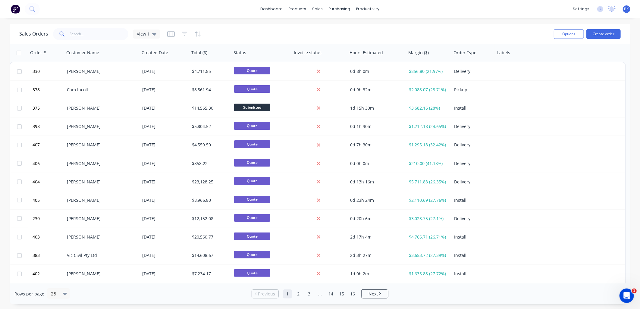
click at [627, 295] on icon "Open Intercom Messenger" at bounding box center [627, 296] width 10 height 10
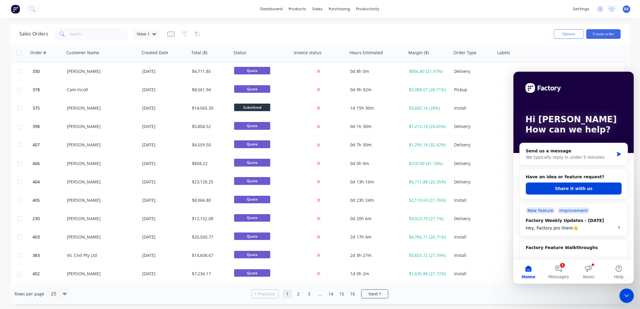
click at [583, 187] on button "Share it with us" at bounding box center [573, 188] width 96 height 12
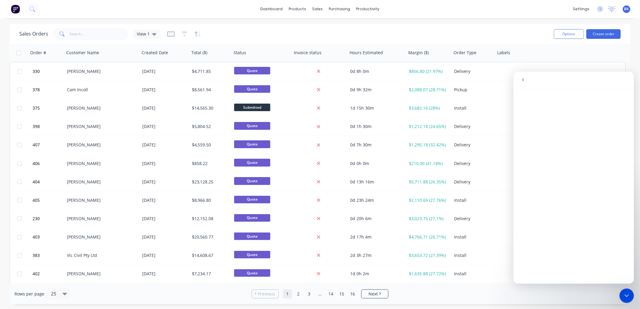
click at [627, 294] on icon "Close Intercom Messenger" at bounding box center [626, 295] width 7 height 7
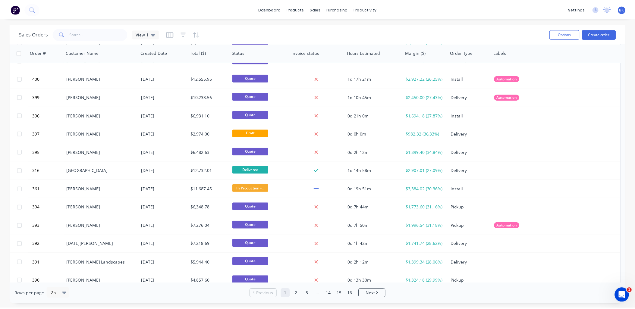
scroll to position [238, 0]
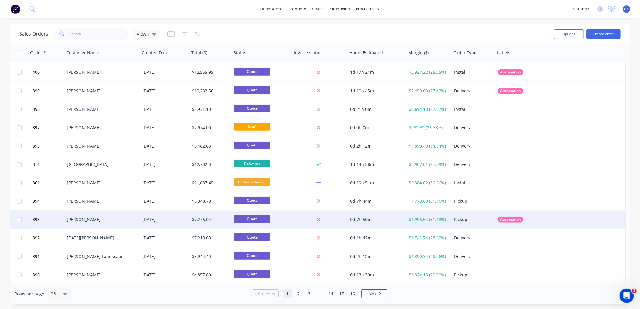
click at [110, 223] on div "[PERSON_NAME]" at bounding box center [101, 220] width 75 height 18
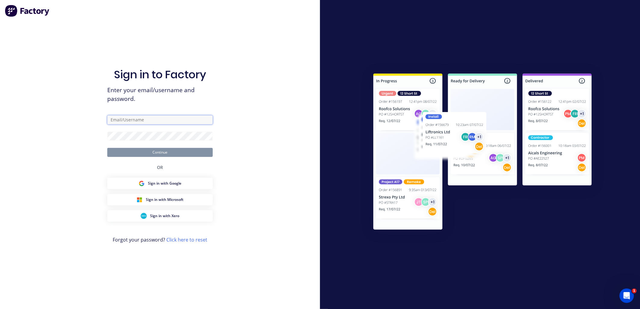
type input "[EMAIL_ADDRESS][DOMAIN_NAME]"
click at [158, 147] on form "[EMAIL_ADDRESS][DOMAIN_NAME] Continue" at bounding box center [159, 136] width 105 height 42
click at [160, 152] on button "Continue" at bounding box center [159, 152] width 105 height 9
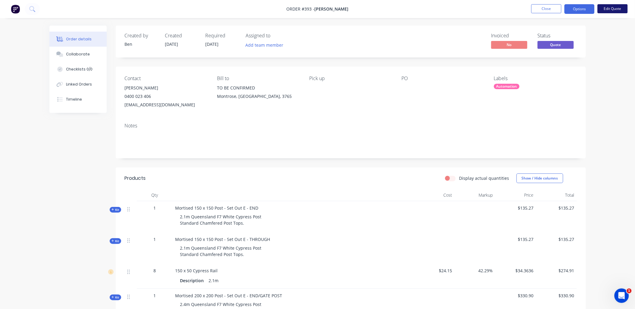
click at [612, 11] on button "Edit Quote" at bounding box center [612, 8] width 30 height 9
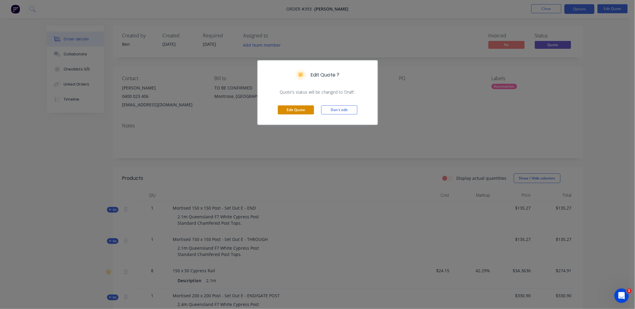
click at [297, 111] on button "Edit Quote" at bounding box center [296, 109] width 36 height 9
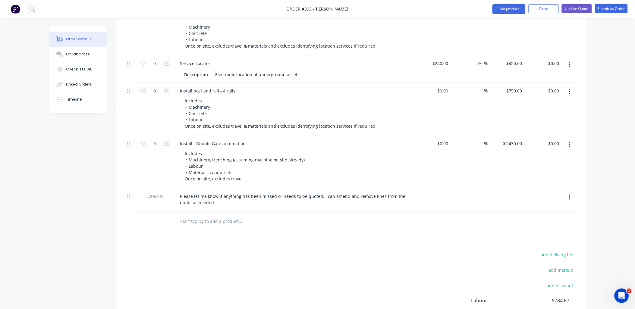
scroll to position [1004, 0]
click at [204, 215] on input "text" at bounding box center [240, 221] width 121 height 12
type input "set out i"
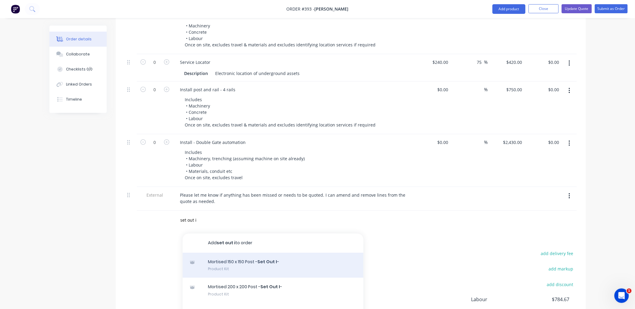
click at [278, 255] on div "Mortised 150 x 150 Post - Set Out I - Product Kit" at bounding box center [273, 265] width 181 height 25
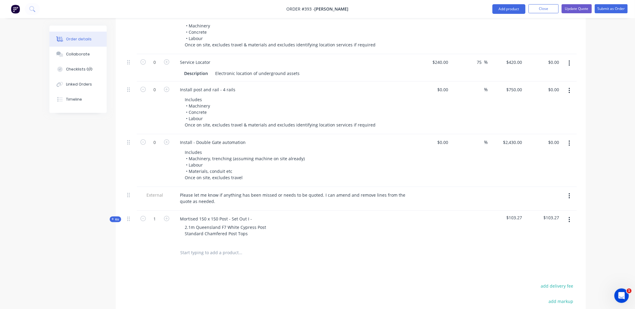
click at [256, 211] on div "Mortised 150 x 150 Post - Set Out I - 2.1m Queensland F7 White Cypress Post Sta…" at bounding box center [293, 227] width 241 height 33
click at [253, 215] on div "Mortised 150 x 150 Post - Set Out I -" at bounding box center [216, 219] width 82 height 9
click at [115, 217] on span "Kit" at bounding box center [115, 219] width 8 height 5
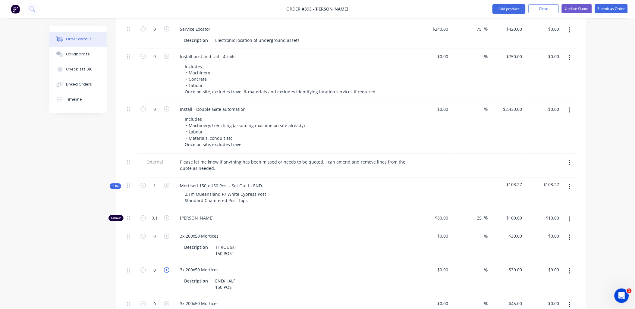
click at [168, 268] on icon "button" at bounding box center [166, 270] width 5 height 5
type input "1"
type input "$30.00"
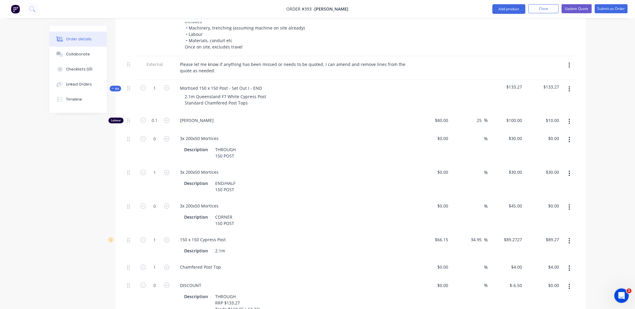
click at [569, 284] on icon "button" at bounding box center [570, 287] width 2 height 7
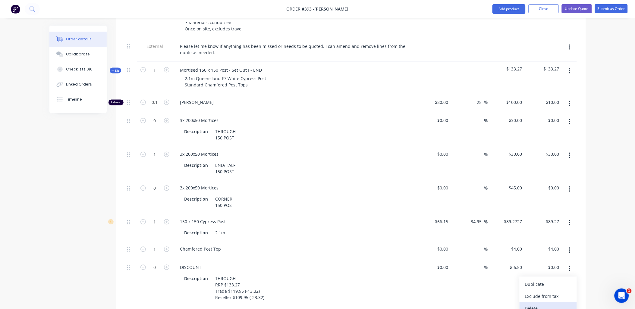
click at [556, 304] on div "Delete" at bounding box center [548, 308] width 46 height 9
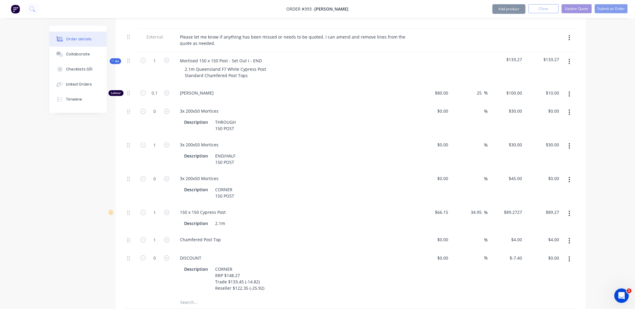
click at [570, 256] on icon "button" at bounding box center [570, 259] width 2 height 7
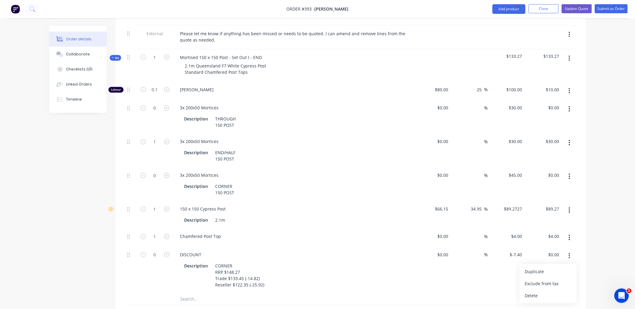
click at [556, 292] on div "Delete" at bounding box center [548, 296] width 46 height 9
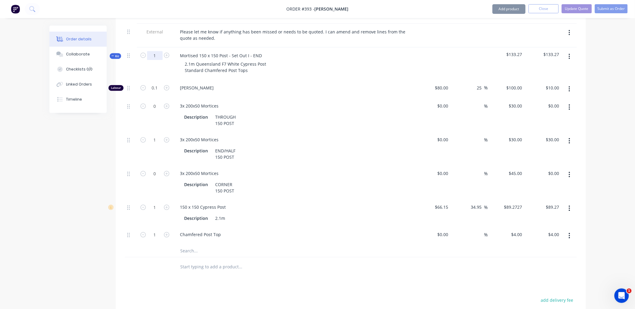
scroll to position [1167, 0]
click at [568, 51] on button "button" at bounding box center [569, 56] width 14 height 11
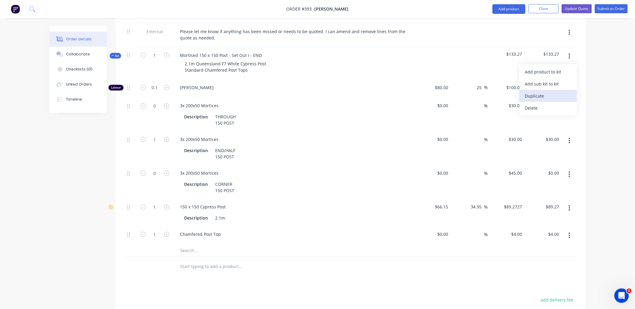
click at [561, 92] on div "Duplicate" at bounding box center [548, 96] width 46 height 9
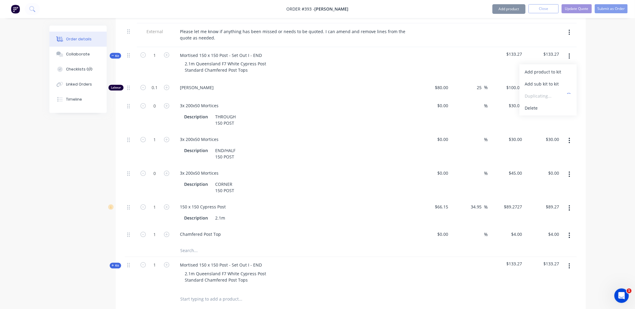
click at [118, 54] on span "Kit" at bounding box center [115, 56] width 8 height 5
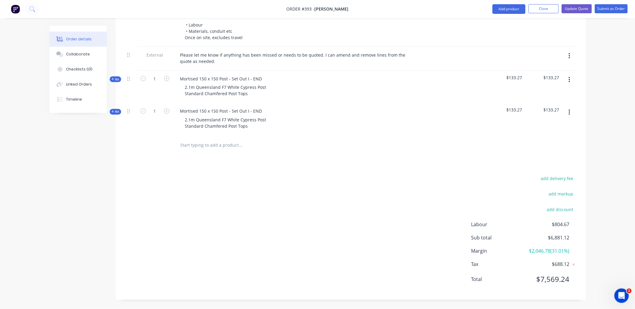
scroll to position [1135, 0]
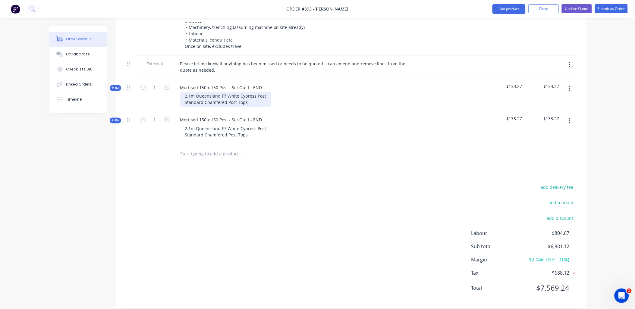
click at [248, 92] on div "2.1m Queensland F7 White Cypress Post Standard Chamfered Post Tops" at bounding box center [225, 99] width 91 height 15
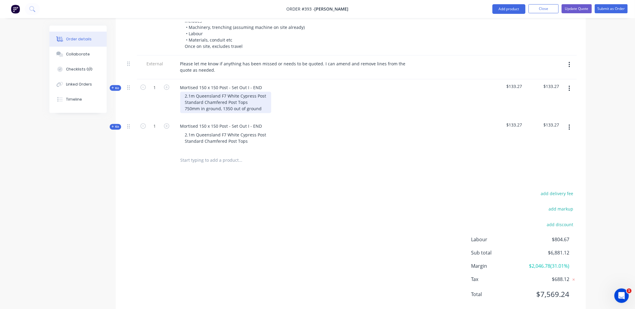
click at [231, 100] on div "2.1m Queensland F7 White Cypress Post Standard Chamfered Post Tops 750mm in gro…" at bounding box center [225, 102] width 91 height 21
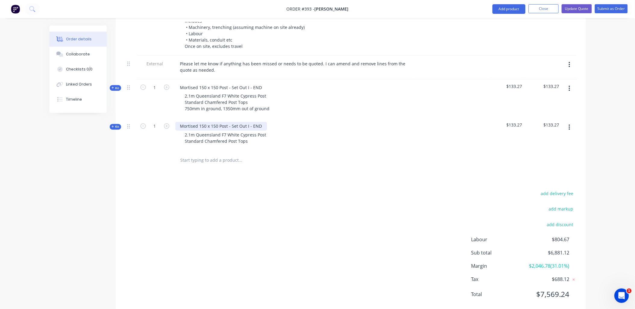
click at [255, 122] on div "Mortised 150 x 150 Post - Set Out I - END" at bounding box center [221, 126] width 92 height 9
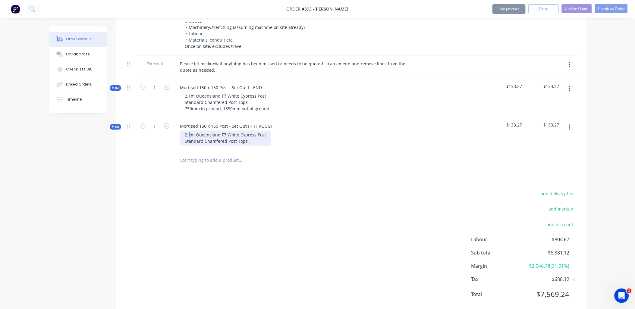
click at [189, 131] on div "2.1m Queensland F7 White Cypress Post Standard Chamfered Post Tops" at bounding box center [225, 138] width 91 height 15
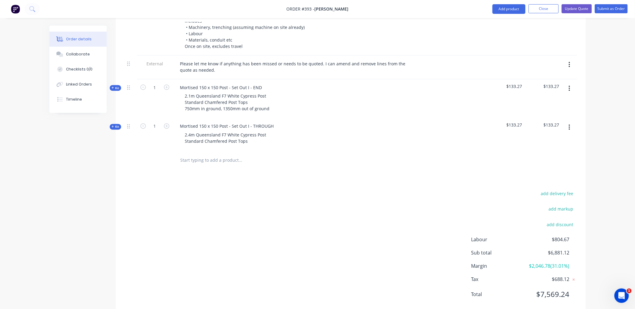
click at [114, 125] on span "Kit" at bounding box center [115, 127] width 8 height 5
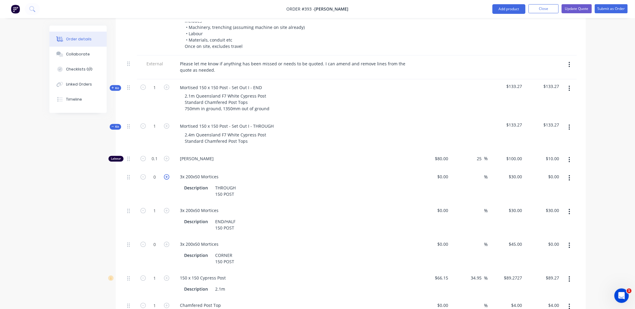
click at [167, 174] on icon "button" at bounding box center [166, 176] width 5 height 5
type input "1"
type input "$30.00"
click at [570, 209] on icon "button" at bounding box center [570, 212] width 2 height 7
click at [558, 247] on div "Delete" at bounding box center [548, 251] width 46 height 9
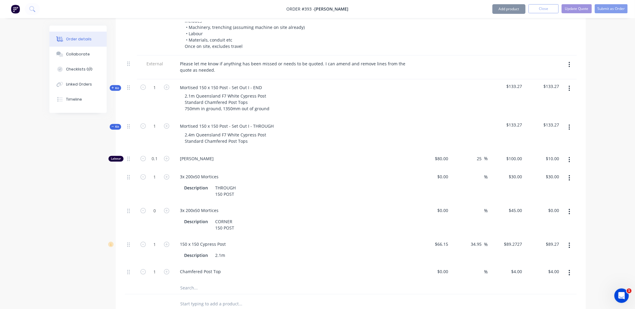
click at [572, 206] on button "button" at bounding box center [569, 211] width 14 height 11
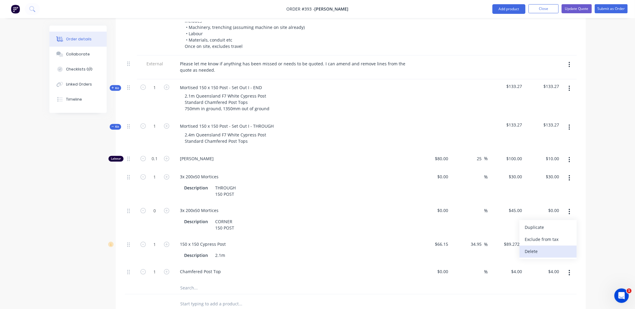
click at [560, 247] on div "Delete" at bounding box center [548, 251] width 46 height 9
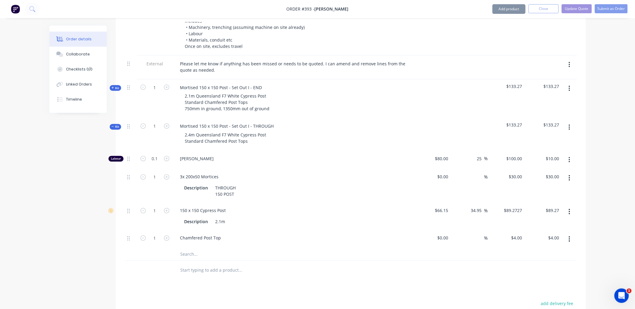
click at [195, 251] on input "text" at bounding box center [240, 255] width 121 height 12
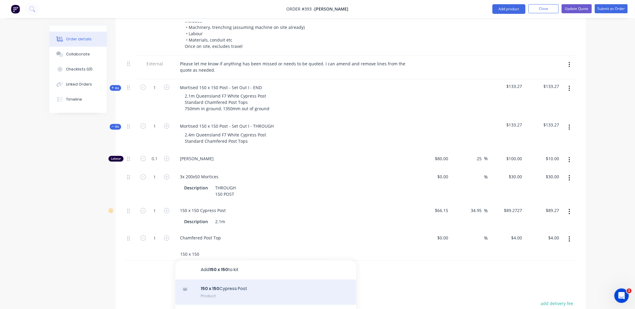
type input "150 x 150"
click at [239, 284] on div "150 x 150 Cypress Post Product" at bounding box center [265, 292] width 181 height 25
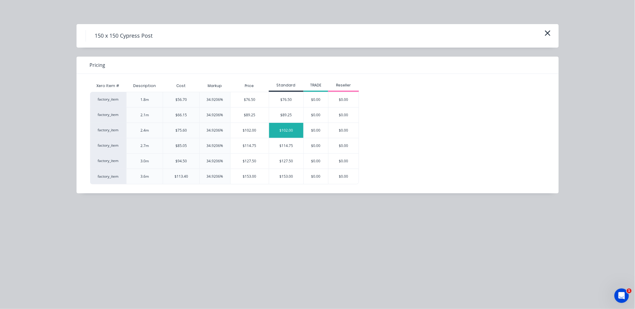
click at [279, 132] on div "$102.00" at bounding box center [286, 130] width 34 height 15
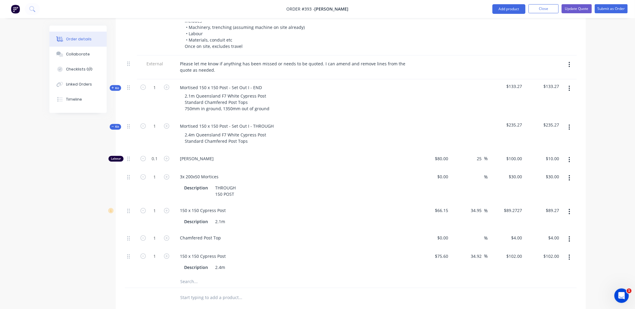
click at [570, 209] on icon "button" at bounding box center [570, 212] width 2 height 7
click at [555, 247] on div "Delete" at bounding box center [548, 251] width 46 height 9
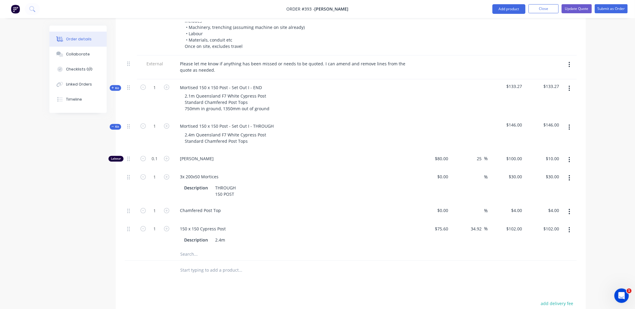
click at [114, 125] on span "Kit" at bounding box center [115, 127] width 8 height 5
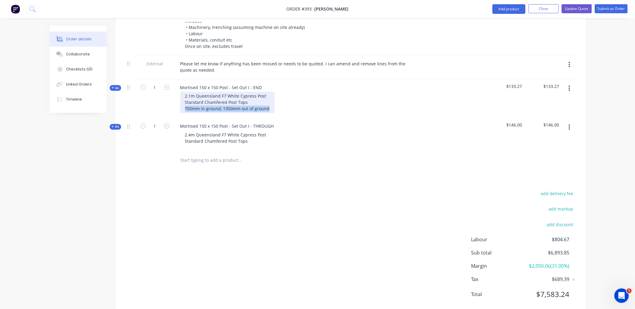
drag, startPoint x: 184, startPoint y: 101, endPoint x: 273, endPoint y: 102, distance: 88.6
click at [273, 102] on div "2.1m Queensland F7 White Cypress Post Standard Chamfered Post Tops 750mm in gro…" at bounding box center [293, 102] width 236 height 21
copy div "750mm in ground, 1350mm out of ground"
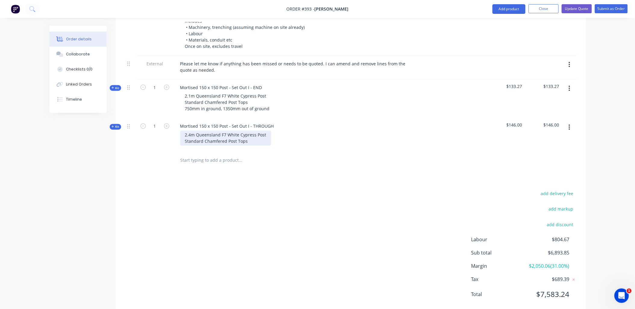
click at [259, 132] on div "2.4m Queensland F7 White Cypress Post Standard Chamfered Post Tops" at bounding box center [225, 138] width 91 height 15
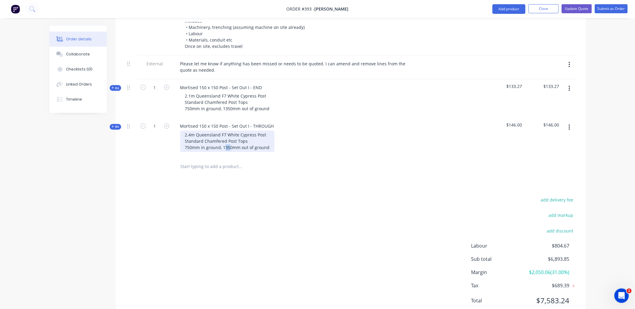
drag, startPoint x: 224, startPoint y: 137, endPoint x: 230, endPoint y: 138, distance: 5.2
click at [230, 138] on div "2.4m Queensland F7 White Cypress Post Standard Chamfered Post Tops 750mm in gro…" at bounding box center [227, 141] width 94 height 21
drag, startPoint x: 228, startPoint y: 138, endPoint x: 225, endPoint y: 138, distance: 3.3
click at [224, 138] on div "2.4m Queensland F7 White Cypress Post Standard Chamfered Post Tops 750mm in gro…" at bounding box center [227, 141] width 94 height 21
drag, startPoint x: 190, startPoint y: 140, endPoint x: 184, endPoint y: 141, distance: 5.9
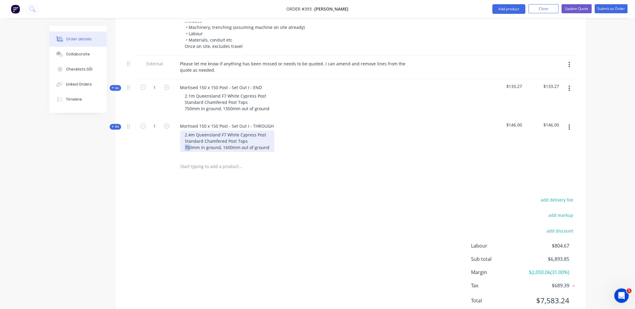
click at [184, 141] on div "2.4m Queensland F7 White Cypress Post Standard Chamfered Post Tops 750mm in gro…" at bounding box center [227, 141] width 94 height 21
click at [169, 143] on div "1" at bounding box center [155, 137] width 36 height 39
click at [197, 161] on input "text" at bounding box center [240, 167] width 121 height 12
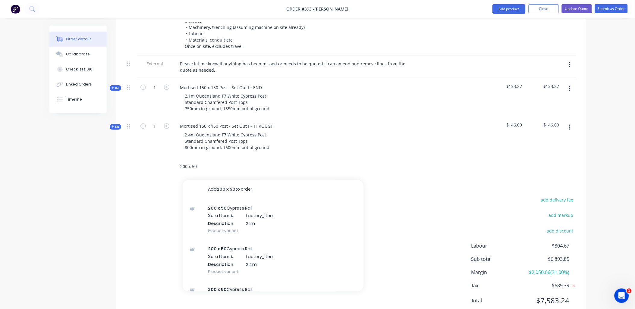
type input "200 x 50"
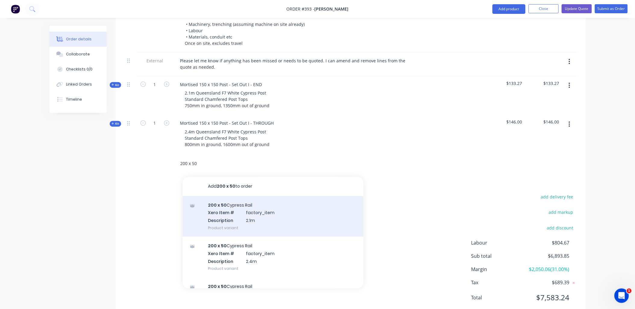
scroll to position [1138, 0]
click at [249, 212] on div "200 x 50 Cypress Rail Xero Item # factory_item Description 2.1m Product variant" at bounding box center [273, 217] width 181 height 41
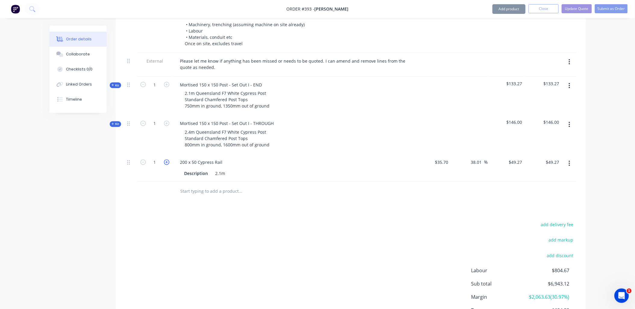
click at [168, 160] on icon "button" at bounding box center [166, 162] width 5 height 5
type input "2"
type input "$98.54"
click at [168, 160] on icon "button" at bounding box center [166, 162] width 5 height 5
type input "3"
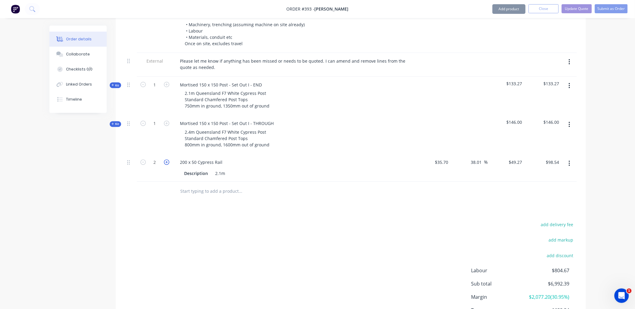
type input "$147.81"
click at [168, 160] on icon "button" at bounding box center [166, 162] width 5 height 5
type input "4"
type input "$197.08"
click at [168, 160] on icon "button" at bounding box center [166, 162] width 5 height 5
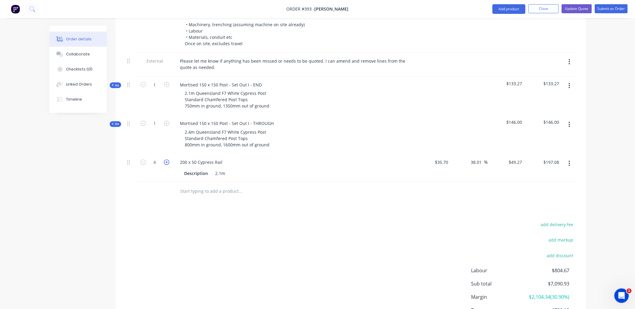
type input "5"
type input "$246.35"
click at [168, 160] on icon "button" at bounding box center [166, 162] width 5 height 5
type input "6"
type input "$295.62"
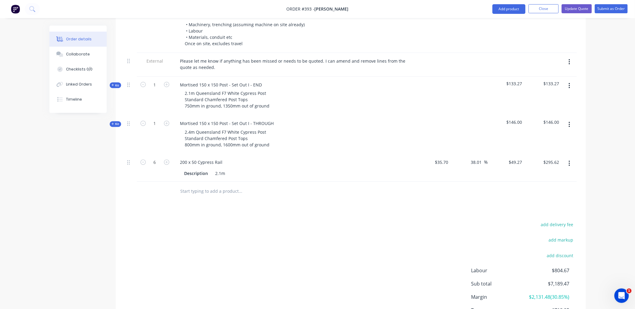
click at [198, 186] on input "text" at bounding box center [240, 192] width 121 height 12
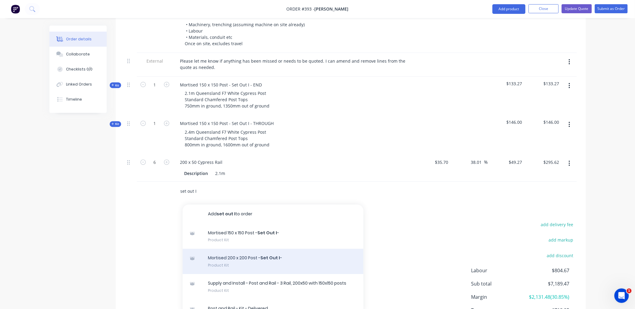
type input "set out I"
click at [243, 257] on div "Mortised 200 x 200 Post - Set Out I - Product Kit" at bounding box center [273, 261] width 181 height 25
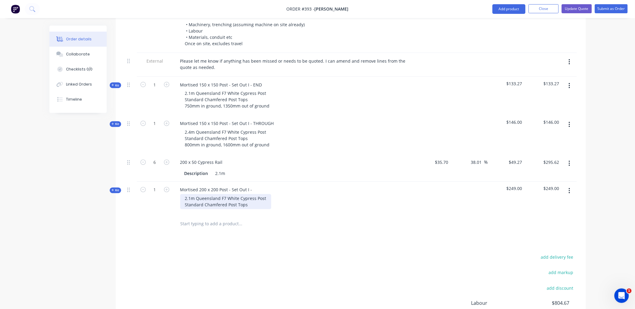
click at [249, 197] on div "2.1m Queensland F7 White Cypress Post Standard Chamfered Post Tops" at bounding box center [225, 201] width 91 height 15
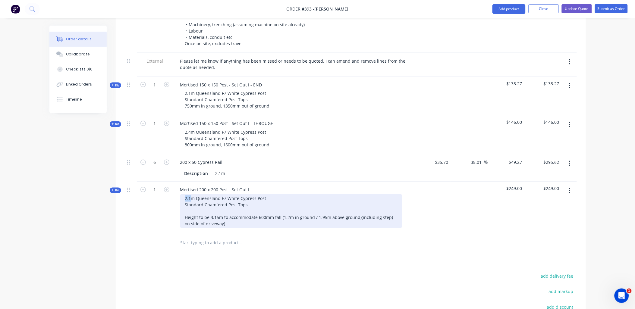
drag, startPoint x: 190, startPoint y: 189, endPoint x: 185, endPoint y: 189, distance: 5.7
click at [183, 194] on div "2.1m Queensland F7 White Cypress Post Standard Chamfered Post Tops Height to be…" at bounding box center [291, 211] width 222 height 34
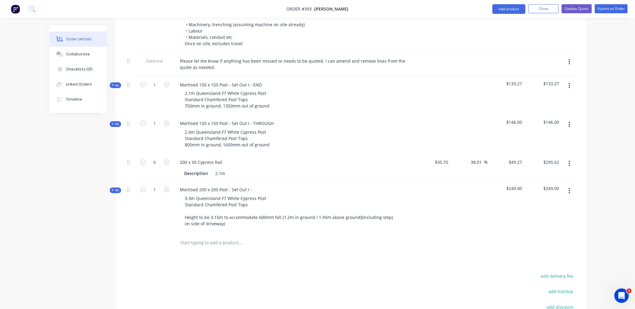
click at [118, 188] on span "Kit" at bounding box center [115, 190] width 8 height 5
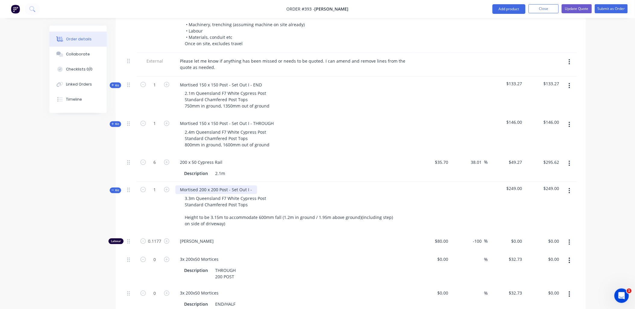
click at [254, 186] on div "Mortised 200 x 200 Post - Set Out I -" at bounding box center [216, 190] width 82 height 9
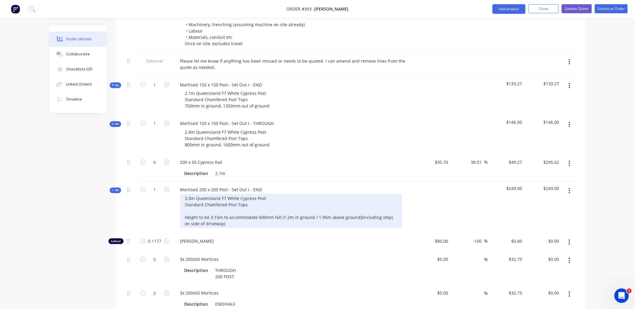
click at [256, 198] on div "3.3m Queensland F7 White Cypress Post Standard Chamfered Post Tops Height to be…" at bounding box center [291, 211] width 222 height 34
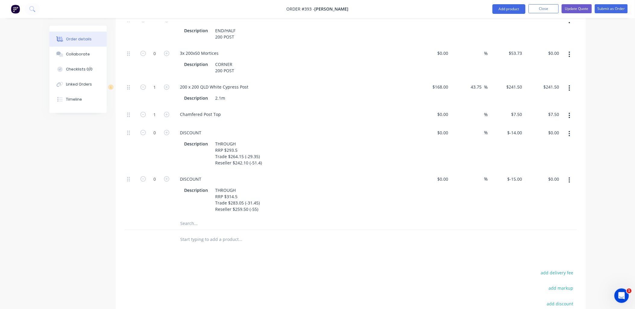
scroll to position [1406, 0]
click at [568, 137] on button "button" at bounding box center [569, 133] width 14 height 11
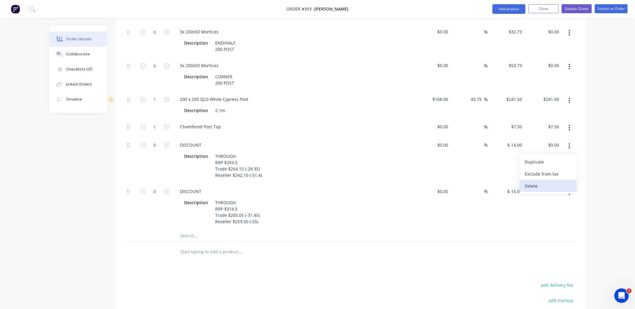
click at [567, 182] on div "Delete" at bounding box center [548, 186] width 46 height 9
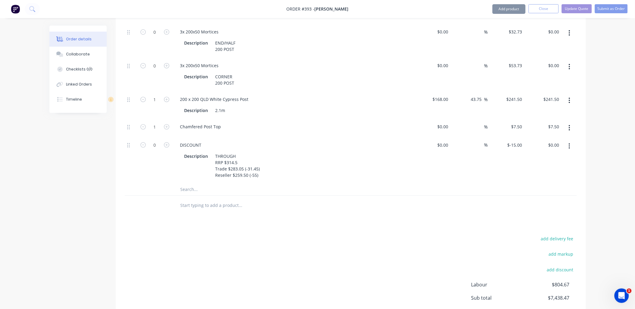
click at [570, 141] on button "button" at bounding box center [569, 146] width 14 height 11
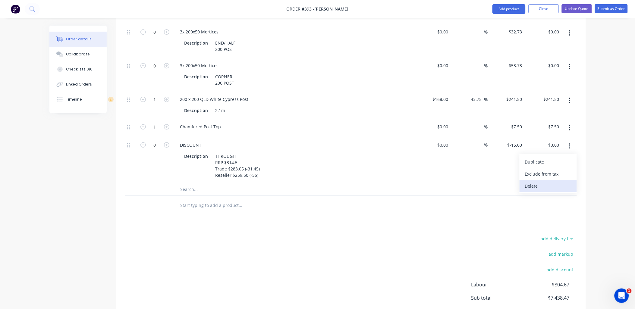
click at [563, 182] on div "Delete" at bounding box center [548, 186] width 46 height 9
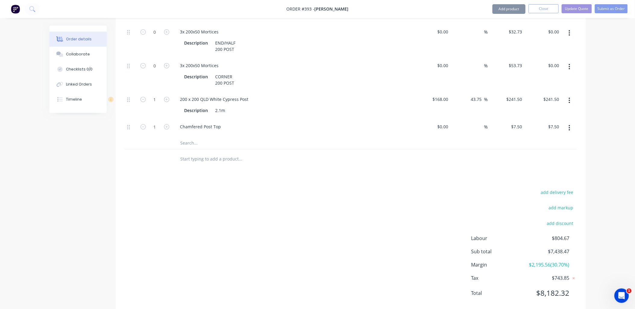
click at [192, 137] on input "text" at bounding box center [240, 143] width 121 height 12
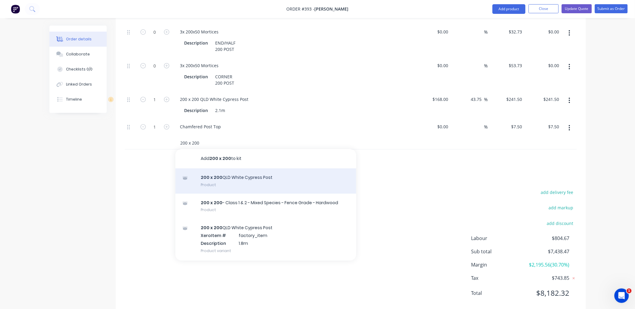
type input "200 x 200"
click at [226, 168] on div "200 x 200 QLD White Cypress Post Product" at bounding box center [265, 180] width 181 height 25
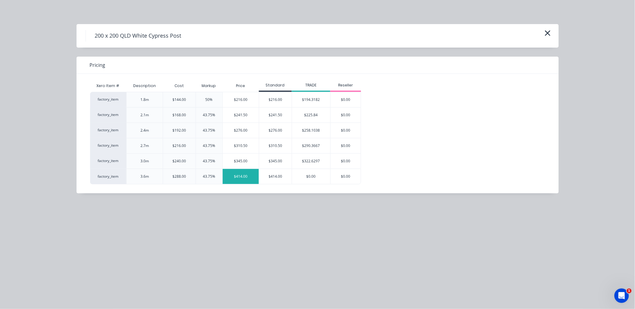
click at [248, 177] on div "$414.00" at bounding box center [241, 176] width 36 height 15
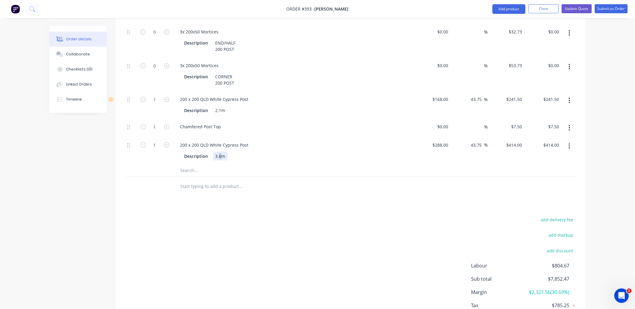
click at [220, 152] on div "3.6m" at bounding box center [220, 156] width 15 height 9
click at [173, 152] on div "200 x 200 QLD White Cypress Post Description 3.6m" at bounding box center [293, 150] width 241 height 27
click at [441, 141] on input "288" at bounding box center [446, 145] width 10 height 9
click at [430, 151] on div "265 265" at bounding box center [432, 150] width 37 height 27
type input "$265.00"
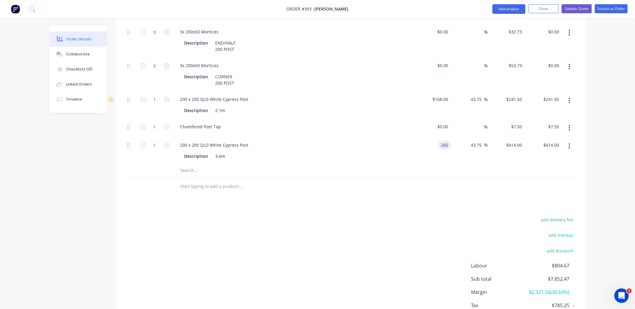
type input "$380.9375"
type input "$380.94"
click at [522, 141] on input "380.9375" at bounding box center [513, 145] width 24 height 9
type input "382"
type input "44.15"
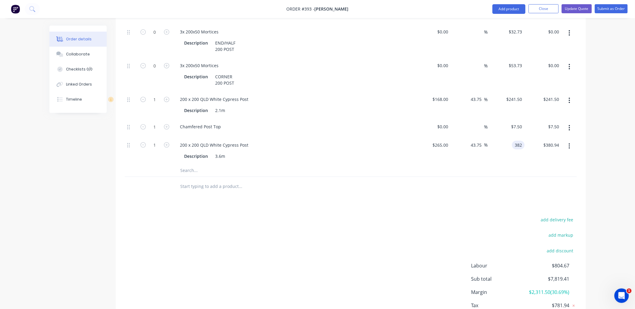
type input "$382.00"
click at [502, 152] on div "$382.00 $382.00" at bounding box center [506, 150] width 37 height 27
drag, startPoint x: 569, startPoint y: 94, endPoint x: 568, endPoint y: 100, distance: 5.9
click at [569, 98] on icon "button" at bounding box center [569, 100] width 1 height 5
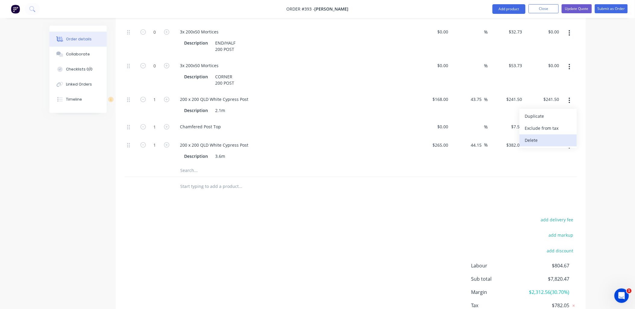
click at [556, 136] on div "Delete" at bounding box center [548, 140] width 46 height 9
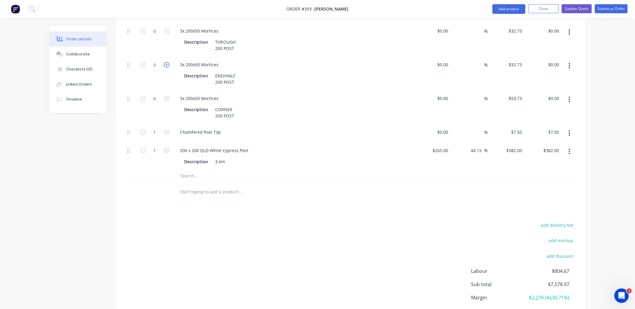
click at [169, 62] on icon "button" at bounding box center [166, 64] width 5 height 5
type input "1"
type input "$32.73"
click at [567, 94] on button "button" at bounding box center [569, 99] width 14 height 11
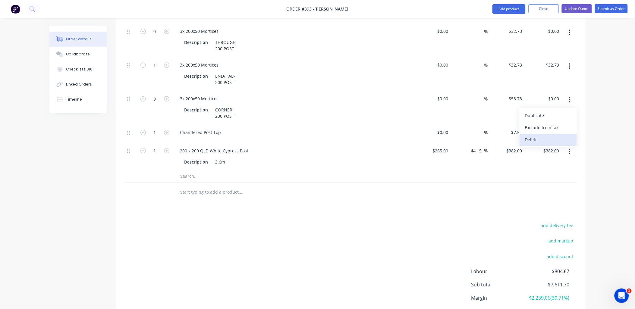
click at [566, 135] on div "Delete" at bounding box center [548, 139] width 46 height 9
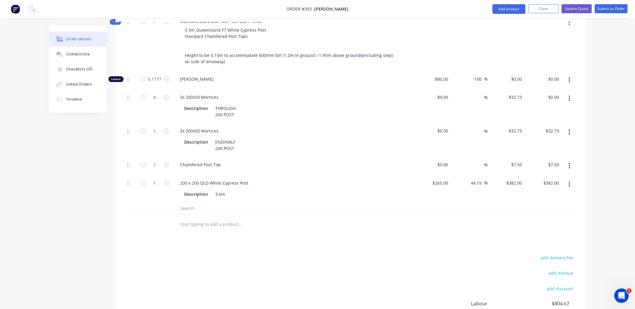
scroll to position [1306, 0]
click at [571, 93] on button "button" at bounding box center [569, 98] width 14 height 11
click at [564, 134] on div "Delete" at bounding box center [548, 138] width 46 height 9
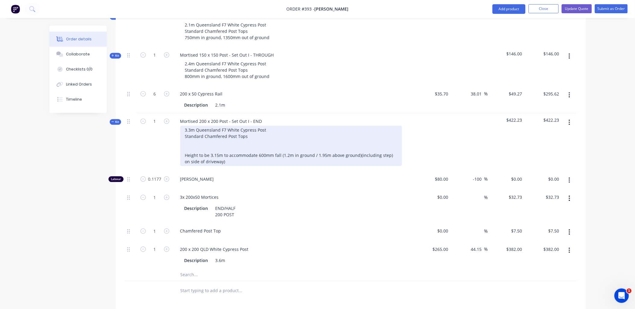
scroll to position [1206, 0]
click at [215, 140] on div "3.3m Queensland F7 White Cypress Post Standard Chamfered Post Tops Height to be…" at bounding box center [291, 147] width 222 height 40
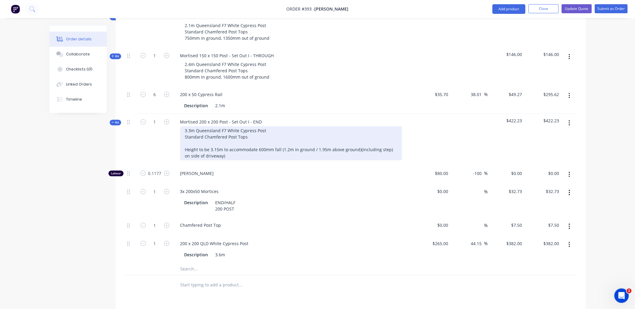
click at [225, 145] on div "3.3m Queensland F7 White Cypress Post Standard Chamfered Post Tops Height to be…" at bounding box center [291, 144] width 222 height 34
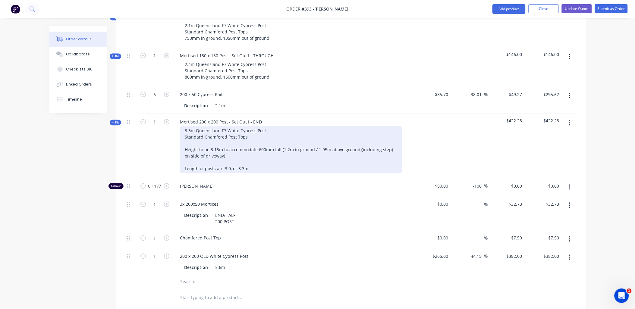
click at [216, 160] on div "3.3m Queensland F7 White Cypress Post Standard Chamfered Post Tops Height to be…" at bounding box center [291, 150] width 222 height 47
click at [249, 161] on div "3.3m Queensland F7 White Cypress Post Standard Chamfered Post Tops Height to be…" at bounding box center [291, 150] width 222 height 47
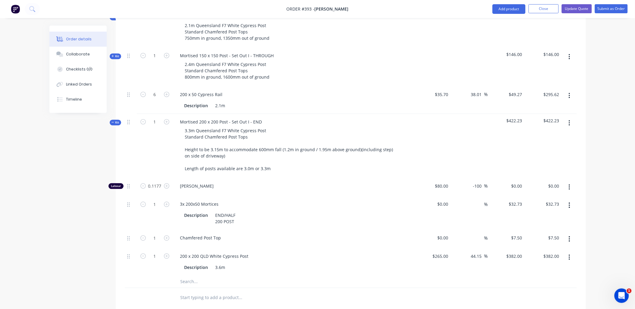
click at [143, 152] on div "1" at bounding box center [155, 146] width 36 height 64
click at [571, 118] on button "button" at bounding box center [569, 123] width 14 height 11
click at [201, 292] on input "text" at bounding box center [240, 298] width 121 height 12
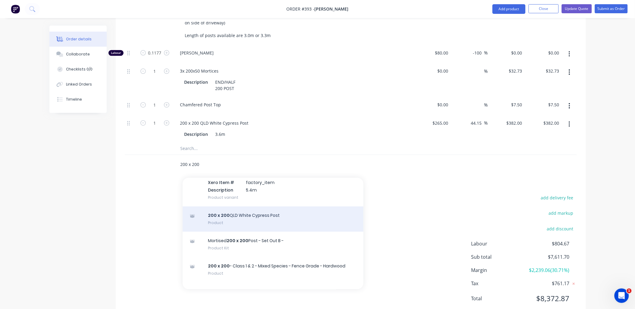
scroll to position [569, 0]
type input "200 x 200"
click at [261, 209] on div "200 x 200 QLD White Cypress Post Product" at bounding box center [273, 218] width 181 height 25
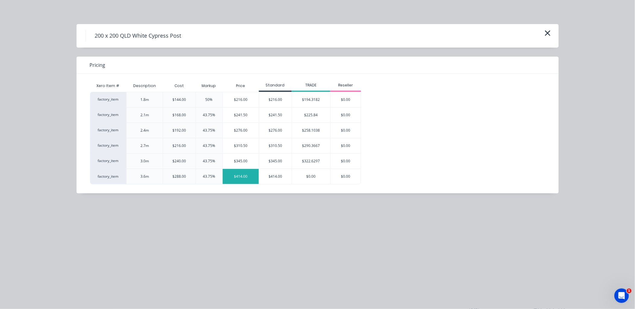
click at [252, 182] on div "$414.00" at bounding box center [241, 176] width 36 height 15
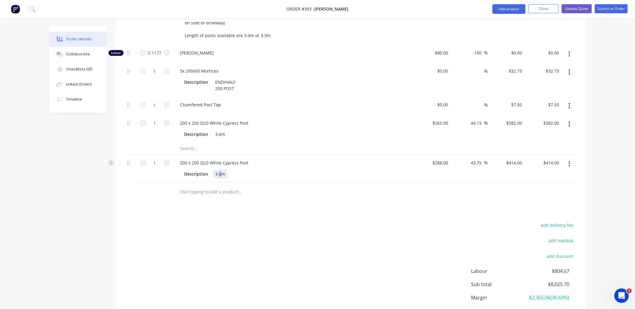
click at [221, 170] on div "3.6m" at bounding box center [220, 174] width 15 height 9
click at [248, 158] on div "200 x 200 QLD White Cypress Post" at bounding box center [214, 162] width 78 height 9
type input "414"
click at [513, 158] on div "414 $414.00" at bounding box center [513, 162] width 21 height 9
type input "288"
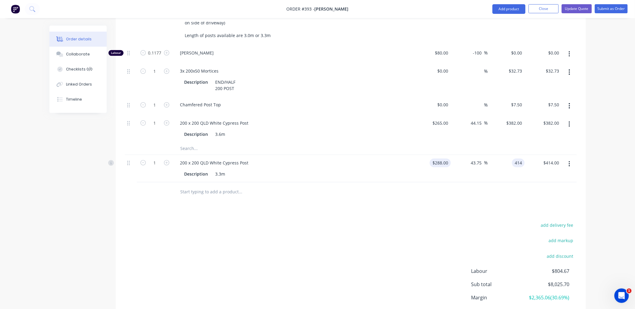
type input "$414.00"
click at [439, 158] on div "288 288" at bounding box center [444, 162] width 13 height 9
type input "$270.00"
type input "$388.125"
type input "$388.13"
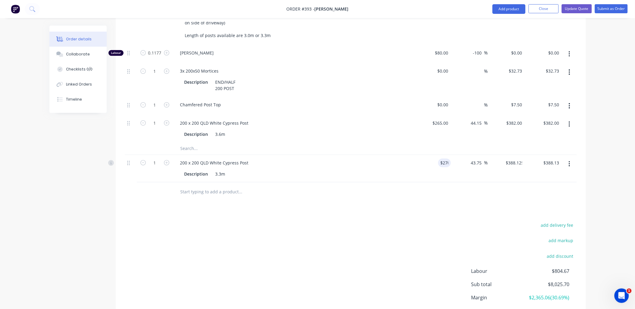
click at [456, 167] on div "43.75 43.75 %" at bounding box center [469, 168] width 37 height 27
click at [519, 158] on input "388.125" at bounding box center [515, 162] width 19 height 9
type input "390"
type input "44.44"
type input "$390.00"
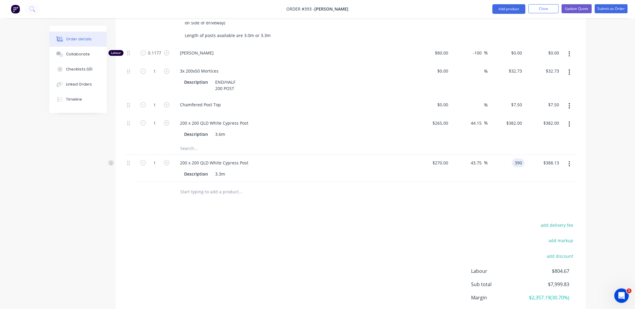
type input "$390.00"
click at [525, 167] on div "$390.00 $390.00" at bounding box center [543, 168] width 37 height 27
click at [246, 158] on div "200 x 200 QLD White Cypress Post" at bounding box center [214, 162] width 78 height 9
click at [248, 158] on div "200 x 200 QLD White Cypress Post" at bounding box center [214, 162] width 78 height 9
click at [157, 164] on div "1" at bounding box center [155, 168] width 36 height 27
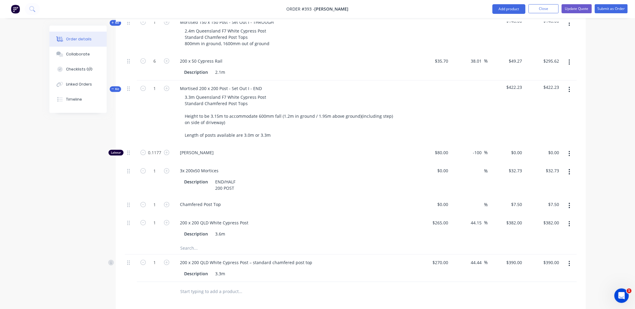
scroll to position [1239, 0]
click at [116, 87] on span "Kit" at bounding box center [115, 89] width 8 height 5
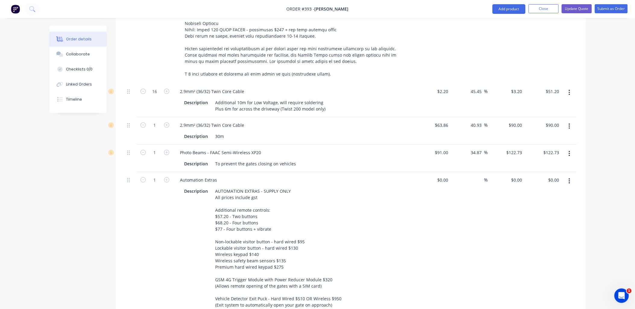
scroll to position [637, 0]
click at [143, 177] on icon "button" at bounding box center [142, 179] width 5 height 5
type input "0"
click at [143, 150] on icon "button" at bounding box center [142, 152] width 5 height 5
type input "0"
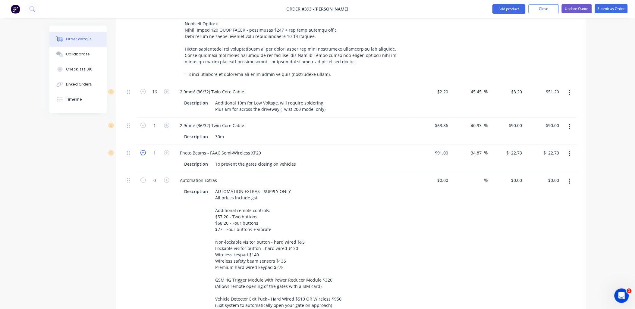
type input "$0.00"
click at [144, 123] on icon "button" at bounding box center [142, 125] width 5 height 5
type input "0"
type input "$0.00"
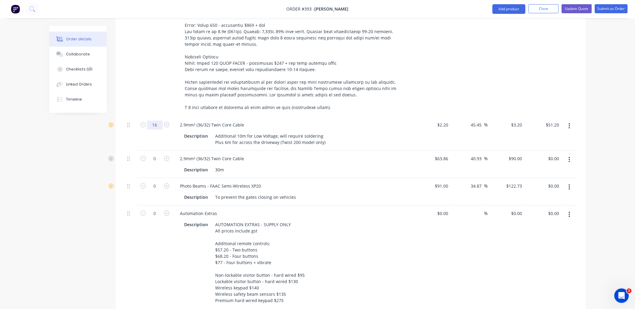
scroll to position [603, 0]
click at [141, 130] on div "16" at bounding box center [155, 134] width 36 height 34
type input "0"
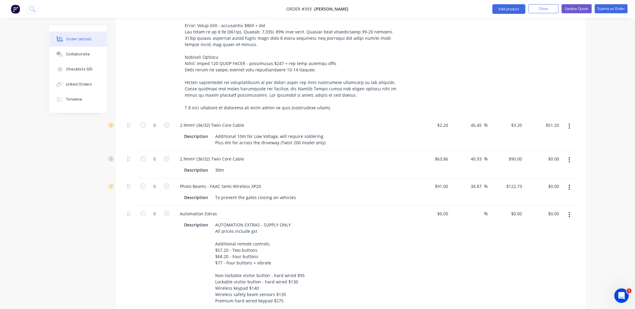
type input "$0.00"
click at [126, 68] on div at bounding box center [131, 40] width 12 height 153
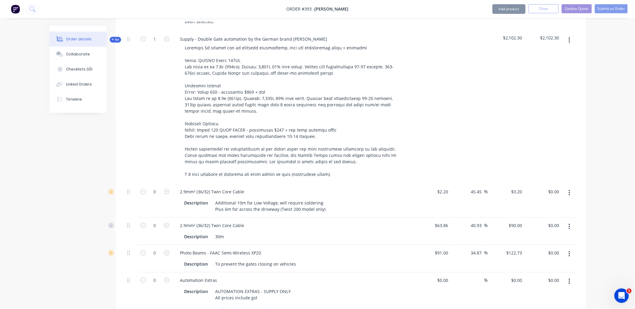
scroll to position [536, 0]
click at [143, 36] on icon "button" at bounding box center [142, 38] width 5 height 5
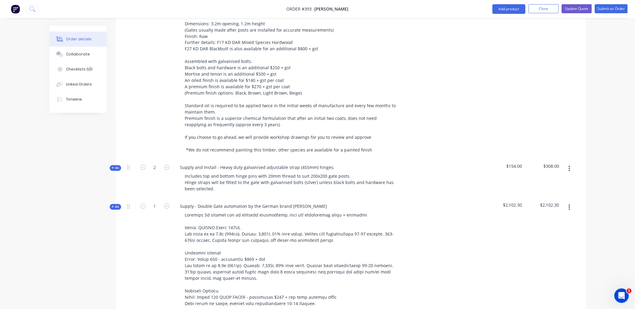
scroll to position [369, 0]
click at [143, 165] on icon "button" at bounding box center [142, 167] width 5 height 5
drag, startPoint x: 143, startPoint y: 160, endPoint x: 170, endPoint y: 161, distance: 27.1
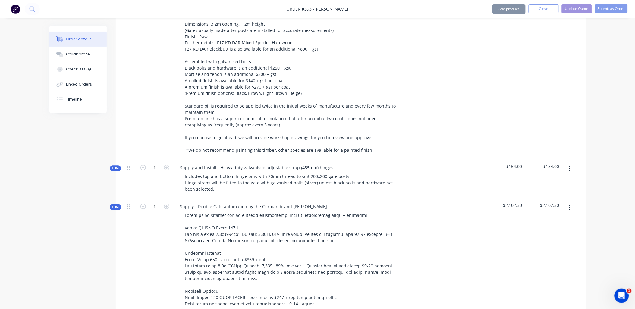
click at [143, 165] on icon "button" at bounding box center [142, 167] width 5 height 5
click at [169, 164] on button "button" at bounding box center [167, 167] width 8 height 6
click at [169, 165] on icon "button" at bounding box center [166, 167] width 5 height 5
click at [140, 165] on icon "button" at bounding box center [142, 167] width 5 height 5
type input "2"
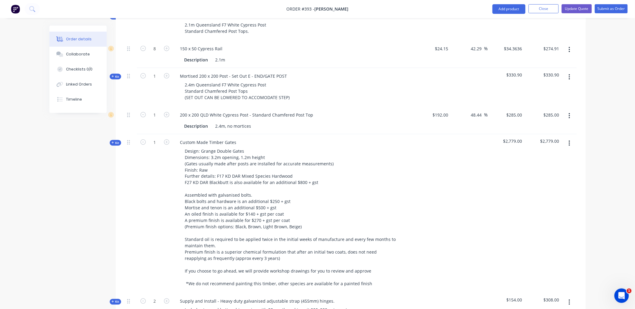
scroll to position [235, 0]
click at [140, 140] on icon "button" at bounding box center [142, 142] width 5 height 5
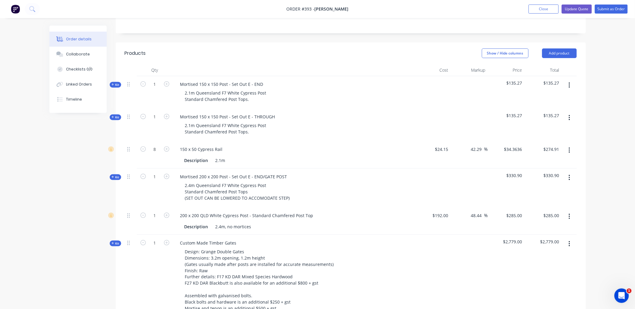
scroll to position [134, 0]
click at [572, 80] on button "button" at bounding box center [569, 85] width 14 height 11
click at [558, 133] on div "Delete" at bounding box center [548, 137] width 46 height 9
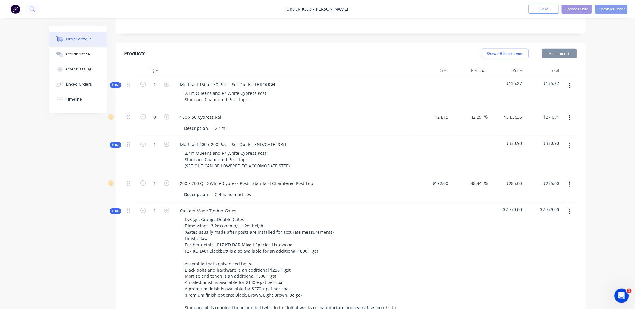
click at [569, 83] on icon "button" at bounding box center [569, 85] width 1 height 5
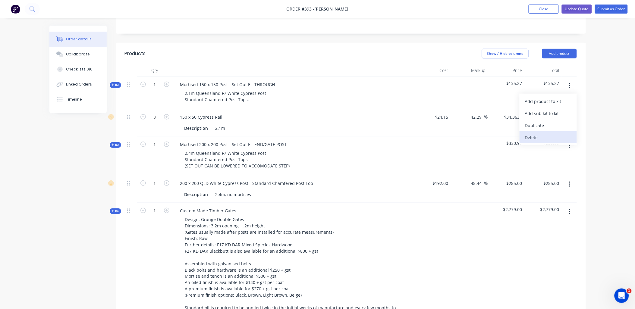
click at [561, 133] on div "Delete" at bounding box center [548, 137] width 46 height 9
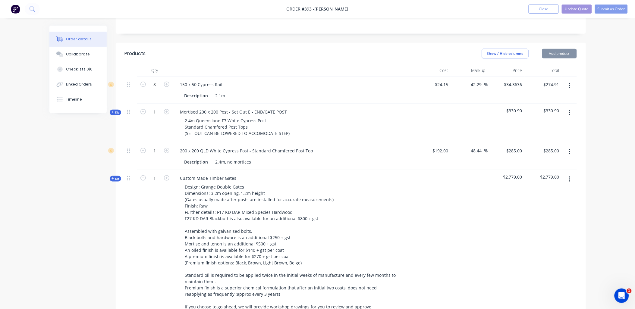
click at [571, 67] on div at bounding box center [569, 70] width 15 height 12
click at [571, 80] on button "button" at bounding box center [569, 85] width 14 height 11
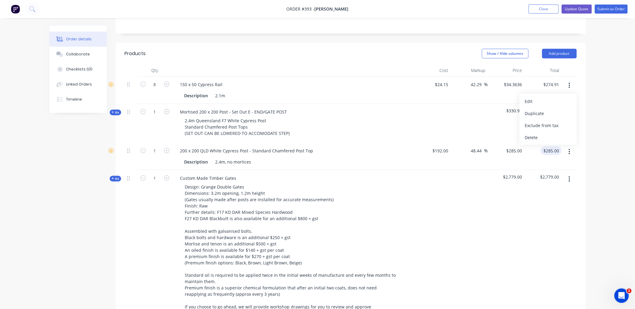
click at [558, 133] on div "Delete" at bounding box center [548, 137] width 46 height 9
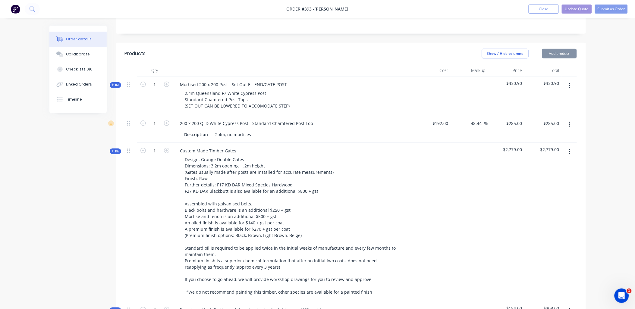
click at [569, 82] on icon "button" at bounding box center [570, 85] width 2 height 7
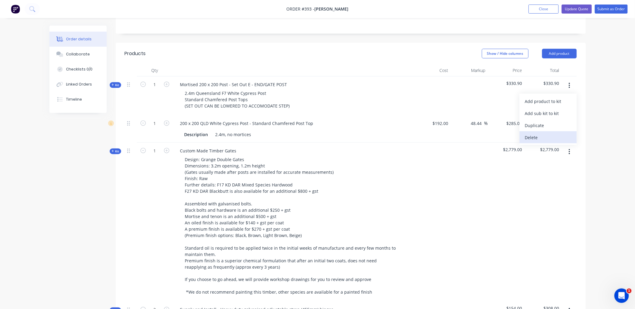
click at [551, 133] on div "Delete" at bounding box center [548, 137] width 46 height 9
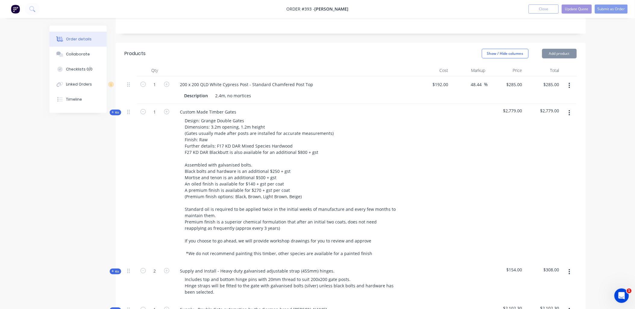
click at [570, 83] on icon "button" at bounding box center [569, 85] width 1 height 5
drag, startPoint x: 561, startPoint y: 128, endPoint x: 558, endPoint y: 124, distance: 4.9
click at [560, 133] on div "Delete" at bounding box center [548, 137] width 46 height 9
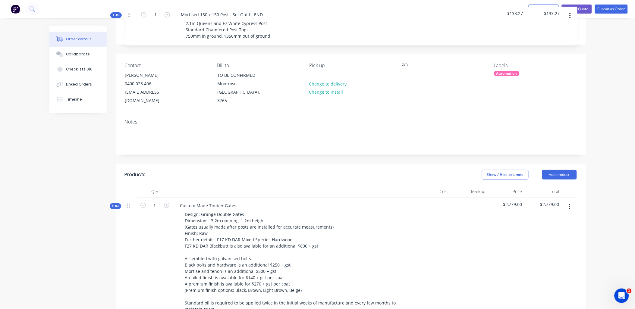
scroll to position [0, 0]
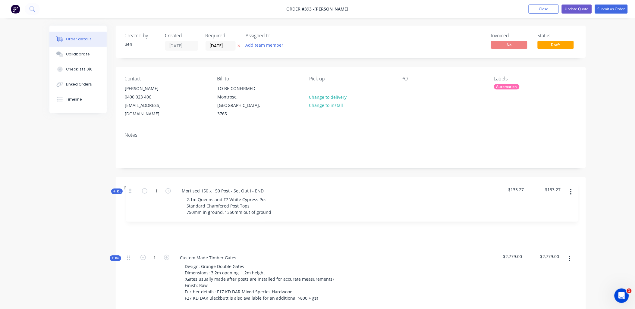
drag, startPoint x: 128, startPoint y: 81, endPoint x: 129, endPoint y: 194, distance: 112.7
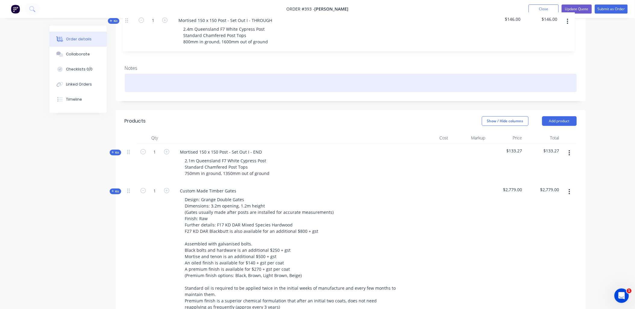
scroll to position [54, 0]
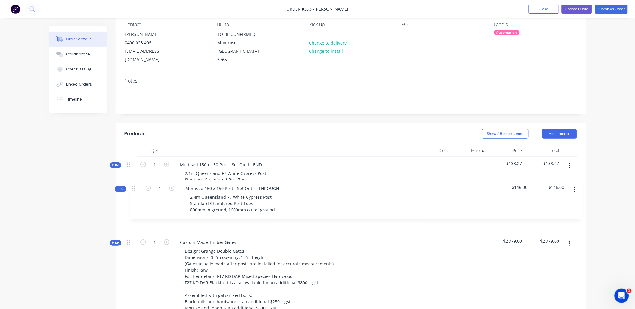
drag, startPoint x: 130, startPoint y: 171, endPoint x: 136, endPoint y: 187, distance: 16.9
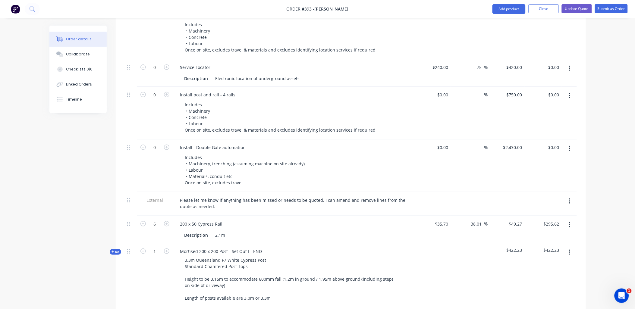
scroll to position [918, 0]
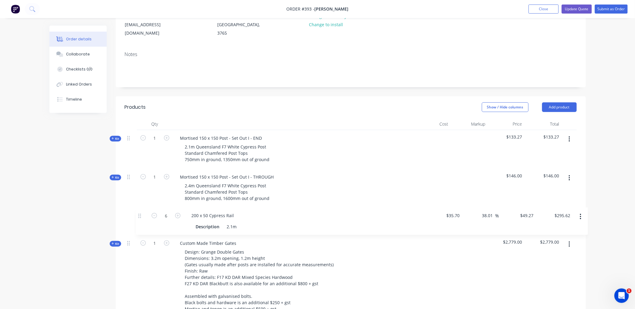
drag, startPoint x: 130, startPoint y: 217, endPoint x: 139, endPoint y: 204, distance: 15.7
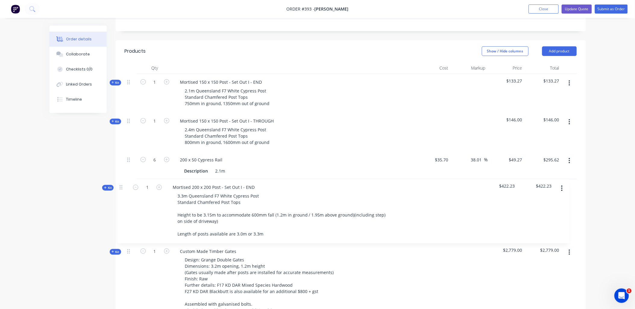
drag, startPoint x: 130, startPoint y: 110, endPoint x: 122, endPoint y: 183, distance: 72.7
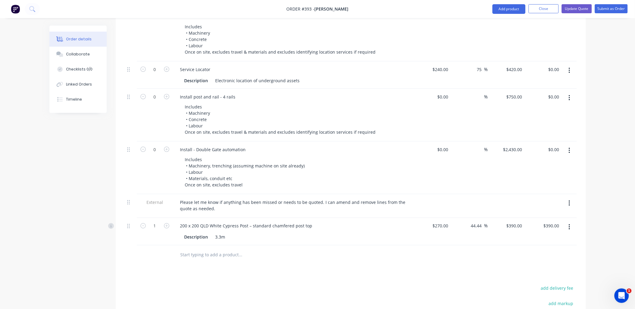
scroll to position [1007, 0]
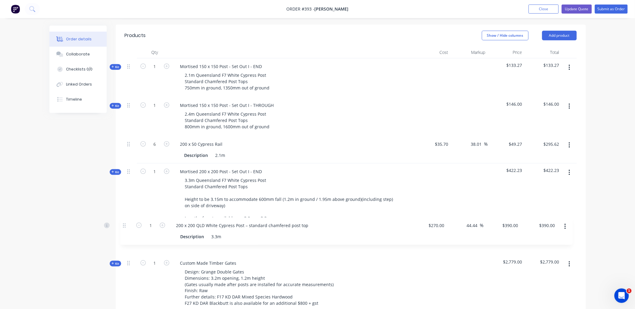
drag, startPoint x: 130, startPoint y: 217, endPoint x: 127, endPoint y: 224, distance: 7.5
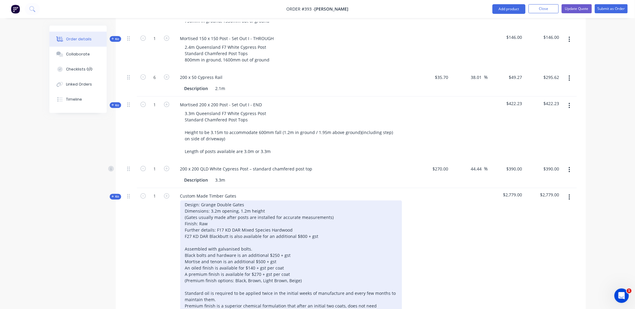
scroll to position [220, 0]
click at [204, 200] on div "Design: Grange Double Gates Dimensions: 3.2m opening, 1.2m height (Gates usuall…" at bounding box center [291, 271] width 222 height 142
drag, startPoint x: 204, startPoint y: 195, endPoint x: 215, endPoint y: 198, distance: 11.3
click at [213, 200] on div "Design: Grange Double Gates Dimensions: 3.2m opening, 1.2m height (Gates usuall…" at bounding box center [291, 271] width 222 height 142
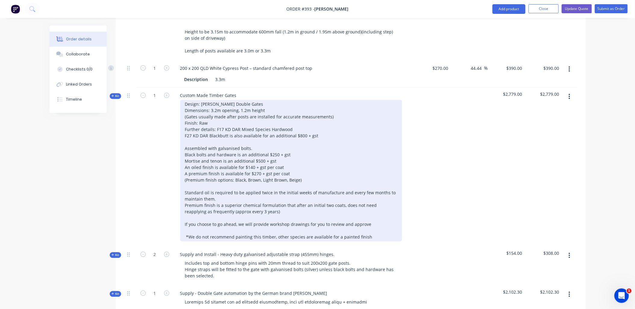
scroll to position [320, 0]
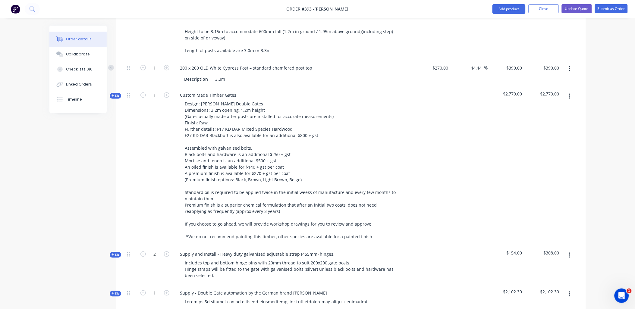
click at [114, 94] on span "Kit" at bounding box center [115, 96] width 8 height 5
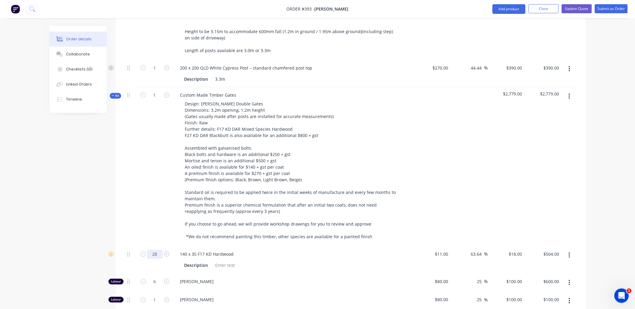
click at [154, 250] on input "28" at bounding box center [155, 254] width 16 height 9
type input "2"
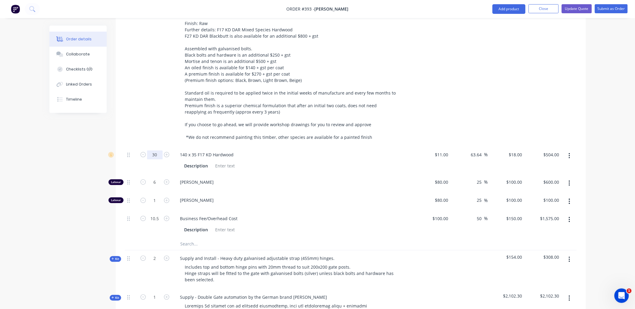
scroll to position [421, 0]
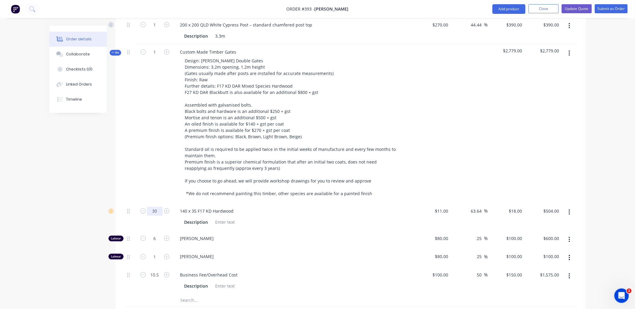
type input "30"
type input "$540.00"
click at [140, 143] on div "1" at bounding box center [155, 125] width 36 height 159
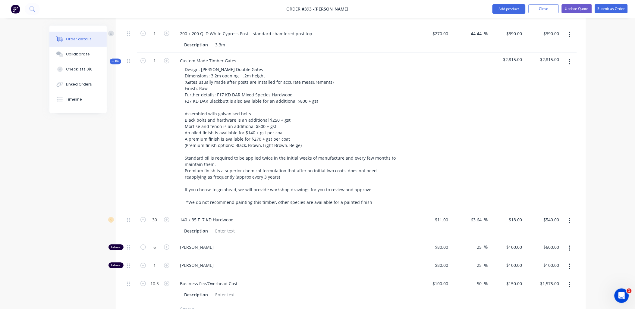
scroll to position [354, 0]
click at [158, 225] on input "6" at bounding box center [155, 220] width 16 height 9
type input "6.5"
type input "$650.00"
click at [152, 227] on div "30" at bounding box center [155, 225] width 36 height 27
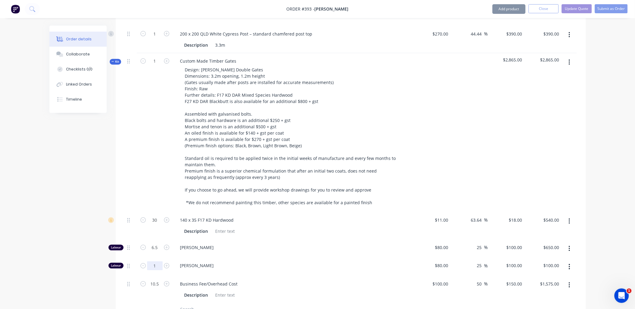
drag, startPoint x: 154, startPoint y: 261, endPoint x: 169, endPoint y: 258, distance: 15.7
click at [154, 225] on input "1" at bounding box center [155, 220] width 16 height 9
type input "1.5"
type input "$150.00"
click at [165, 227] on div "30" at bounding box center [155, 225] width 36 height 27
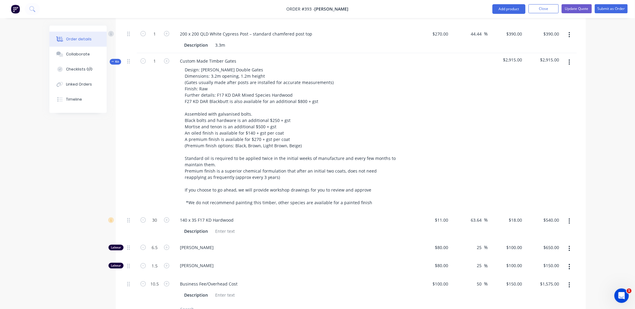
click at [115, 60] on span "Kit" at bounding box center [115, 62] width 8 height 5
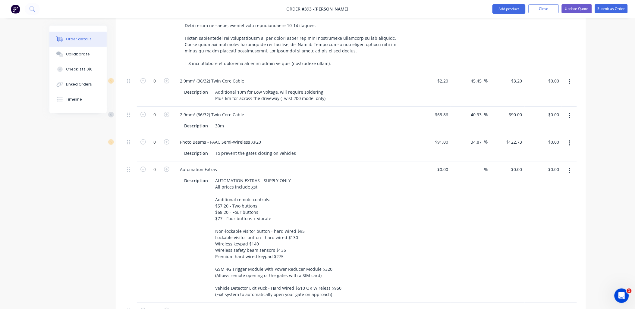
scroll to position [679, 0]
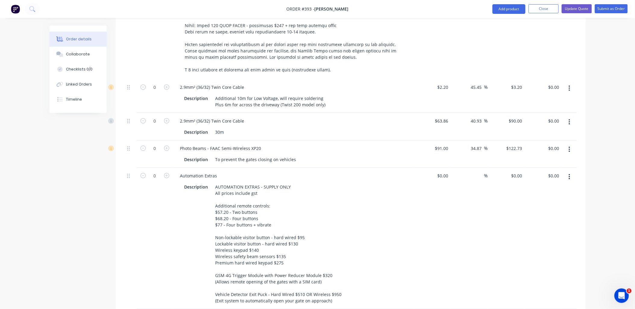
click at [572, 117] on button "button" at bounding box center [569, 122] width 14 height 11
click at [587, 113] on div "Order details Collaborate Checklists 0/0 Linked Orders Timeline Order details C…" at bounding box center [317, 46] width 548 height 1400
click at [625, 292] on div "Open Intercom Messenger" at bounding box center [621, 296] width 20 height 20
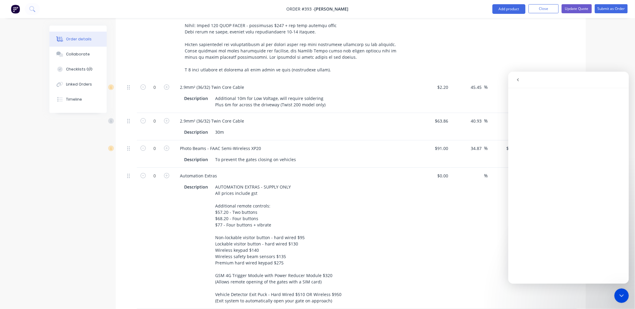
drag, startPoint x: 567, startPoint y: 55, endPoint x: 580, endPoint y: 28, distance: 29.8
click at [568, 52] on div at bounding box center [569, 2] width 15 height 153
click at [622, 296] on icon "Close Intercom Messenger" at bounding box center [621, 295] width 7 height 7
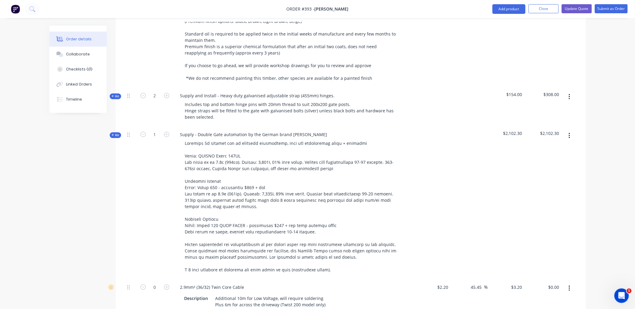
scroll to position [478, 0]
click at [545, 11] on button "Close" at bounding box center [543, 8] width 30 height 9
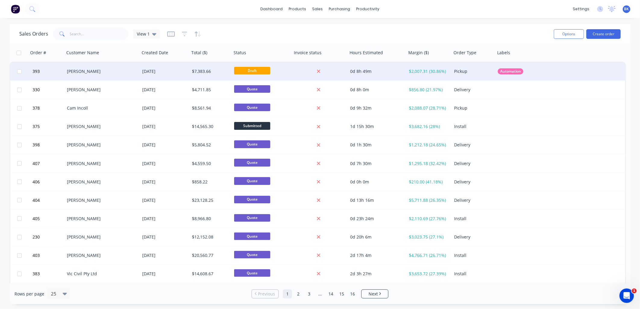
click at [433, 79] on div "$2,007.31 (30.86%)" at bounding box center [428, 71] width 45 height 18
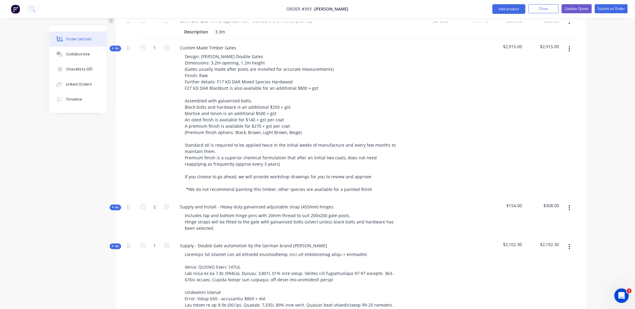
scroll to position [368, 0]
click at [583, 11] on button "Update Quote" at bounding box center [577, 8] width 30 height 9
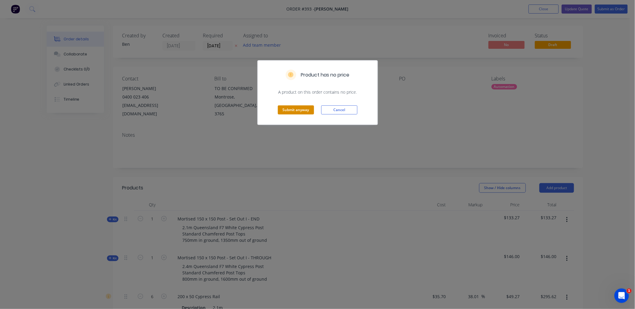
click at [300, 110] on button "Submit anyway" at bounding box center [296, 109] width 36 height 9
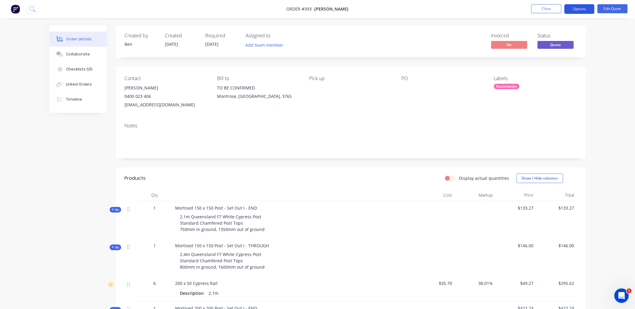
click at [580, 10] on button "Options" at bounding box center [579, 9] width 30 height 10
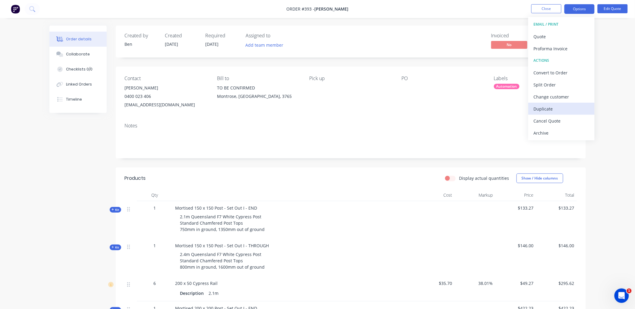
click at [559, 111] on div "Duplicate" at bounding box center [561, 109] width 55 height 9
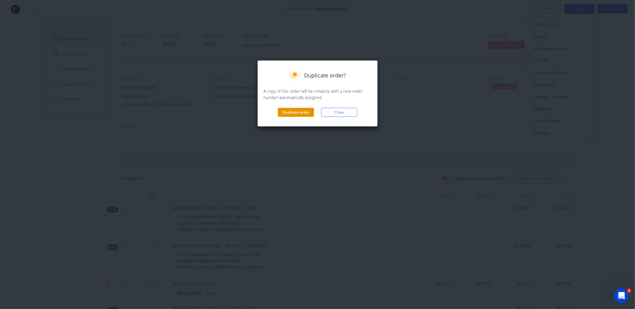
click at [294, 113] on button "Duplicate order" at bounding box center [296, 112] width 36 height 9
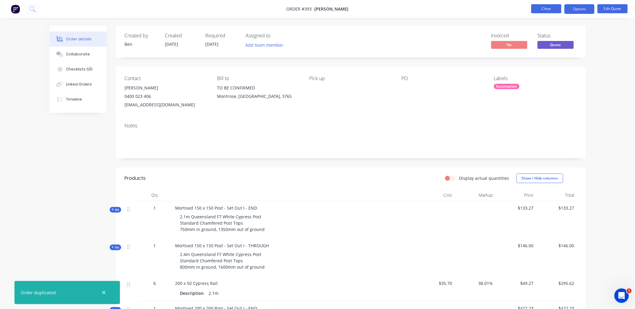
click at [538, 8] on button "Close" at bounding box center [546, 8] width 30 height 9
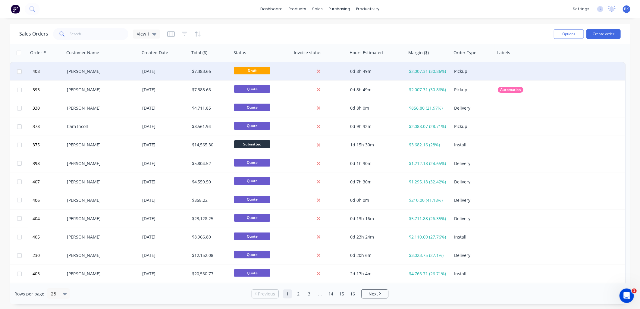
click at [111, 71] on div "[PERSON_NAME]" at bounding box center [100, 71] width 67 height 6
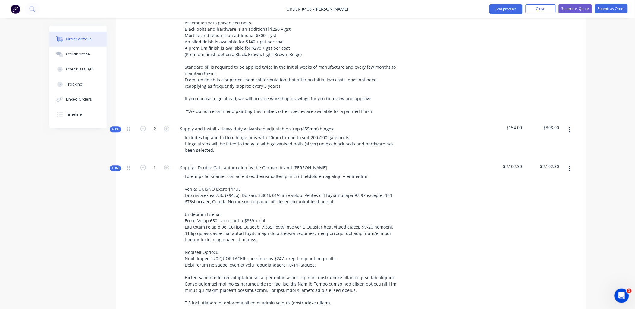
scroll to position [473, 0]
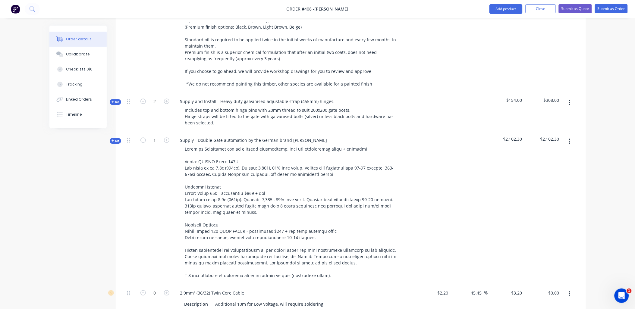
click at [570, 138] on icon "button" at bounding box center [570, 141] width 2 height 7
drag, startPoint x: 563, startPoint y: 183, endPoint x: 572, endPoint y: 134, distance: 49.5
click at [564, 189] on div "Delete" at bounding box center [548, 193] width 46 height 9
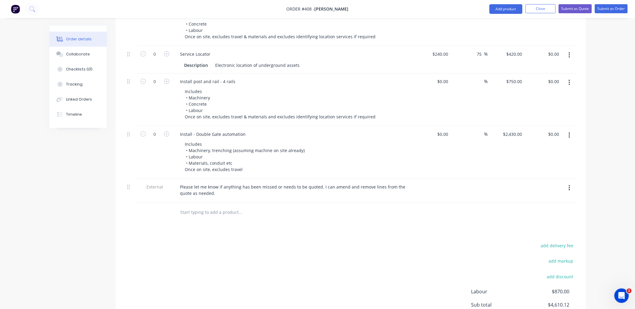
scroll to position [955, 0]
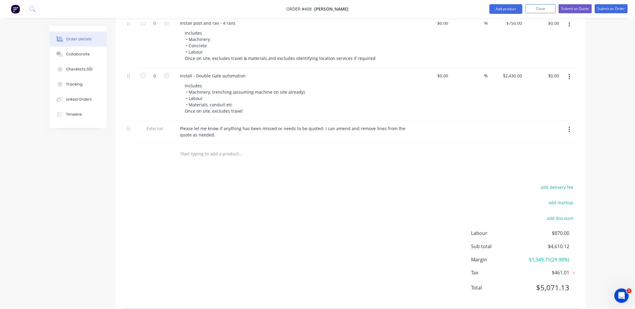
click at [206, 148] on input "text" at bounding box center [240, 154] width 121 height 12
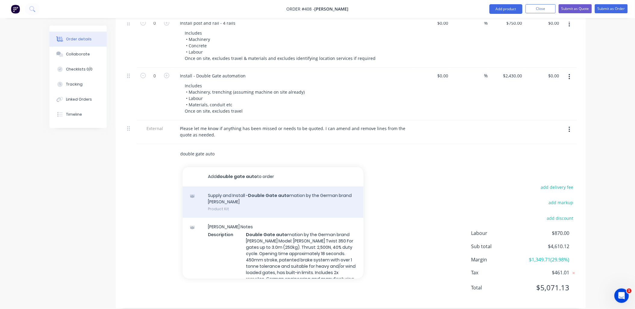
type input "double gate auto"
click at [241, 198] on div "Supply and Install - Double Gate auto mation by the German brand [PERSON_NAME] …" at bounding box center [273, 203] width 181 height 32
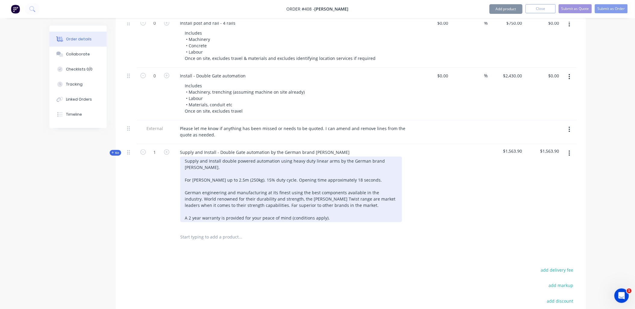
click at [215, 171] on div "Supply and Install double powered automation using heavy duty linear arms by th…" at bounding box center [291, 190] width 222 height 66
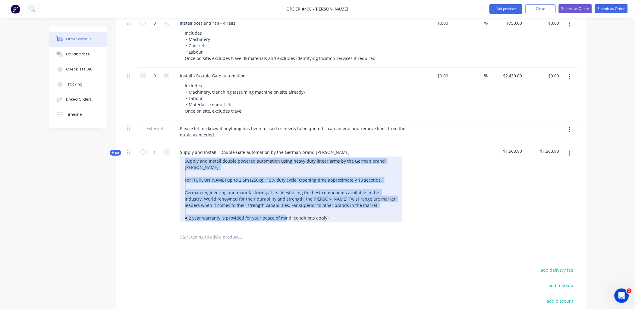
paste div
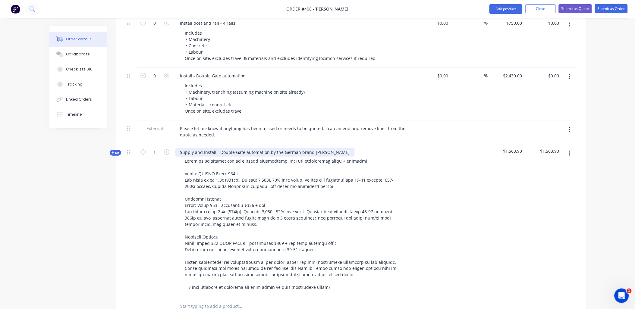
click at [198, 148] on div "Supply and Install - Double Gate automation by the German brand [PERSON_NAME]" at bounding box center [264, 152] width 179 height 9
drag, startPoint x: 198, startPoint y: 144, endPoint x: 207, endPoint y: 145, distance: 9.1
click at [207, 148] on div "Supply and Install - Double Gate automation by the German brand [PERSON_NAME]" at bounding box center [264, 152] width 179 height 9
click at [117, 151] on span "Kit" at bounding box center [115, 153] width 8 height 5
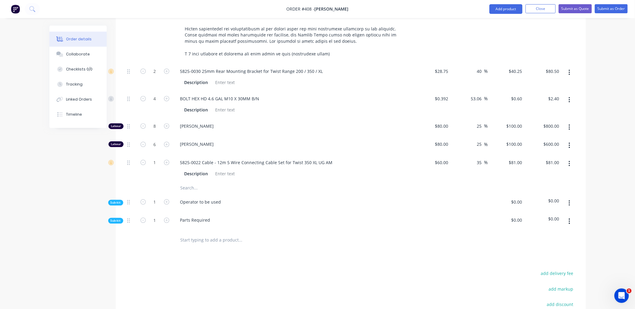
scroll to position [1190, 0]
click at [116, 200] on span "Sub-kit" at bounding box center [116, 202] width 10 height 5
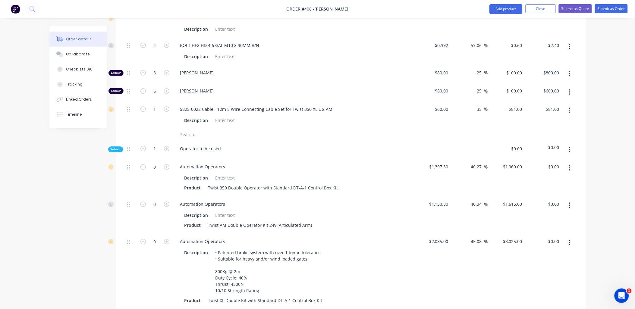
click at [572, 200] on button "button" at bounding box center [569, 205] width 14 height 11
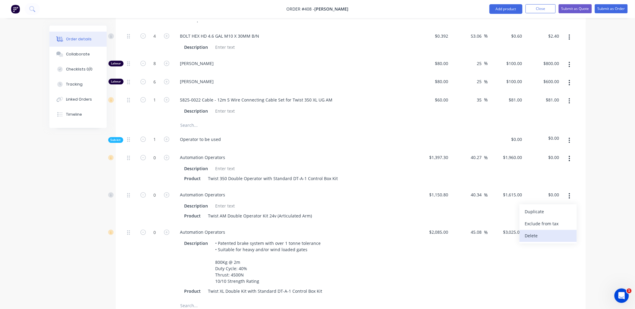
click at [561, 231] on div "Delete" at bounding box center [548, 235] width 46 height 9
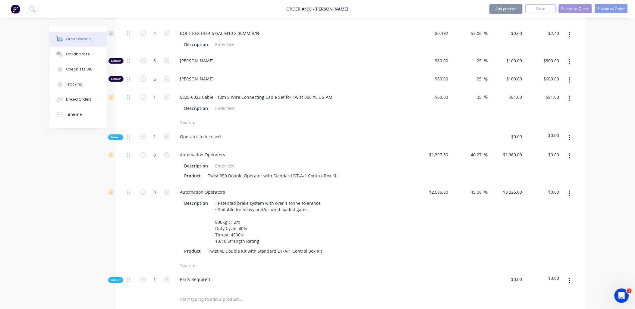
click at [569, 190] on icon "button" at bounding box center [570, 193] width 2 height 7
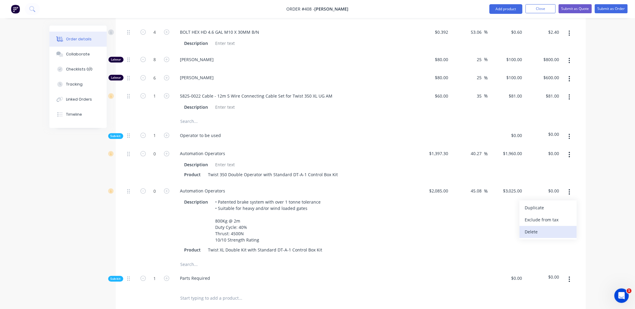
click at [554, 227] on div "Delete" at bounding box center [548, 231] width 46 height 9
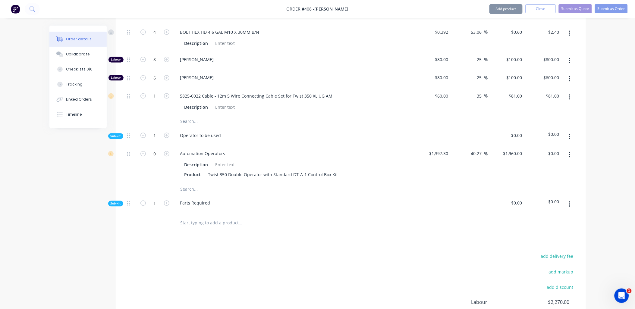
scroll to position [1256, 0]
click at [191, 182] on input "text" at bounding box center [240, 188] width 121 height 12
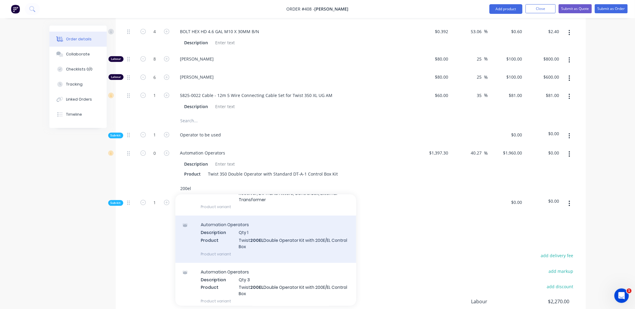
scroll to position [167, 0]
type input "200el"
click at [288, 238] on div "Automation Operators Description Qty 1 Product Twist 200EL Double Operator Kit …" at bounding box center [265, 238] width 181 height 47
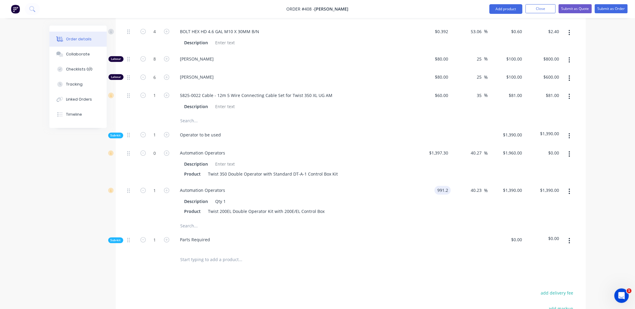
click at [447, 186] on input "991.2" at bounding box center [444, 190] width 14 height 9
type input "$1,077.20"
type input "$1,510.6013"
type input "$1,510.60"
click at [455, 164] on div "40.27 40.27 %" at bounding box center [469, 163] width 37 height 37
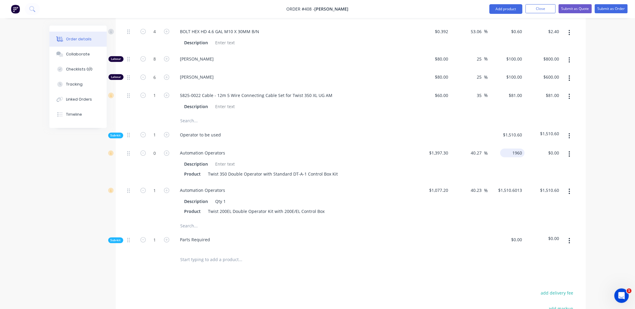
click at [518, 149] on input "1960" at bounding box center [514, 153] width 22 height 9
type input "$1,960.00"
click at [517, 186] on input "1510.6013" at bounding box center [511, 190] width 27 height 9
paste input "615.80"
type input "1615.80"
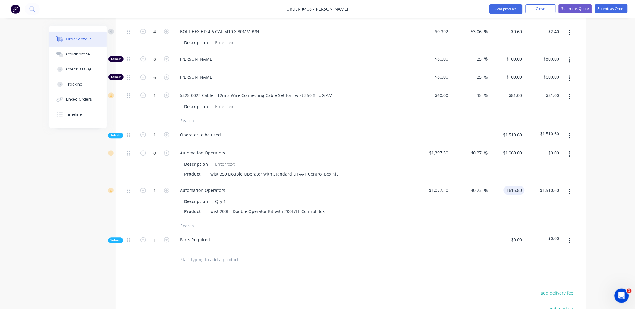
type input "50"
type input "$1,615.80"
click at [458, 163] on div "40.27 40.27 %" at bounding box center [469, 163] width 37 height 37
click at [444, 149] on input "1397.3" at bounding box center [442, 153] width 16 height 9
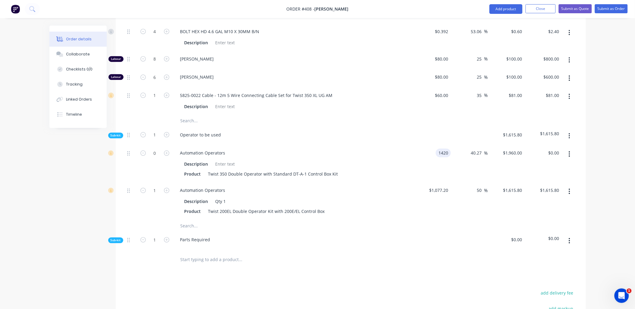
type input "$1,420.00"
type input "$1,991.8414"
click at [453, 127] on div at bounding box center [469, 136] width 37 height 18
drag, startPoint x: 184, startPoint y: 221, endPoint x: 188, endPoint y: 219, distance: 4.1
click at [187, 220] on input "text" at bounding box center [240, 226] width 121 height 12
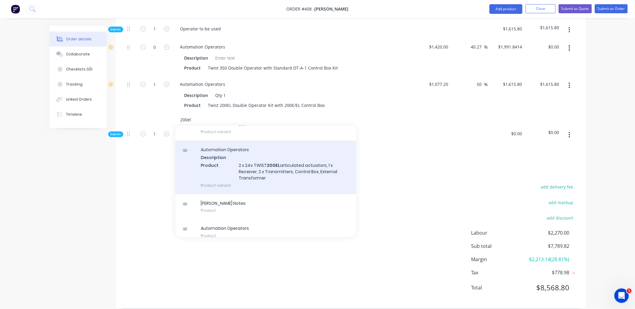
scroll to position [268, 0]
type input "200el"
click at [289, 175] on div "Automation Operators Description Product 2 x 24v TWIST 200EL articulated actuat…" at bounding box center [265, 166] width 181 height 53
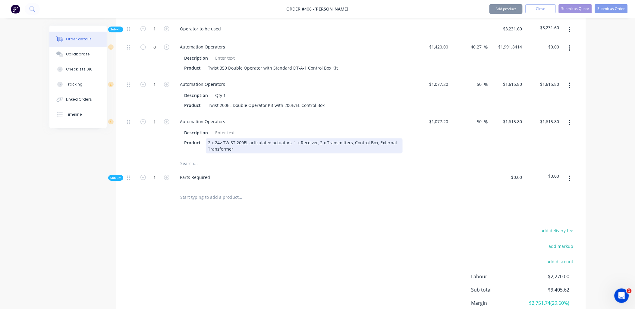
click at [257, 138] on div "2 x 24v TWIST 200EL articulated actuators, 1 x Receiver, 2 x Transmitters, Cont…" at bounding box center [304, 145] width 197 height 15
drag, startPoint x: 257, startPoint y: 136, endPoint x: 284, endPoint y: 137, distance: 27.4
click at [284, 138] on div "2 x 24v TWIST 200EL articulated actuators, 1 x Receiver, 2 x Transmitters, Cont…" at bounding box center [304, 145] width 197 height 15
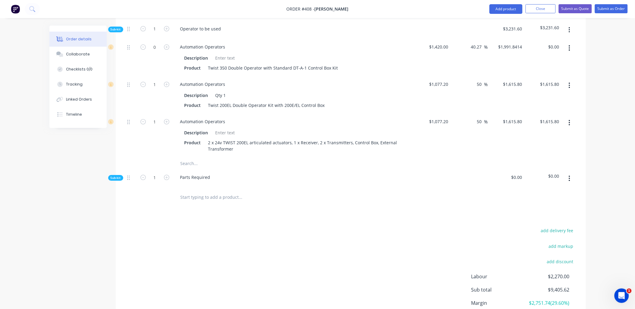
click at [571, 80] on button "button" at bounding box center [569, 85] width 14 height 11
click at [561, 121] on div "Delete" at bounding box center [548, 125] width 46 height 9
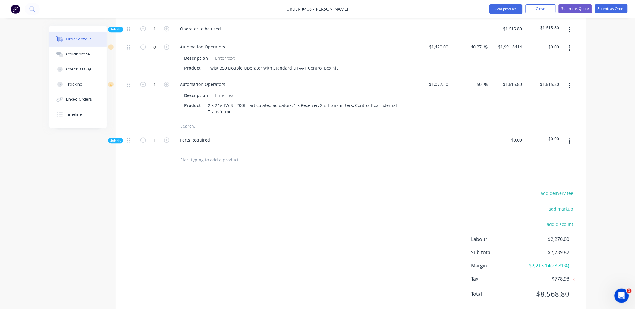
click at [122, 138] on div "Sub-kit" at bounding box center [115, 141] width 15 height 6
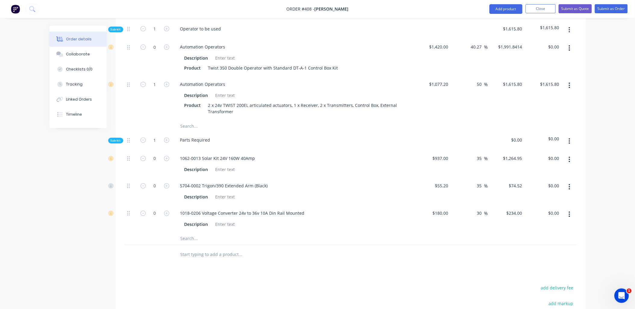
click at [122, 138] on div "Sub-kit" at bounding box center [115, 141] width 15 height 6
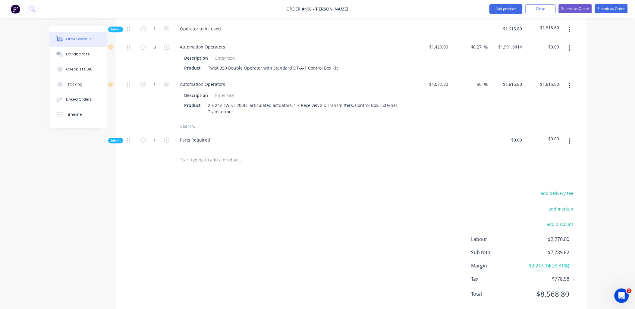
click at [570, 138] on icon "button" at bounding box center [570, 141] width 2 height 7
click at [560, 165] on div "Delete" at bounding box center [548, 169] width 46 height 9
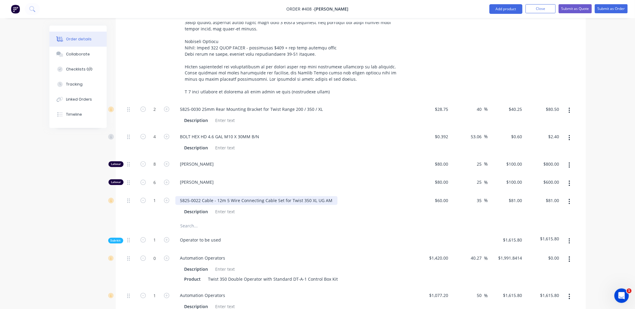
scroll to position [1150, 0]
click at [571, 161] on button "button" at bounding box center [569, 166] width 14 height 11
click at [567, 202] on div "Delete" at bounding box center [548, 206] width 46 height 9
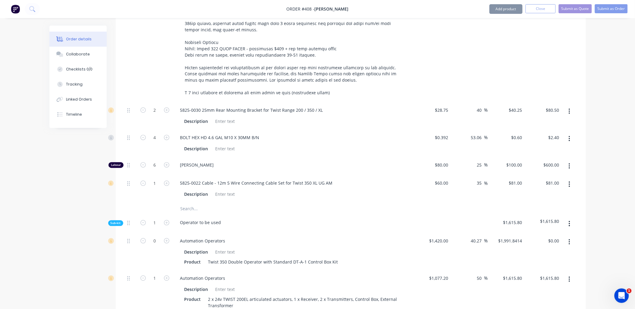
click at [571, 161] on button "button" at bounding box center [569, 166] width 14 height 11
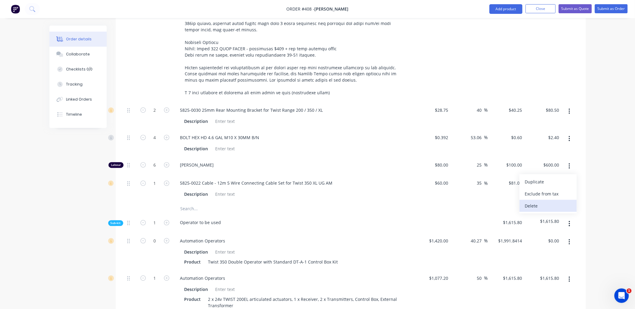
click at [564, 202] on div "Delete" at bounding box center [548, 206] width 46 height 9
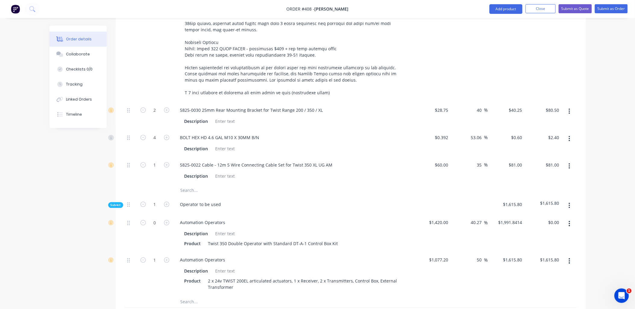
drag, startPoint x: 567, startPoint y: 132, endPoint x: 561, endPoint y: 138, distance: 8.7
click at [567, 133] on button "button" at bounding box center [569, 138] width 14 height 11
click at [549, 174] on div "Delete" at bounding box center [548, 178] width 46 height 9
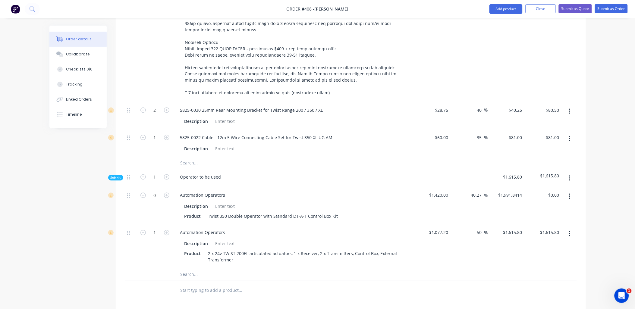
click at [192, 157] on input "text" at bounding box center [240, 163] width 121 height 12
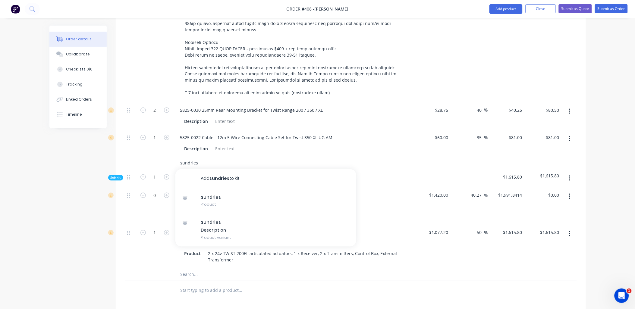
type input "sundries"
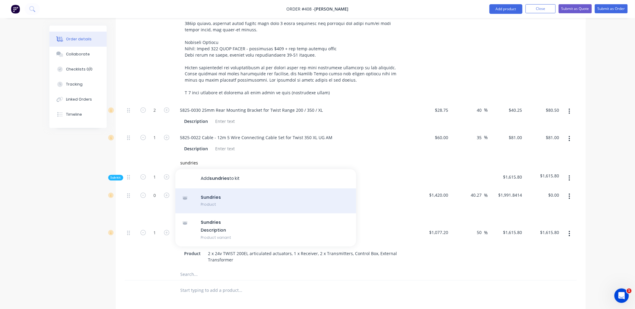
click at [226, 189] on div "Sundries Product" at bounding box center [265, 201] width 181 height 25
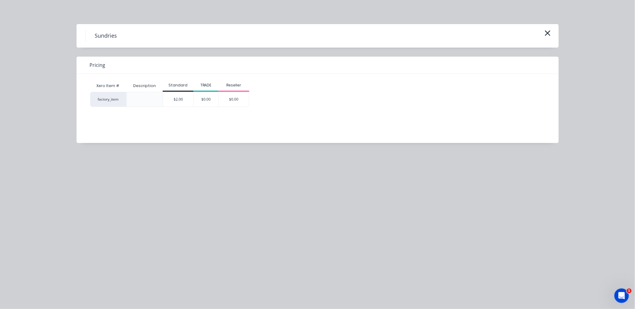
click at [184, 101] on div "$2.00" at bounding box center [178, 99] width 30 height 14
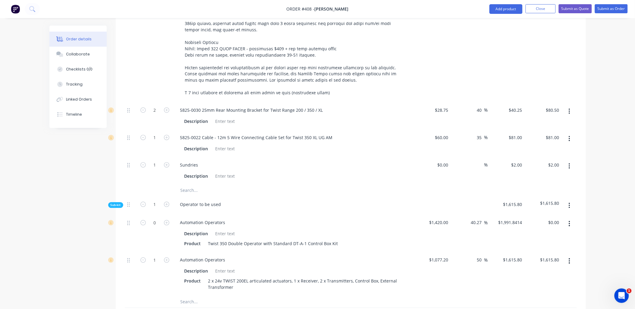
click at [520, 157] on div "$2.00 $2.00" at bounding box center [506, 170] width 37 height 27
click at [518, 161] on div "2 $2.00" at bounding box center [518, 165] width 14 height 9
type input "$100.00"
click at [520, 148] on div "$81.00 $81.00" at bounding box center [506, 143] width 37 height 27
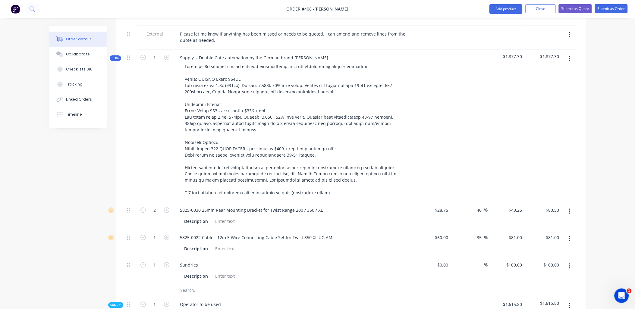
scroll to position [1050, 0]
click at [190, 285] on input "text" at bounding box center [240, 291] width 121 height 12
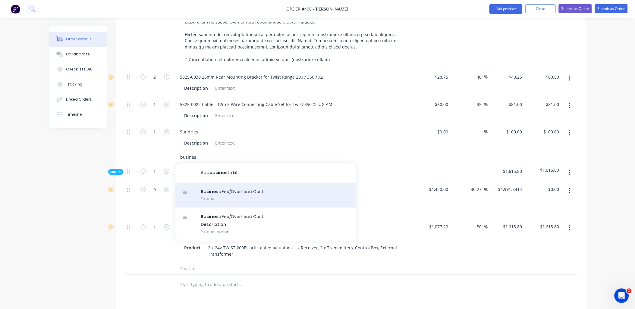
scroll to position [1184, 0]
type input "busines"
click at [232, 186] on div "Busines s Fee/Overhead Cost Product" at bounding box center [265, 195] width 181 height 25
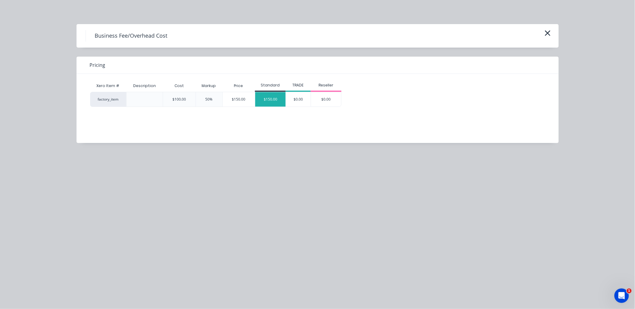
click at [266, 101] on div "$150.00" at bounding box center [270, 99] width 30 height 14
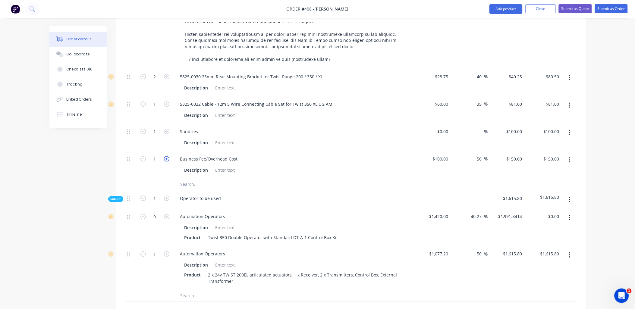
click at [165, 156] on icon "button" at bounding box center [166, 158] width 5 height 5
type input "2"
type input "$300.00"
click at [160, 82] on input "2" at bounding box center [155, 77] width 16 height 9
type input "1.5"
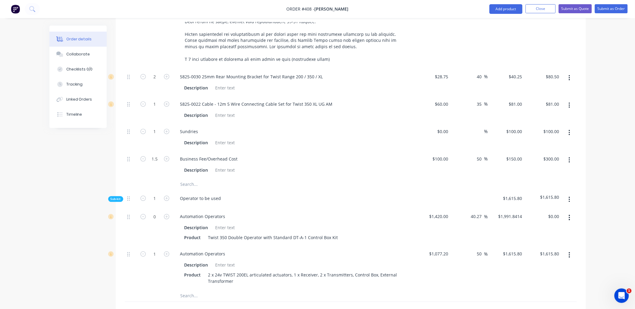
type input "$225.00"
click at [158, 151] on div "1.5" at bounding box center [155, 164] width 36 height 27
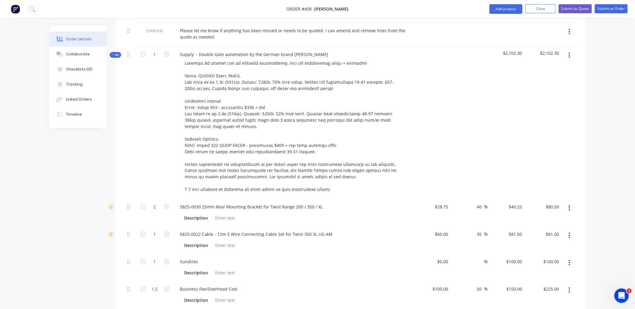
scroll to position [1052, 0]
click at [118, 54] on span "Kit" at bounding box center [115, 56] width 8 height 5
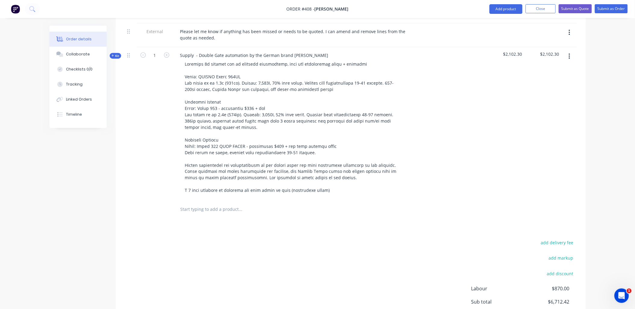
click at [153, 105] on div "1" at bounding box center [155, 123] width 36 height 153
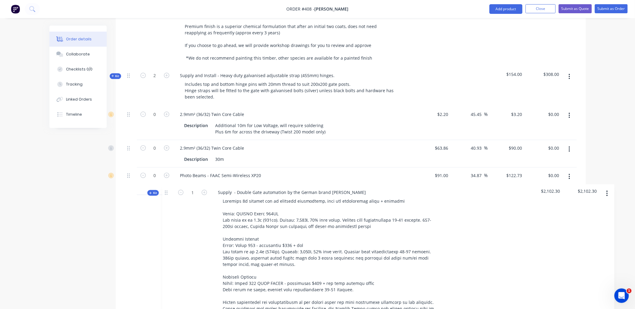
scroll to position [516, 0]
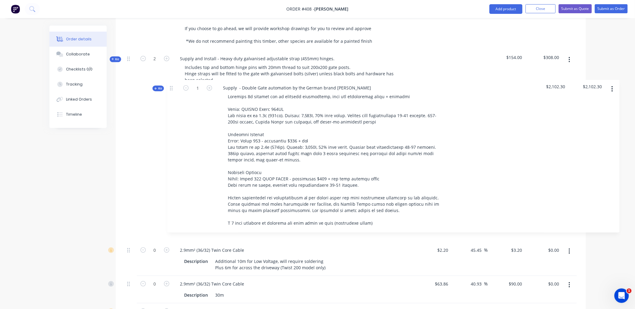
drag, startPoint x: 128, startPoint y: 114, endPoint x: 172, endPoint y: 86, distance: 52.5
click at [172, 86] on div "Kit 1 Mortised 150 x 150 Post - Set Out I - END 2.1m Queensland F7 White Cypres…" at bounding box center [351, 216] width 452 height 1042
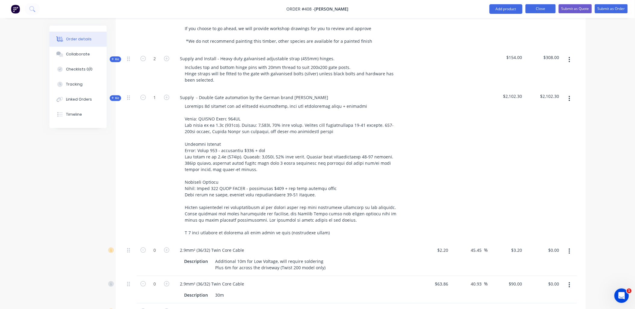
click at [542, 11] on button "Close" at bounding box center [540, 8] width 30 height 9
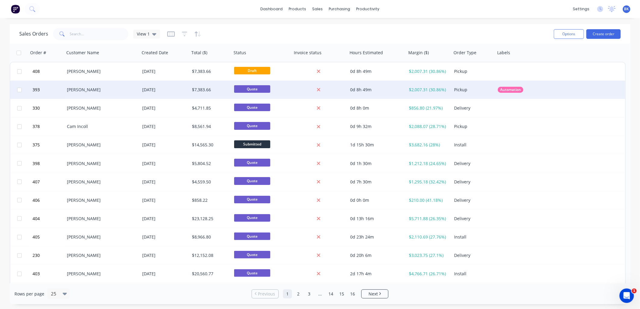
click at [212, 93] on div "$7,383.66" at bounding box center [211, 90] width 42 height 18
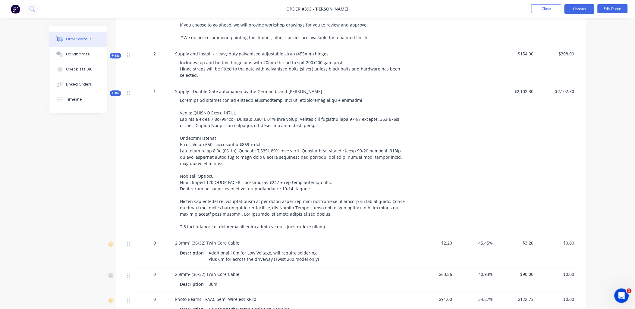
scroll to position [501, 0]
click at [619, 4] on nav "Order #393 - [PERSON_NAME] Close Options Edit Quote" at bounding box center [317, 9] width 635 height 18
click at [619, 5] on button "Edit Quote" at bounding box center [612, 8] width 30 height 9
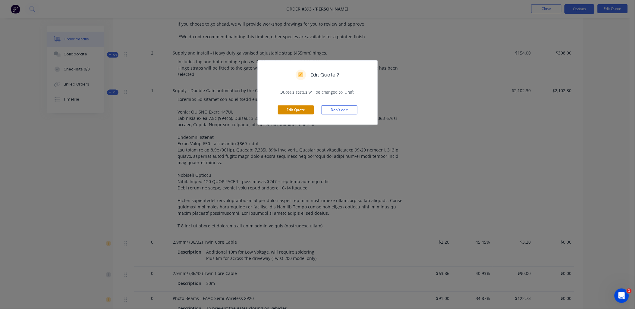
click at [303, 108] on button "Edit Quote" at bounding box center [296, 109] width 36 height 9
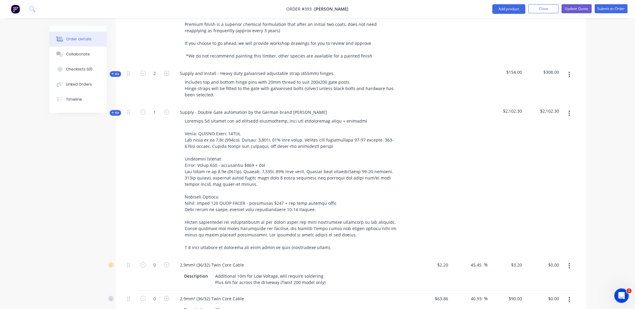
scroll to position [502, 0]
click at [570, 107] on button "button" at bounding box center [569, 112] width 14 height 11
click at [552, 160] on div "Delete" at bounding box center [548, 164] width 46 height 9
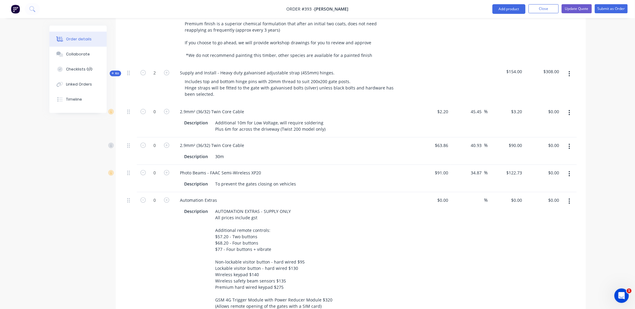
click at [570, 107] on button "button" at bounding box center [569, 112] width 14 height 11
drag, startPoint x: 560, startPoint y: 153, endPoint x: 565, endPoint y: 139, distance: 15.0
click at [560, 158] on button "Delete" at bounding box center [547, 164] width 57 height 12
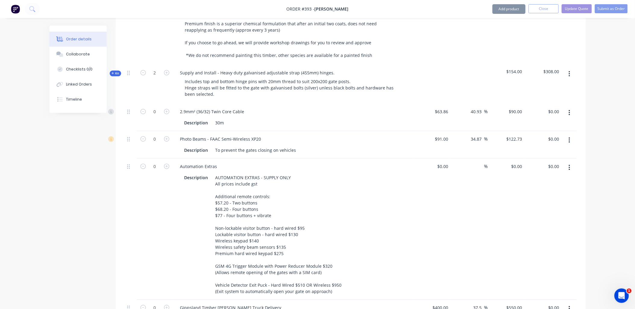
click at [570, 109] on icon "button" at bounding box center [570, 112] width 2 height 7
click at [557, 160] on div "Delete" at bounding box center [548, 164] width 46 height 9
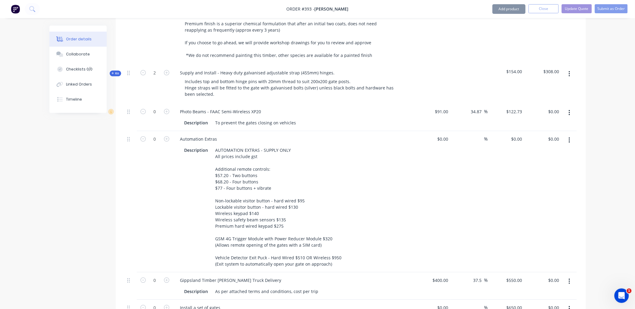
click at [570, 107] on button "button" at bounding box center [569, 112] width 14 height 11
drag, startPoint x: 562, startPoint y: 152, endPoint x: 564, endPoint y: 142, distance: 10.5
click at [562, 158] on button "Delete" at bounding box center [547, 164] width 57 height 12
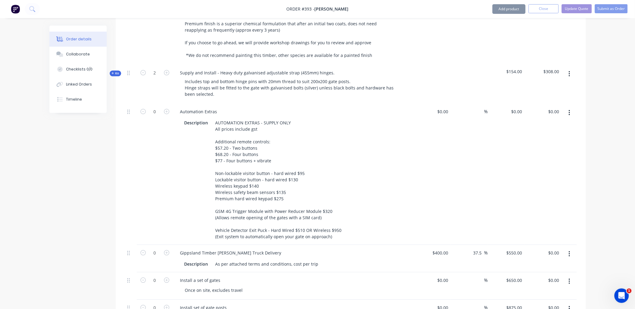
drag, startPoint x: 571, startPoint y: 103, endPoint x: 571, endPoint y: 110, distance: 6.9
click at [571, 107] on button "button" at bounding box center [569, 112] width 14 height 11
click at [560, 160] on div "Delete" at bounding box center [548, 164] width 46 height 9
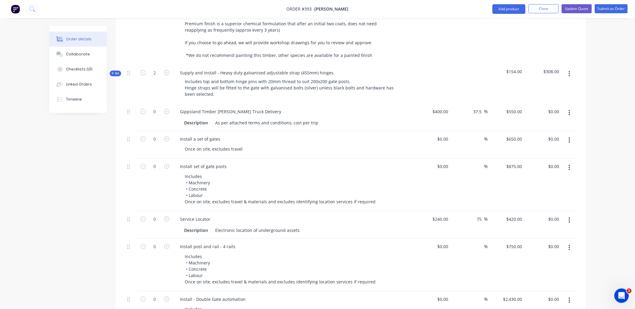
click at [574, 215] on button "button" at bounding box center [569, 220] width 14 height 11
click at [558, 268] on div "Delete" at bounding box center [548, 272] width 46 height 9
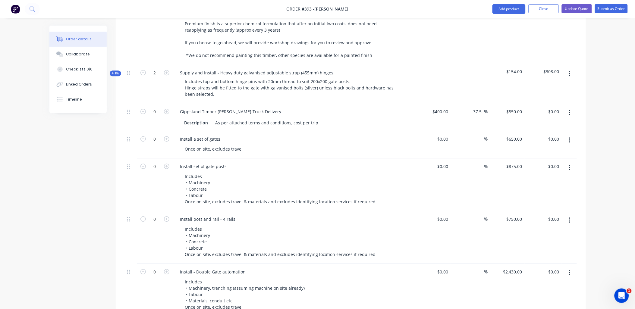
click at [572, 215] on button "button" at bounding box center [569, 220] width 14 height 11
click at [548, 268] on div "Delete" at bounding box center [548, 272] width 46 height 9
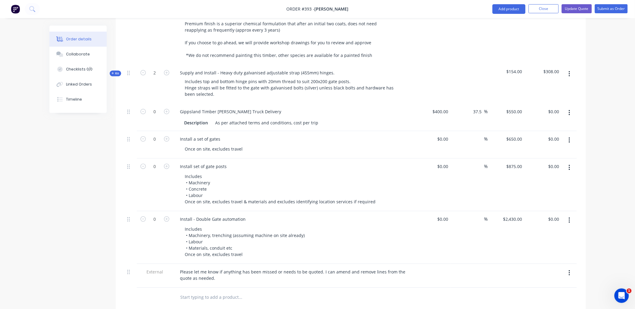
click at [572, 215] on button "button" at bounding box center [569, 220] width 14 height 11
click at [556, 268] on div "Delete" at bounding box center [548, 272] width 46 height 9
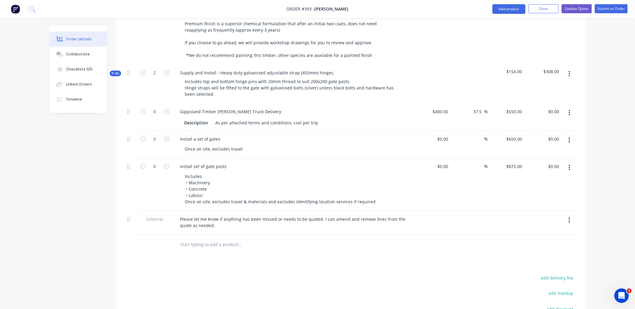
click at [569, 217] on icon "button" at bounding box center [570, 220] width 2 height 7
click at [563, 244] on div "Delete" at bounding box center [548, 248] width 46 height 9
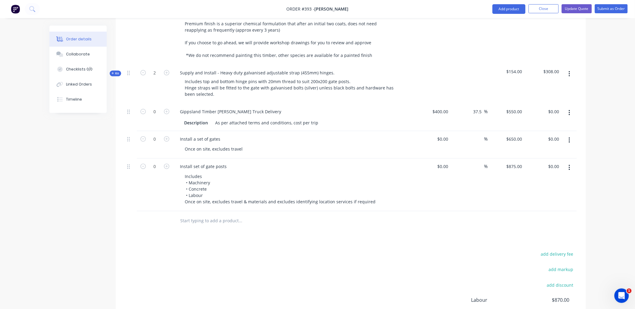
click at [570, 135] on button "button" at bounding box center [569, 140] width 14 height 11
click at [559, 188] on div "Delete" at bounding box center [548, 192] width 46 height 9
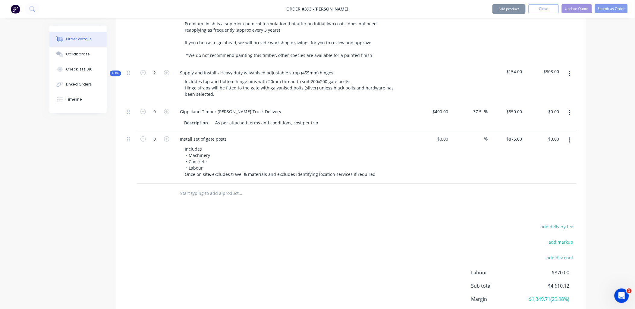
click at [569, 109] on icon "button" at bounding box center [570, 112] width 2 height 7
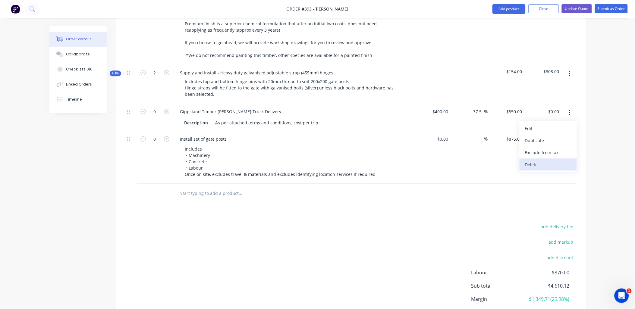
click at [543, 160] on div "Delete" at bounding box center [548, 164] width 46 height 9
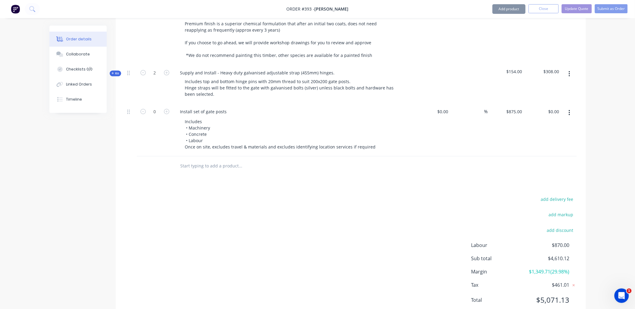
click at [572, 107] on button "button" at bounding box center [569, 112] width 14 height 11
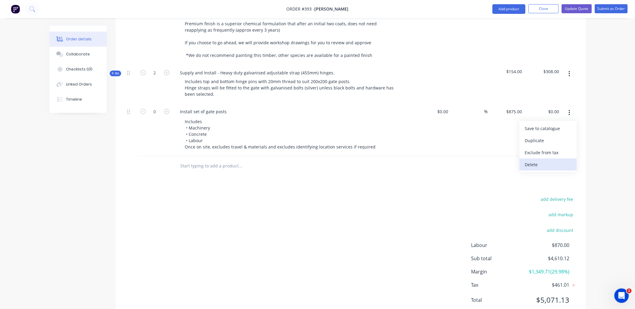
click at [552, 160] on div "Delete" at bounding box center [548, 164] width 46 height 9
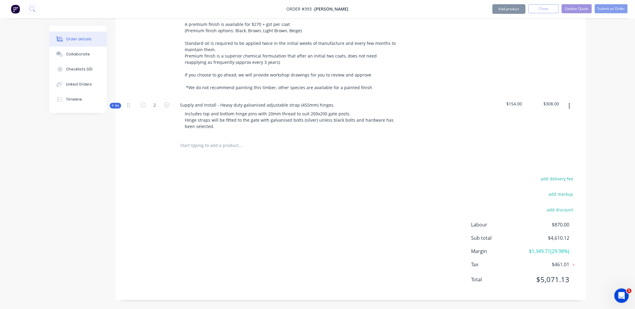
scroll to position [461, 0]
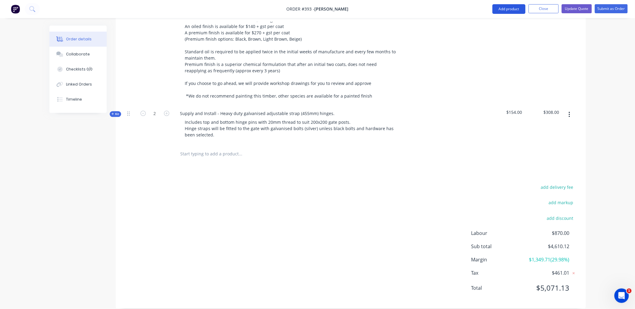
click at [507, 11] on button "Add product" at bounding box center [508, 9] width 33 height 10
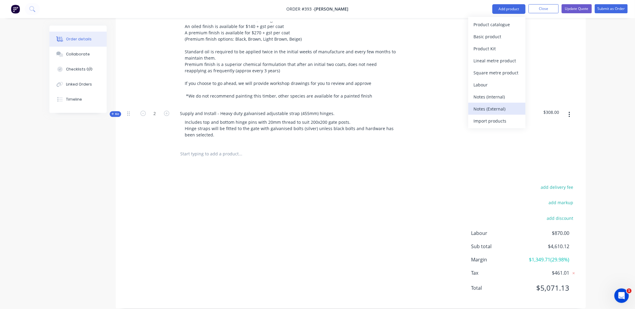
click at [498, 109] on div "Notes (External)" at bounding box center [497, 109] width 46 height 9
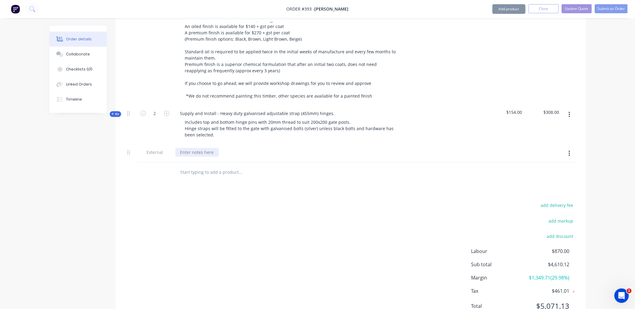
click at [188, 148] on div at bounding box center [196, 152] width 43 height 9
paste div
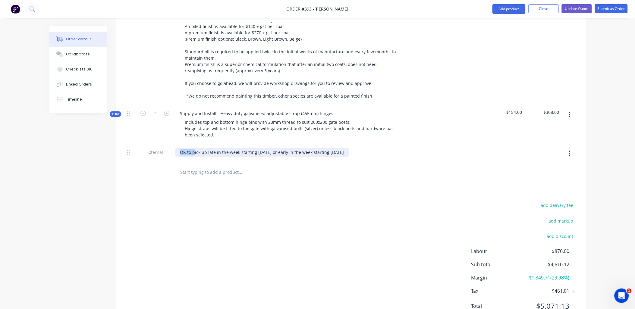
drag, startPoint x: 172, startPoint y: 147, endPoint x: 202, endPoint y: 138, distance: 32.0
click at [171, 147] on div "External OK to pick up late in the week starting [DATE] or early in the week st…" at bounding box center [351, 153] width 452 height 18
click at [190, 192] on div "Products Show / Hide columns Add product Qty Cost Markup Price Total Kit 1 Mort…" at bounding box center [351, 21] width 470 height 611
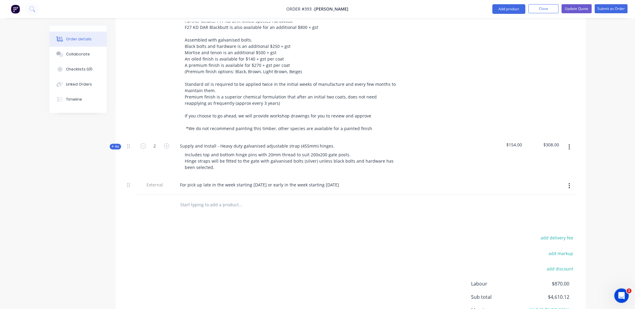
scroll to position [428, 0]
click at [569, 144] on icon "button" at bounding box center [570, 147] width 2 height 7
click at [549, 195] on div "Delete" at bounding box center [548, 199] width 46 height 9
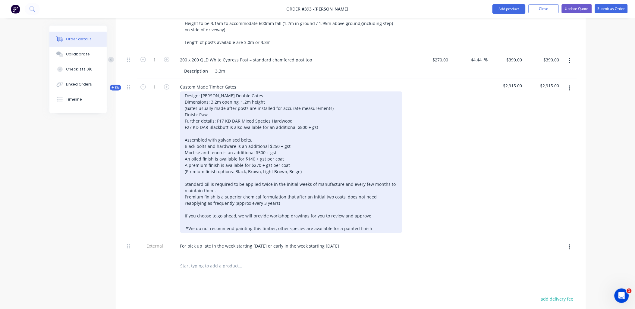
scroll to position [328, 0]
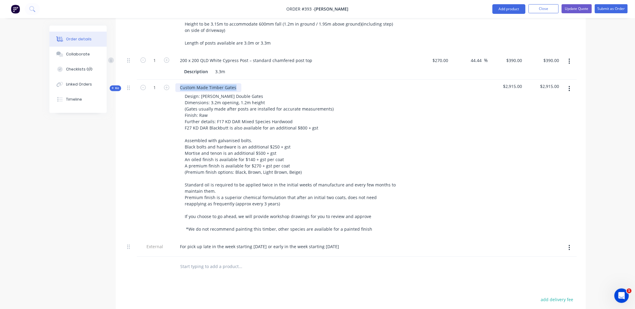
copy div "Custom Made Timber Gates"
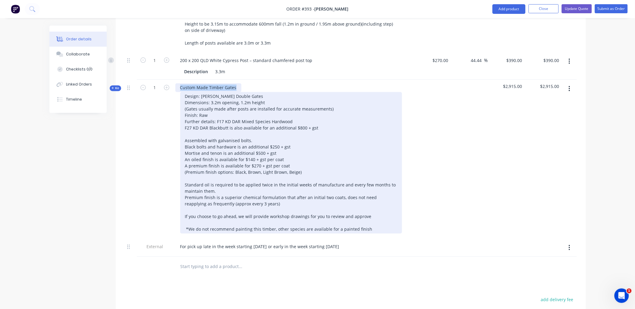
drag, startPoint x: 181, startPoint y: 79, endPoint x: 235, endPoint y: 95, distance: 57.0
click at [236, 83] on div "Custom Made Timber Gates" at bounding box center [208, 87] width 66 height 9
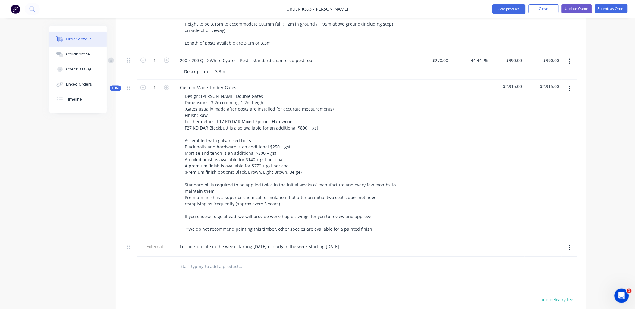
click at [208, 261] on input "text" at bounding box center [240, 267] width 121 height 12
paste input "Custom Made Timber Gates"
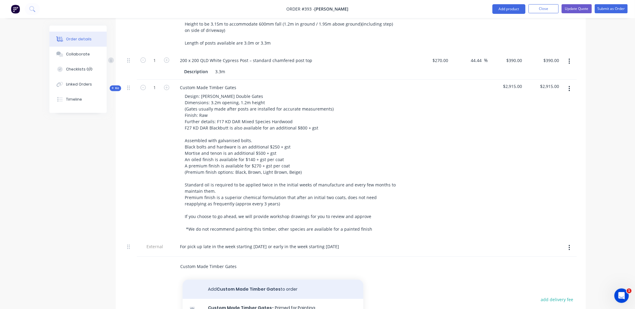
type input "Custom Made Timber Gates"
click at [242, 284] on button "Add Custom Made Timber Gates to order" at bounding box center [273, 289] width 181 height 19
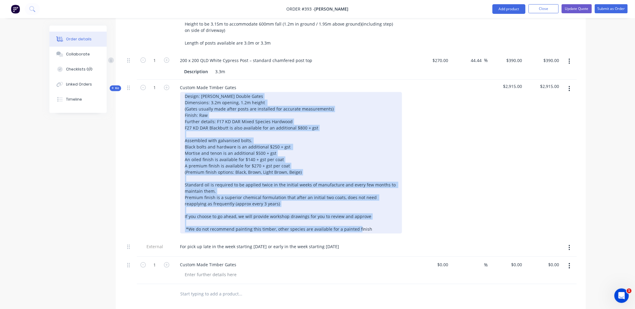
copy div "Design: [PERSON_NAME] Double Gates Dimensions: 3.2m opening, 1.2m height (Gates…"
drag, startPoint x: 185, startPoint y: 88, endPoint x: 369, endPoint y: 223, distance: 228.7
click at [369, 223] on div at bounding box center [291, 163] width 222 height 142
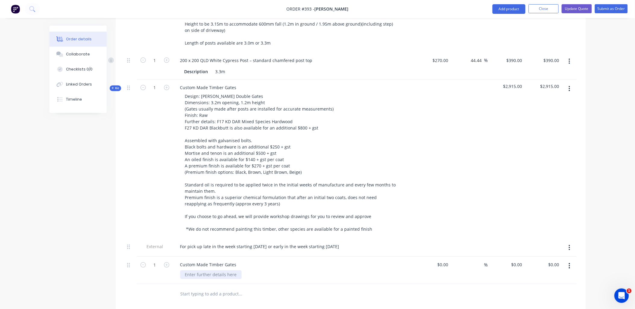
click at [216, 271] on div at bounding box center [210, 275] width 61 height 9
paste div
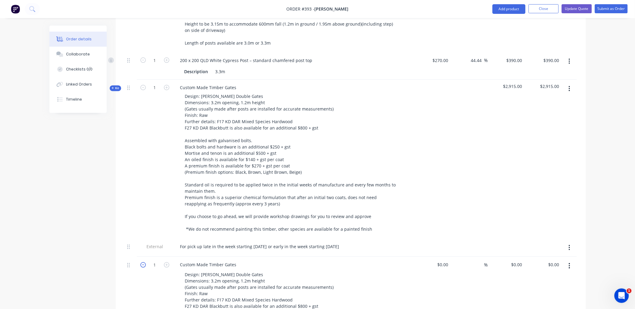
click at [142, 262] on icon "button" at bounding box center [142, 264] width 5 height 5
type input "0"
type input "$2,915.00"
click at [488, 218] on div "$2,915.00" at bounding box center [506, 159] width 37 height 159
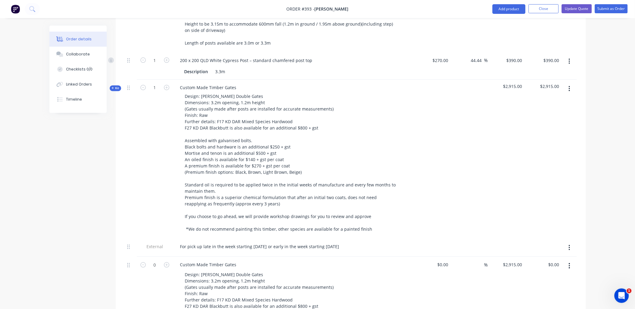
click at [570, 83] on button "button" at bounding box center [569, 88] width 14 height 11
click at [557, 136] on div "Delete" at bounding box center [548, 140] width 46 height 9
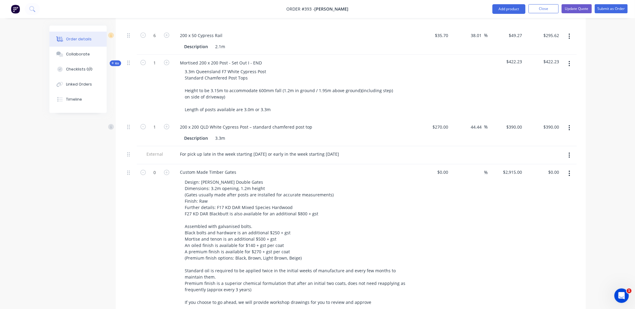
scroll to position [261, 0]
click at [120, 61] on div "Kit" at bounding box center [115, 64] width 11 height 6
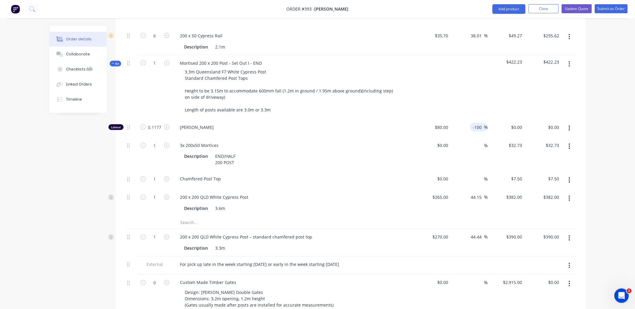
click at [481, 123] on input "-100" at bounding box center [478, 127] width 12 height 9
type input "-"
type input "100"
type input "$160.00"
type input "$18.83"
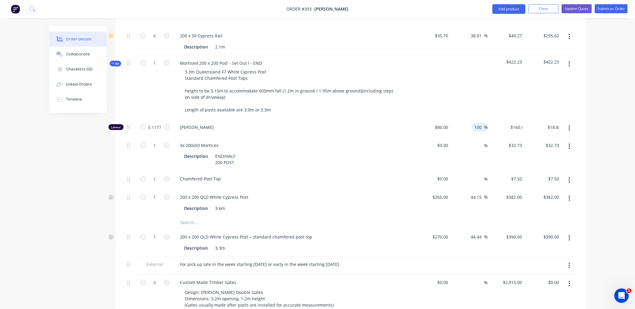
click at [483, 83] on div at bounding box center [469, 87] width 37 height 64
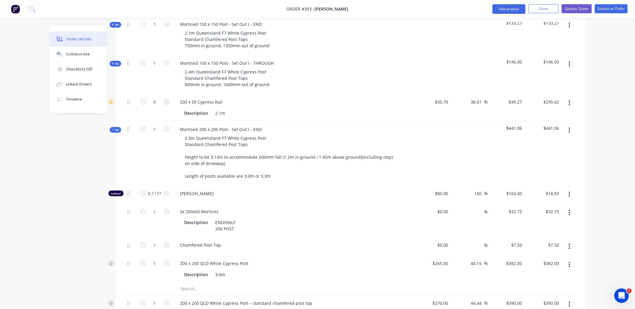
scroll to position [194, 0]
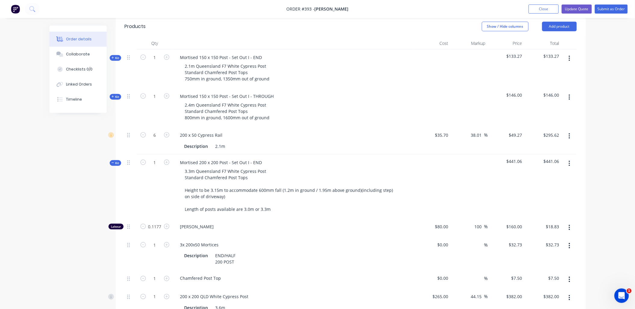
click at [116, 95] on span "Kit" at bounding box center [115, 97] width 8 height 5
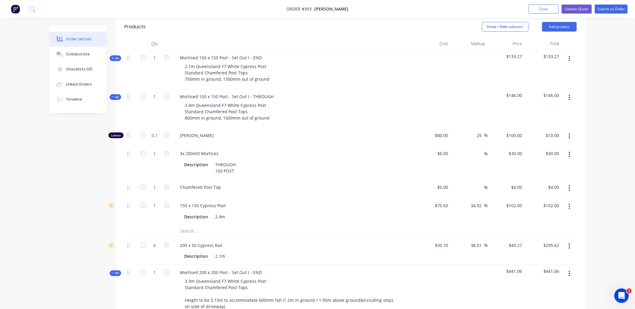
scroll to position [161, 0]
click at [119, 56] on div "Kit" at bounding box center [115, 59] width 11 height 6
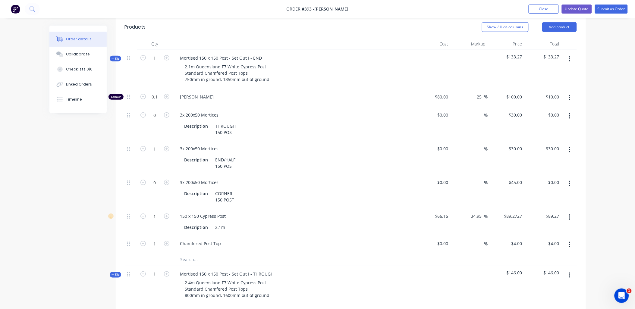
click at [567, 178] on button "button" at bounding box center [569, 183] width 14 height 11
click at [560, 219] on div "Delete" at bounding box center [548, 223] width 46 height 9
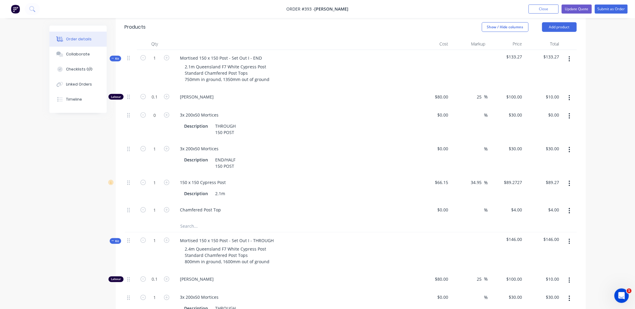
click at [570, 113] on icon "button" at bounding box center [570, 116] width 2 height 7
click at [560, 152] on div "Delete" at bounding box center [548, 156] width 46 height 9
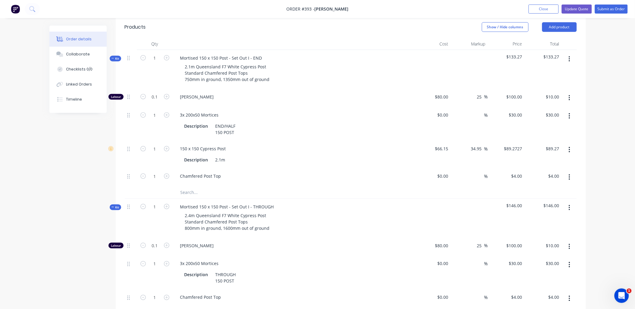
click at [118, 56] on span "Kit" at bounding box center [115, 58] width 8 height 5
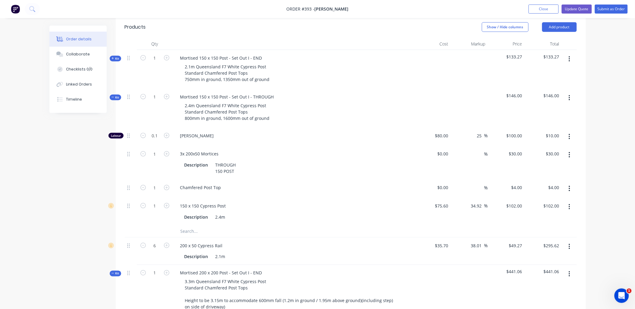
click at [116, 95] on span "Kit" at bounding box center [115, 97] width 8 height 5
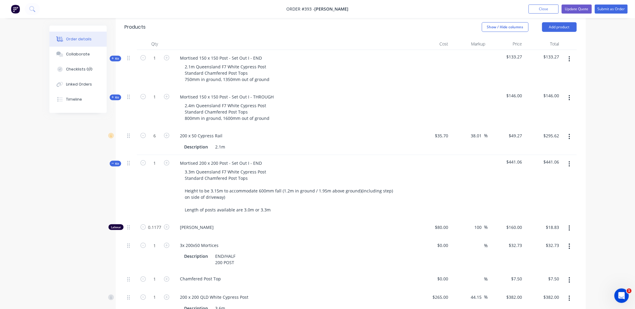
click at [115, 161] on span "Kit" at bounding box center [115, 163] width 8 height 5
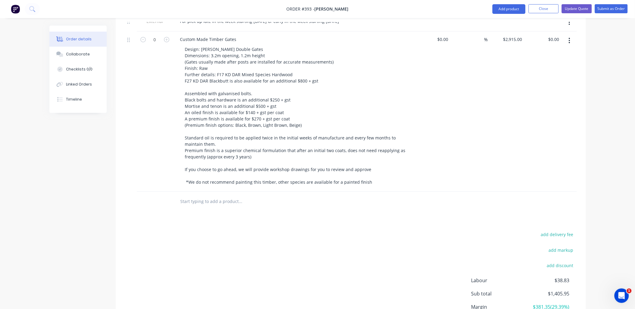
scroll to position [395, 0]
click at [209, 195] on input "text" at bounding box center [240, 201] width 121 height 12
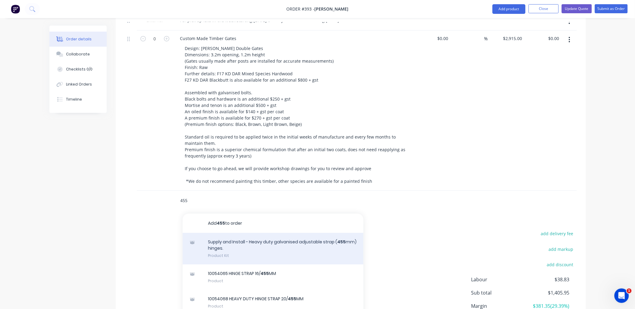
type input "455"
click at [260, 235] on div "Supply and Install - Heavy duty galvanised adjustable strap ( 455 mm) hinges. P…" at bounding box center [273, 249] width 181 height 32
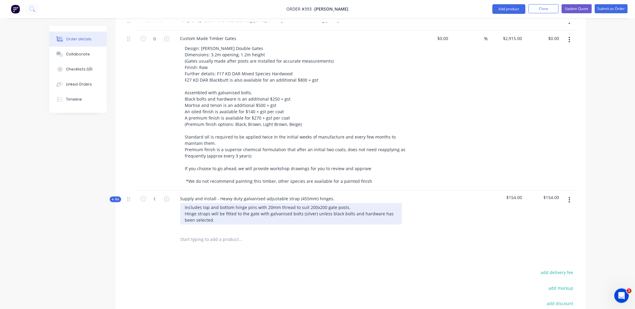
click at [208, 203] on div "Includes top and bottom hinge pins with 20mm thread to suit 200x200 gate posts.…" at bounding box center [291, 213] width 222 height 21
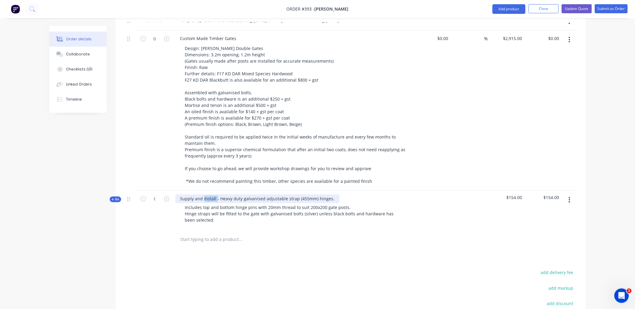
click at [208, 195] on div "Supply and Install - Heavy duty galvanised adjustable strap (455mm) hinges." at bounding box center [257, 199] width 164 height 9
click at [206, 195] on div "Supply and Install - Heavy duty galvanised adjustable strap (455mm) hinges." at bounding box center [257, 199] width 164 height 9
click at [207, 195] on div "Supply and Install - Heavy duty galvanised adjustable strap (455mm) hinges." at bounding box center [257, 199] width 164 height 9
copy div "Supply and Install - Heavy duty galvanised adjustable strap (455mm) hinges."
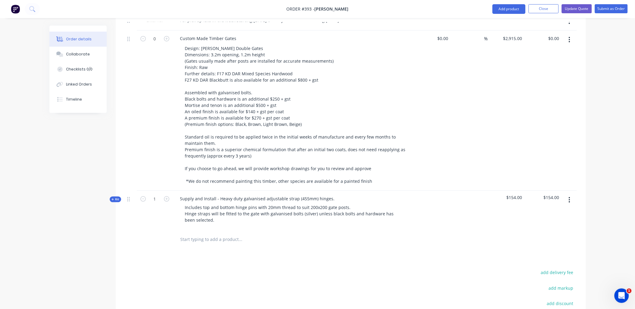
click at [207, 234] on input "text" at bounding box center [240, 240] width 121 height 12
paste input "Supply and Install - Heavy duty galvanised adjustable strap (455mm) hinges."
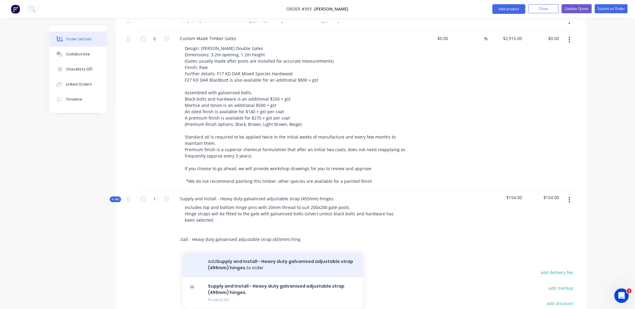
type input "Supply and Install - Heavy duty galvanised adjustable strap (455mm) hinges."
click at [232, 260] on button "Add Supply and Install - Heavy duty galvanised adjustable strap (455mm) hinges.…" at bounding box center [273, 265] width 181 height 25
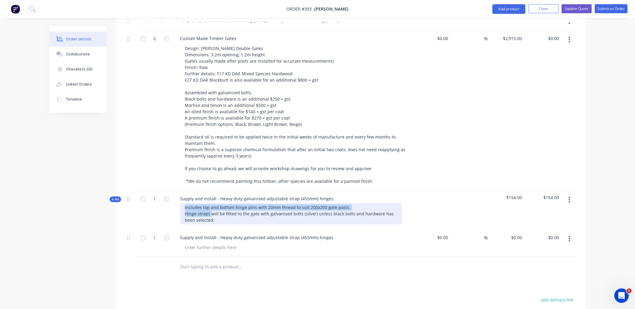
drag, startPoint x: 211, startPoint y: 209, endPoint x: 182, endPoint y: 200, distance: 30.8
click at [182, 203] on div "Includes top and bottom hinge pins with 20mm thread to suit 200x200 gate posts.…" at bounding box center [291, 213] width 222 height 21
click at [206, 215] on div "Includes top and bottom hinge pins with 20mm thread to suit 200x200 gate posts.…" at bounding box center [291, 213] width 222 height 21
copy div "Includes top and bottom hinge pins with 20mm thread to suit 200x200 gate posts.…"
drag, startPoint x: 189, startPoint y: 205, endPoint x: 180, endPoint y: 198, distance: 11.8
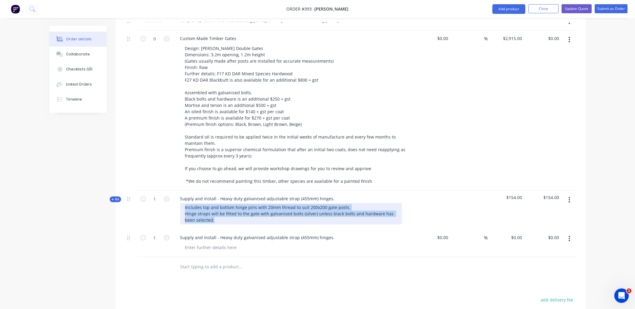
click at [180, 203] on div "Includes top and bottom hinge pins with 20mm thread to suit 200x200 gate posts.…" at bounding box center [291, 213] width 222 height 21
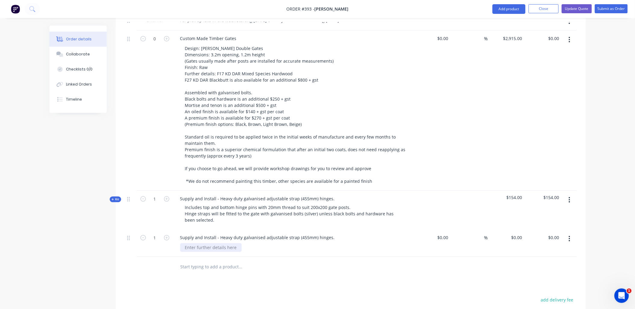
click at [203, 243] on div at bounding box center [210, 247] width 61 height 9
paste div
click at [203, 243] on div at bounding box center [210, 247] width 61 height 9
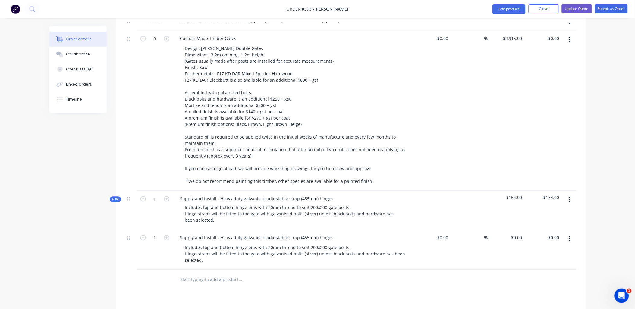
click at [158, 250] on div "1" at bounding box center [155, 250] width 36 height 40
click at [168, 196] on icon "button" at bounding box center [166, 198] width 5 height 5
type input "2"
click at [519, 234] on input "0" at bounding box center [518, 238] width 14 height 9
type input "$308.00"
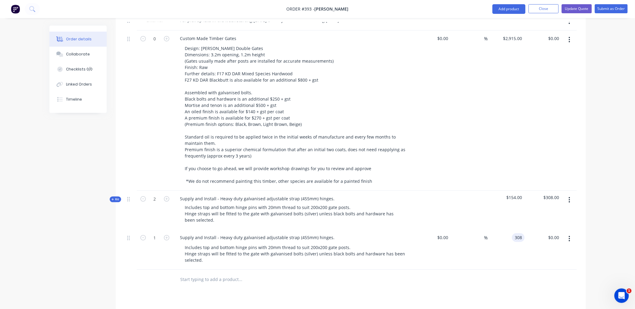
type input "$308.00"
click at [522, 205] on div "$154.00" at bounding box center [506, 210] width 37 height 39
click at [140, 235] on icon "button" at bounding box center [142, 237] width 5 height 5
type input "0"
type input "$0.00"
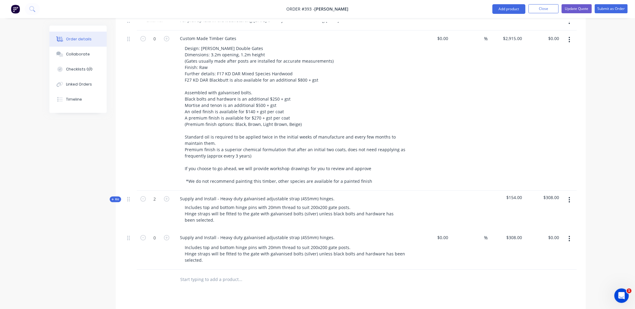
drag, startPoint x: 567, startPoint y: 190, endPoint x: 569, endPoint y: 196, distance: 6.8
click at [568, 195] on button "button" at bounding box center [569, 200] width 14 height 11
click at [557, 248] on div "Delete" at bounding box center [548, 252] width 46 height 9
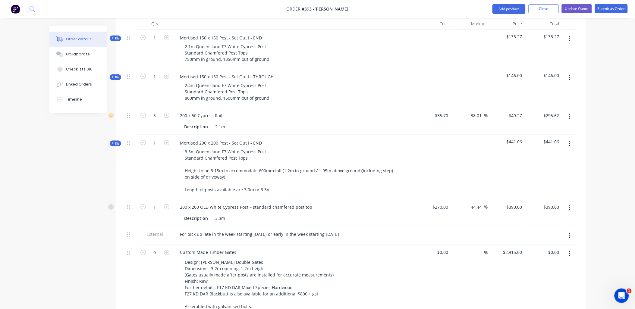
scroll to position [157, 0]
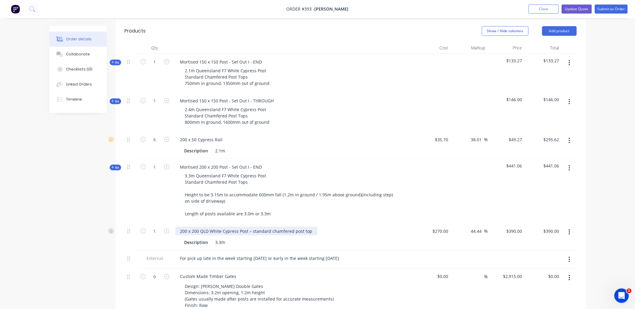
click at [311, 227] on div "200 x 200 QLD White Cypress Post – standard chamfered post top" at bounding box center [246, 231] width 142 height 9
click at [146, 195] on div "1" at bounding box center [155, 191] width 36 height 64
click at [580, 11] on button "Update Quote" at bounding box center [577, 9] width 30 height 9
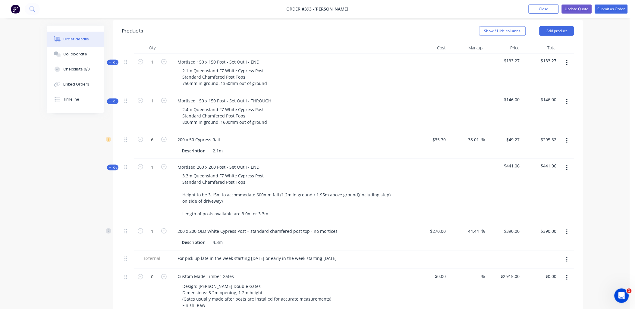
scroll to position [0, 0]
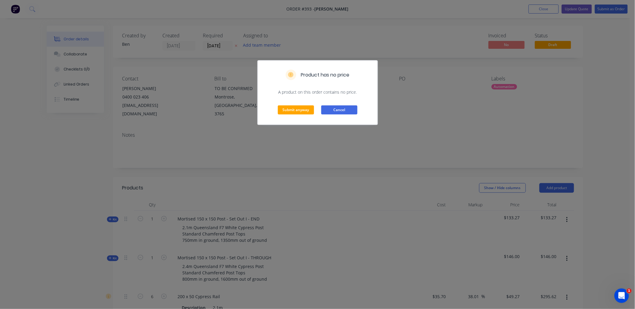
click at [339, 111] on button "Cancel" at bounding box center [339, 109] width 36 height 9
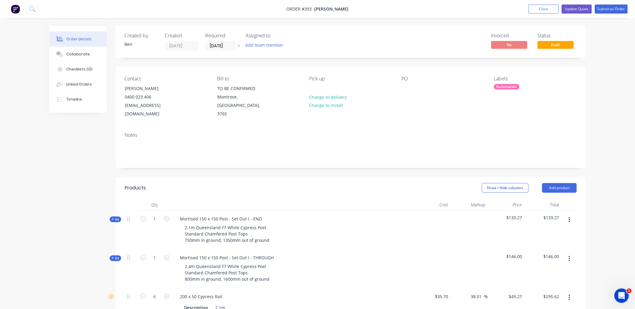
click at [516, 86] on div "Automation" at bounding box center [507, 86] width 26 height 5
click at [504, 137] on div at bounding box center [505, 139] width 12 height 12
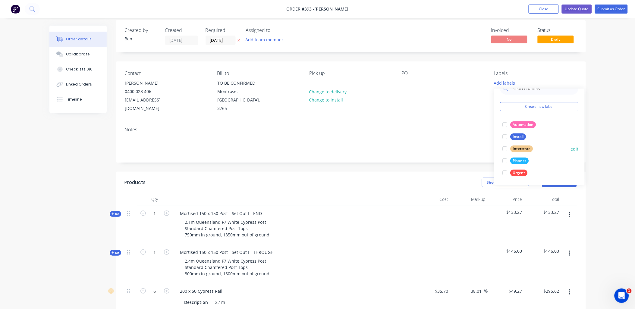
scroll to position [6, 0]
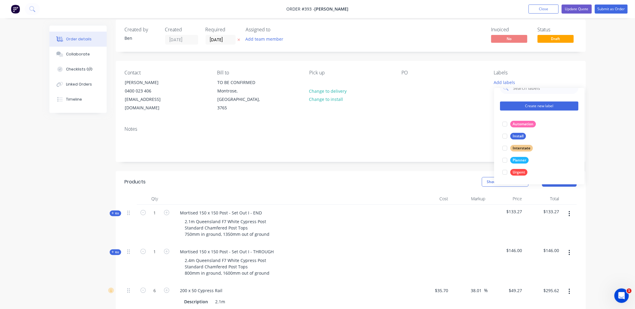
click at [534, 106] on button "Create new label" at bounding box center [539, 106] width 78 height 9
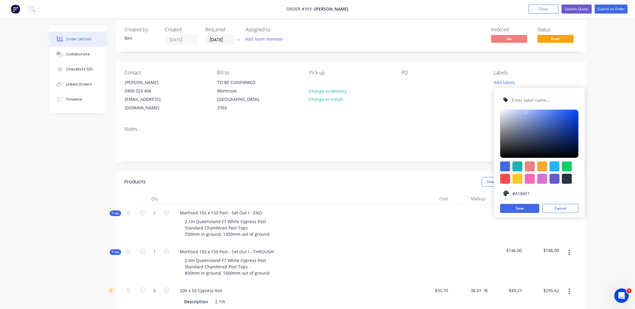
type input "#A0B5F0"
drag, startPoint x: 533, startPoint y: 139, endPoint x: 526, endPoint y: 113, distance: 27.0
click at [526, 113] on div at bounding box center [539, 134] width 78 height 48
click at [523, 97] on input "text" at bounding box center [543, 99] width 64 height 11
type input "PICK UP"
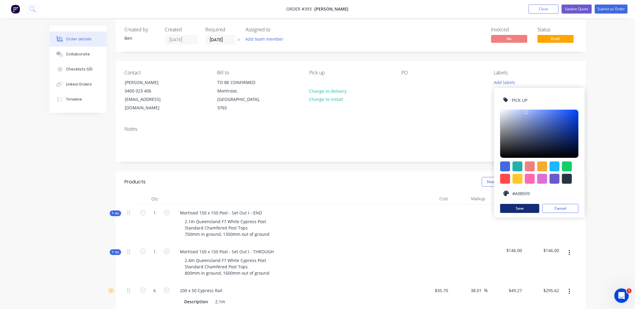
click at [520, 211] on button "Save" at bounding box center [519, 208] width 39 height 9
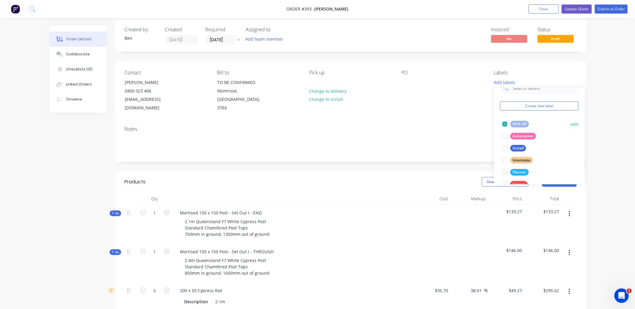
click at [565, 130] on div "PICK UP edit" at bounding box center [539, 124] width 78 height 12
click at [571, 127] on button "edit" at bounding box center [575, 124] width 8 height 6
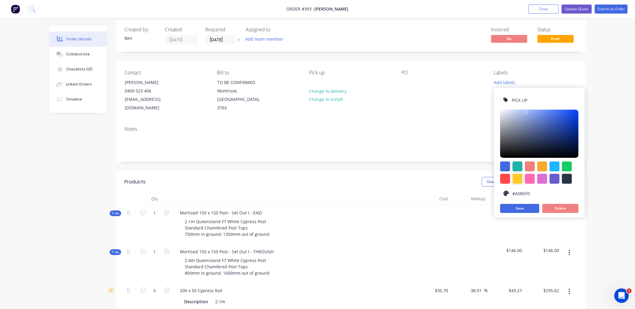
click at [518, 176] on div at bounding box center [518, 179] width 10 height 10
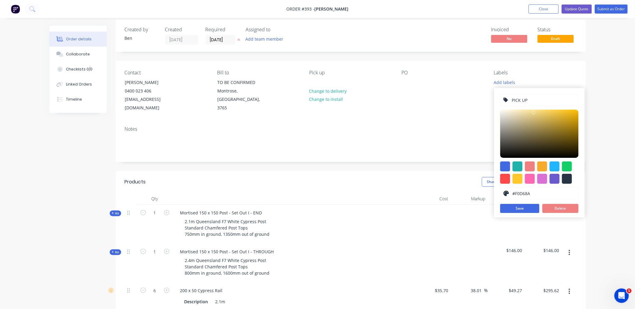
drag, startPoint x: 531, startPoint y: 114, endPoint x: 527, endPoint y: 184, distance: 70.0
click at [534, 113] on div at bounding box center [539, 134] width 78 height 48
type input "#F0D689"
click at [530, 206] on button "Save" at bounding box center [519, 208] width 39 height 9
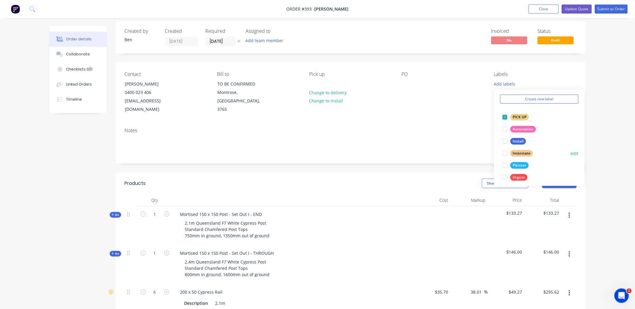
scroll to position [24, 0]
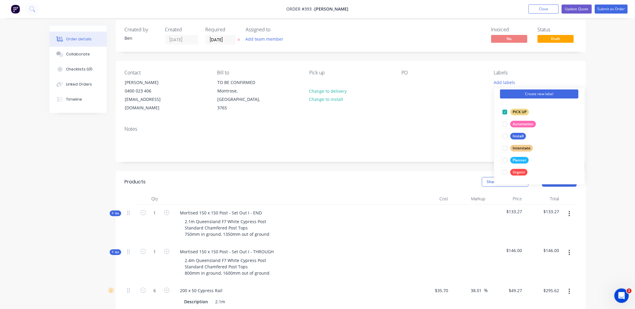
click at [544, 95] on button "Create new label" at bounding box center [539, 93] width 78 height 9
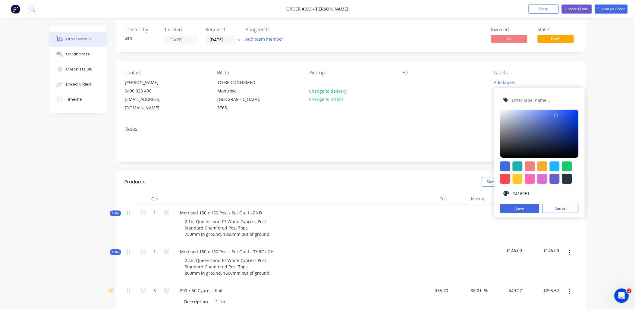
scroll to position [6, 0]
click at [535, 101] on input "text" at bounding box center [543, 99] width 64 height 11
type input "Post and Rail"
click at [567, 164] on div at bounding box center [567, 166] width 10 height 10
type input "#13CE66"
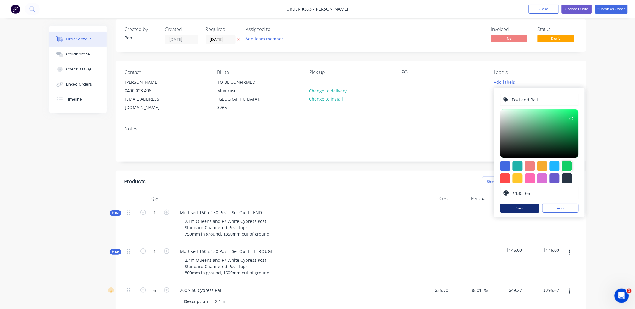
click at [527, 209] on button "Save" at bounding box center [519, 208] width 39 height 9
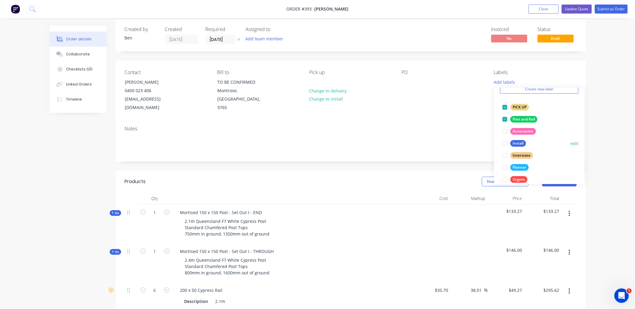
scroll to position [36, 0]
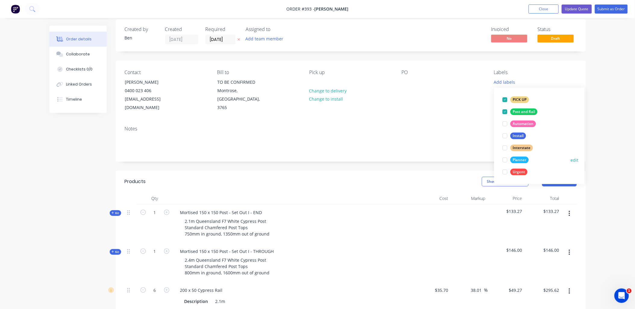
click at [571, 161] on button "edit" at bounding box center [575, 160] width 8 height 6
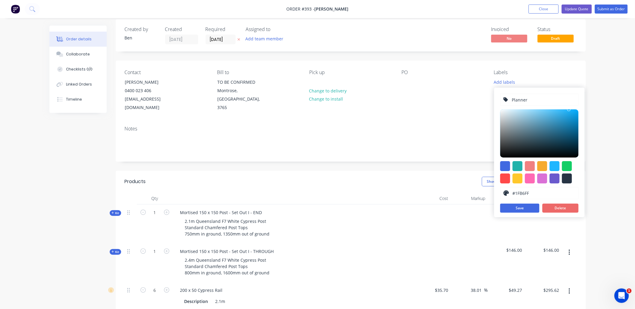
click at [555, 207] on button "Delete" at bounding box center [560, 208] width 36 height 9
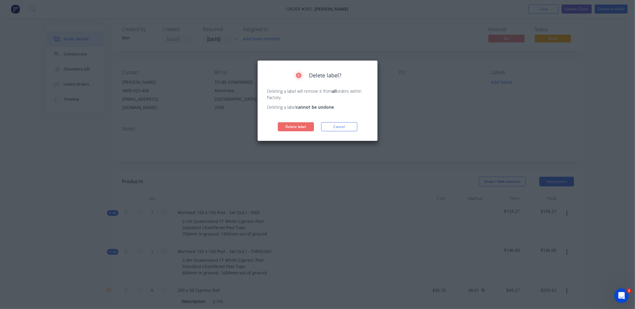
click at [296, 125] on button "Delete label" at bounding box center [296, 126] width 36 height 9
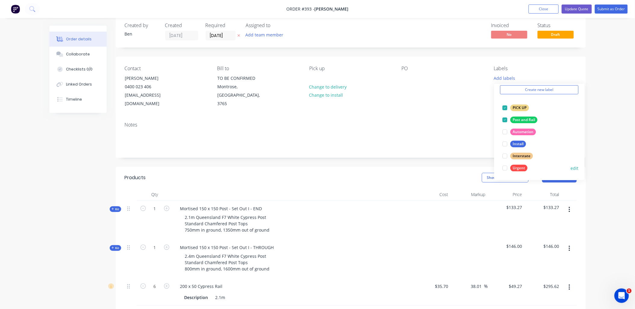
scroll to position [12, 0]
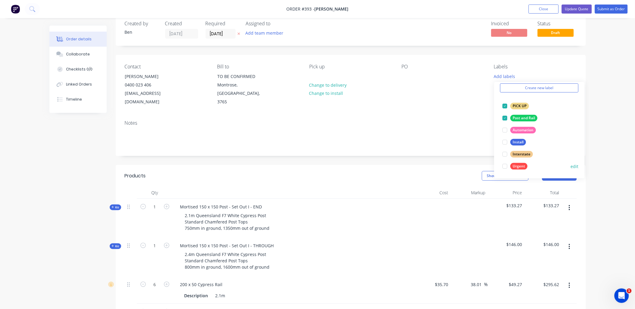
click at [571, 165] on button "edit" at bounding box center [575, 166] width 8 height 6
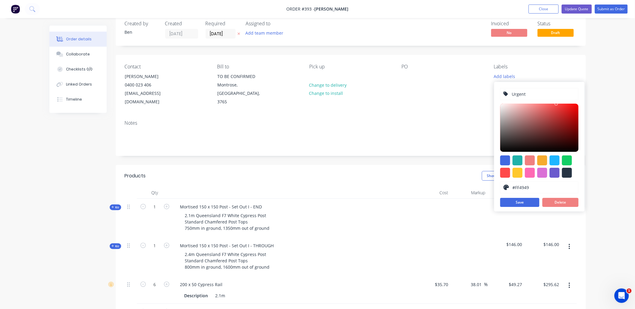
drag, startPoint x: 527, startPoint y: 95, endPoint x: 494, endPoint y: 95, distance: 33.7
click at [531, 202] on button "Save" at bounding box center [519, 202] width 39 height 9
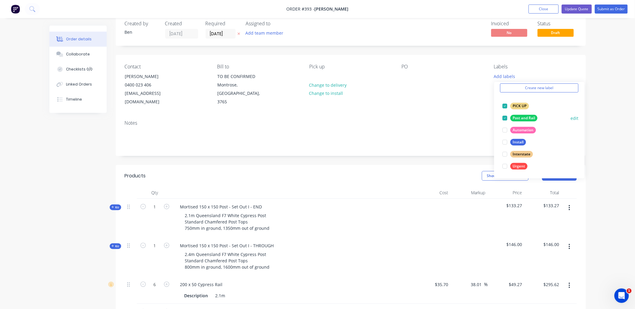
scroll to position [12, 0]
click at [571, 154] on button "edit" at bounding box center [575, 154] width 8 height 6
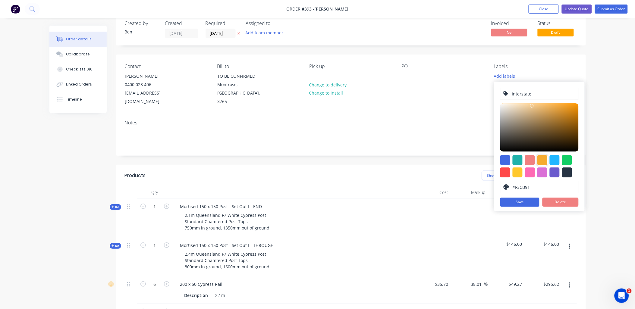
click at [543, 159] on div at bounding box center [542, 160] width 10 height 10
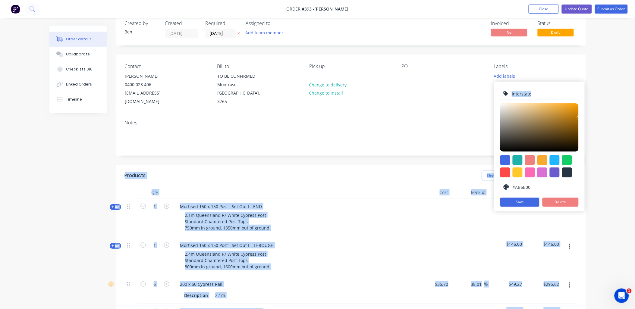
type input "#9E6300"
drag, startPoint x: 576, startPoint y: 106, endPoint x: 585, endPoint y: 122, distance: 18.1
click at [531, 200] on button "Save" at bounding box center [519, 202] width 39 height 9
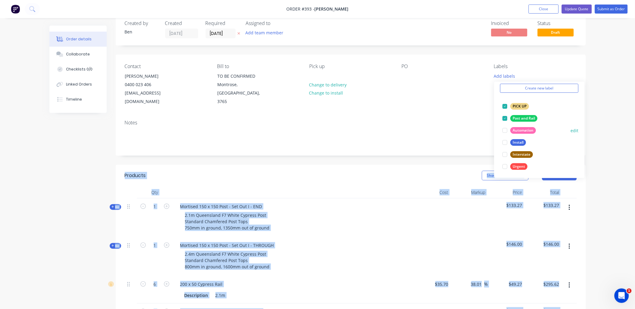
scroll to position [24, 0]
click at [571, 117] on button "edit" at bounding box center [575, 118] width 8 height 6
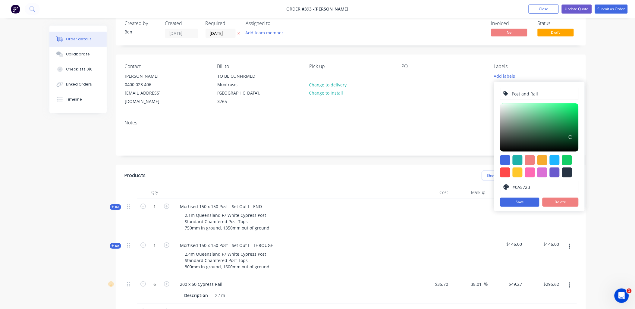
type input "#0A5A2C"
drag, startPoint x: 570, startPoint y: 138, endPoint x: 553, endPoint y: 172, distance: 38.1
click at [569, 135] on div at bounding box center [539, 127] width 78 height 48
click at [531, 203] on button "Save" at bounding box center [519, 202] width 39 height 9
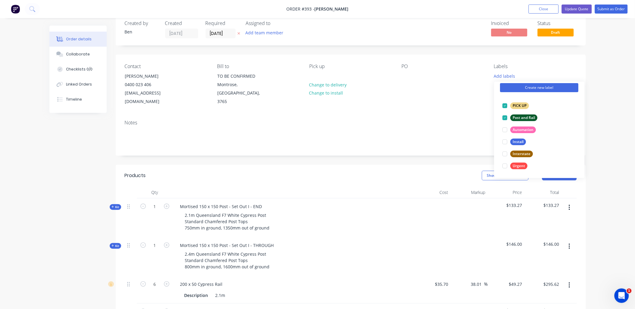
click at [540, 92] on button "Create new label" at bounding box center [539, 87] width 78 height 9
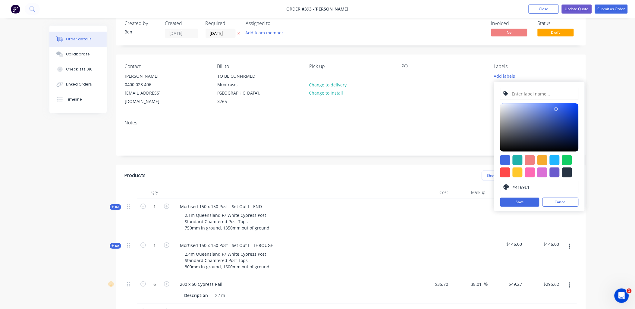
click at [529, 95] on input "text" at bounding box center [543, 93] width 64 height 11
type input "Gates"
type input "#1946DE"
drag, startPoint x: 577, startPoint y: 106, endPoint x: 570, endPoint y: 110, distance: 8.0
click at [570, 110] on div at bounding box center [539, 127] width 78 height 48
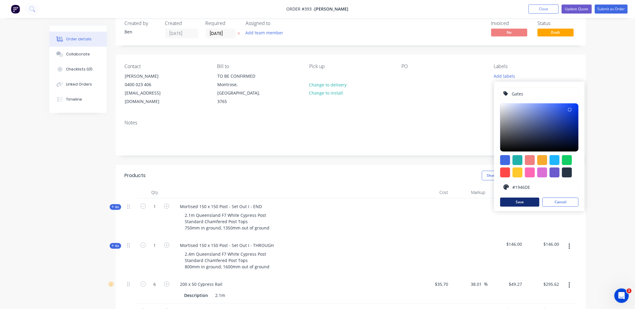
click at [530, 203] on button "Save" at bounding box center [519, 202] width 39 height 9
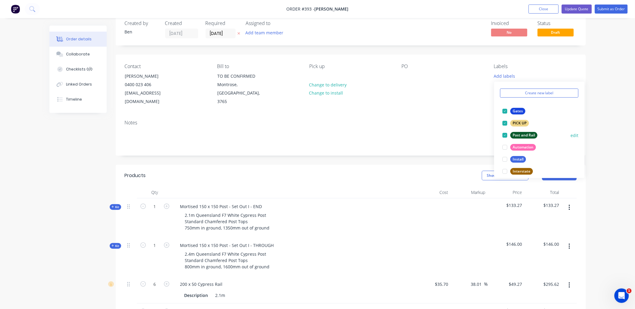
scroll to position [36, 0]
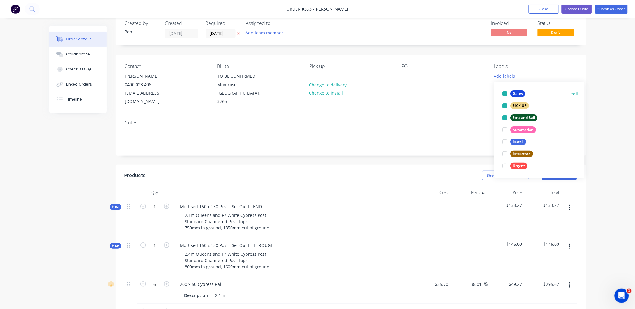
click at [506, 94] on div at bounding box center [505, 94] width 12 height 12
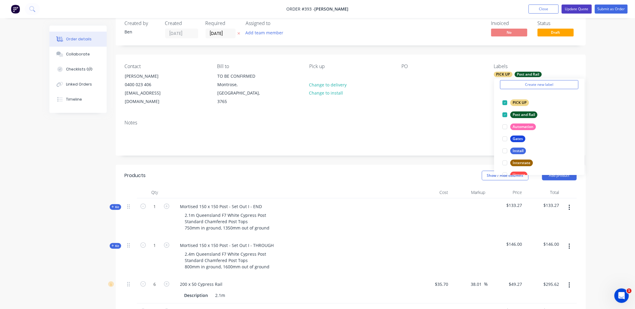
click at [574, 11] on button "Update Quote" at bounding box center [577, 9] width 30 height 9
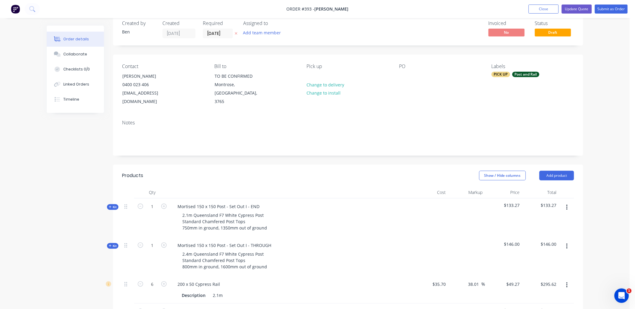
scroll to position [0, 0]
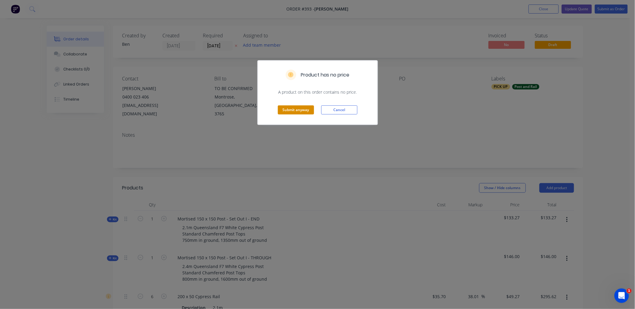
click at [303, 110] on button "Submit anyway" at bounding box center [296, 109] width 36 height 9
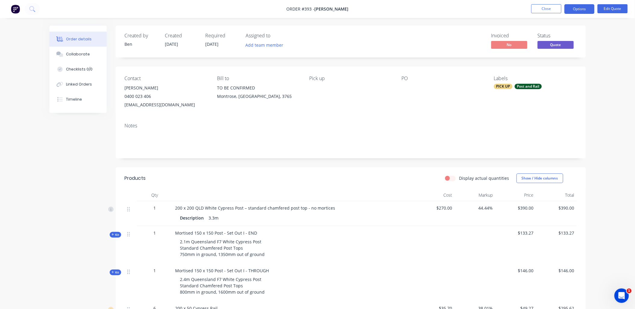
click at [544, 87] on div "PICK UP Post and Rail" at bounding box center [535, 86] width 83 height 5
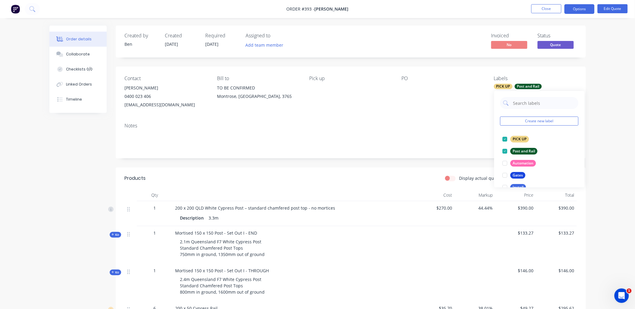
click at [470, 95] on div "PO" at bounding box center [443, 92] width 83 height 33
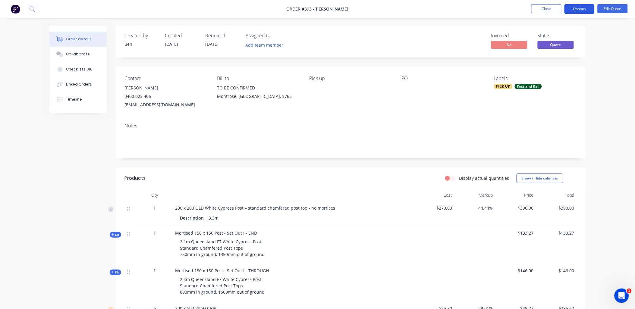
click at [586, 8] on button "Options" at bounding box center [579, 9] width 30 height 10
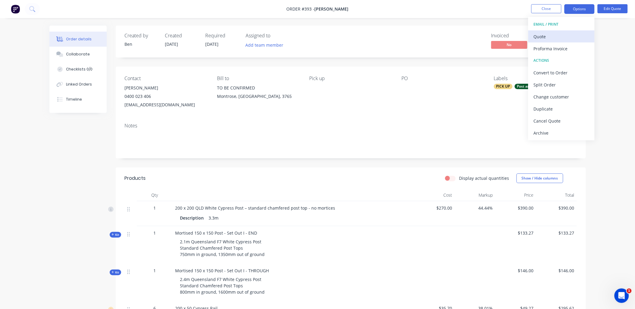
click at [566, 37] on div "Quote" at bounding box center [561, 36] width 55 height 9
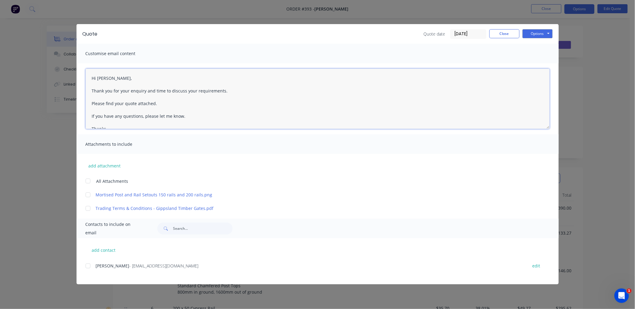
click at [135, 90] on textarea "Hi [PERSON_NAME], Thank you for your enquiry and time to discuss your requireme…" at bounding box center [318, 99] width 464 height 60
drag, startPoint x: 135, startPoint y: 90, endPoint x: 227, endPoint y: 94, distance: 92.3
click at [227, 94] on textarea "Hi [PERSON_NAME], Thank you for your enquiry and time to discuss your requireme…" at bounding box center [318, 99] width 464 height 60
click at [125, 104] on textarea "Hi [PERSON_NAME], Thank you for your recent email. Please find your quote attac…" at bounding box center [318, 99] width 464 height 60
click at [88, 180] on div at bounding box center [88, 181] width 12 height 12
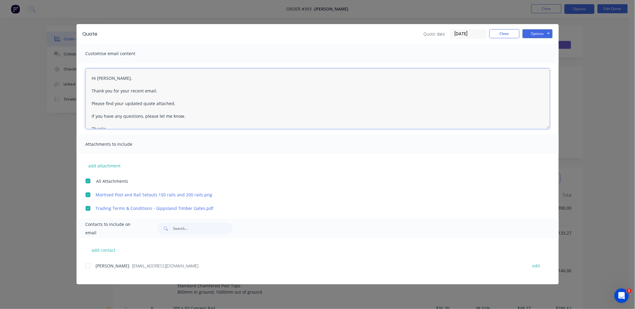
click at [89, 265] on div at bounding box center [88, 266] width 12 height 12
type textarea "Hi [PERSON_NAME], Thank you for your recent email. Please find your updated quo…"
click at [537, 35] on button "Options" at bounding box center [537, 33] width 30 height 9
click at [541, 63] on button "Email" at bounding box center [541, 64] width 39 height 10
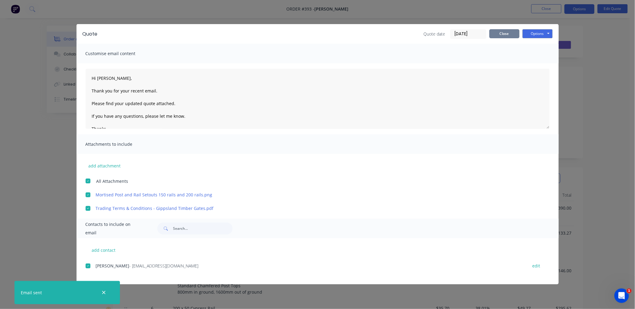
click at [506, 30] on button "Close" at bounding box center [504, 33] width 30 height 9
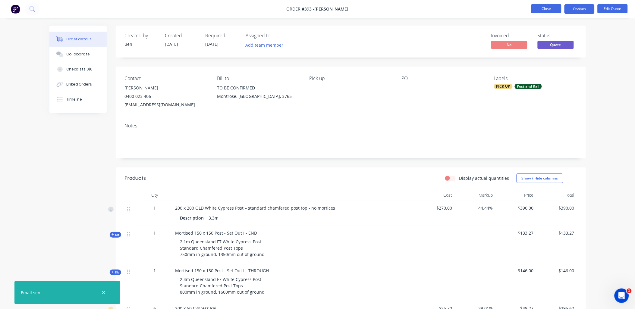
click at [538, 8] on button "Close" at bounding box center [546, 8] width 30 height 9
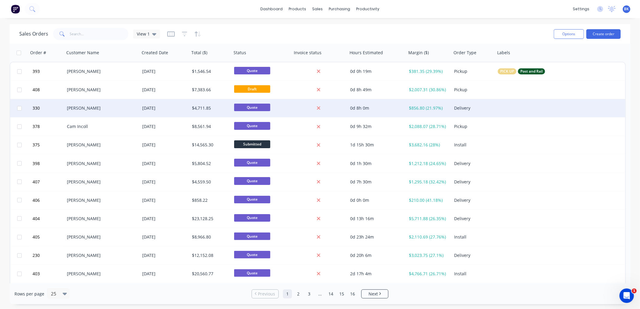
click at [218, 109] on div "$4,711.85" at bounding box center [210, 108] width 36 height 6
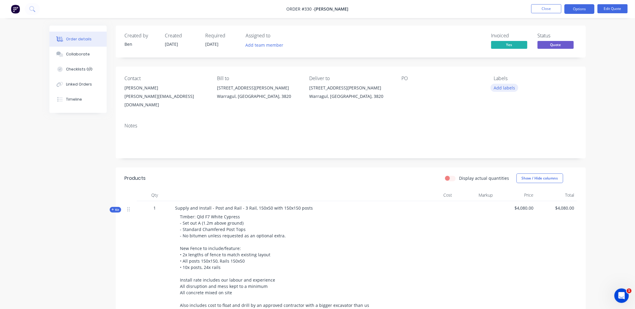
click at [506, 89] on button "Add labels" at bounding box center [505, 88] width 28 height 8
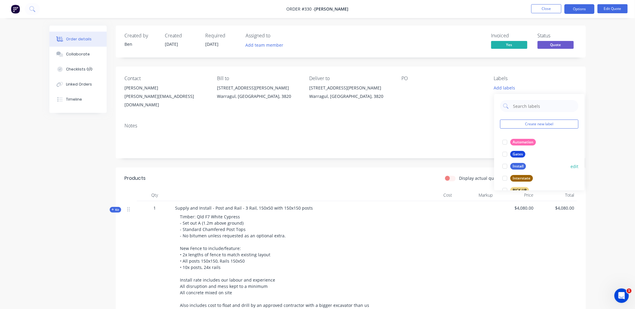
click at [504, 168] on div at bounding box center [505, 166] width 12 height 12
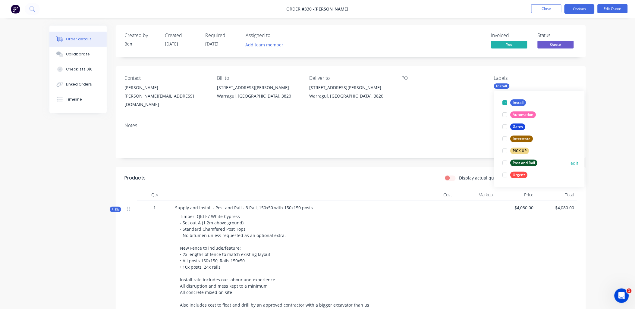
scroll to position [1, 0]
click at [507, 164] on div at bounding box center [505, 163] width 12 height 12
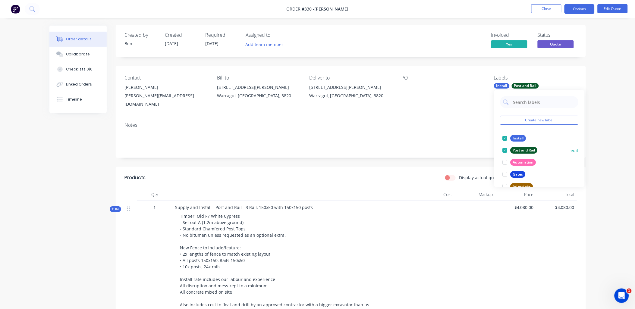
scroll to position [0, 0]
click at [543, 8] on button "Close" at bounding box center [546, 8] width 30 height 9
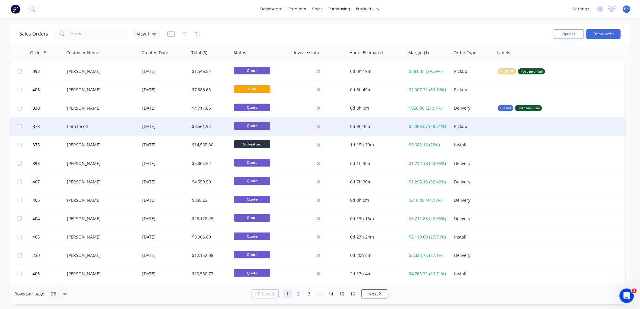
click at [121, 132] on div "Cam Incoll" at bounding box center [101, 127] width 75 height 18
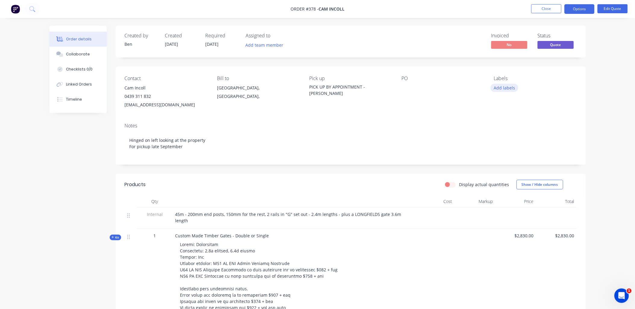
click at [507, 89] on button "Add labels" at bounding box center [505, 88] width 28 height 8
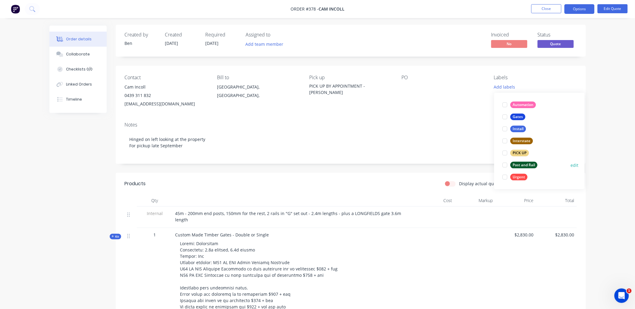
scroll to position [1, 0]
click at [505, 164] on div at bounding box center [505, 165] width 12 height 12
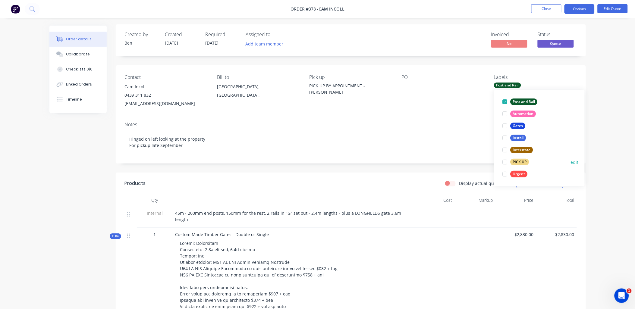
click at [505, 161] on div at bounding box center [505, 162] width 12 height 12
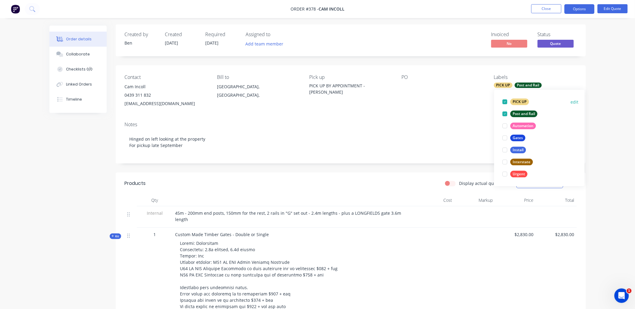
scroll to position [0, 0]
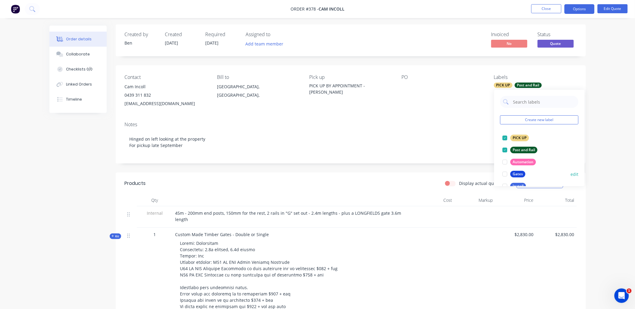
click at [505, 174] on div at bounding box center [505, 174] width 12 height 12
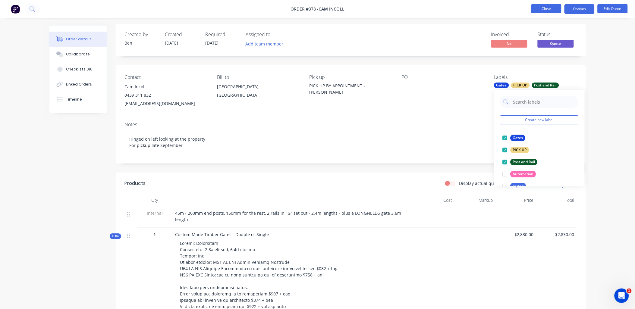
click at [553, 10] on button "Close" at bounding box center [546, 8] width 30 height 9
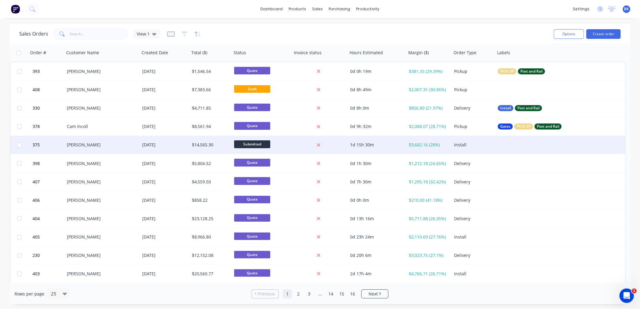
click at [210, 143] on div "$14,565.30" at bounding box center [210, 145] width 36 height 6
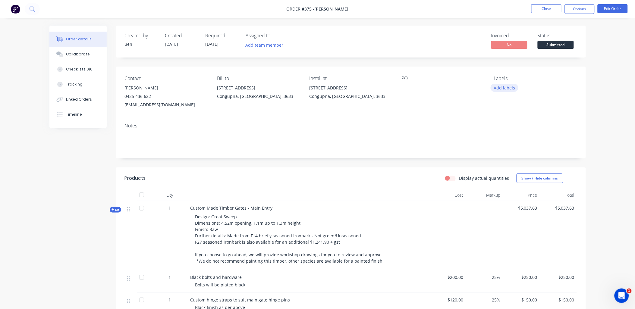
click at [503, 90] on button "Add labels" at bounding box center [505, 88] width 28 height 8
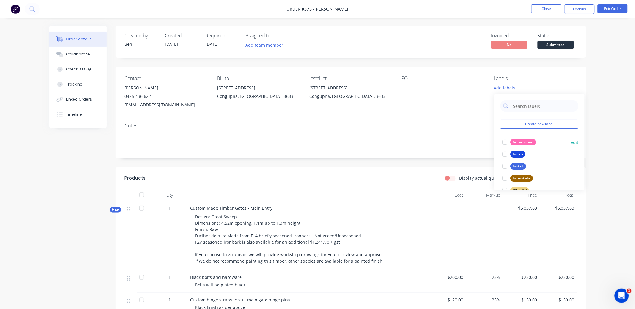
click at [505, 156] on div at bounding box center [505, 154] width 12 height 12
click at [505, 163] on div at bounding box center [505, 163] width 12 height 12
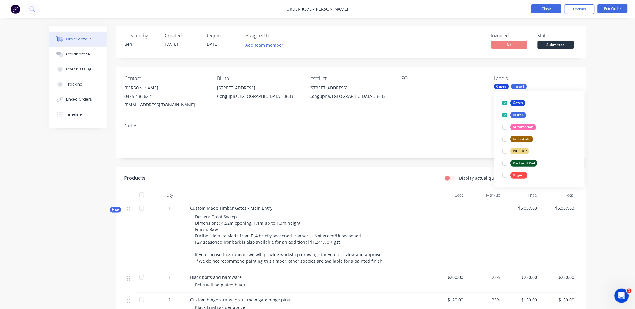
click at [548, 10] on button "Close" at bounding box center [546, 8] width 30 height 9
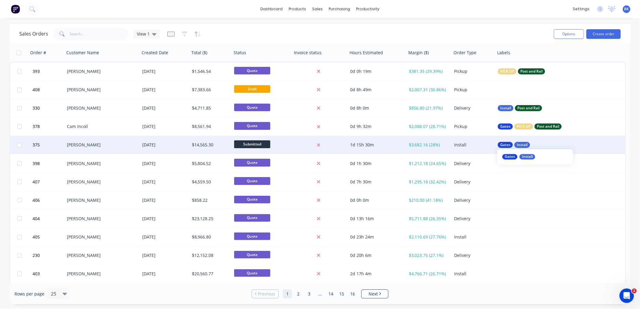
click at [505, 145] on span "Gates" at bounding box center [505, 145] width 10 height 6
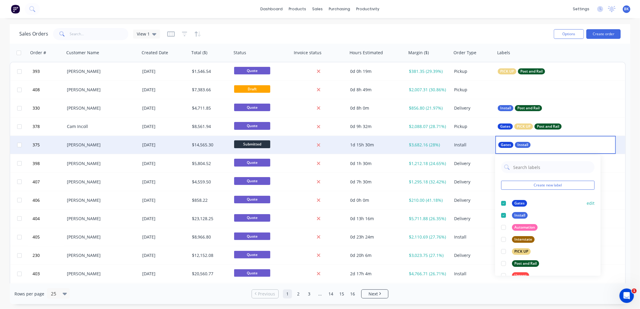
click at [587, 203] on button "edit" at bounding box center [591, 203] width 8 height 6
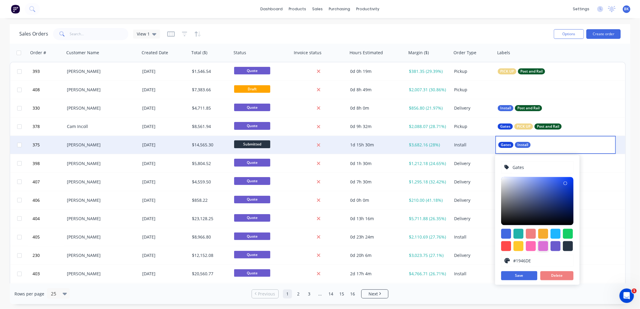
click at [545, 249] on div at bounding box center [543, 246] width 10 height 10
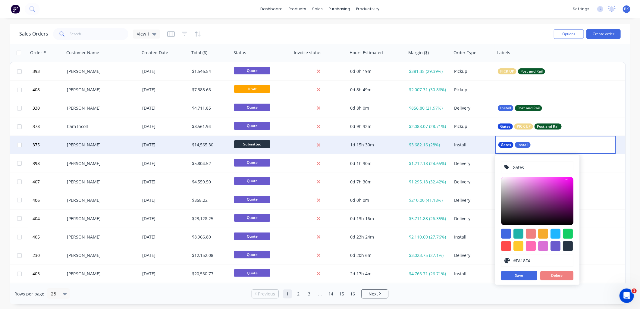
type input "#FA17F4"
drag, startPoint x: 541, startPoint y: 187, endPoint x: 567, endPoint y: 178, distance: 27.2
click at [567, 178] on div at bounding box center [537, 201] width 72 height 48
click at [519, 277] on button "Save" at bounding box center [519, 275] width 36 height 9
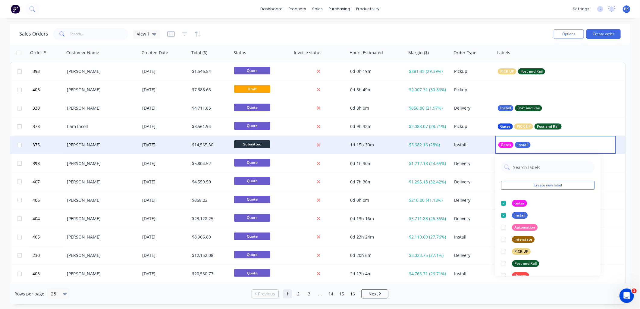
click at [506, 146] on span "Gates" at bounding box center [506, 145] width 10 height 6
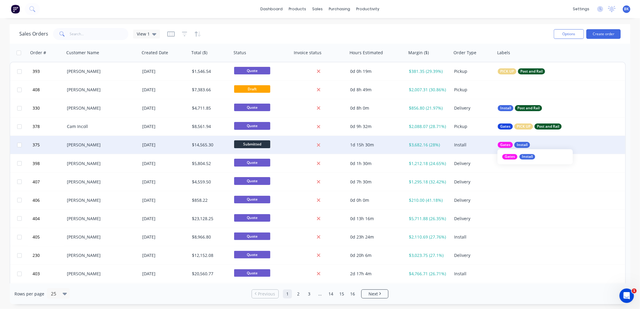
click at [507, 147] on span "Gates" at bounding box center [505, 145] width 10 height 6
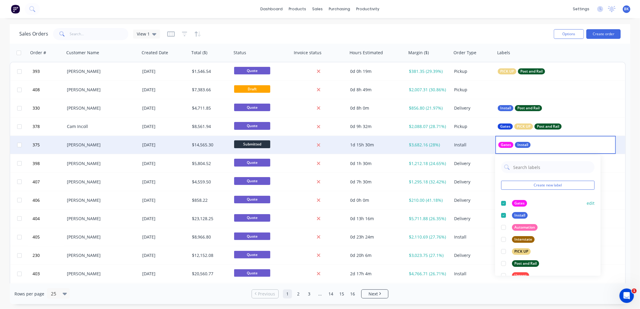
click at [587, 201] on button "edit" at bounding box center [591, 203] width 8 height 6
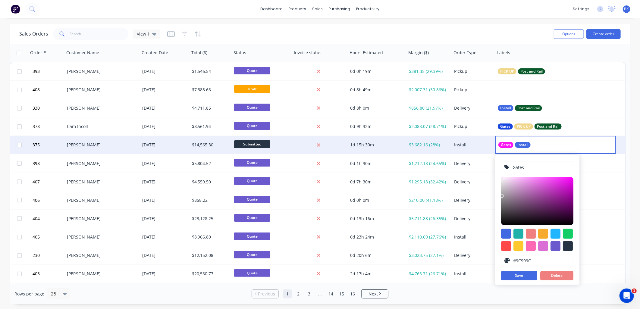
type input "#9F9D9F"
drag, startPoint x: 505, startPoint y: 201, endPoint x: 502, endPoint y: 195, distance: 6.5
click at [502, 195] on div at bounding box center [537, 201] width 72 height 48
click at [521, 276] on button "Save" at bounding box center [519, 275] width 36 height 9
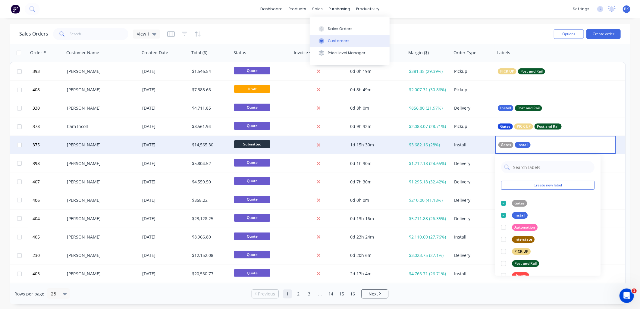
click at [340, 41] on div "Customers" at bounding box center [339, 40] width 22 height 5
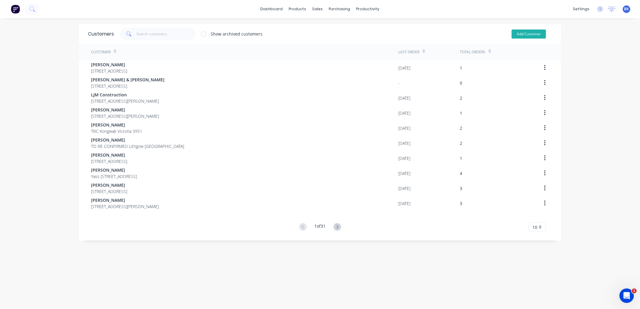
click at [514, 33] on button "Add Customer" at bounding box center [529, 34] width 34 height 9
select select "AU"
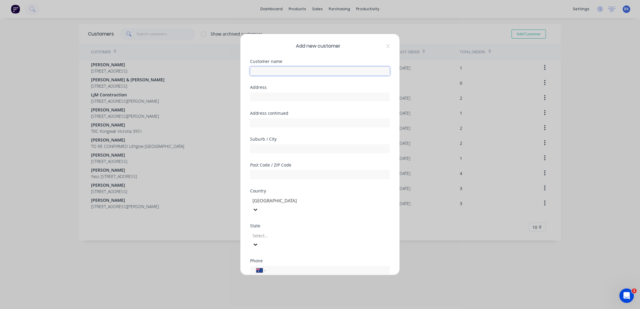
click at [278, 69] on input "text" at bounding box center [320, 71] width 140 height 9
type input "Sustainable Landscaping"
click at [273, 95] on input "text" at bounding box center [320, 97] width 140 height 9
paste input "[STREET_ADDRESS]"
drag, startPoint x: 286, startPoint y: 97, endPoint x: 303, endPoint y: 98, distance: 17.2
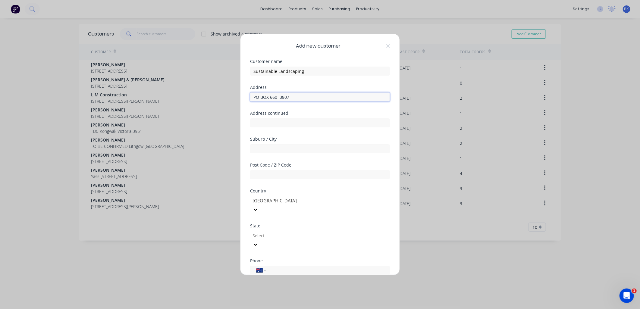
click at [303, 98] on input "PO BOX 660 3807" at bounding box center [320, 97] width 140 height 9
type input "PO BOX 660 3807"
click at [267, 146] on input "text" at bounding box center [320, 148] width 140 height 9
paste input "Beaconsfield"
type input "Beaconsfield"
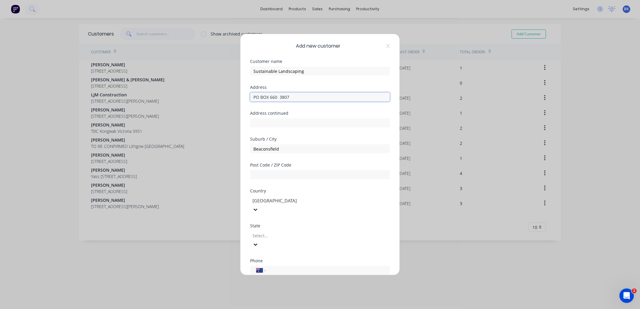
click at [285, 98] on input "PO BOX 660 3807" at bounding box center [320, 97] width 140 height 9
click at [281, 96] on input "PO BOX 660 3807" at bounding box center [320, 97] width 140 height 9
type input "PO BOX 660"
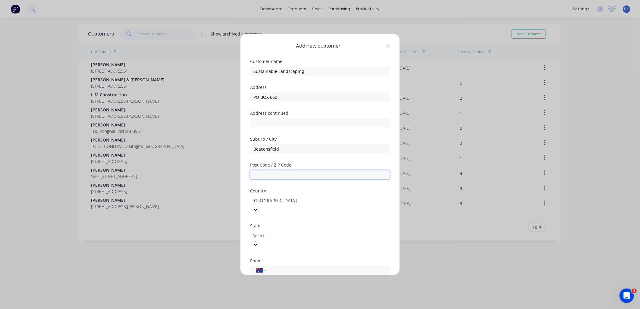
click at [262, 172] on input "text" at bounding box center [320, 174] width 140 height 9
paste input "3807"
type input "3807"
click at [259, 232] on div at bounding box center [295, 236] width 87 height 8
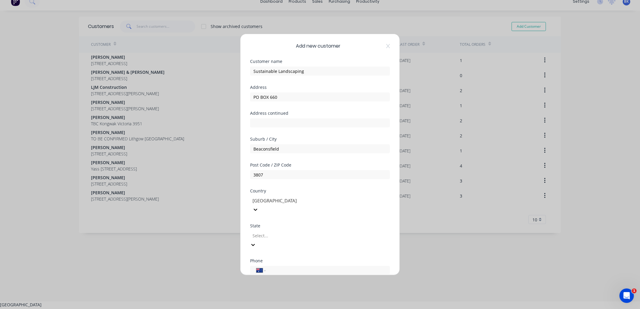
scroll to position [8, 0]
type input "v"
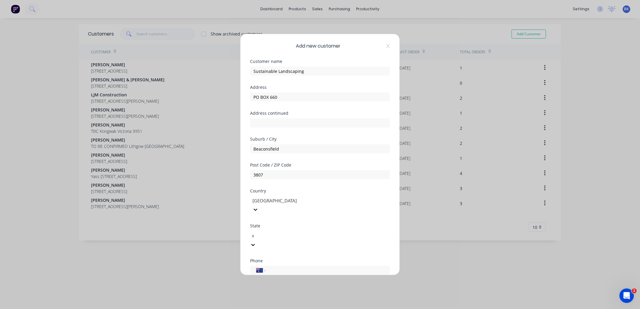
click at [266, 309] on div "Victoria" at bounding box center [320, 312] width 640 height 6
click at [278, 267] on input "tel" at bounding box center [327, 270] width 114 height 7
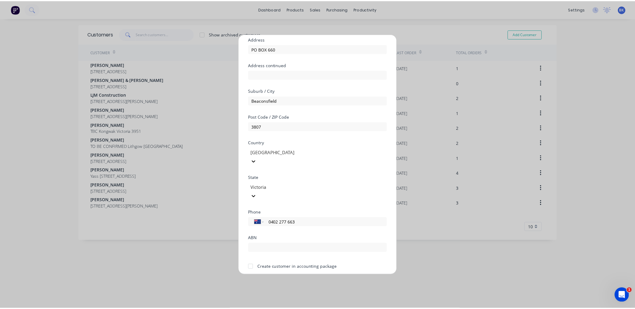
scroll to position [53, 0]
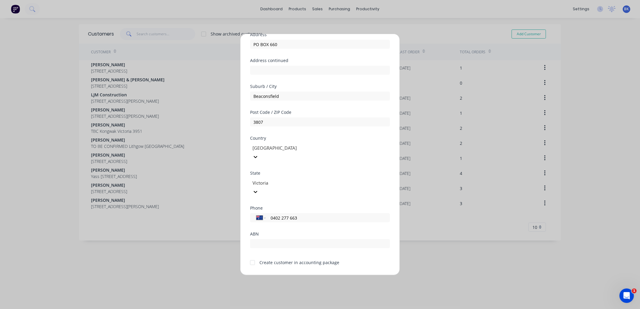
type input "0402 277 663"
click at [258, 257] on div at bounding box center [252, 263] width 12 height 12
click at [297, 275] on button "Save" at bounding box center [300, 280] width 33 height 10
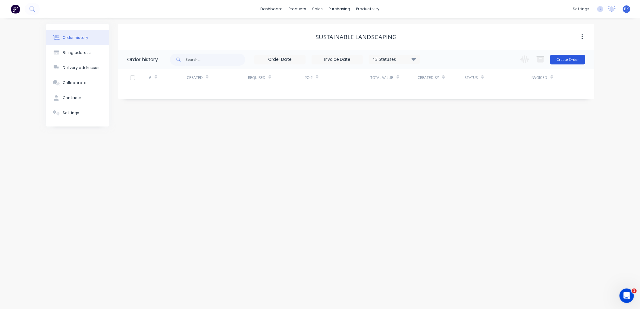
click at [570, 59] on button "Create Order" at bounding box center [567, 60] width 35 height 10
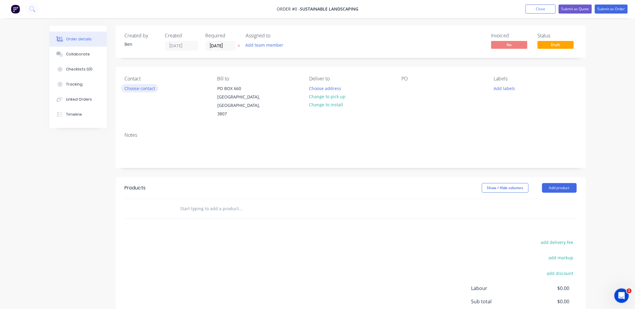
click at [132, 86] on button "Choose contact" at bounding box center [139, 88] width 37 height 8
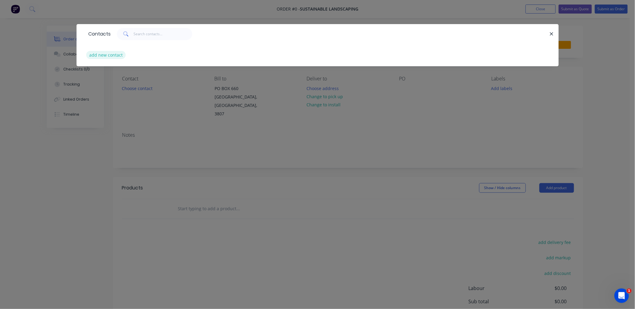
click at [102, 53] on button "add new contact" at bounding box center [106, 55] width 40 height 8
select select "AU"
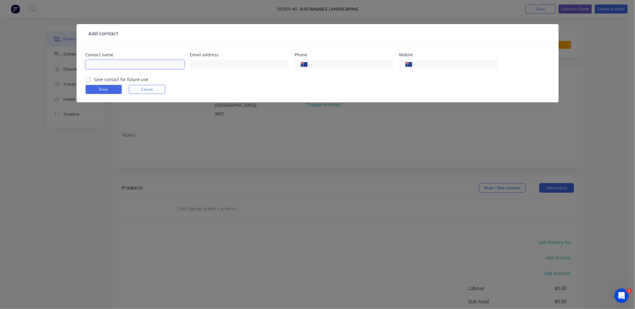
click at [102, 64] on input "text" at bounding box center [135, 64] width 99 height 9
type input "[PERSON_NAME]"
click at [197, 64] on input "text" at bounding box center [239, 64] width 99 height 9
click at [321, 61] on input "tel" at bounding box center [350, 64] width 72 height 7
paste input "0402 277 663"
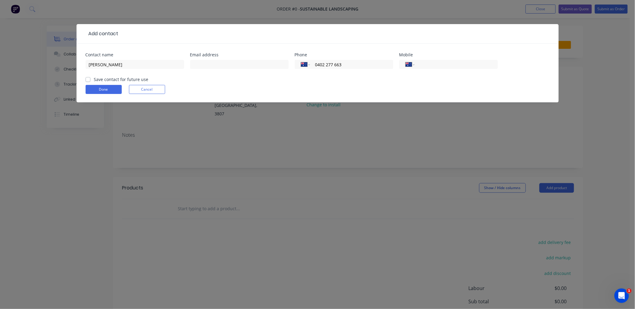
type input "0402 277 663"
click at [206, 65] on input "text" at bounding box center [239, 64] width 99 height 9
paste input "[PERSON_NAME][EMAIL_ADDRESS][DOMAIN_NAME][PERSON_NAME]"
type input "[PERSON_NAME][EMAIL_ADDRESS][DOMAIN_NAME][PERSON_NAME]"
drag, startPoint x: 128, startPoint y: 77, endPoint x: 116, endPoint y: 82, distance: 12.8
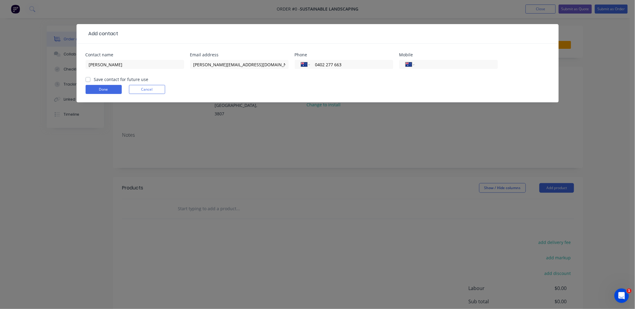
click at [128, 77] on label "Save contact for future use" at bounding box center [121, 79] width 55 height 6
click at [90, 77] on input "Save contact for future use" at bounding box center [88, 79] width 5 height 6
checkbox input "true"
click at [106, 89] on button "Done" at bounding box center [104, 89] width 36 height 9
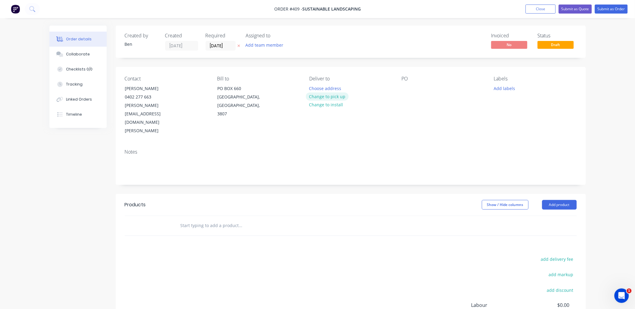
click at [323, 96] on button "Change to pick up" at bounding box center [327, 97] width 43 height 8
click at [317, 88] on div at bounding box center [314, 88] width 10 height 9
click at [196, 220] on input "text" at bounding box center [240, 226] width 121 height 12
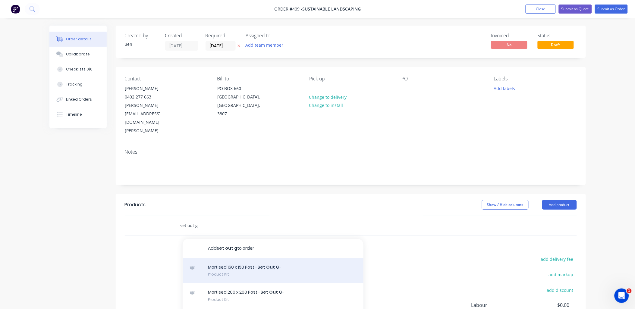
type input "set out g"
click at [221, 258] on div "Mortised 150 x 150 Post - Set Out G - Product Kit" at bounding box center [273, 270] width 181 height 25
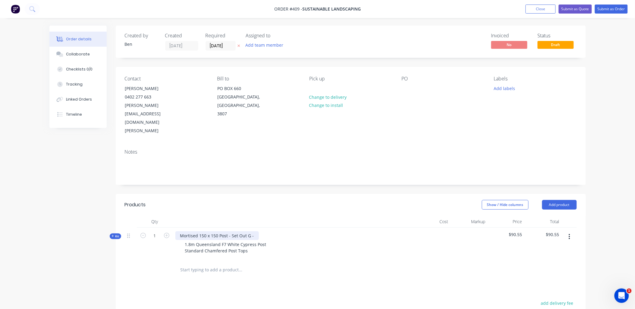
click at [255, 231] on div "Mortised 150 x 150 Post - Set Out G -" at bounding box center [216, 235] width 83 height 9
click at [131, 228] on div at bounding box center [131, 244] width 12 height 33
click at [160, 231] on input "1" at bounding box center [155, 235] width 16 height 9
type input "56"
click at [154, 228] on div "56" at bounding box center [155, 244] width 36 height 33
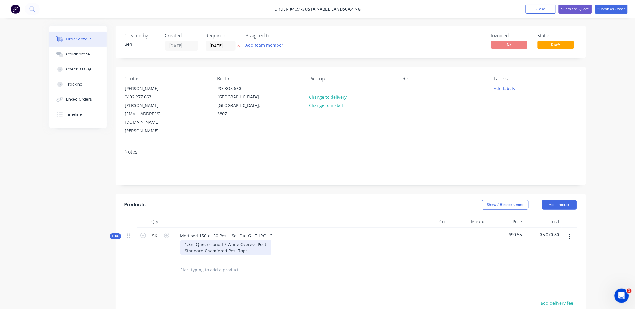
click at [251, 240] on div "1.8m Queensland F7 White Cypress Post Standard Chamfered Post Tops" at bounding box center [225, 247] width 91 height 15
click at [157, 231] on input "56" at bounding box center [155, 235] width 16 height 9
click at [143, 233] on icon "button" at bounding box center [142, 235] width 5 height 5
type input "54"
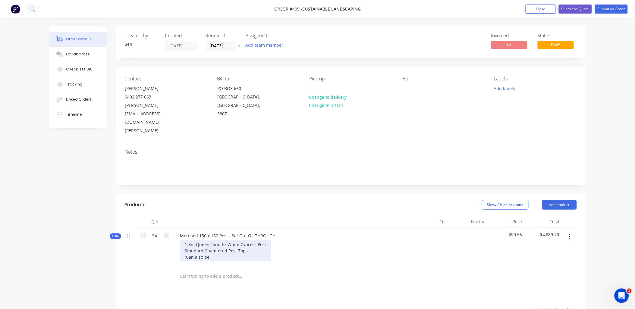
drag, startPoint x: 205, startPoint y: 235, endPoint x: 215, endPoint y: 230, distance: 10.6
click at [207, 240] on div "1.8m Queensland F7 White Cypress Post Standard Chamfered Post Tops (Can also be" at bounding box center [225, 250] width 91 height 21
click at [215, 240] on div "1.8m Queensland F7 White Cypress Post Standard Chamfered Post Tops (Can also be" at bounding box center [225, 250] width 91 height 21
drag, startPoint x: 214, startPoint y: 230, endPoint x: 181, endPoint y: 231, distance: 32.5
click at [181, 240] on div "1.8m Queensland F7 White Cypress Post Standard Chamfered Post Tops (Can also be" at bounding box center [225, 250] width 91 height 21
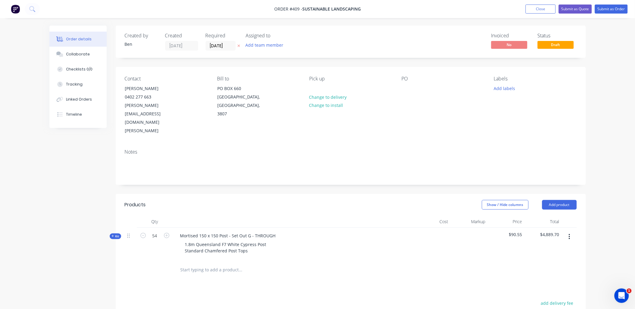
click at [569, 234] on icon "button" at bounding box center [570, 237] width 2 height 7
click at [550, 272] on div "Duplicate" at bounding box center [548, 276] width 46 height 9
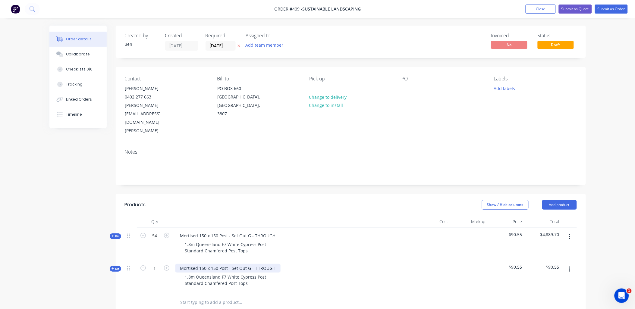
click at [269, 264] on div "Mortised 150 x 150 Post - Set Out G - THROUGH" at bounding box center [227, 268] width 105 height 9
click at [119, 234] on span "Kit" at bounding box center [115, 236] width 8 height 5
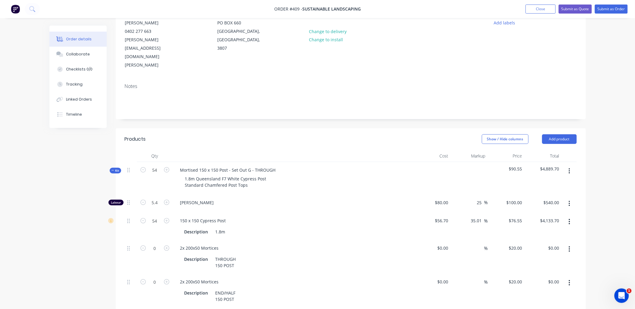
scroll to position [67, 0]
click at [157, 206] on input "0" at bounding box center [155, 201] width 16 height 9
drag, startPoint x: 155, startPoint y: 276, endPoint x: 159, endPoint y: 274, distance: 4.1
click at [155, 276] on div "0" at bounding box center [155, 290] width 36 height 34
click at [155, 206] on input "0" at bounding box center [155, 201] width 16 height 9
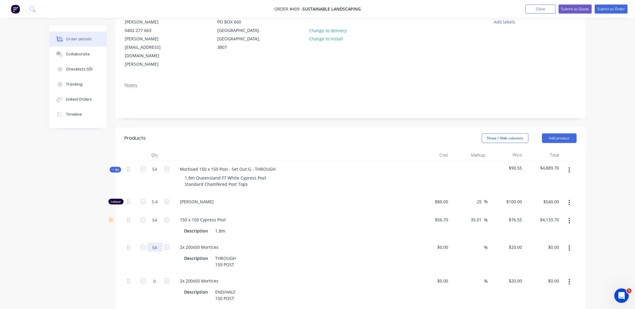
type input "54"
type input "$1,080.00"
drag, startPoint x: 160, startPoint y: 239, endPoint x: 171, endPoint y: 253, distance: 18.7
click at [160, 239] on div "54" at bounding box center [155, 256] width 36 height 34
click at [569, 279] on icon "button" at bounding box center [570, 282] width 2 height 7
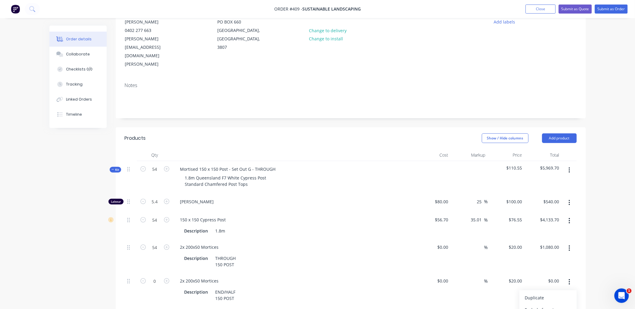
click at [572, 277] on button "button" at bounding box center [569, 282] width 14 height 11
click at [570, 297] on icon "button" at bounding box center [570, 300] width 2 height 7
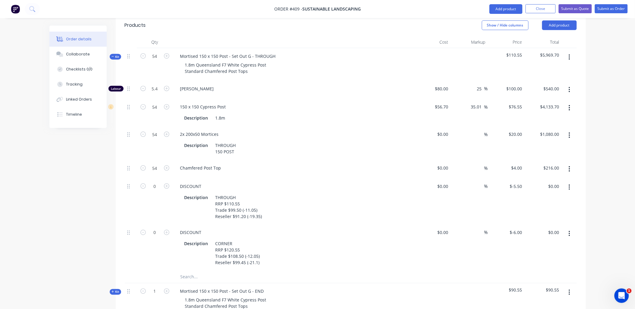
scroll to position [188, 0]
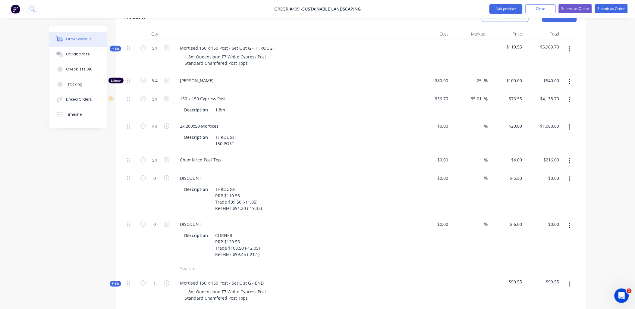
click at [570, 176] on icon "button" at bounding box center [570, 179] width 2 height 7
click at [557, 215] on div "Delete" at bounding box center [548, 219] width 46 height 9
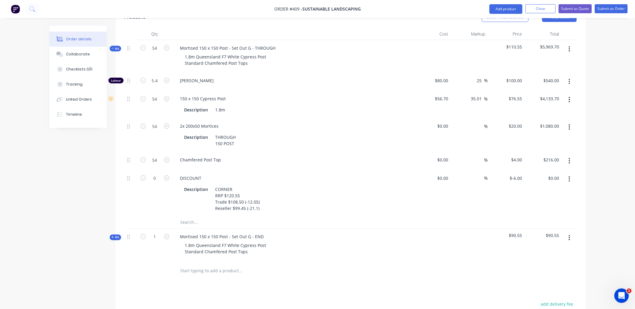
drag, startPoint x: 571, startPoint y: 153, endPoint x: 569, endPoint y: 159, distance: 6.5
click at [570, 174] on button "button" at bounding box center [569, 179] width 14 height 11
click at [561, 215] on div "Delete" at bounding box center [548, 219] width 46 height 9
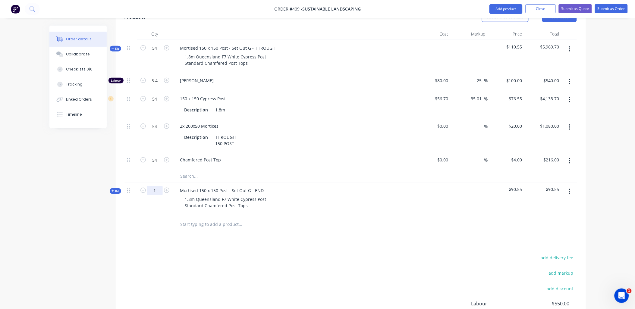
click at [156, 53] on input "1" at bounding box center [155, 48] width 16 height 9
type input "2"
drag, startPoint x: 135, startPoint y: 181, endPoint x: 131, endPoint y: 177, distance: 5.4
click at [134, 183] on div at bounding box center [131, 199] width 12 height 33
click at [119, 169] on div "Qty Cost Markup Price Total Kit 54 Mortised 150 x 150 Post - Set Out G - THROUG…" at bounding box center [351, 131] width 470 height 207
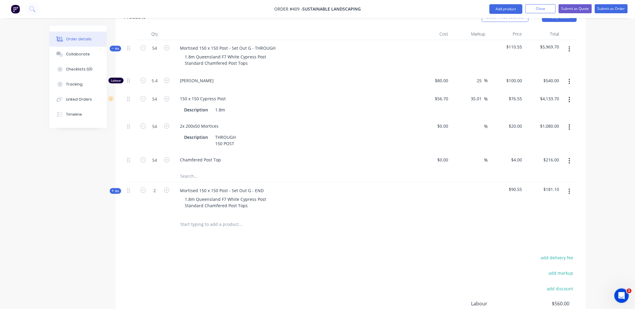
click at [119, 169] on div "Qty Cost Markup Price Total Kit 54 Mortised 150 x 150 Post - Set Out G - THROUG…" at bounding box center [351, 131] width 470 height 207
drag, startPoint x: 119, startPoint y: 169, endPoint x: 116, endPoint y: 166, distance: 3.8
click at [116, 189] on span "Kit" at bounding box center [115, 191] width 8 height 5
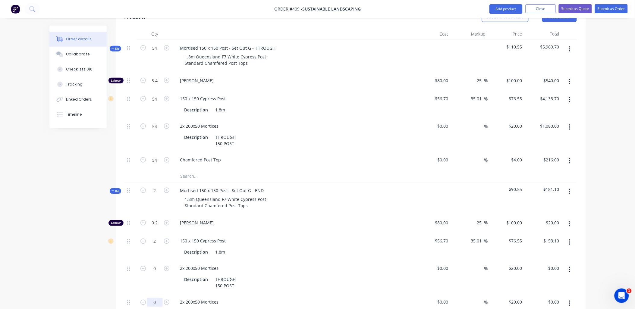
click at [161, 85] on input "0" at bounding box center [155, 80] width 16 height 9
type input "2"
type input "$40.00"
drag, startPoint x: 137, startPoint y: 263, endPoint x: 146, endPoint y: 259, distance: 10.2
click at [137, 263] on div "0" at bounding box center [155, 278] width 36 height 34
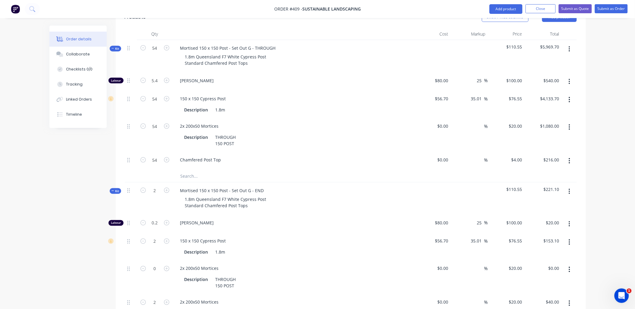
click at [571, 264] on button "button" at bounding box center [569, 269] width 14 height 11
click at [559, 305] on div "Delete" at bounding box center [548, 309] width 46 height 9
drag, startPoint x: 573, startPoint y: 278, endPoint x: 569, endPoint y: 285, distance: 7.4
click at [572, 298] on button "button" at bounding box center [569, 303] width 14 height 11
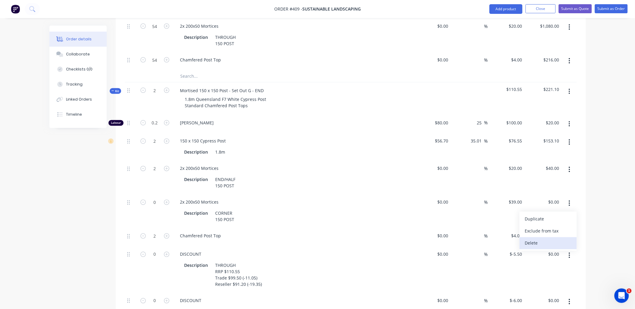
scroll to position [288, 0]
click at [538, 239] on div "Delete" at bounding box center [548, 243] width 46 height 9
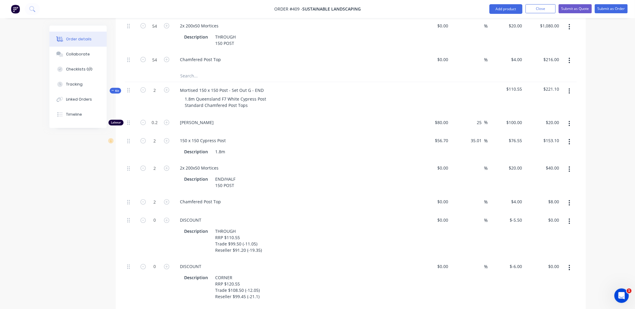
click at [569, 219] on icon "button" at bounding box center [569, 221] width 1 height 5
click at [556, 256] on button "Delete" at bounding box center [547, 262] width 57 height 12
click at [571, 216] on button "button" at bounding box center [569, 221] width 14 height 11
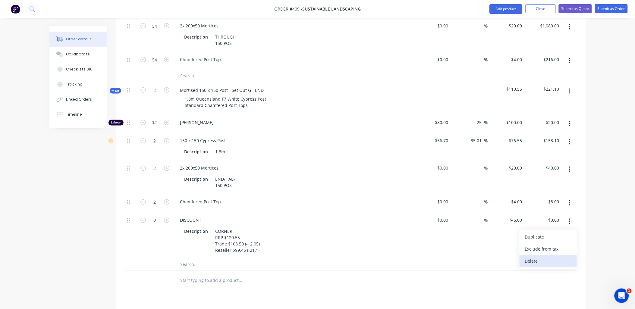
click at [554, 257] on div "Delete" at bounding box center [548, 261] width 46 height 9
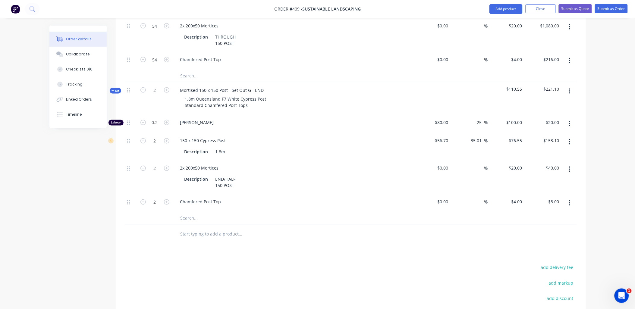
click at [195, 228] on input "text" at bounding box center [240, 234] width 121 height 12
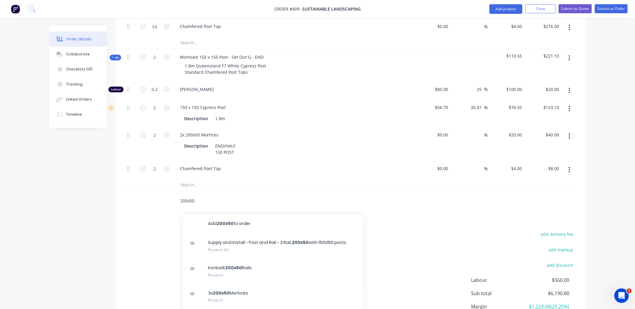
scroll to position [321, 0]
click at [191, 195] on input "200x50" at bounding box center [240, 201] width 121 height 12
click at [187, 195] on input "200x 50" at bounding box center [240, 201] width 121 height 12
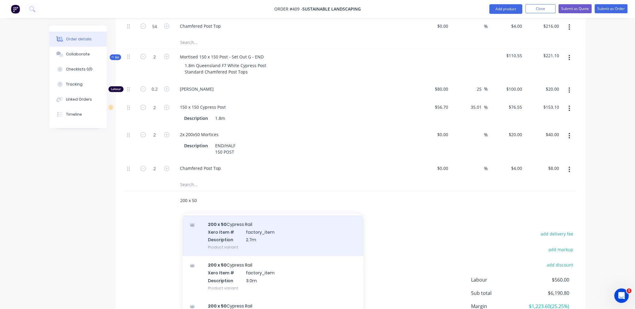
scroll to position [100, 0]
type input "200 x 50"
click at [233, 215] on div "200 x 50 Cypress Rail Xero Item # factory_item Description 2.7m Product variant" at bounding box center [273, 235] width 181 height 41
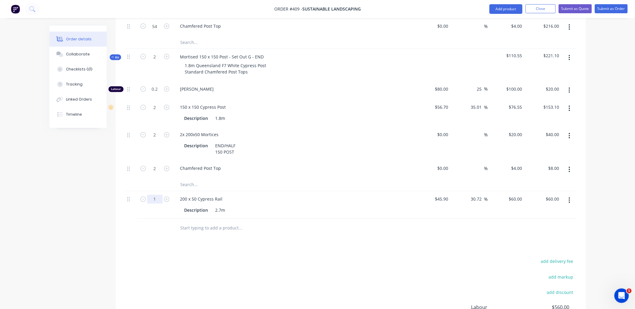
type input "112"
type input "$6,720.00"
click at [137, 191] on div "112" at bounding box center [155, 204] width 36 height 27
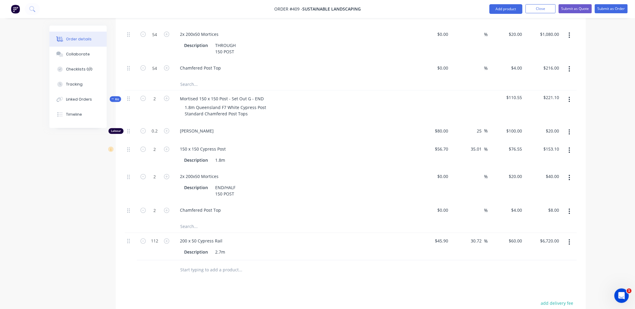
scroll to position [279, 0]
click at [114, 97] on span "Kit" at bounding box center [115, 99] width 8 height 5
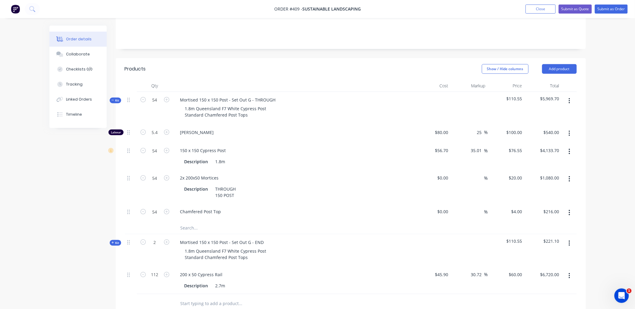
scroll to position [136, 0]
click at [448, 208] on input at bounding box center [447, 212] width 7 height 9
type input "$2.50"
type input "$135.00"
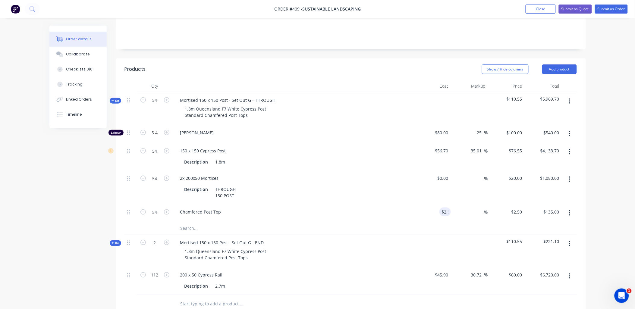
click at [460, 174] on div "%" at bounding box center [469, 187] width 37 height 34
click at [518, 208] on input "2.5" at bounding box center [520, 212] width 9 height 9
type input "4"
type input "60"
type input "$4.00"
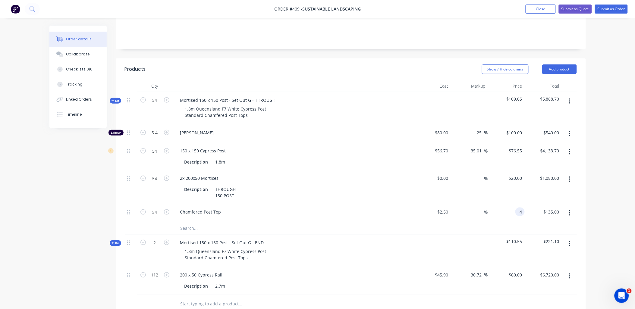
type input "$216.00"
click at [516, 174] on div "$20.00 $20.00" at bounding box center [506, 187] width 37 height 34
click at [447, 208] on input "2.5" at bounding box center [446, 212] width 9 height 9
type input "$3.00"
type input "$4.80"
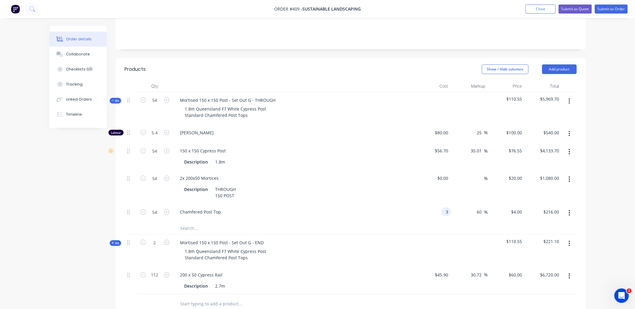
type input "$259.20"
click at [488, 174] on div "$20.00 $20.00" at bounding box center [506, 187] width 37 height 34
click at [514, 208] on div "4.8 4.8" at bounding box center [518, 212] width 11 height 9
type input "4"
type input "33.33"
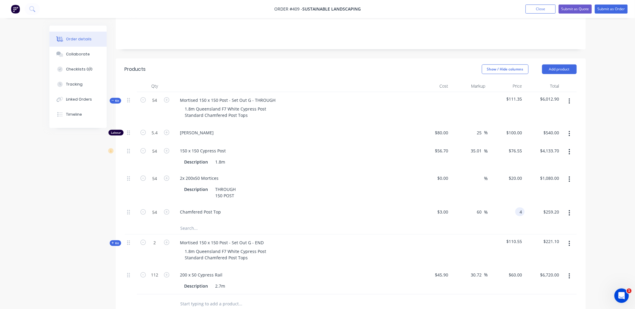
type input "$4.00"
type input "$216.00"
click at [512, 175] on div "$20.00 $20.00" at bounding box center [506, 187] width 37 height 34
click at [447, 174] on input at bounding box center [447, 178] width 7 height 9
type input "$15.00"
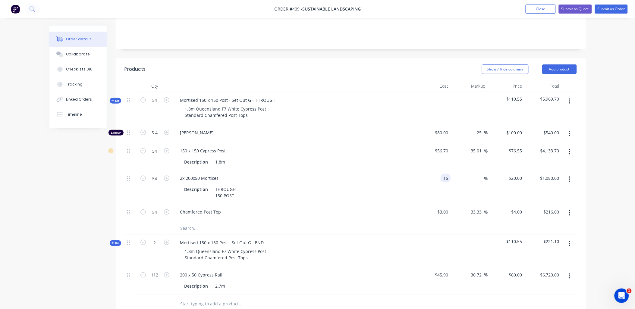
type input "$15.00"
type input "$810.00"
click at [507, 170] on div "$15.00 $20.00" at bounding box center [506, 187] width 37 height 34
click at [516, 174] on div "15 15" at bounding box center [519, 178] width 10 height 9
type input "20"
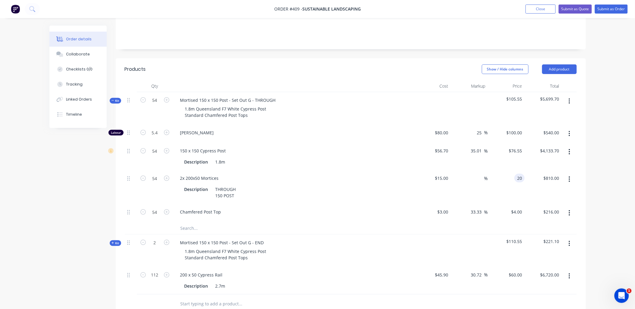
type input "33.33"
type input "$20.00"
type input "$1,080.00"
click at [523, 170] on div "$20.00 $20.00" at bounding box center [506, 187] width 37 height 34
click at [115, 241] on span "Kit" at bounding box center [115, 243] width 8 height 5
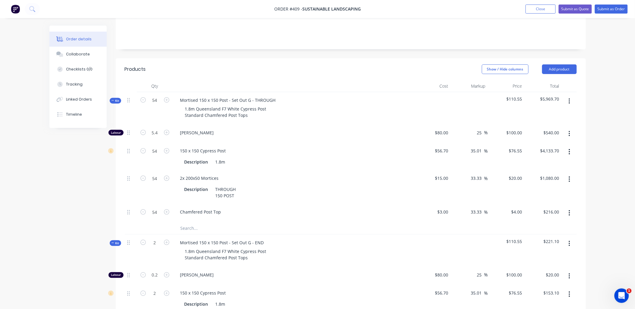
type input "$15.00"
type input "$30.00"
click at [510, 285] on div "$76.55 $76.55" at bounding box center [506, 298] width 37 height 27
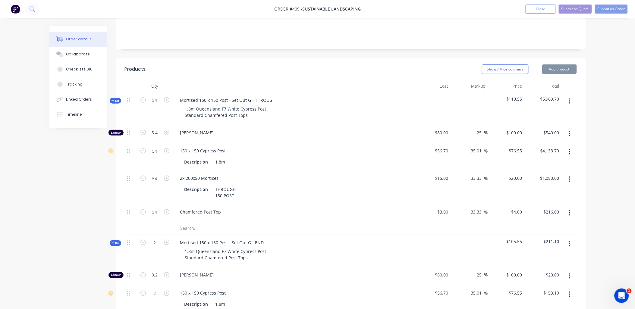
type input "20"
type input "33.33"
type input "$20.00"
type input "$40.00"
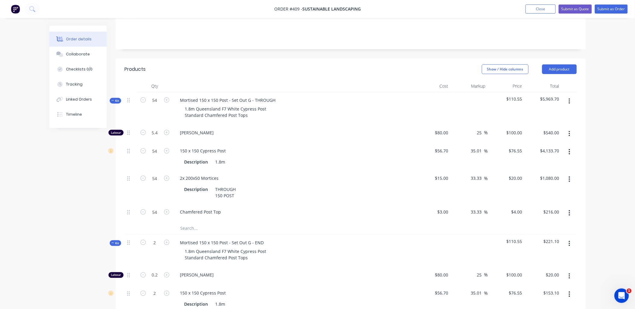
click at [517, 285] on div "$76.55 $76.55" at bounding box center [506, 298] width 37 height 27
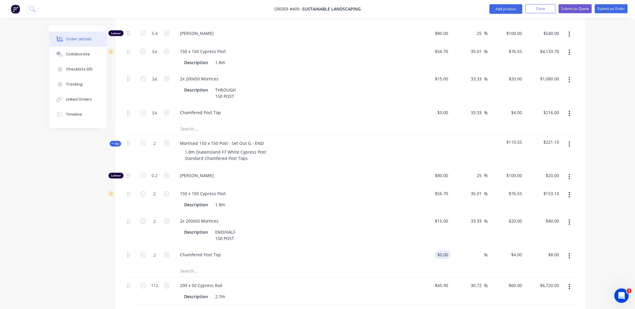
scroll to position [236, 0]
click at [450, 250] on input at bounding box center [444, 254] width 14 height 9
type input "$3.00"
type input "3"
type input "$6.00"
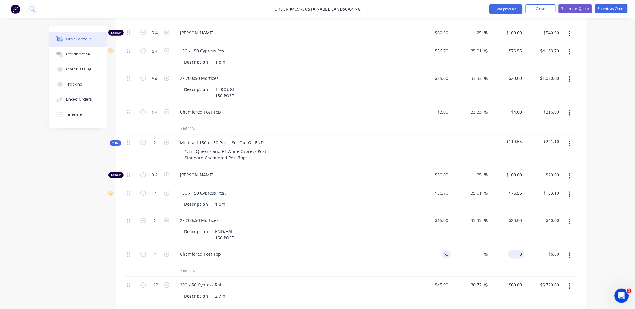
click at [518, 250] on input "3" at bounding box center [518, 254] width 14 height 9
type input "4"
type input "33.33"
type input "$4.00"
type input "$8.00"
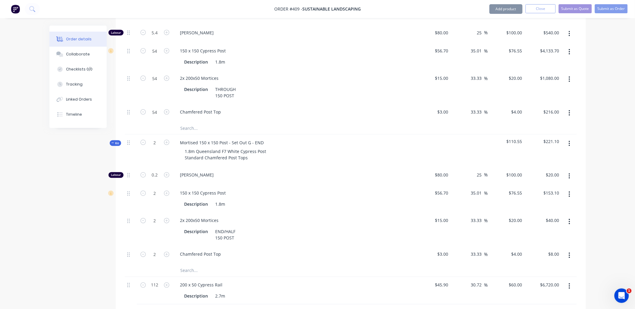
click at [519, 217] on div "$20.00 $20.00" at bounding box center [506, 230] width 37 height 34
click at [118, 141] on span "Kit" at bounding box center [115, 143] width 8 height 5
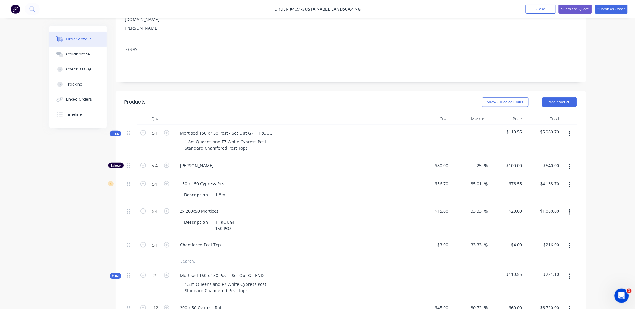
scroll to position [102, 0]
click at [116, 132] on span "Kit" at bounding box center [115, 134] width 8 height 5
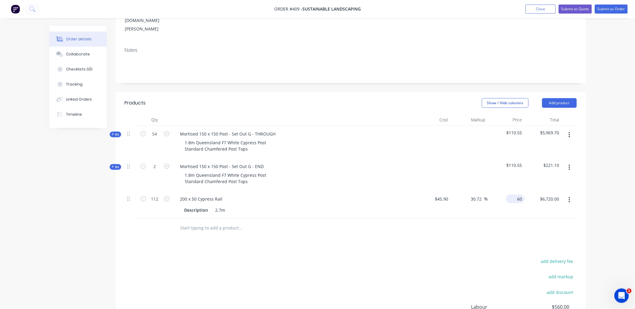
click at [519, 195] on input "60" at bounding box center [516, 199] width 16 height 9
type input "62.72"
type input "36.64"
type input "$62.72"
click at [526, 218] on div at bounding box center [351, 228] width 452 height 20
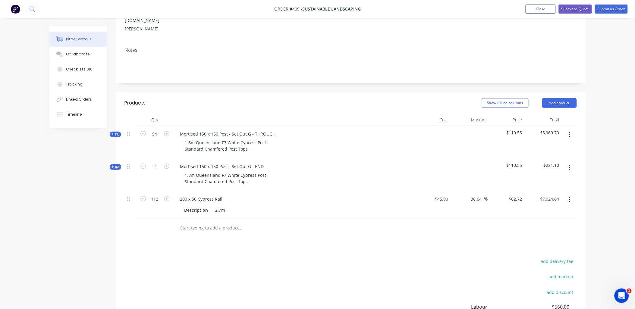
click at [118, 165] on span "Kit" at bounding box center [115, 167] width 8 height 5
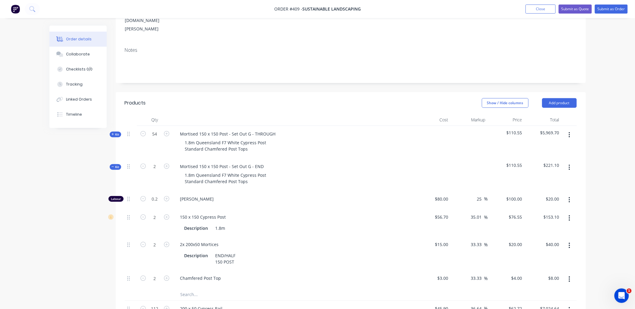
click at [118, 165] on span "Kit" at bounding box center [115, 167] width 8 height 5
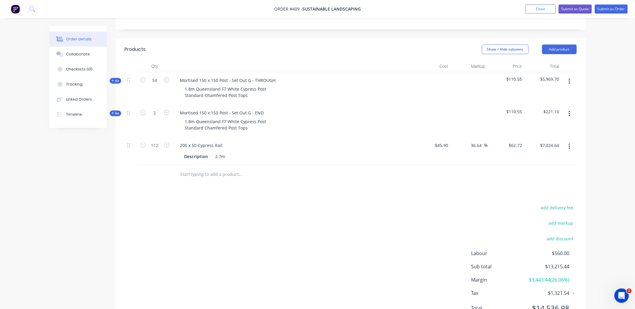
scroll to position [159, 0]
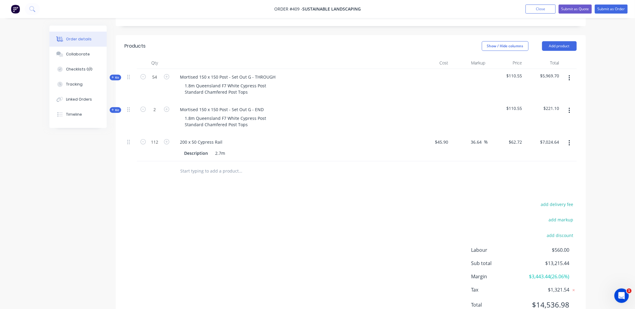
click at [210, 165] on input "text" at bounding box center [240, 171] width 121 height 12
drag, startPoint x: 204, startPoint y: 145, endPoint x: 199, endPoint y: 145, distance: 4.5
click at [199, 165] on input "bulk order discount" at bounding box center [240, 171] width 121 height 12
click at [196, 165] on input "bulk order discount" at bounding box center [240, 171] width 121 height 12
drag, startPoint x: 196, startPoint y: 145, endPoint x: 178, endPoint y: 146, distance: 17.5
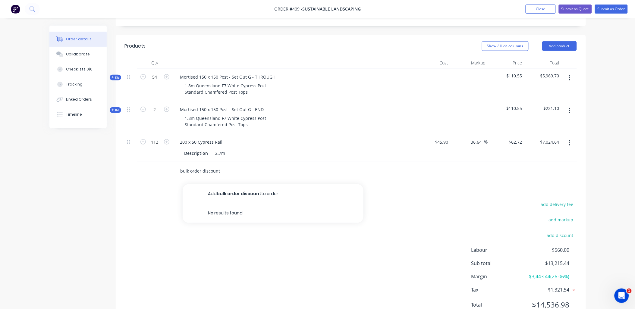
click at [178, 165] on div "bulk order discount Add bulk order discount to order No results found" at bounding box center [265, 171] width 181 height 12
click at [195, 165] on input "bulk order discount" at bounding box center [240, 171] width 121 height 12
click at [182, 165] on input "bulk order discount" at bounding box center [240, 171] width 121 height 12
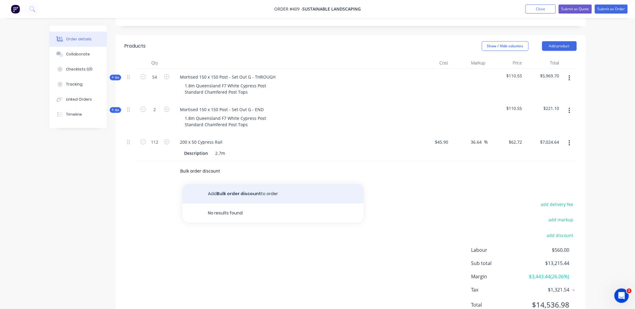
click at [228, 184] on button "Add Bulk order discount to order" at bounding box center [273, 193] width 181 height 19
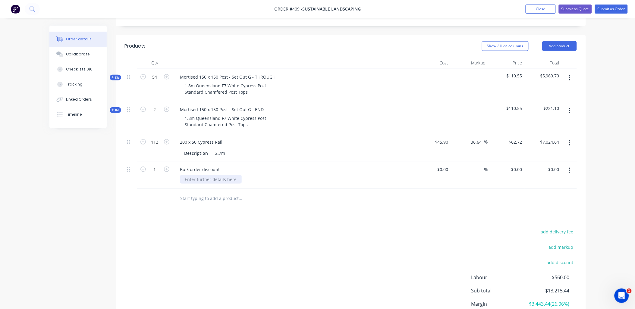
click at [206, 175] on div at bounding box center [210, 179] width 61 height 9
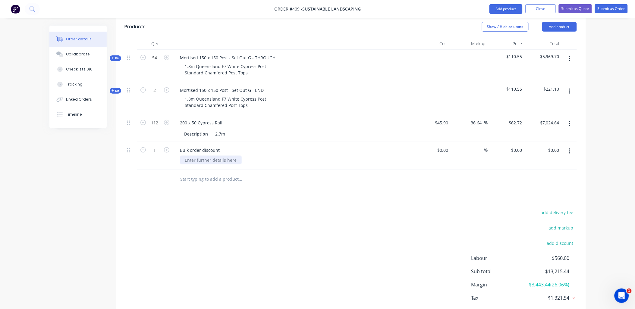
scroll to position [186, 0]
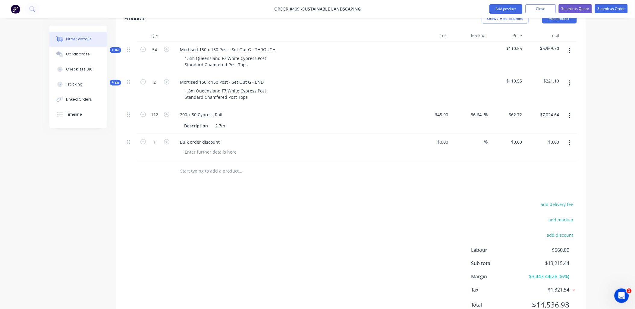
click at [569, 140] on icon "button" at bounding box center [569, 142] width 1 height 5
click at [542, 191] on div "Delete" at bounding box center [548, 195] width 46 height 9
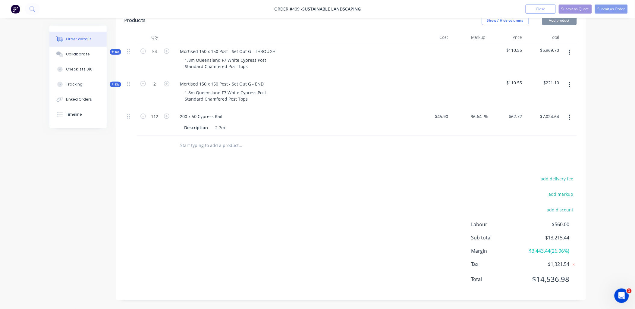
scroll to position [159, 0]
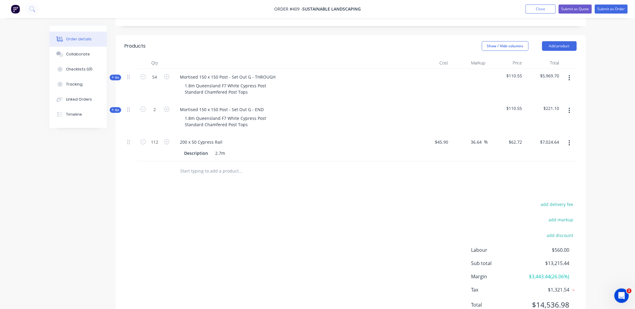
click at [369, 200] on div "add delivery fee add markup add discount Labour $560.00 Sub total $13,215.44 Ma…" at bounding box center [351, 258] width 452 height 116
click at [68, 54] on div "Collaborate" at bounding box center [78, 54] width 24 height 5
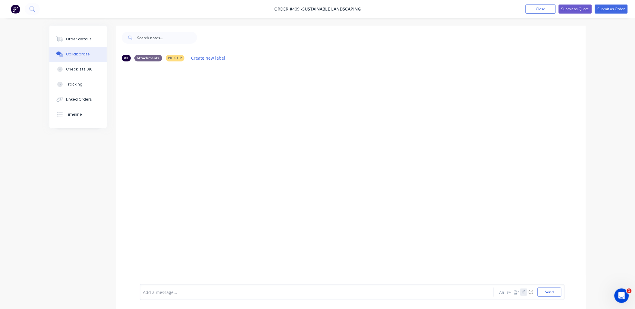
click at [525, 293] on icon "button" at bounding box center [523, 292] width 3 height 4
click at [548, 292] on button "Send" at bounding box center [550, 292] width 24 height 9
click at [79, 39] on div "Order details" at bounding box center [79, 38] width 26 height 5
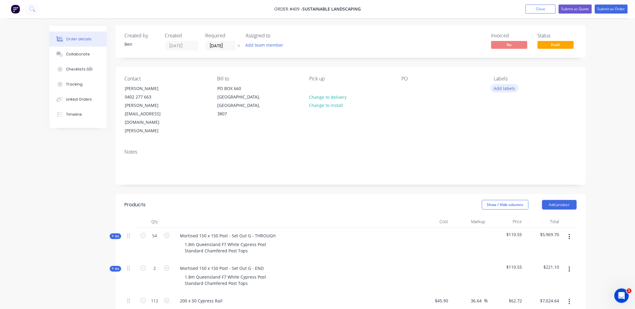
click at [499, 88] on button "Add labels" at bounding box center [505, 88] width 28 height 8
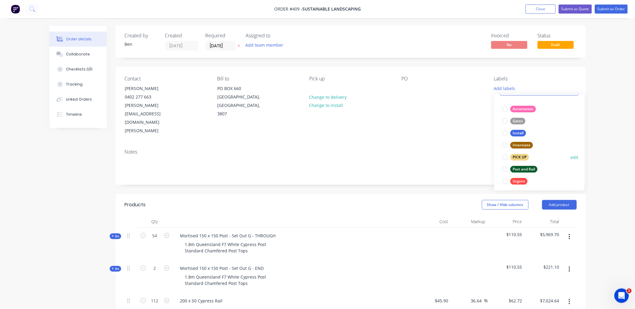
click at [506, 158] on div at bounding box center [505, 157] width 12 height 12
click at [505, 165] on div at bounding box center [505, 166] width 12 height 12
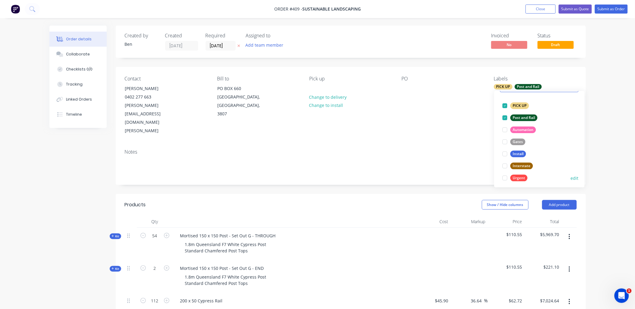
click at [506, 178] on div at bounding box center [505, 178] width 12 height 12
click at [475, 77] on div "PO" at bounding box center [443, 79] width 83 height 6
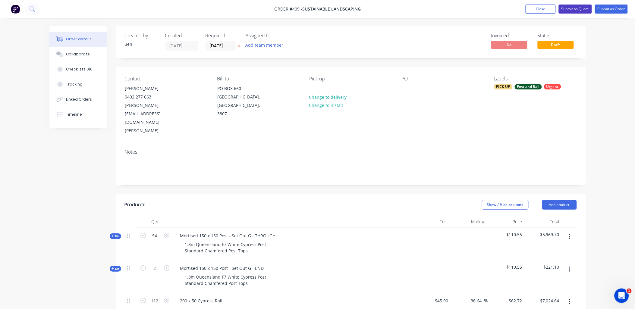
click at [572, 10] on button "Submit as Quote" at bounding box center [575, 9] width 33 height 9
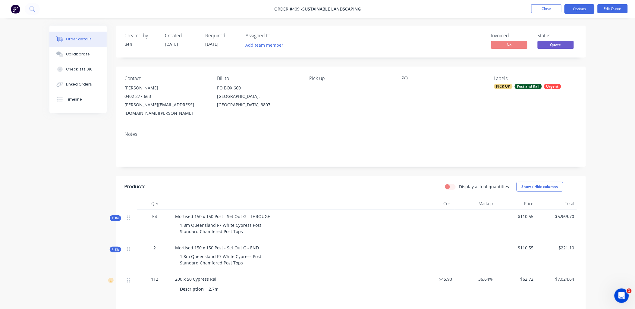
click at [572, 10] on button "Options" at bounding box center [579, 9] width 30 height 10
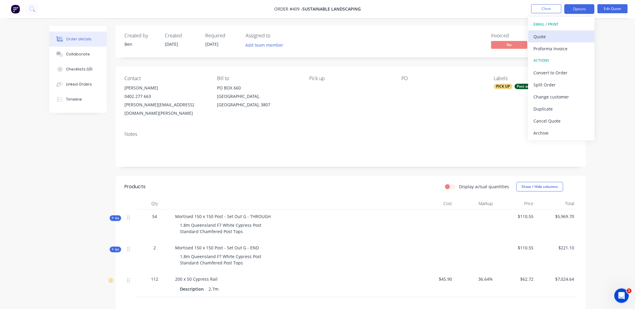
click at [571, 38] on div "Quote" at bounding box center [561, 36] width 55 height 9
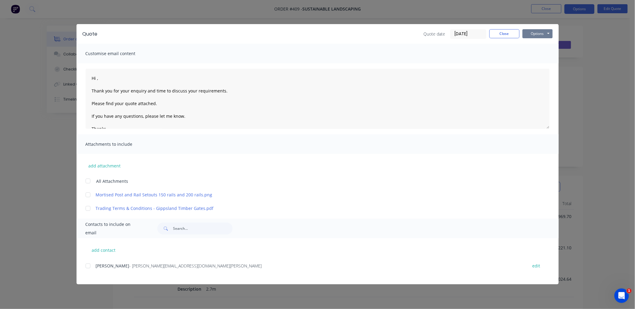
click at [546, 32] on button "Options" at bounding box center [537, 33] width 30 height 9
click at [543, 46] on button "Preview" at bounding box center [541, 44] width 39 height 10
click at [508, 33] on button "Close" at bounding box center [504, 33] width 30 height 9
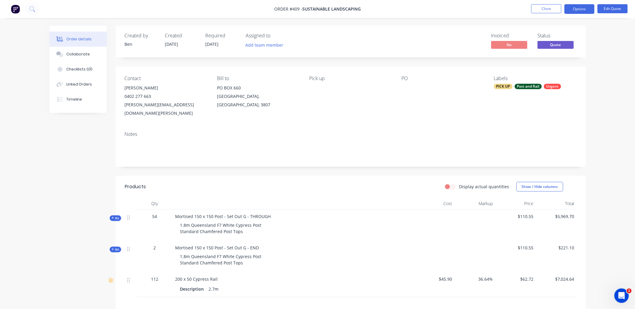
click at [314, 87] on div "Pick up" at bounding box center [350, 97] width 83 height 42
drag, startPoint x: 314, startPoint y: 94, endPoint x: 321, endPoint y: 89, distance: 8.9
click at [315, 92] on div "Pick up" at bounding box center [350, 97] width 83 height 42
click at [609, 11] on button "Edit Quote" at bounding box center [612, 8] width 30 height 9
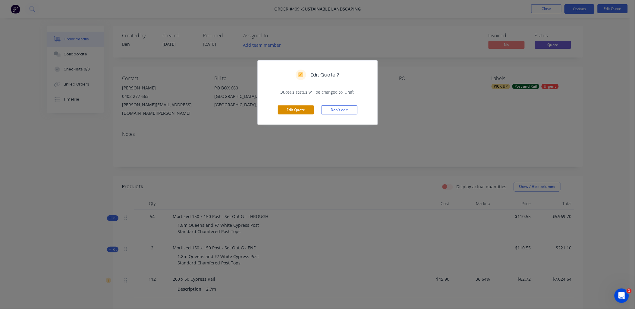
click at [297, 110] on button "Edit Quote" at bounding box center [296, 109] width 36 height 9
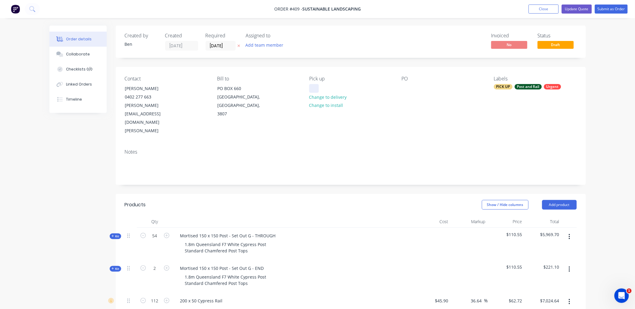
click at [313, 90] on div at bounding box center [314, 88] width 10 height 9
click at [326, 144] on div "Notes" at bounding box center [351, 164] width 470 height 40
click at [577, 7] on button "Update Quote" at bounding box center [577, 9] width 30 height 9
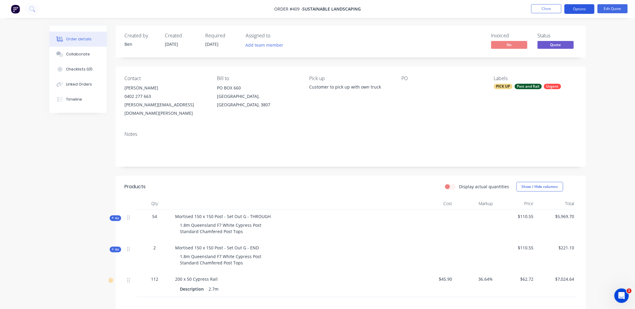
click at [582, 12] on button "Options" at bounding box center [579, 9] width 30 height 10
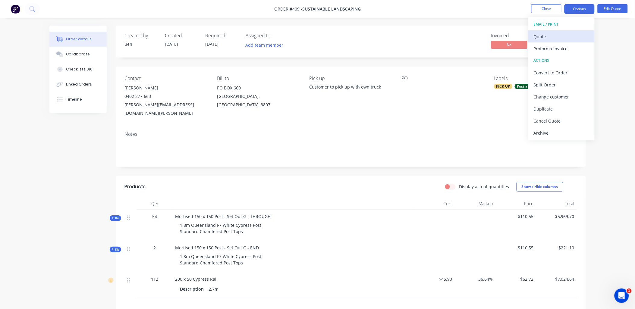
click at [571, 35] on div "Quote" at bounding box center [561, 36] width 55 height 9
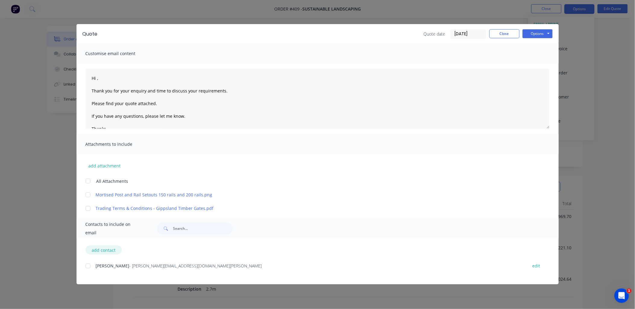
click at [93, 250] on button "add contact" at bounding box center [104, 250] width 36 height 9
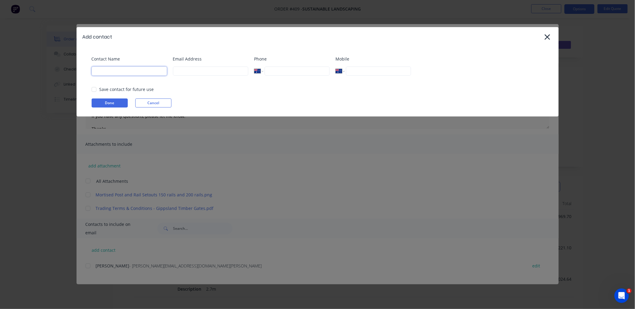
click at [109, 67] on input at bounding box center [129, 71] width 75 height 9
click at [183, 71] on input at bounding box center [210, 71] width 75 height 9
click at [183, 71] on input "[PERSON_NAME]" at bounding box center [210, 71] width 75 height 9
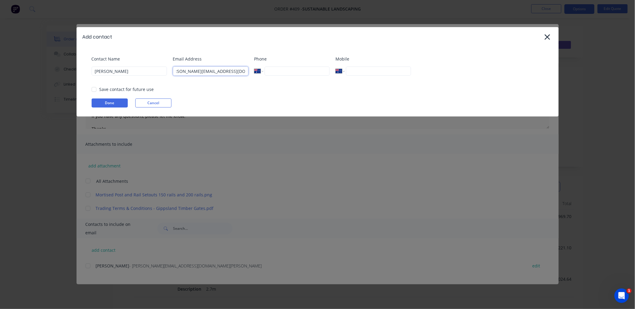
click at [93, 89] on div at bounding box center [94, 89] width 12 height 12
click at [119, 104] on button "Done" at bounding box center [110, 103] width 36 height 9
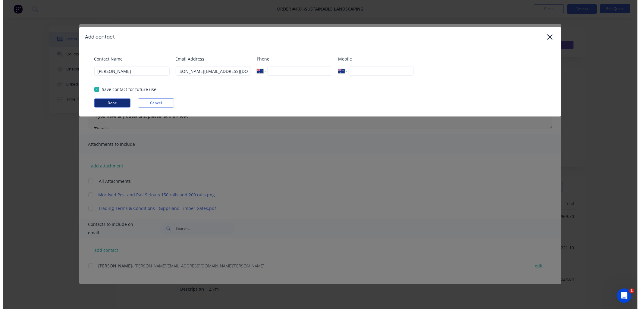
scroll to position [0, 0]
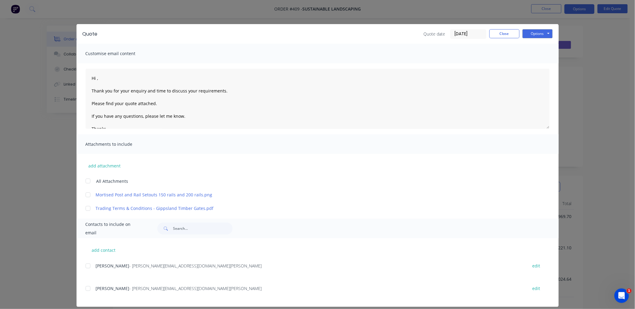
click at [86, 266] on div at bounding box center [88, 266] width 12 height 12
click at [87, 288] on div at bounding box center [88, 289] width 12 height 12
click at [85, 183] on div at bounding box center [88, 181] width 12 height 12
click at [94, 79] on textarea "Hi , Thank you for your enquiry and time to discuss your requirements. Please f…" at bounding box center [318, 99] width 464 height 60
click at [544, 32] on button "Options" at bounding box center [537, 33] width 30 height 9
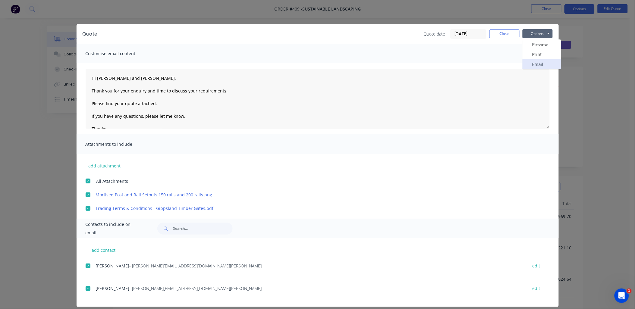
click at [541, 63] on button "Email" at bounding box center [541, 64] width 39 height 10
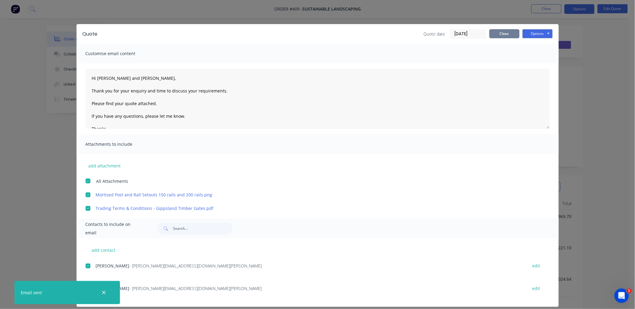
click at [504, 29] on button "Close" at bounding box center [504, 33] width 30 height 9
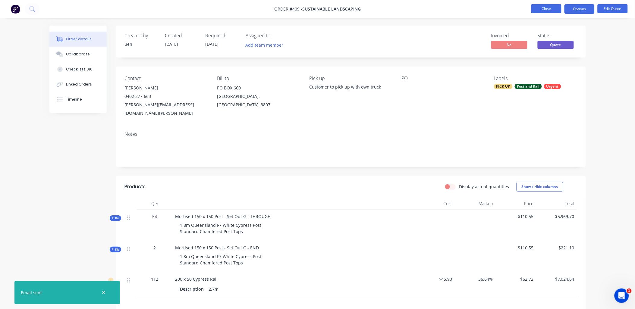
click at [540, 8] on button "Close" at bounding box center [546, 8] width 30 height 9
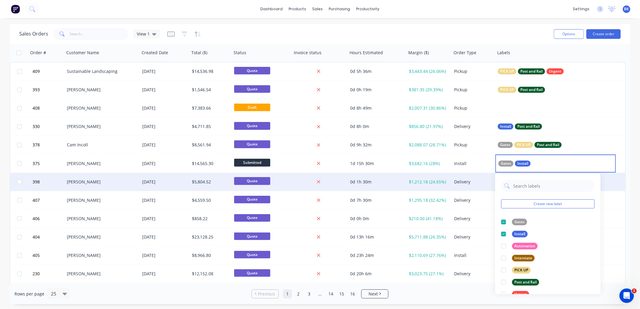
click at [616, 176] on div "398 [PERSON_NAME] [DATE] $5,804.52 Quote 0d 1h 30m $1,212.18 (24.65%) Delivery" at bounding box center [317, 182] width 615 height 18
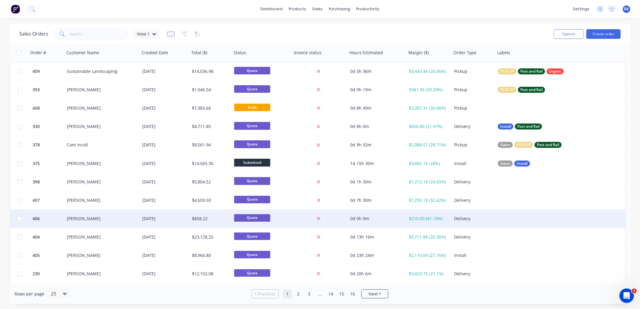
click at [521, 218] on div at bounding box center [555, 219] width 121 height 18
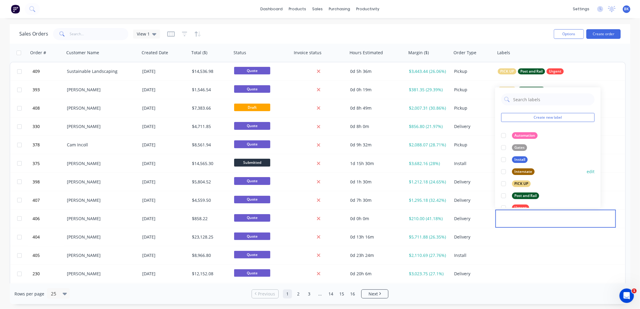
click at [503, 172] on div at bounding box center [503, 172] width 12 height 12
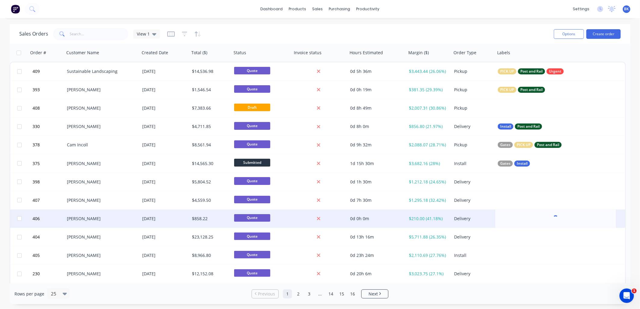
click at [621, 219] on div "406 [PERSON_NAME] [DATE] $858.22 Quote 0d 0h 0m $210.00 (41.18%) Delivery" at bounding box center [317, 219] width 615 height 18
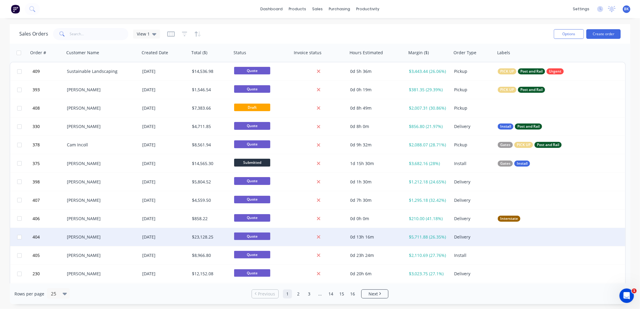
click at [511, 237] on div at bounding box center [555, 237] width 121 height 18
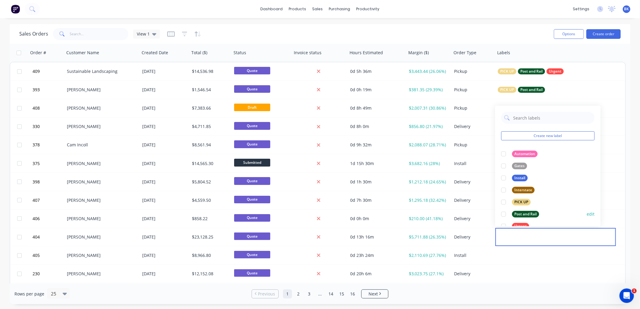
click at [505, 215] on div at bounding box center [503, 214] width 12 height 12
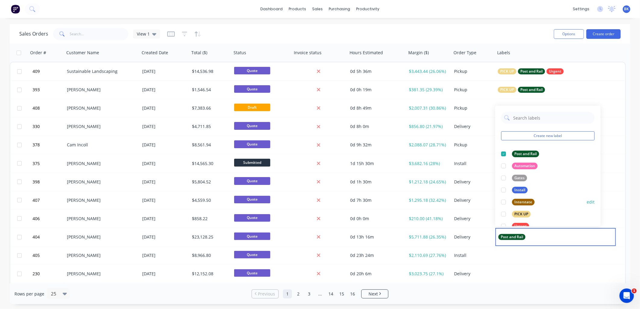
click at [502, 202] on div at bounding box center [503, 202] width 12 height 12
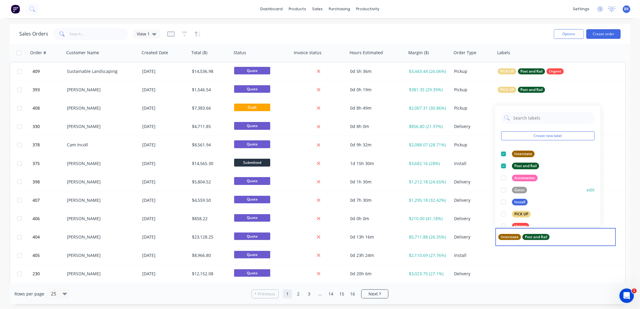
click at [503, 190] on div at bounding box center [503, 190] width 12 height 12
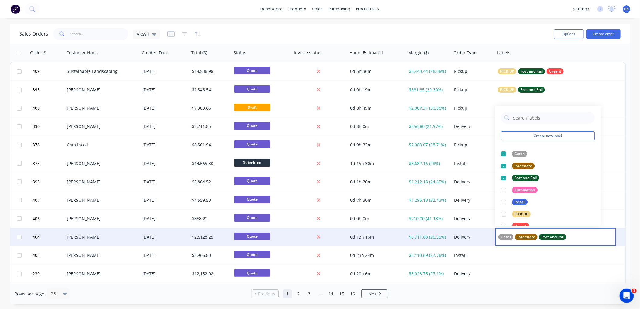
click at [620, 235] on div "404 [PERSON_NAME] [DATE] $23,128.25 Quote 0d 13h 16m $5,711.88 (26.35%) Deliver…" at bounding box center [317, 237] width 615 height 18
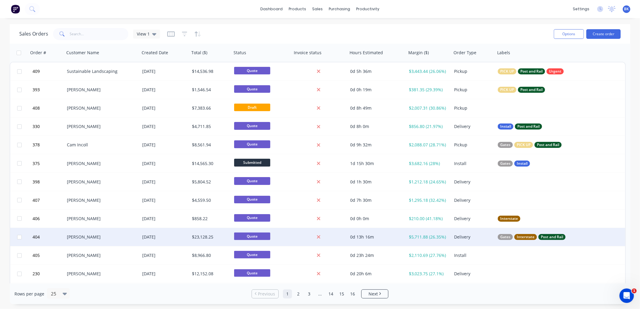
click at [600, 236] on div "Gates Interstate Post and Rail" at bounding box center [553, 237] width 110 height 6
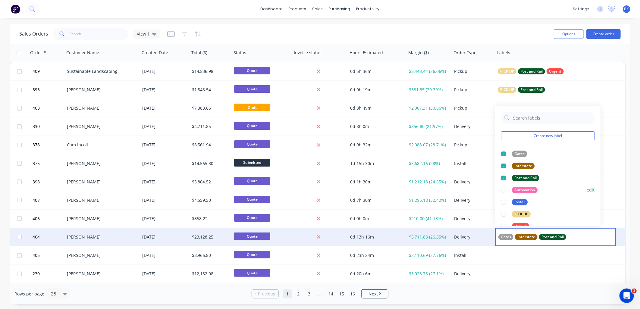
click at [504, 188] on div at bounding box center [503, 190] width 12 height 12
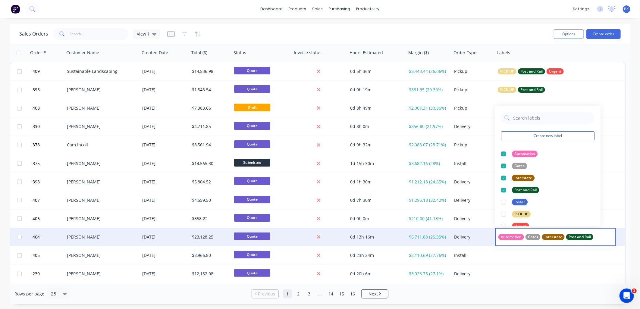
click at [617, 235] on div "404 [PERSON_NAME] [DATE] $23,128.25 Quote 0d 13h 16m $5,711.88 (26.35%) Deliver…" at bounding box center [317, 237] width 615 height 18
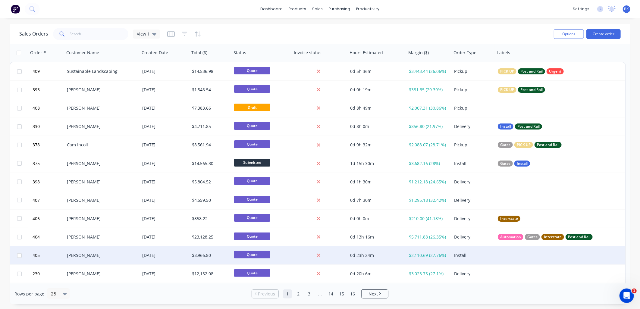
click at [585, 257] on div at bounding box center [555, 255] width 121 height 18
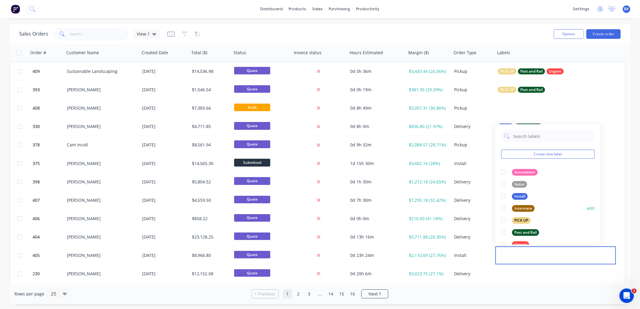
drag, startPoint x: 504, startPoint y: 231, endPoint x: 506, endPoint y: 222, distance: 9.5
click at [505, 231] on div at bounding box center [503, 233] width 12 height 12
click at [503, 207] on div at bounding box center [503, 208] width 12 height 12
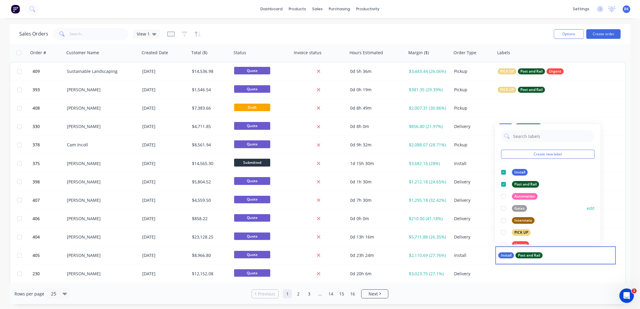
click at [503, 207] on div at bounding box center [503, 208] width 12 height 12
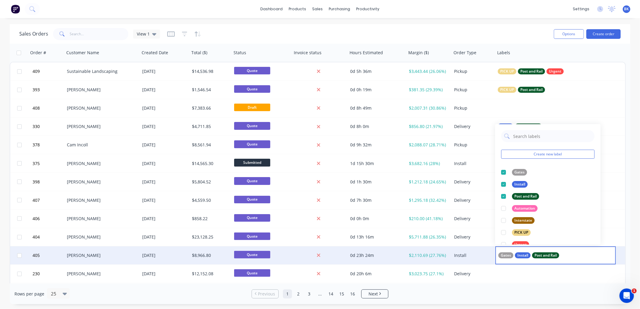
click at [619, 258] on div "405 [PERSON_NAME] [DATE] $8,966.80 Quote 0d 23h 24m $2,110.69 (27.76%) Install …" at bounding box center [317, 255] width 615 height 18
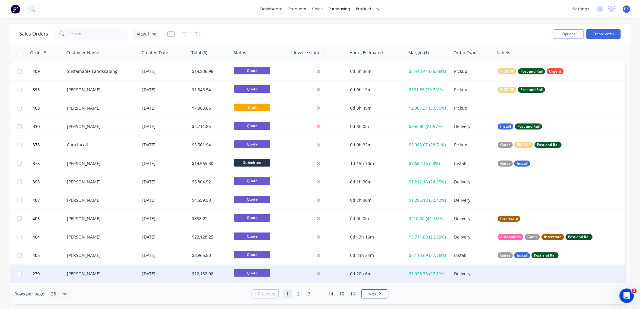
click at [586, 275] on div at bounding box center [555, 274] width 121 height 18
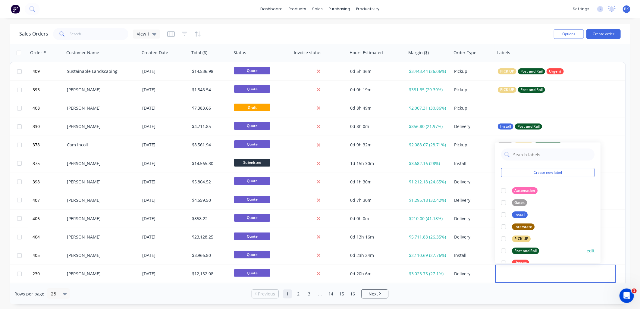
click at [503, 250] on div at bounding box center [503, 251] width 12 height 12
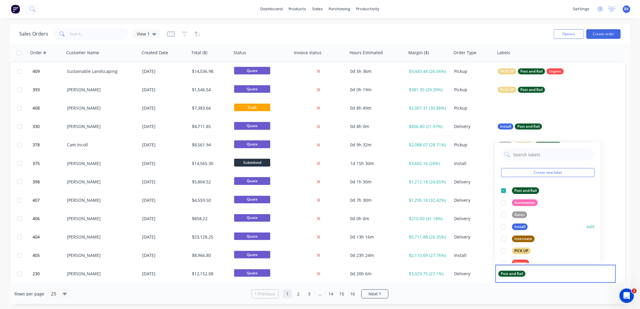
click at [502, 225] on div at bounding box center [503, 227] width 12 height 12
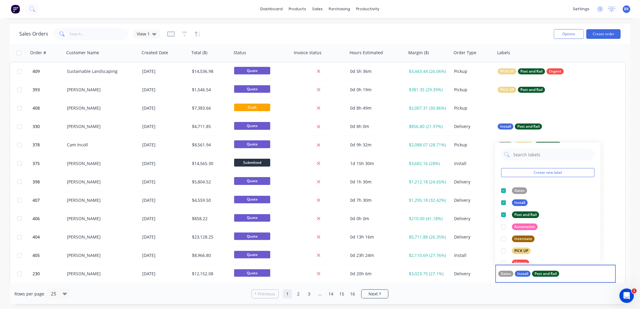
click at [502, 225] on div at bounding box center [503, 227] width 12 height 12
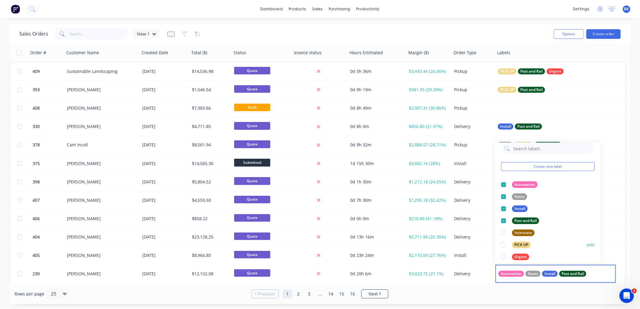
scroll to position [12, 0]
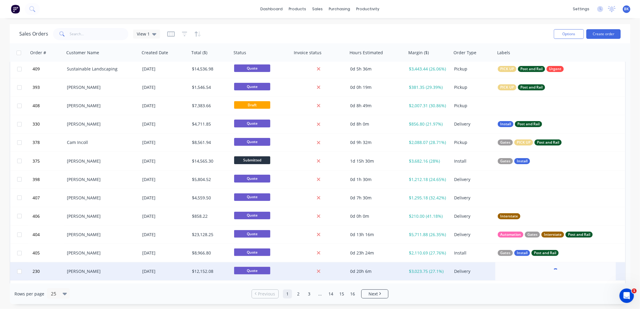
click at [622, 270] on div "230 [PERSON_NAME] [DATE] $12,152.08 Quote 0d 20h 6m $3,023.75 (27.1%) Delivery" at bounding box center [317, 271] width 615 height 18
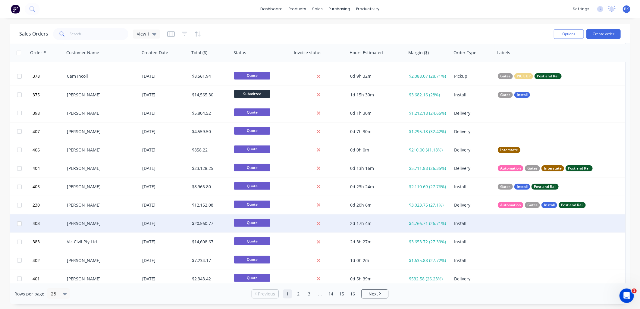
scroll to position [70, 0]
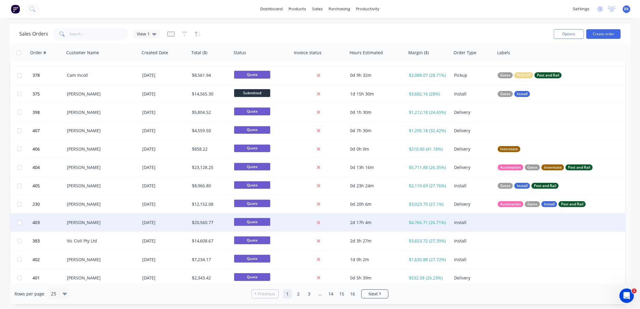
click at [564, 229] on div at bounding box center [555, 223] width 121 height 18
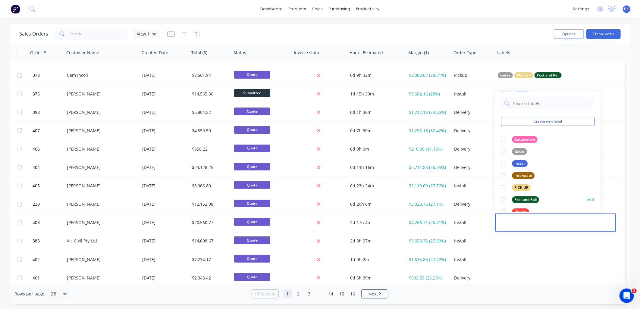
click at [503, 199] on div at bounding box center [503, 200] width 12 height 12
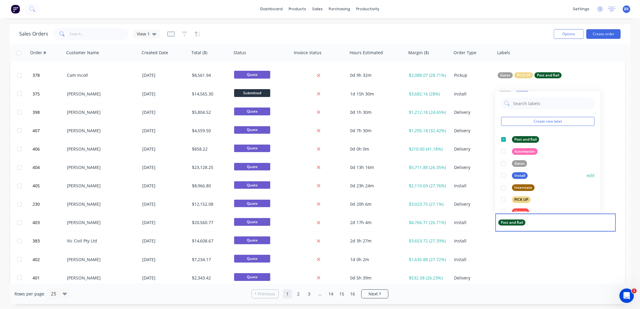
click at [504, 176] on div at bounding box center [503, 176] width 12 height 12
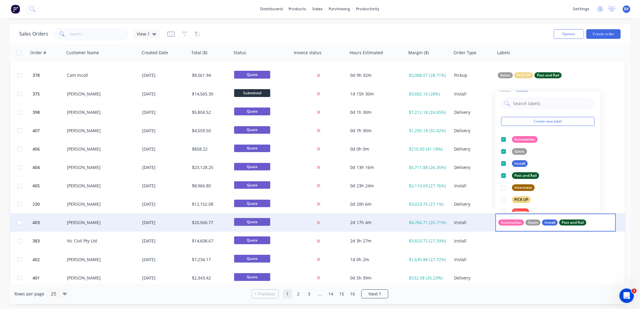
click at [619, 221] on div "403 [PERSON_NAME] [DATE] $20,560.77 Quote 2d 17h 4m $4,766.71 (26.71%) Install …" at bounding box center [317, 223] width 615 height 18
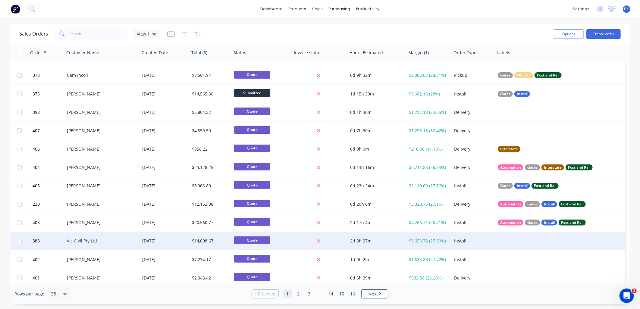
click at [588, 241] on div at bounding box center [555, 241] width 121 height 18
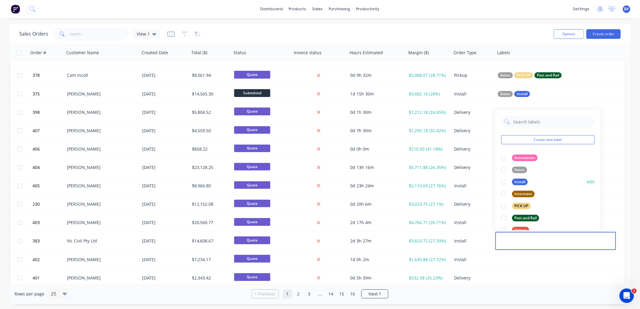
click at [503, 182] on div at bounding box center [503, 182] width 12 height 12
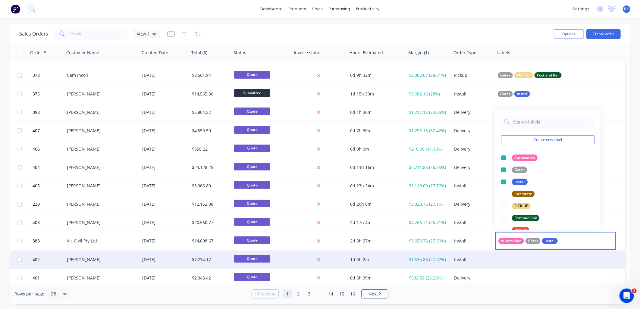
click at [606, 253] on div at bounding box center [555, 260] width 121 height 18
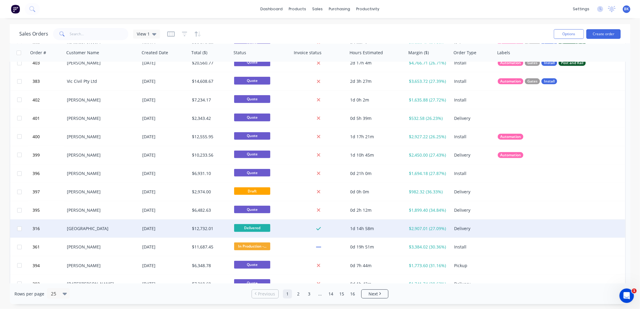
scroll to position [238, 0]
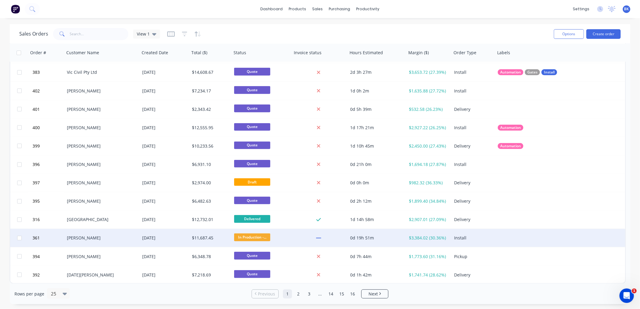
click at [565, 237] on div at bounding box center [555, 238] width 121 height 18
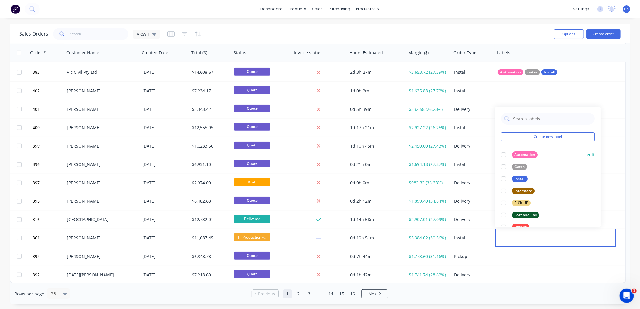
click at [504, 155] on div at bounding box center [503, 155] width 12 height 12
click at [504, 178] on div at bounding box center [503, 179] width 12 height 12
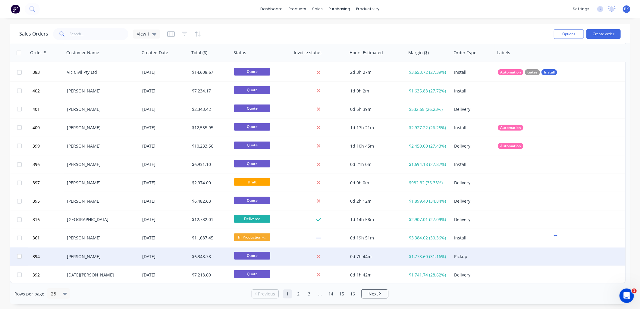
click at [529, 259] on div at bounding box center [555, 257] width 121 height 18
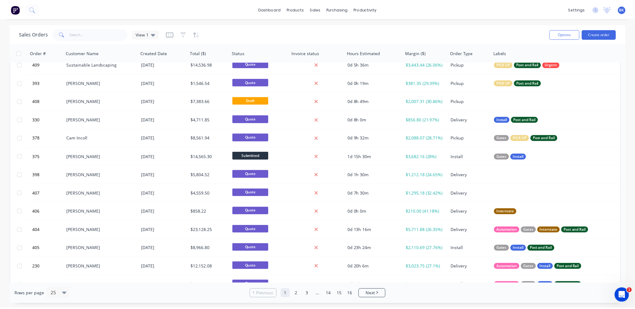
scroll to position [0, 0]
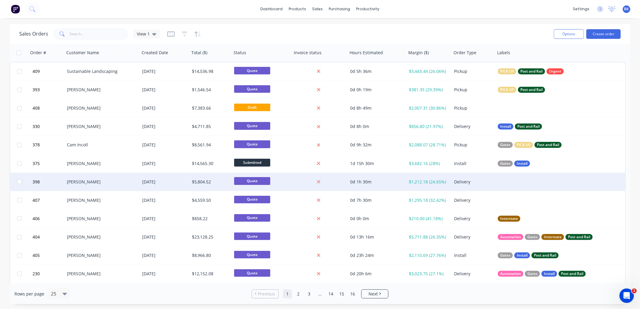
click at [156, 185] on div "[DATE]" at bounding box center [165, 182] width 50 height 18
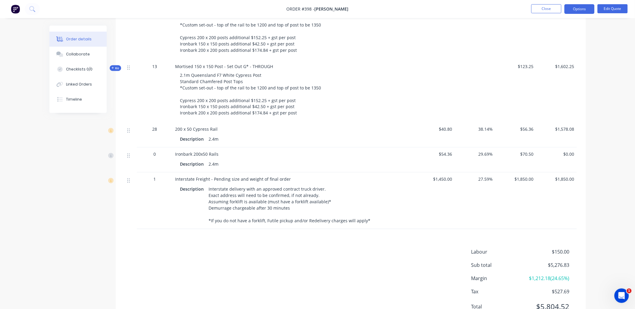
scroll to position [301, 0]
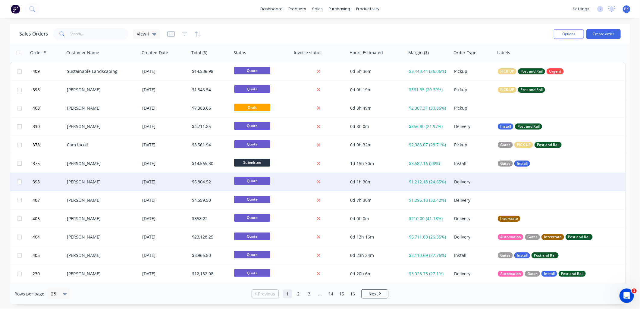
click at [514, 180] on div at bounding box center [555, 182] width 121 height 18
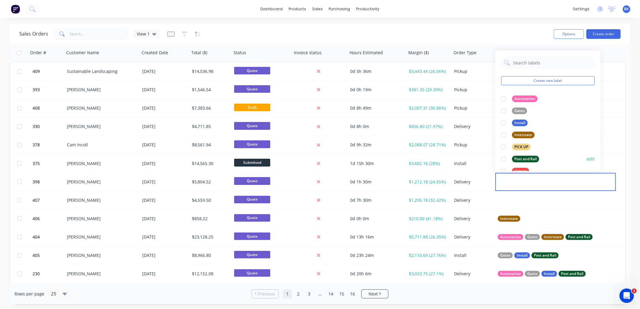
click at [503, 160] on div at bounding box center [503, 159] width 12 height 12
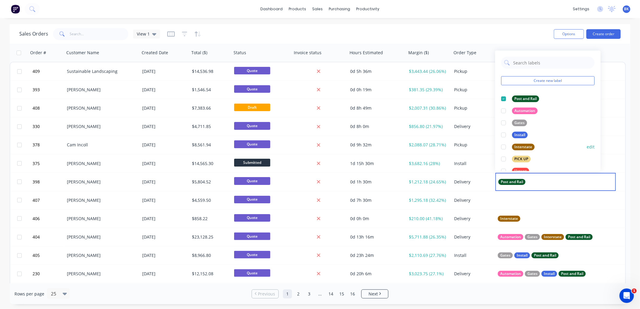
click at [504, 148] on div at bounding box center [503, 147] width 12 height 12
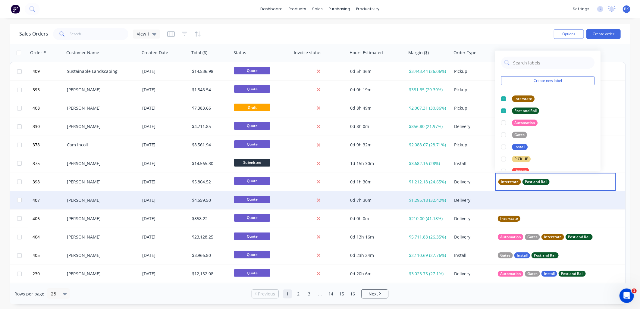
click at [534, 202] on div at bounding box center [555, 200] width 121 height 18
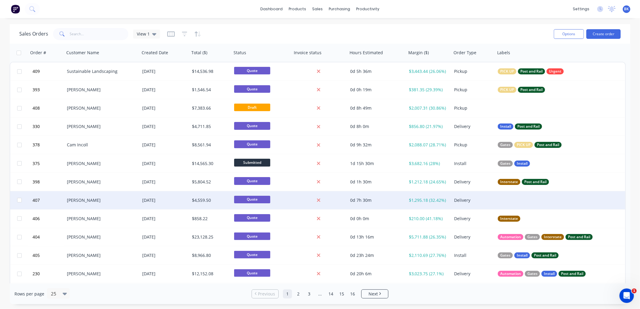
click at [89, 205] on div "[PERSON_NAME]" at bounding box center [101, 200] width 75 height 18
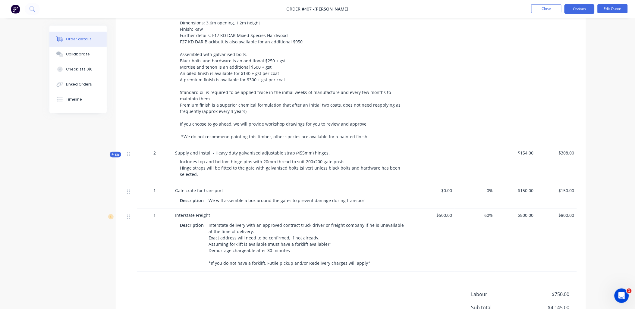
scroll to position [201, 0]
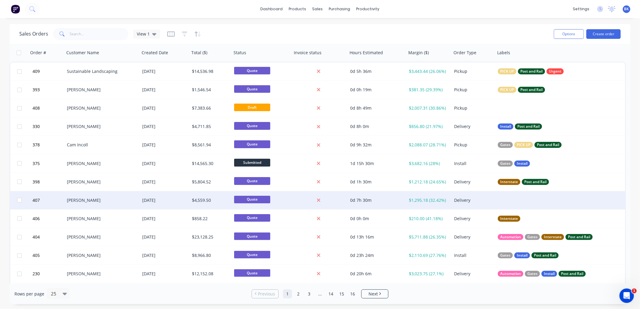
click at [520, 199] on div at bounding box center [555, 200] width 121 height 18
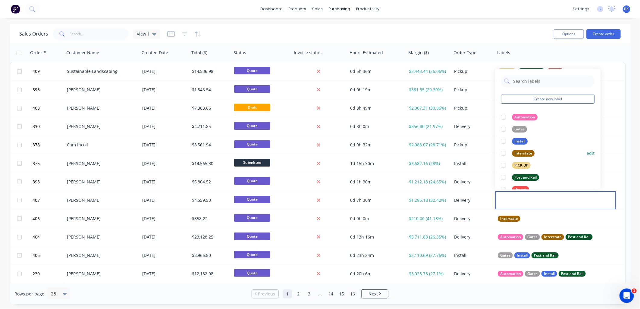
click at [503, 153] on div at bounding box center [503, 153] width 12 height 12
click at [504, 139] on div at bounding box center [503, 141] width 12 height 12
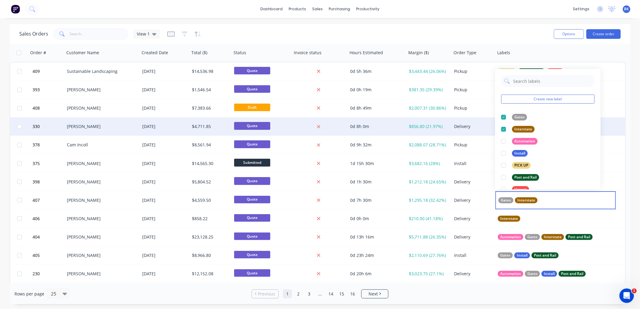
click at [479, 130] on div "Delivery" at bounding box center [474, 127] width 44 height 18
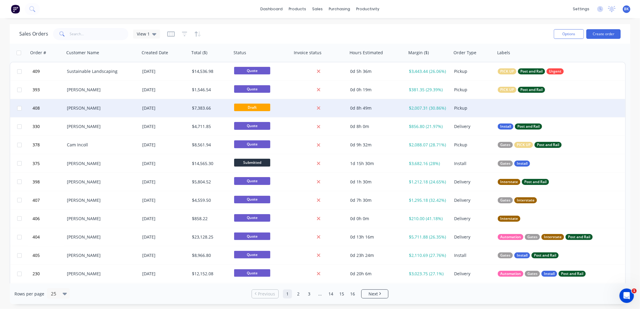
click at [524, 110] on div at bounding box center [555, 108] width 121 height 18
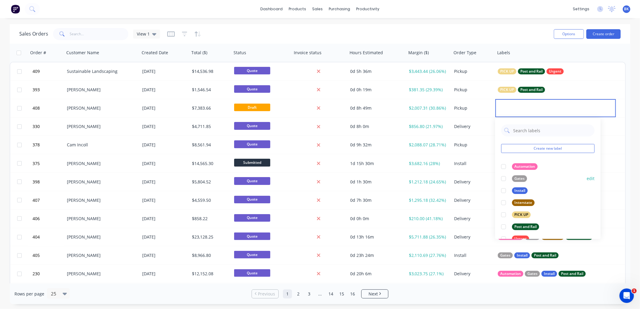
click at [507, 177] on div at bounding box center [503, 179] width 12 height 12
click at [506, 178] on div at bounding box center [503, 179] width 12 height 12
click at [599, 49] on div at bounding box center [552, 53] width 110 height 12
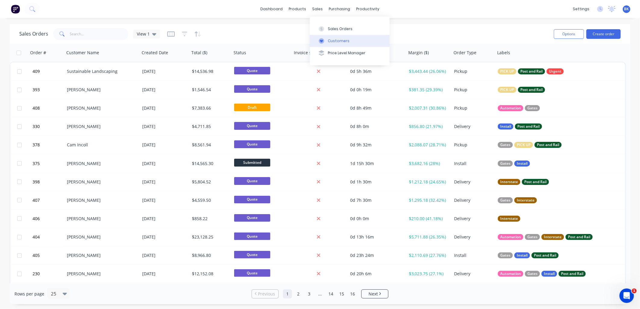
click at [343, 41] on div "Customers" at bounding box center [339, 40] width 22 height 5
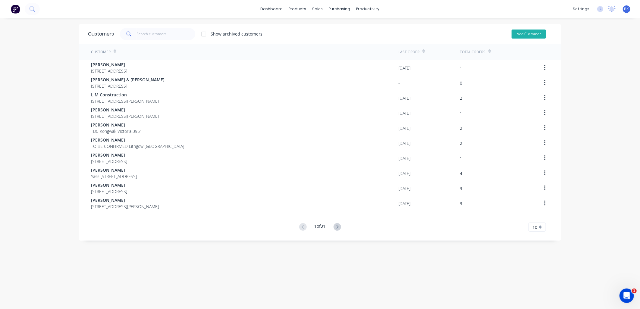
click at [532, 37] on button "Add Customer" at bounding box center [529, 34] width 34 height 9
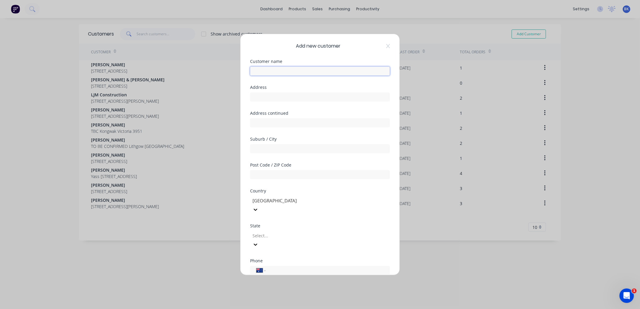
click at [270, 70] on input "text" at bounding box center [320, 71] width 140 height 9
paste input "L&R fencing"
click at [259, 95] on input "text" at bounding box center [320, 97] width 140 height 9
paste input "[STREET_ADDRESS]"
drag, startPoint x: 291, startPoint y: 98, endPoint x: 307, endPoint y: 99, distance: 15.7
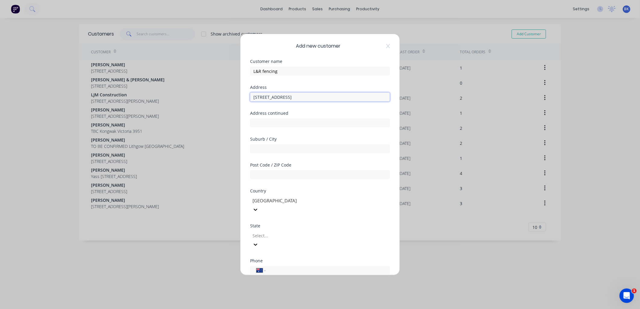
click at [307, 99] on input "[STREET_ADDRESS]" at bounding box center [320, 97] width 140 height 9
click at [265, 148] on input "text" at bounding box center [320, 148] width 140 height 9
paste input "Elliminyt"
drag, startPoint x: 287, startPoint y: 96, endPoint x: 361, endPoint y: 98, distance: 74.5
click at [361, 98] on input "[STREET_ADDRESS]" at bounding box center [320, 97] width 140 height 9
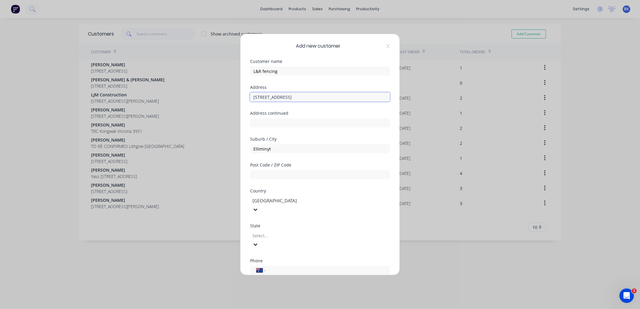
click at [272, 97] on input "[STREET_ADDRESS]" at bounding box center [320, 97] width 140 height 9
click at [267, 173] on input "text" at bounding box center [320, 174] width 140 height 9
paste input "3250"
click at [269, 232] on div "v" at bounding box center [295, 236] width 87 height 8
click at [272, 309] on div "Victoria" at bounding box center [320, 312] width 640 height 6
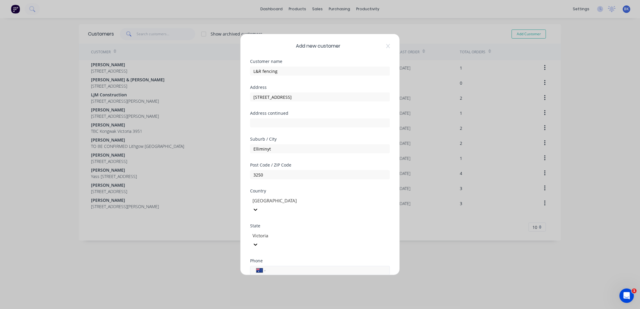
click at [279, 267] on input "tel" at bounding box center [327, 270] width 114 height 7
paste input "0427 350 224"
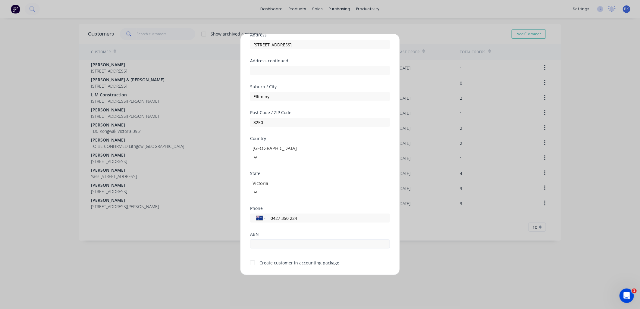
scroll to position [53, 0]
click at [255, 257] on div at bounding box center [252, 263] width 12 height 12
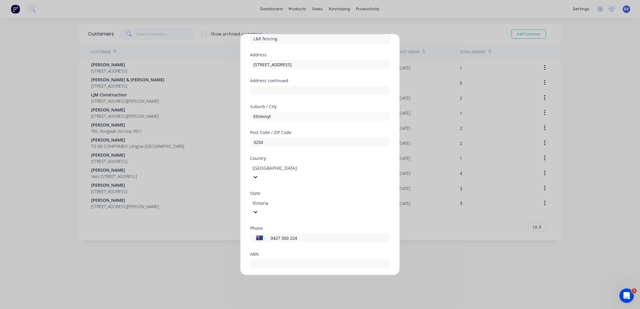
scroll to position [0, 0]
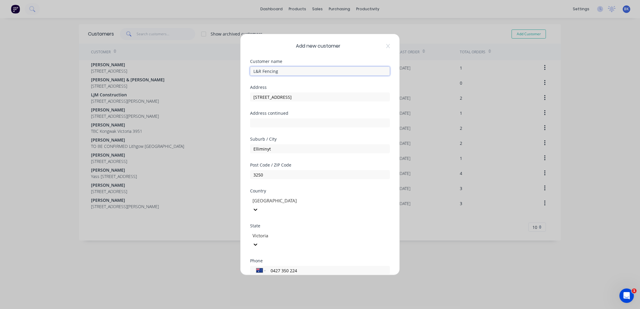
click at [263, 69] on input "L&R Fencing" at bounding box center [320, 71] width 140 height 9
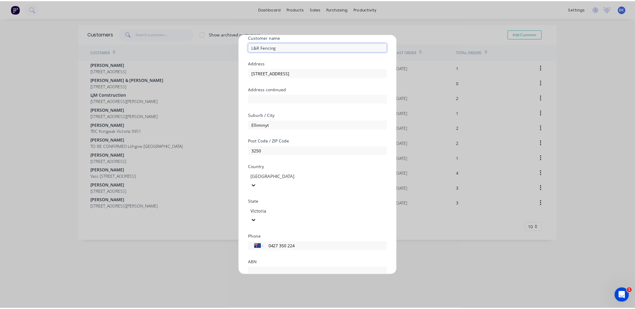
scroll to position [53, 0]
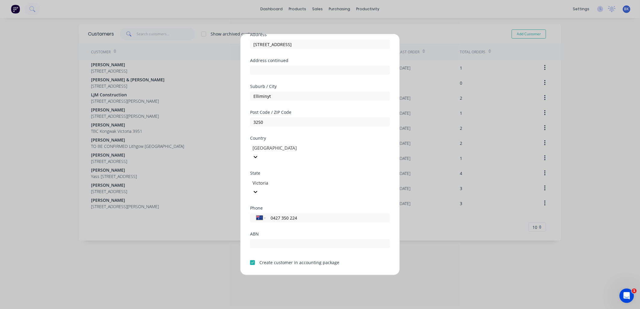
click at [302, 275] on button "Save" at bounding box center [300, 280] width 33 height 10
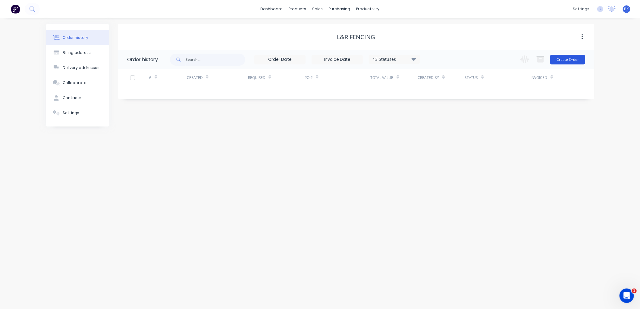
click at [570, 61] on button "Create Order" at bounding box center [567, 60] width 35 height 10
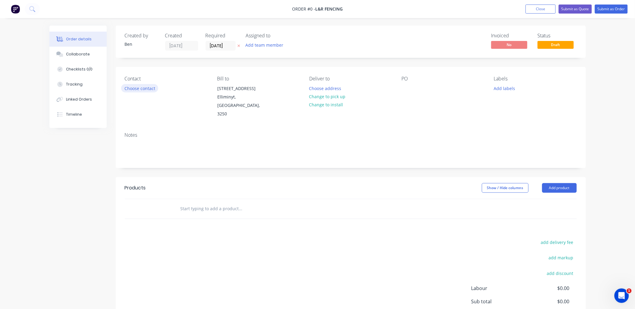
click at [147, 86] on button "Choose contact" at bounding box center [139, 88] width 37 height 8
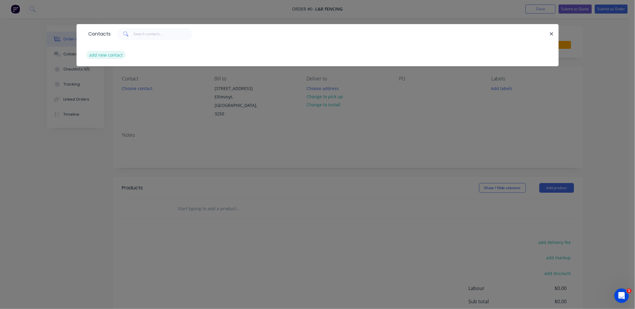
click at [107, 51] on button "add new contact" at bounding box center [106, 55] width 40 height 8
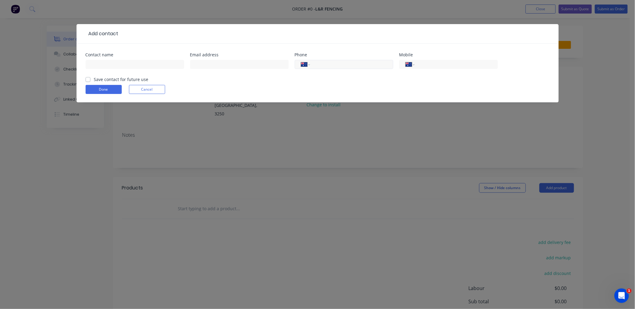
click at [336, 64] on input "tel" at bounding box center [350, 64] width 72 height 7
paste input "0427 350 224"
click at [195, 62] on input "text" at bounding box center [239, 64] width 99 height 9
click at [234, 60] on input "text" at bounding box center [239, 64] width 99 height 9
paste input "[EMAIL_ADDRESS][DOMAIN_NAME]"
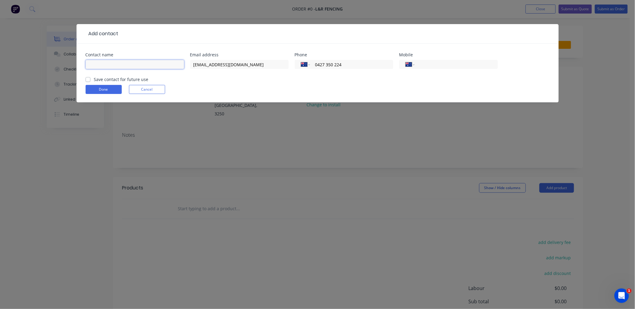
click at [122, 67] on input "text" at bounding box center [135, 64] width 99 height 9
click at [101, 80] on label "Save contact for future use" at bounding box center [121, 79] width 55 height 6
click at [90, 80] on input "Save contact for future use" at bounding box center [88, 79] width 5 height 6
click at [102, 91] on button "Done" at bounding box center [104, 89] width 36 height 9
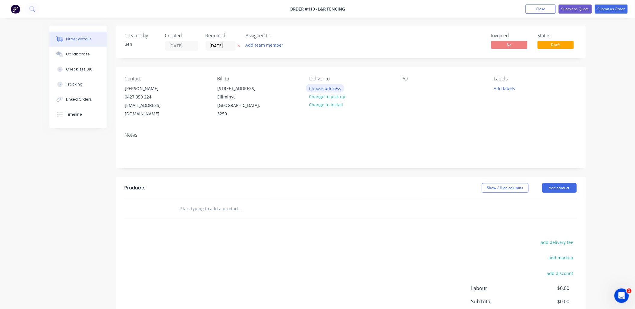
click at [315, 89] on button "Choose address" at bounding box center [325, 88] width 39 height 8
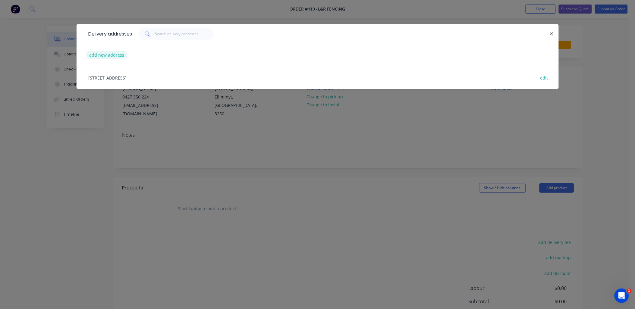
click at [106, 54] on button "add new address" at bounding box center [106, 55] width 41 height 8
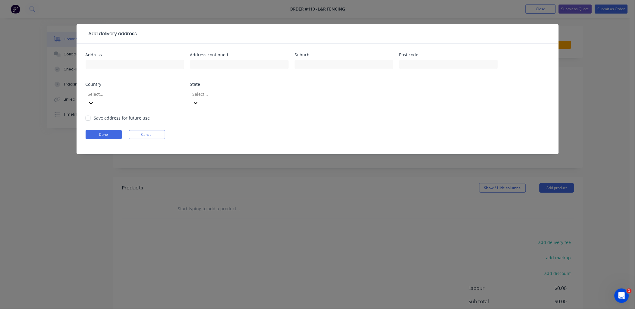
click at [108, 58] on div "Address" at bounding box center [135, 65] width 99 height 24
click at [107, 63] on input "text" at bounding box center [135, 64] width 99 height 9
click at [309, 63] on input "text" at bounding box center [344, 64] width 99 height 9
click at [311, 69] on div at bounding box center [344, 67] width 99 height 18
click at [310, 65] on input "text" at bounding box center [344, 64] width 99 height 9
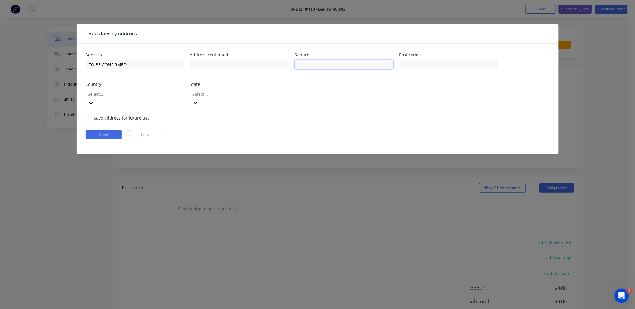
paste input "Peterborough"
drag, startPoint x: 415, startPoint y: 66, endPoint x: 607, endPoint y: 102, distance: 195.0
click at [415, 65] on input "text" at bounding box center [448, 64] width 99 height 9
click at [162, 93] on div at bounding box center [130, 94] width 87 height 8
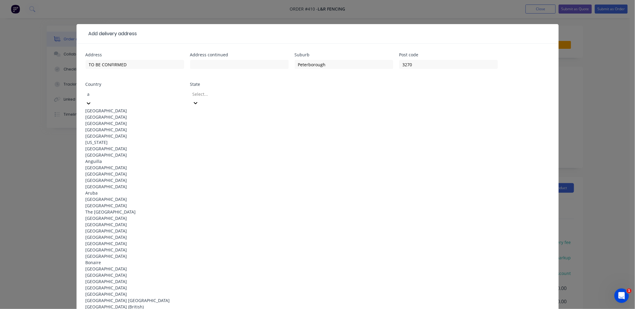
click at [158, 108] on div "[GEOGRAPHIC_DATA]" at bounding box center [135, 111] width 99 height 6
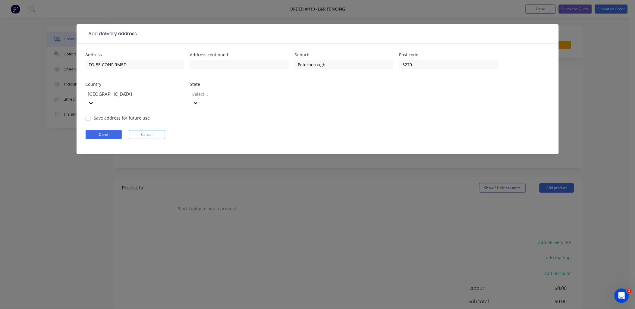
click at [219, 92] on div at bounding box center [235, 94] width 87 height 8
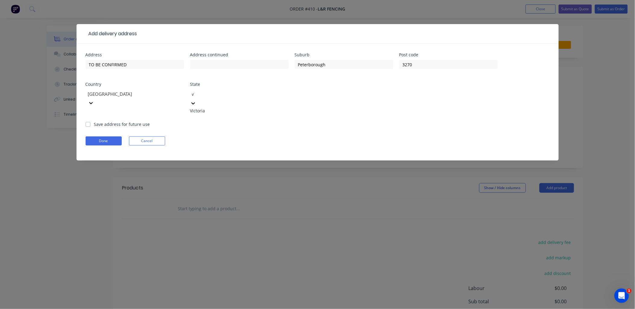
click at [221, 108] on div "Victoria" at bounding box center [239, 111] width 99 height 6
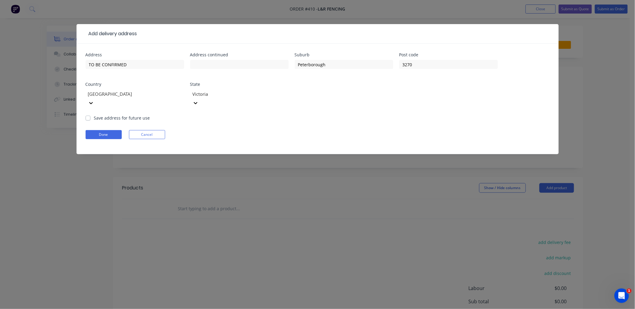
click at [140, 115] on label "Save address for future use" at bounding box center [122, 118] width 56 height 6
click at [90, 115] on input "Save address for future use" at bounding box center [88, 118] width 5 height 6
click at [106, 130] on button "Done" at bounding box center [104, 134] width 36 height 9
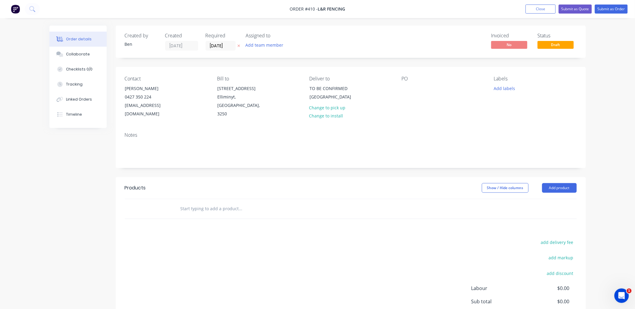
click at [211, 203] on input "text" at bounding box center [240, 209] width 121 height 12
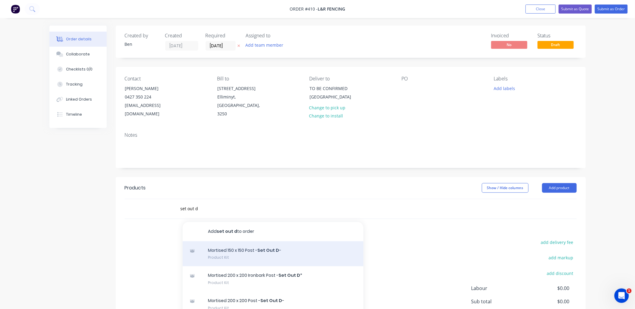
click at [239, 247] on div "Mortised 150 x 150 Post - Set Out D - Product Kit" at bounding box center [273, 253] width 181 height 25
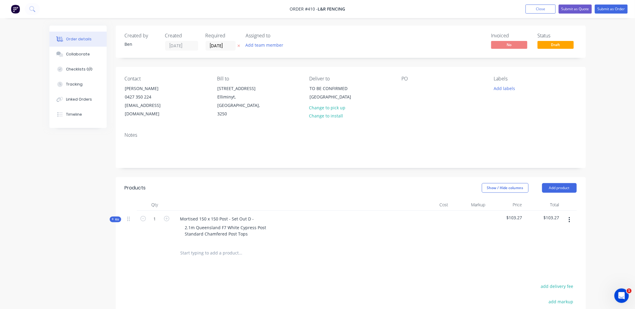
click at [114, 217] on div "Kit" at bounding box center [115, 220] width 11 height 6
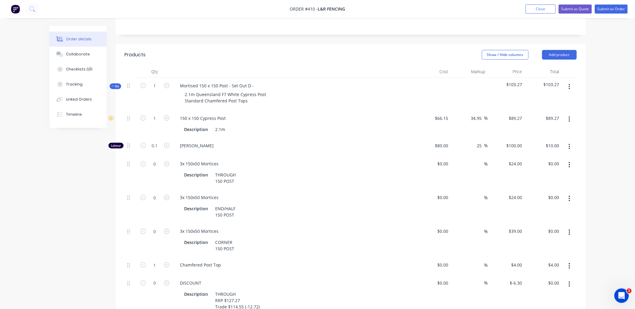
scroll to position [134, 0]
click at [573, 278] on button "button" at bounding box center [569, 283] width 14 height 11
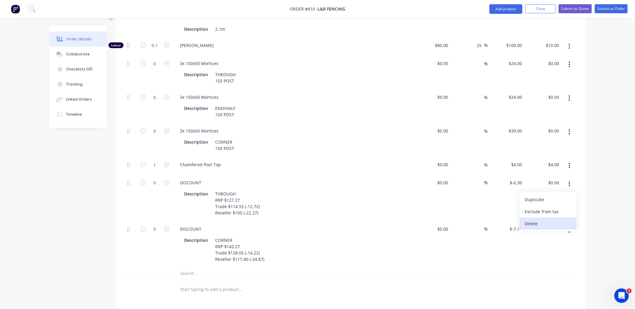
scroll to position [234, 0]
click at [549, 219] on div "Delete" at bounding box center [548, 223] width 46 height 9
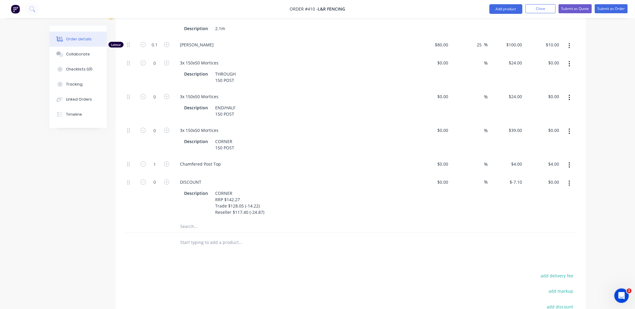
click at [569, 180] on icon "button" at bounding box center [570, 183] width 2 height 7
click at [552, 217] on button "Delete" at bounding box center [547, 223] width 57 height 12
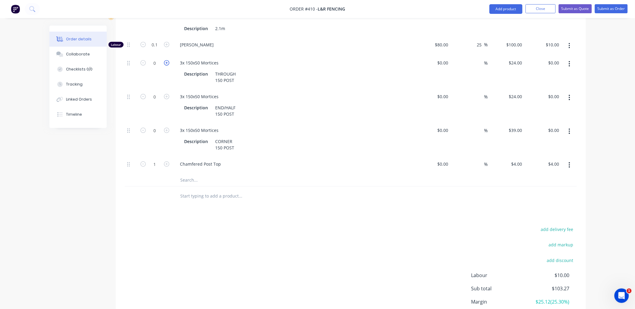
click at [168, 60] on icon "button" at bounding box center [166, 62] width 5 height 5
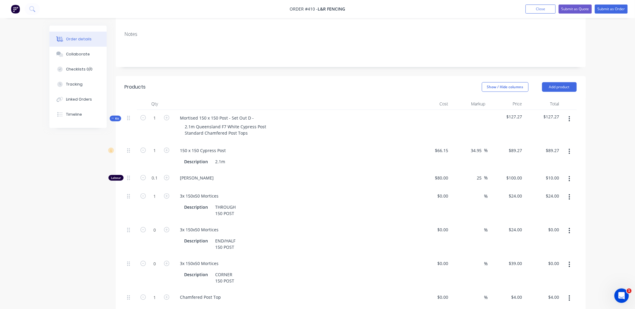
scroll to position [101, 0]
click at [570, 116] on icon "button" at bounding box center [570, 119] width 2 height 7
click at [545, 155] on div "Duplicate" at bounding box center [548, 159] width 46 height 9
click at [115, 117] on span "Kit" at bounding box center [115, 119] width 8 height 5
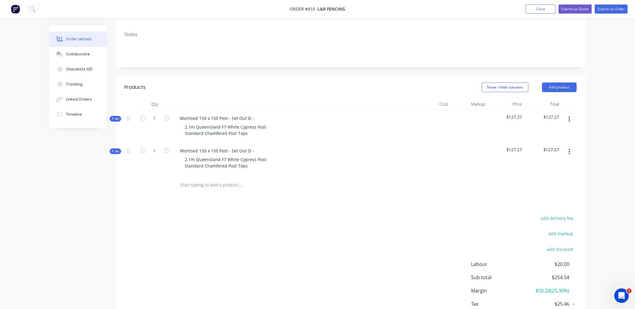
click at [116, 149] on span "Kit" at bounding box center [115, 151] width 8 height 5
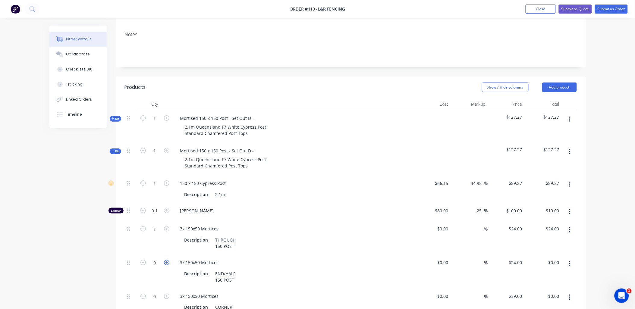
click at [167, 260] on icon "button" at bounding box center [166, 262] width 5 height 5
click at [141, 226] on icon "button" at bounding box center [142, 228] width 5 height 5
click at [567, 224] on button "button" at bounding box center [569, 229] width 14 height 11
click at [560, 265] on div "Delete" at bounding box center [548, 269] width 46 height 9
click at [568, 146] on button "button" at bounding box center [569, 151] width 14 height 11
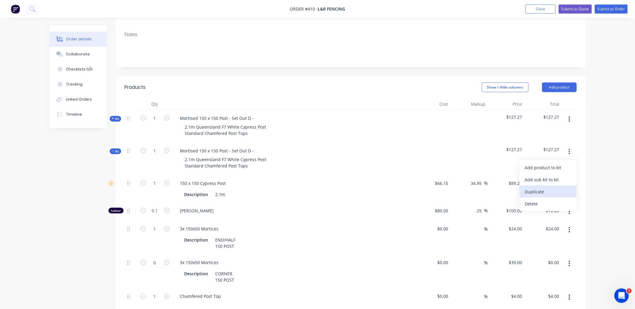
click at [551, 187] on div "Duplicate" at bounding box center [548, 191] width 46 height 9
click at [255, 146] on div "Mortised 150 x 150 Post - Set Out D -" at bounding box center [216, 150] width 83 height 9
click at [255, 146] on div "Mortised 150 x 150 Post - Set Out D - vEND" at bounding box center [223, 150] width 96 height 9
drag, startPoint x: 116, startPoint y: 110, endPoint x: 136, endPoint y: 121, distance: 23.2
click at [118, 117] on span "Kit" at bounding box center [115, 119] width 8 height 5
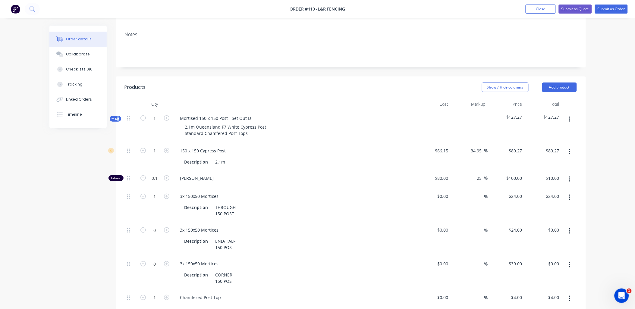
click at [571, 226] on button "button" at bounding box center [569, 231] width 14 height 11
click at [553, 267] on div "Delete" at bounding box center [548, 271] width 46 height 9
click at [571, 226] on button "button" at bounding box center [569, 231] width 14 height 11
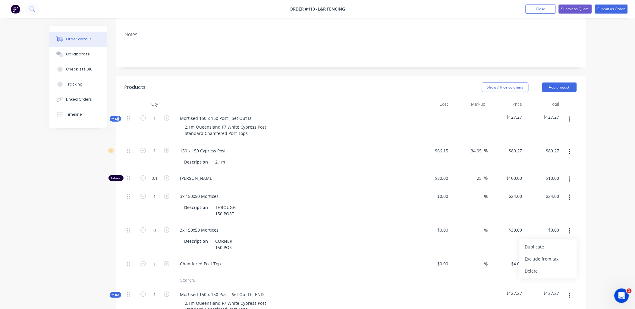
drag, startPoint x: 553, startPoint y: 262, endPoint x: 382, endPoint y: 185, distance: 187.6
click at [553, 267] on div "Delete" at bounding box center [548, 271] width 46 height 9
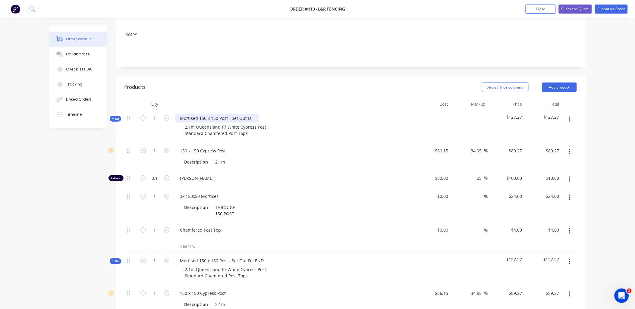
click at [256, 114] on div "Mortised 150 x 150 Post - Set Out D -" at bounding box center [216, 118] width 83 height 9
click at [116, 117] on span "Kit" at bounding box center [115, 119] width 8 height 5
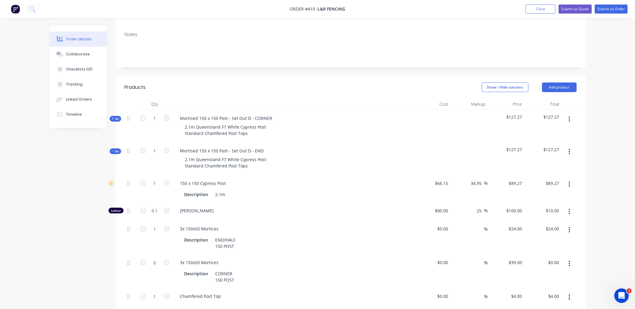
click at [569, 260] on icon "button" at bounding box center [570, 263] width 2 height 7
click at [550, 299] on div "Delete" at bounding box center [548, 303] width 46 height 9
click at [113, 149] on span "Kit" at bounding box center [115, 151] width 8 height 5
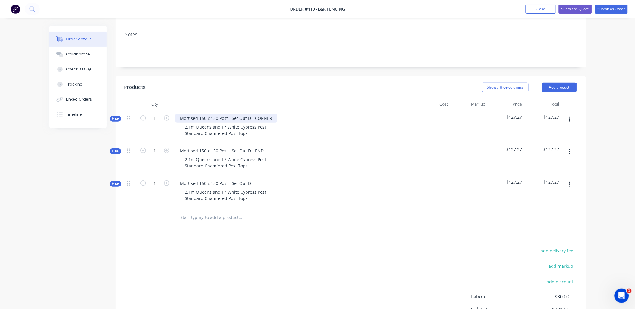
click at [257, 114] on div "Mortised 150 x 150 Post - Set Out D - CORNER" at bounding box center [226, 118] width 102 height 9
click at [254, 179] on div "Mortised 150 x 150 Post - Set Out D -" at bounding box center [216, 183] width 83 height 9
click at [116, 182] on span "Kit" at bounding box center [115, 184] width 8 height 5
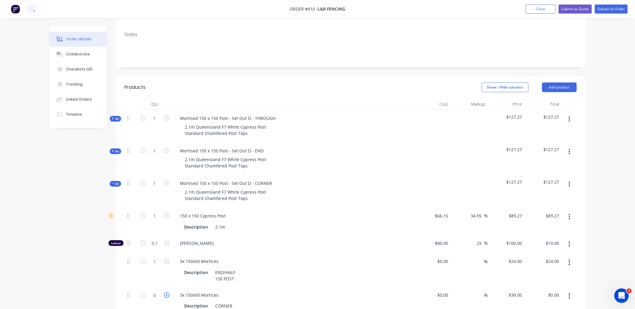
click at [167, 293] on icon "button" at bounding box center [166, 295] width 5 height 5
click at [569, 259] on icon "button" at bounding box center [570, 262] width 2 height 7
click at [545, 298] on div "Delete" at bounding box center [548, 302] width 46 height 9
click at [117, 181] on div "Kit" at bounding box center [115, 184] width 11 height 6
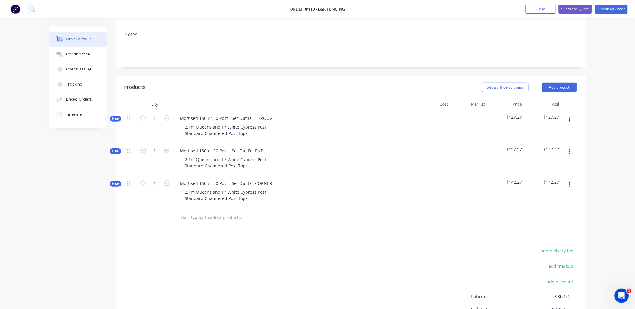
click at [201, 212] on input "text" at bounding box center [240, 218] width 121 height 12
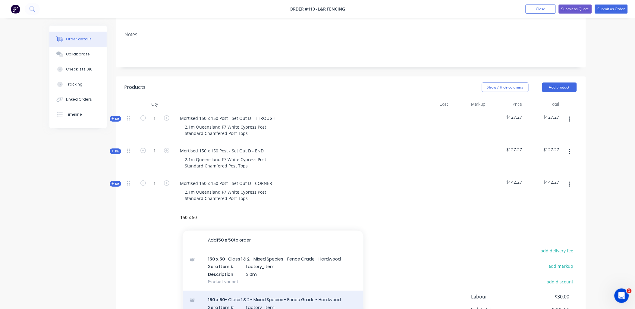
click at [252, 294] on div "150 x 50 - Class 1 & 2 - Mixed Species - Fence Grade - Hardwood Xero Item # fac…" at bounding box center [273, 311] width 181 height 41
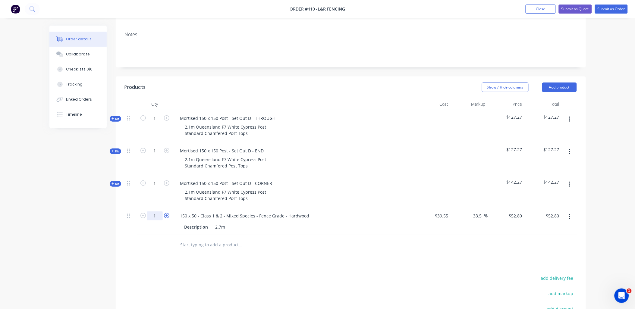
drag, startPoint x: 157, startPoint y: 208, endPoint x: 165, endPoint y: 209, distance: 7.6
click at [157, 123] on input "1" at bounding box center [155, 118] width 16 height 9
click at [160, 191] on div "1" at bounding box center [155, 191] width 36 height 33
click at [171, 143] on div "1" at bounding box center [155, 159] width 36 height 33
click at [167, 148] on icon "button" at bounding box center [166, 150] width 5 height 5
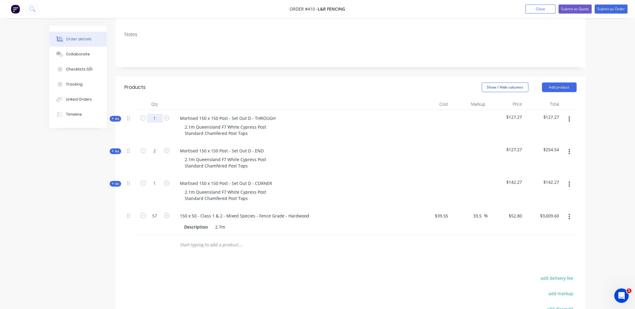
drag, startPoint x: 157, startPoint y: 110, endPoint x: 165, endPoint y: 106, distance: 8.8
click at [157, 114] on input "1" at bounding box center [155, 118] width 16 height 9
click at [180, 98] on div at bounding box center [293, 104] width 241 height 12
click at [208, 239] on input "text" at bounding box center [240, 245] width 121 height 12
click at [564, 83] on button "Add product" at bounding box center [559, 88] width 35 height 10
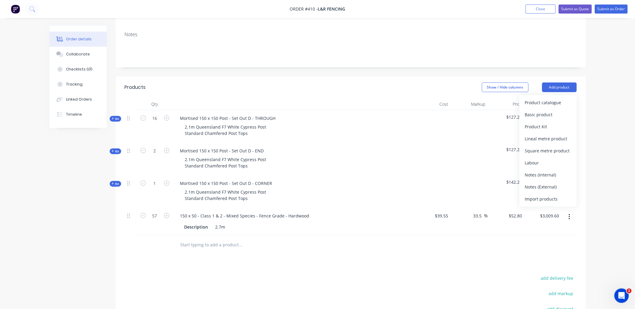
click at [546, 183] on div "Notes (External)" at bounding box center [548, 187] width 46 height 9
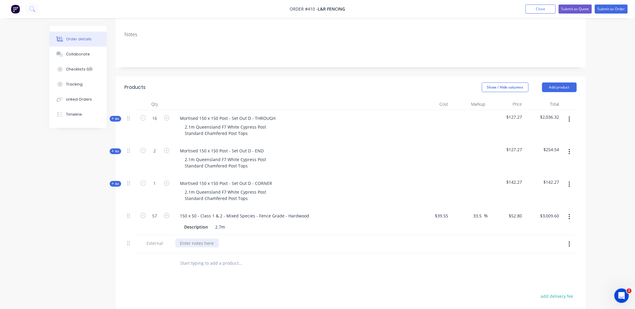
click at [185, 239] on div at bounding box center [196, 243] width 43 height 9
drag, startPoint x: 209, startPoint y: 237, endPoint x: 226, endPoint y: 236, distance: 17.2
click at [226, 239] on div "PLEASE CHECK all quanTITIES, LENGHT" at bounding box center [218, 243] width 87 height 9
click at [240, 239] on div "PLEASE CHECK ALL QUANTITIES, LENGHT" at bounding box center [220, 243] width 91 height 9
click at [261, 239] on div "PLEASE CHECK ALL QUANTITIES, LENGHT" at bounding box center [220, 243] width 91 height 9
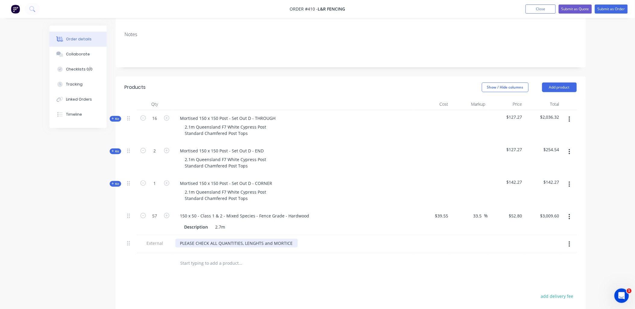
click at [266, 239] on div "PLEASE CHECK ALL QUANTITIES, LENGHTS and MORTICE" at bounding box center [236, 243] width 122 height 9
click at [267, 239] on div "PLEASE CHECK ALL QUANTITIES, LENGHTS and MORTICE" at bounding box center [236, 243] width 122 height 9
click at [288, 239] on div "PLEASE CHECK ALL QUANTITIES, LENGHTS & MORTICE" at bounding box center [234, 243] width 118 height 9
click at [162, 267] on div "Products Show / Hide columns Add product Qty Cost Markup Price Total Kit 16 Mor…" at bounding box center [351, 247] width 470 height 341
click at [183, 257] on input "text" at bounding box center [240, 263] width 121 height 12
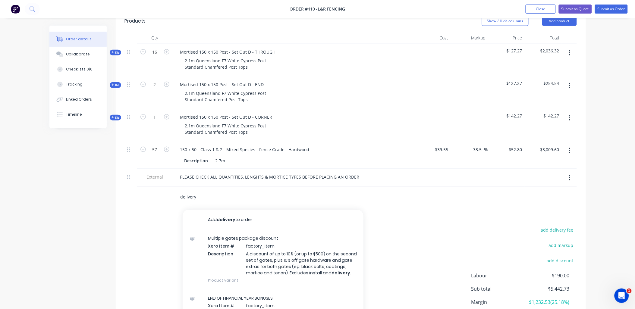
scroll to position [167, 0]
click at [191, 190] on input "delivery" at bounding box center [240, 196] width 121 height 12
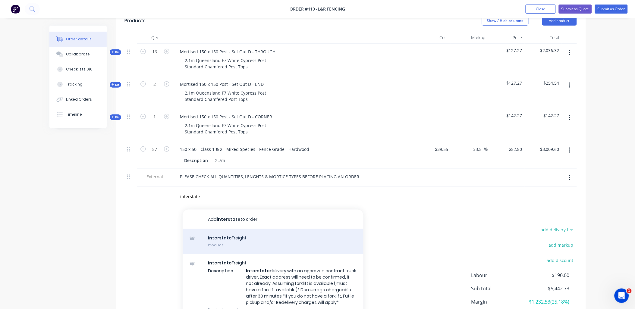
click at [219, 230] on div "Interstate Freight Product" at bounding box center [273, 241] width 181 height 25
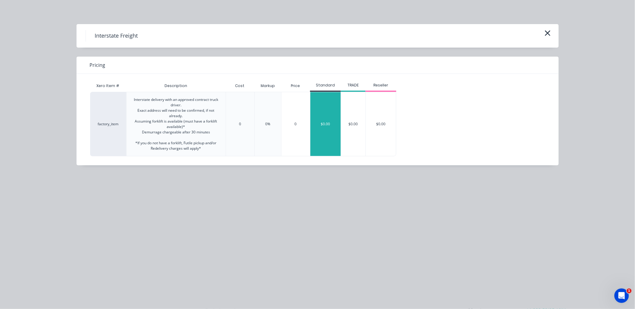
click at [333, 124] on div "$0.00" at bounding box center [325, 124] width 30 height 64
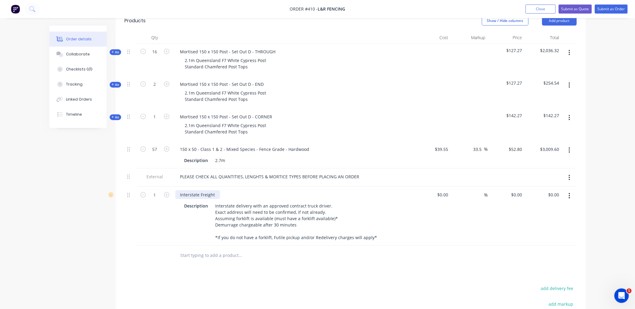
click at [193, 190] on div "Interstate Freight" at bounding box center [197, 194] width 45 height 9
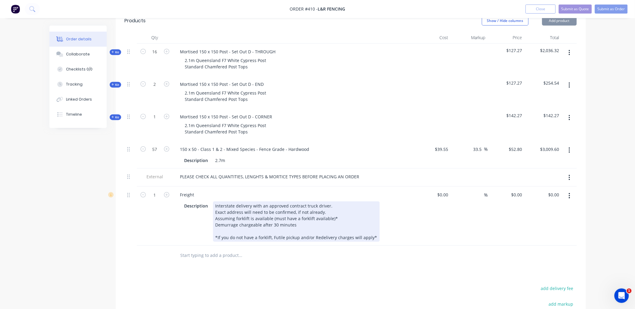
click at [227, 202] on div "Interstate delivery with an approved contract truck driver. Exact address will …" at bounding box center [296, 222] width 167 height 40
drag, startPoint x: 227, startPoint y: 197, endPoint x: 234, endPoint y: 197, distance: 6.6
click at [234, 202] on div "Interstate delivery with an approved contract truck driver. Exact address will …" at bounding box center [296, 222] width 167 height 40
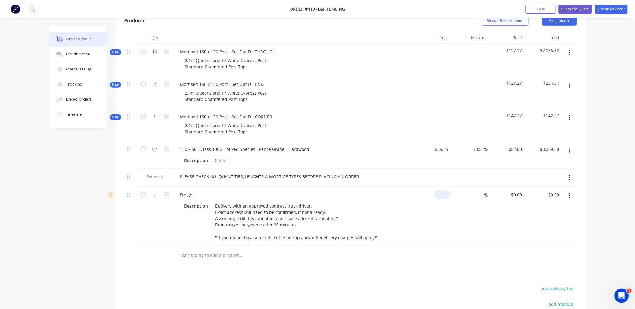
click at [441, 187] on div "$0.00" at bounding box center [432, 216] width 37 height 59
click at [480, 190] on input at bounding box center [480, 194] width 7 height 9
click at [499, 215] on div "$660.00 $550.00" at bounding box center [506, 216] width 37 height 59
drag, startPoint x: 481, startPoint y: 187, endPoint x: 476, endPoint y: 183, distance: 6.0
click at [472, 187] on div "20 20 %" at bounding box center [469, 216] width 37 height 59
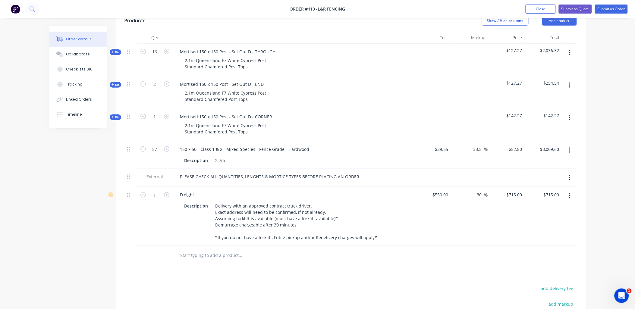
click at [488, 220] on div "$715.00 $715.00" at bounding box center [506, 216] width 37 height 59
click at [510, 195] on div "$715.00 $715.00" at bounding box center [506, 214] width 37 height 59
click at [447, 189] on input "550" at bounding box center [446, 193] width 10 height 9
click at [473, 218] on div "30 30 %" at bounding box center [469, 214] width 37 height 59
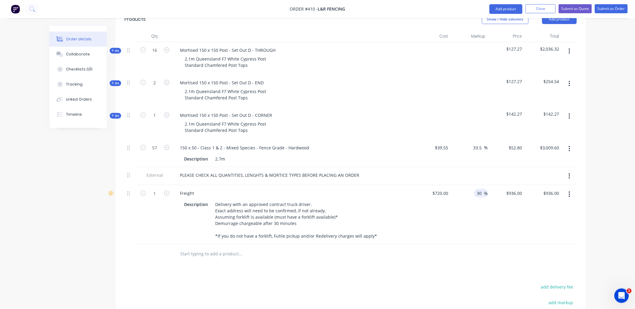
click at [478, 189] on input "30" at bounding box center [480, 193] width 8 height 9
click at [485, 220] on div "25 25 %" at bounding box center [469, 214] width 37 height 59
click at [215, 248] on input "text" at bounding box center [240, 254] width 121 height 12
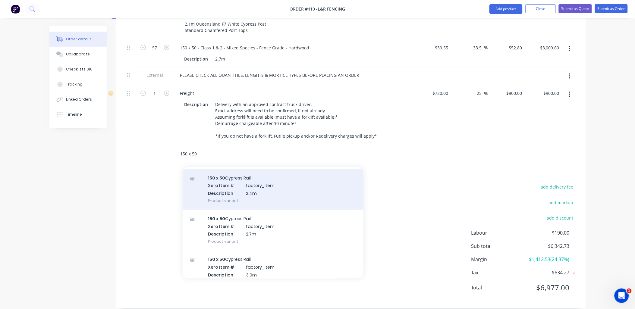
scroll to position [402, 0]
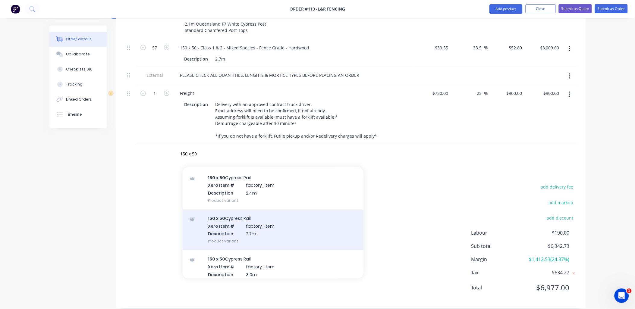
click at [266, 227] on div "150 x 50 Cypress Rail Xero Item # factory_item Description 2.7m Product variant" at bounding box center [273, 230] width 181 height 41
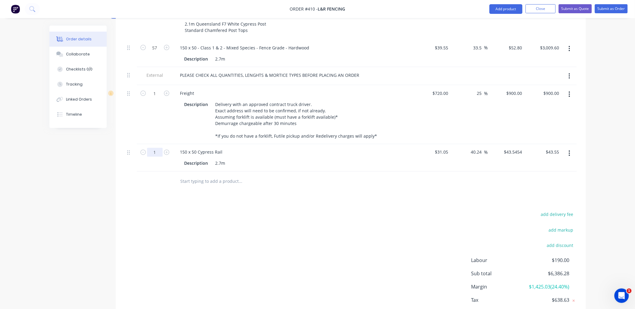
click at [123, 160] on div "Qty Cost Markup Price Total Kit 16 Mortised 150 x 150 Post - Set Out D - THROUG…" at bounding box center [351, 61] width 470 height 262
click at [572, 43] on button "button" at bounding box center [569, 48] width 14 height 11
click at [567, 84] on div "Exclude from tax" at bounding box center [548, 88] width 46 height 9
click at [569, 46] on icon "button" at bounding box center [569, 48] width 1 height 5
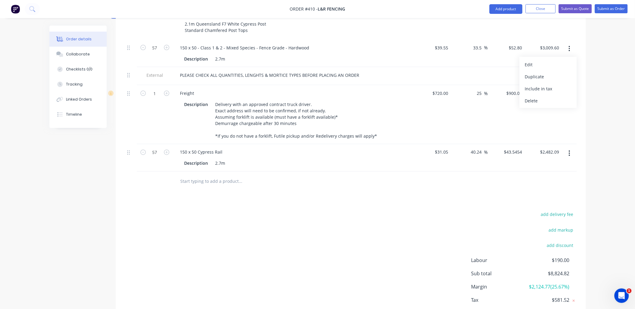
click at [562, 96] on div "Delete" at bounding box center [548, 100] width 46 height 9
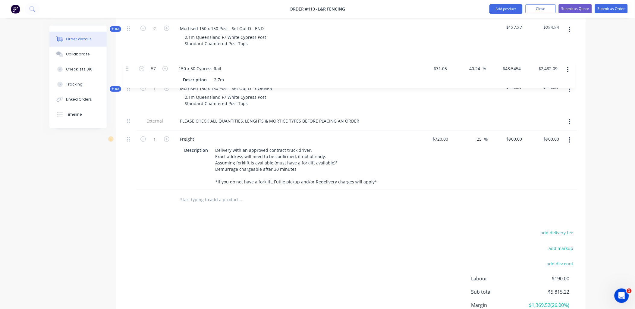
scroll to position [222, 0]
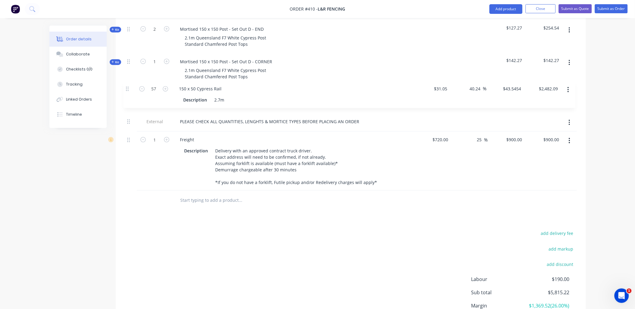
drag, startPoint x: 128, startPoint y: 118, endPoint x: 125, endPoint y: 83, distance: 35.1
click at [126, 83] on div "Kit 16 Mortised 150 x 150 Post - Set Out D - THROUGH 2.1m Queensland F7 White C…" at bounding box center [351, 90] width 452 height 202
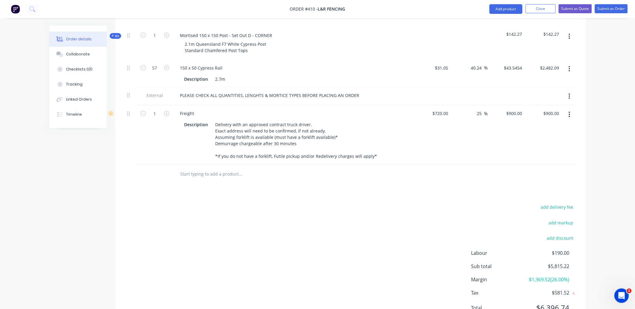
scroll to position [269, 0]
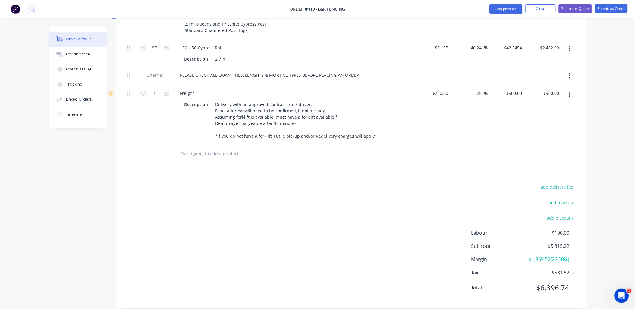
click at [378, 199] on div "add delivery fee add markup add discount Labour $190.00 Sub total $5,815.22 Mar…" at bounding box center [351, 241] width 452 height 116
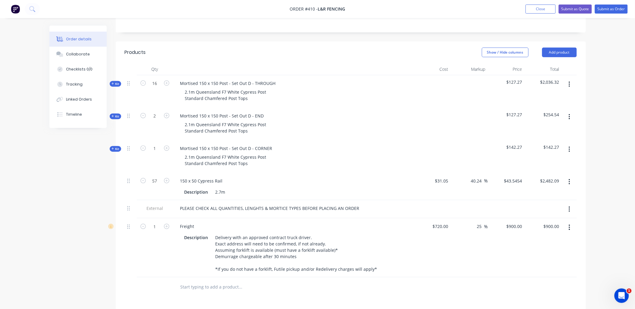
scroll to position [135, 0]
click at [576, 11] on button "Submit as Quote" at bounding box center [575, 9] width 33 height 9
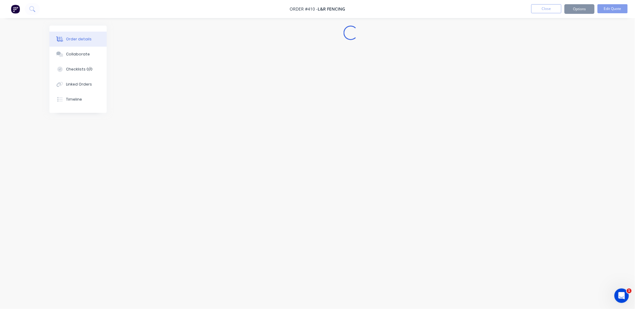
scroll to position [0, 0]
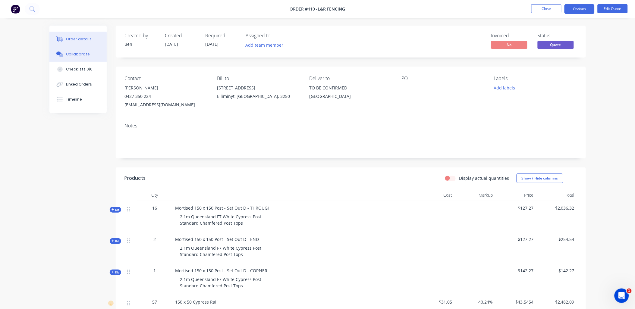
click at [89, 57] on button "Collaborate" at bounding box center [77, 54] width 57 height 15
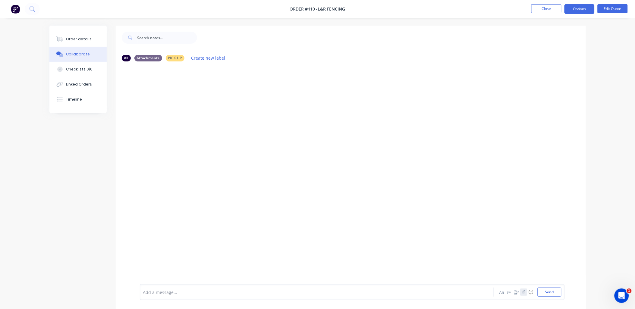
click at [525, 294] on icon "button" at bounding box center [524, 292] width 4 height 4
click at [551, 291] on button "Send" at bounding box center [550, 292] width 24 height 9
click at [585, 10] on button "Options" at bounding box center [579, 9] width 30 height 10
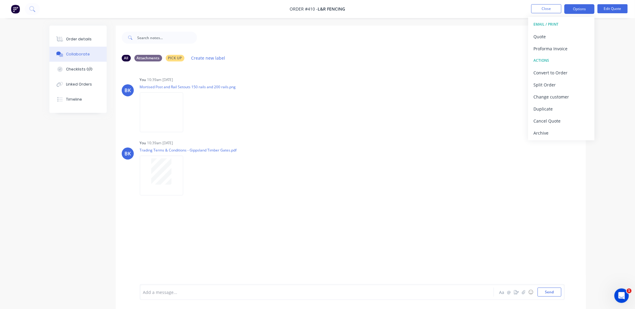
click at [577, 30] on button "EMAIL / PRINT" at bounding box center [561, 24] width 66 height 12
click at [576, 34] on div "Quote" at bounding box center [561, 36] width 55 height 9
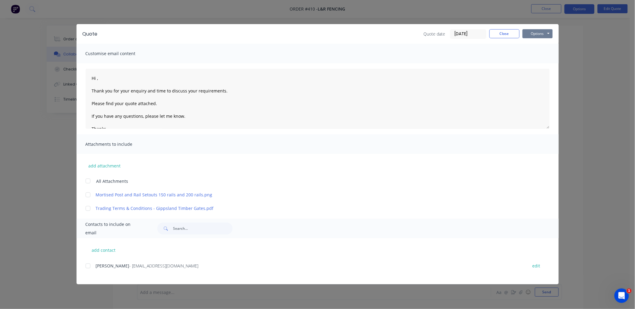
click at [535, 35] on button "Options" at bounding box center [537, 33] width 30 height 9
click at [531, 45] on button "Preview" at bounding box center [541, 44] width 39 height 10
click at [97, 79] on textarea "Hi , Thank you for your enquiry and time to discuss your requirements. Please f…" at bounding box center [318, 99] width 464 height 60
drag, startPoint x: 145, startPoint y: 92, endPoint x: 221, endPoint y: 91, distance: 75.9
click at [221, 91] on textarea "Hi [PERSON_NAME], Thank you for your enquiry and time to discuss your requireme…" at bounding box center [318, 99] width 464 height 60
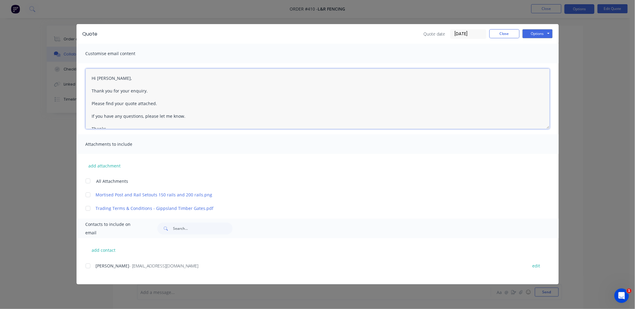
click at [89, 182] on div at bounding box center [88, 181] width 12 height 12
click at [90, 268] on div at bounding box center [88, 266] width 12 height 12
click at [535, 37] on button "Options" at bounding box center [537, 33] width 30 height 9
click at [544, 65] on button "Email" at bounding box center [541, 64] width 39 height 10
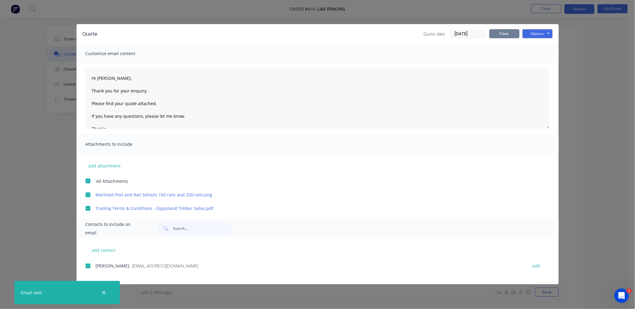
click at [514, 32] on button "Close" at bounding box center [504, 33] width 30 height 9
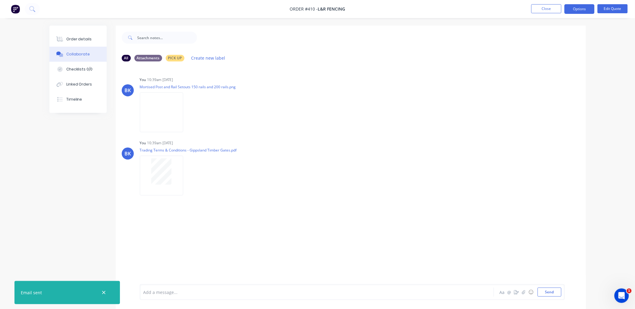
click at [543, 14] on li "Close" at bounding box center [546, 9] width 30 height 10
click at [544, 9] on button "Close" at bounding box center [546, 8] width 30 height 9
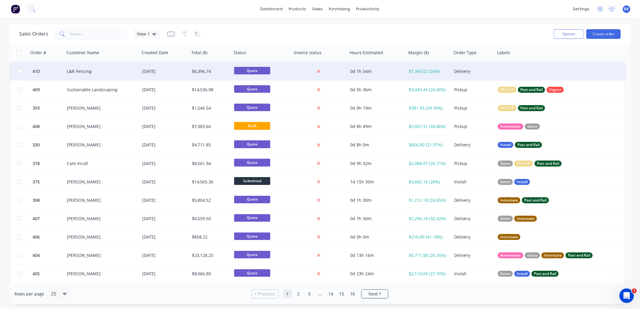
click at [90, 72] on div "L&R Fencing" at bounding box center [100, 71] width 67 height 6
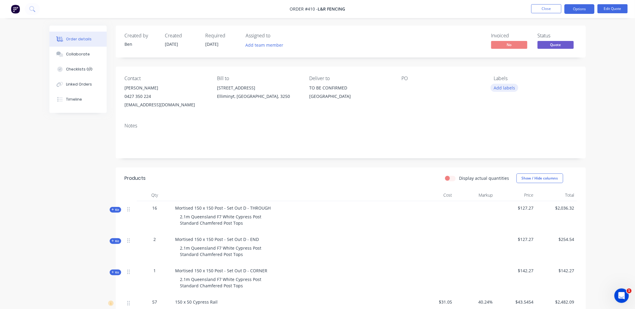
click at [502, 88] on button "Add labels" at bounding box center [505, 88] width 28 height 8
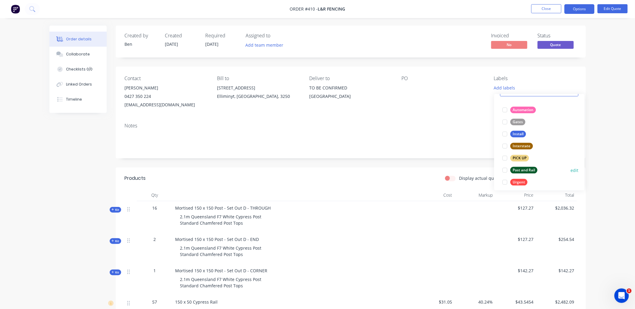
scroll to position [33, 0]
click at [504, 171] on div at bounding box center [505, 170] width 12 height 12
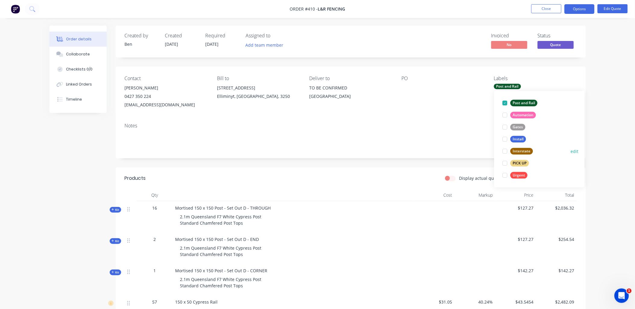
scroll to position [0, 0]
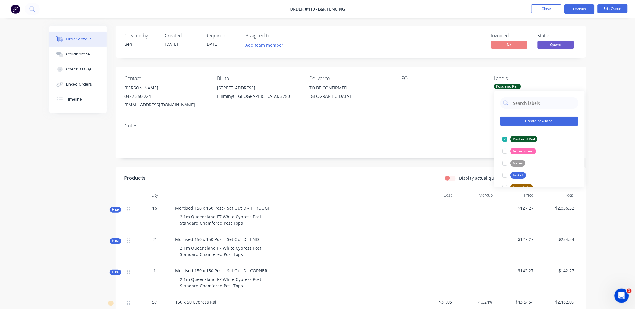
click at [544, 118] on button "Create new label" at bounding box center [539, 121] width 78 height 9
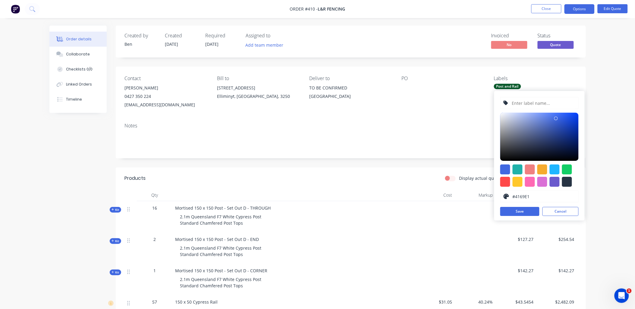
click at [536, 106] on input "text" at bounding box center [543, 102] width 64 height 11
click at [567, 183] on div at bounding box center [567, 182] width 10 height 10
drag, startPoint x: 508, startPoint y: 148, endPoint x: 503, endPoint y: 145, distance: 5.6
click at [501, 144] on div at bounding box center [539, 137] width 78 height 48
click at [565, 182] on div at bounding box center [567, 182] width 10 height 10
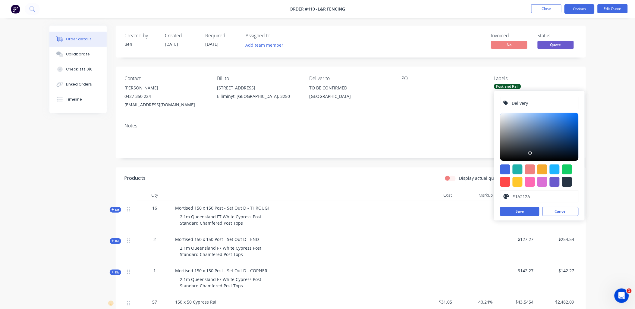
drag, startPoint x: 534, startPoint y: 148, endPoint x: 530, endPoint y: 153, distance: 6.3
click at [530, 153] on div at bounding box center [530, 153] width 4 height 4
click at [528, 210] on button "Save" at bounding box center [519, 211] width 39 height 9
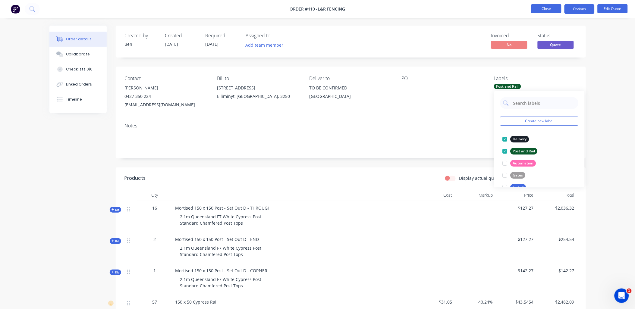
click at [553, 8] on button "Close" at bounding box center [546, 8] width 30 height 9
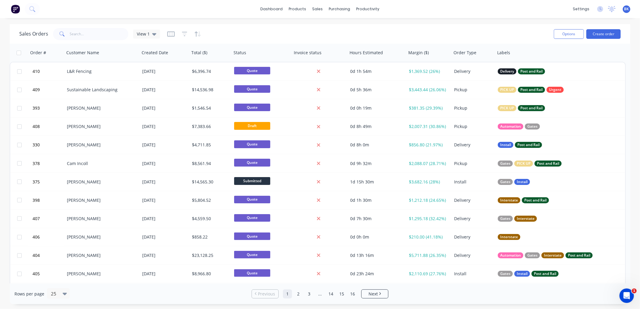
click at [103, 42] on div "Sales Orders View 1 Options Create order" at bounding box center [320, 34] width 621 height 20
click at [100, 34] on input "text" at bounding box center [99, 34] width 59 height 12
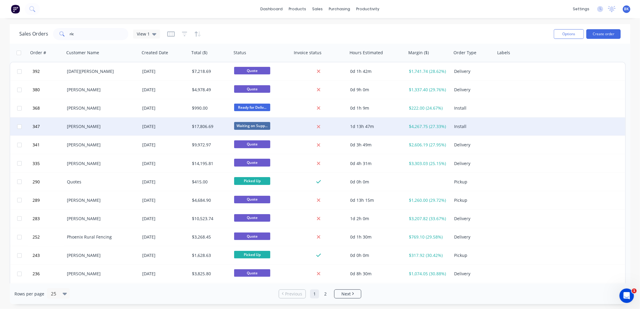
click at [74, 134] on div "[PERSON_NAME]" at bounding box center [101, 127] width 75 height 18
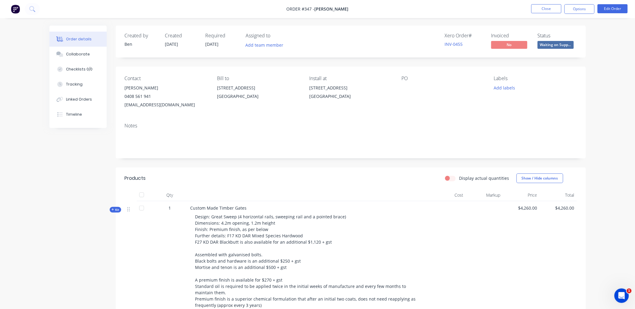
copy div "[STREET_ADDRESS]"
drag, startPoint x: 218, startPoint y: 89, endPoint x: 278, endPoint y: 99, distance: 61.1
click at [278, 99] on div "[STREET_ADDRESS]" at bounding box center [258, 93] width 83 height 19
click at [550, 11] on button "Close" at bounding box center [546, 8] width 30 height 9
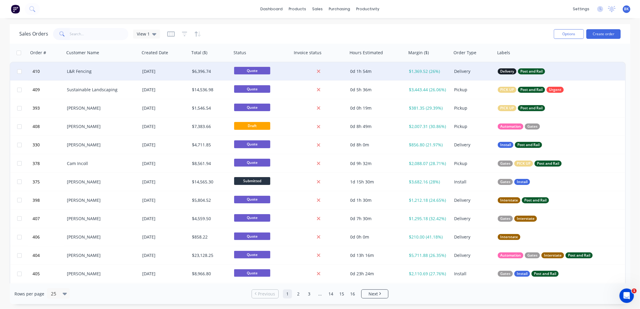
click at [83, 71] on div "L&R Fencing" at bounding box center [100, 71] width 67 height 6
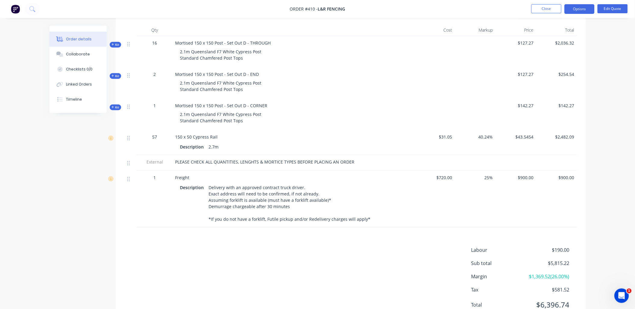
scroll to position [191, 0]
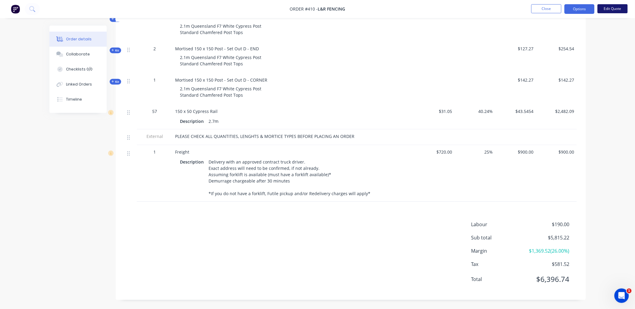
click at [619, 8] on button "Edit Quote" at bounding box center [612, 8] width 30 height 9
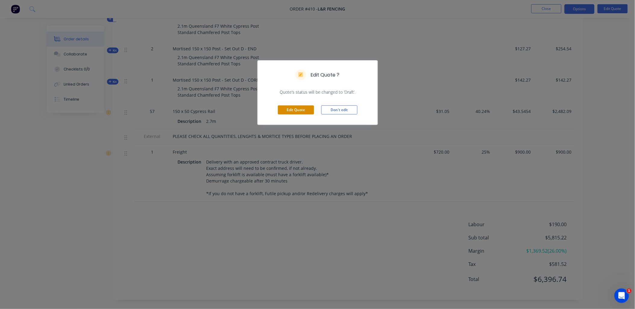
click at [291, 109] on button "Edit Quote" at bounding box center [296, 109] width 36 height 9
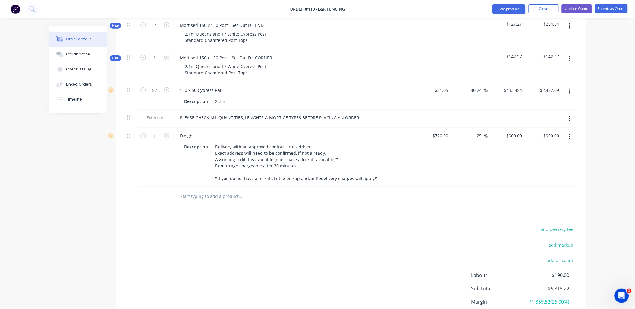
scroll to position [269, 0]
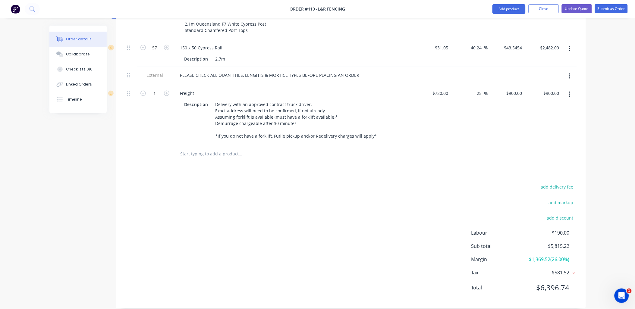
click at [215, 148] on input "text" at bounding box center [240, 154] width 121 height 12
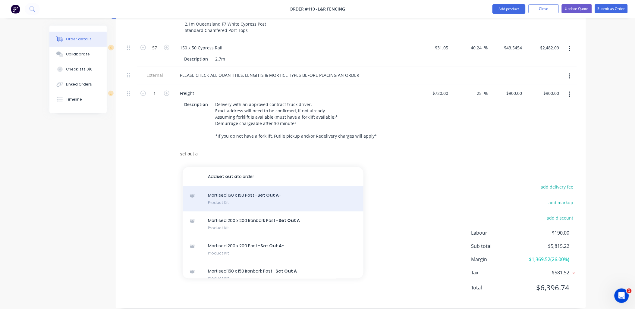
click at [228, 189] on div "Mortised 150 x 150 Post - Set Out A - Product Kit" at bounding box center [273, 199] width 181 height 25
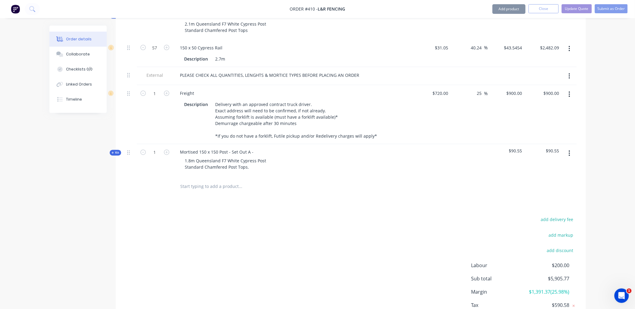
click at [119, 151] on span "Kit" at bounding box center [115, 153] width 8 height 5
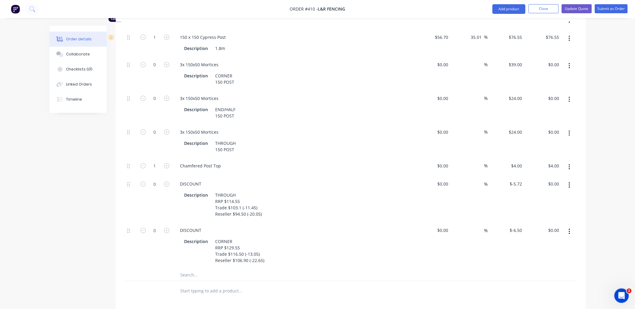
scroll to position [436, 0]
drag, startPoint x: 571, startPoint y: 175, endPoint x: 572, endPoint y: 182, distance: 6.3
click at [571, 179] on button "button" at bounding box center [569, 184] width 14 height 11
click at [561, 220] on div "Delete" at bounding box center [548, 224] width 46 height 9
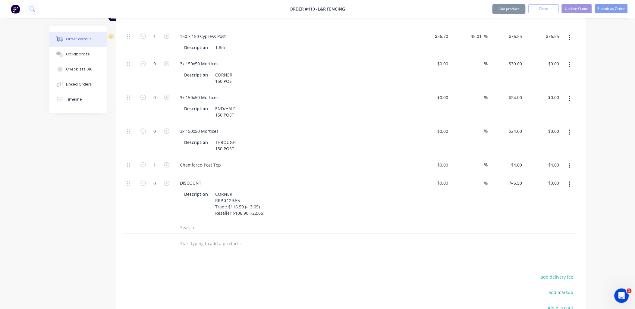
click at [570, 181] on icon "button" at bounding box center [570, 184] width 2 height 7
click at [555, 220] on div "Delete" at bounding box center [548, 224] width 46 height 9
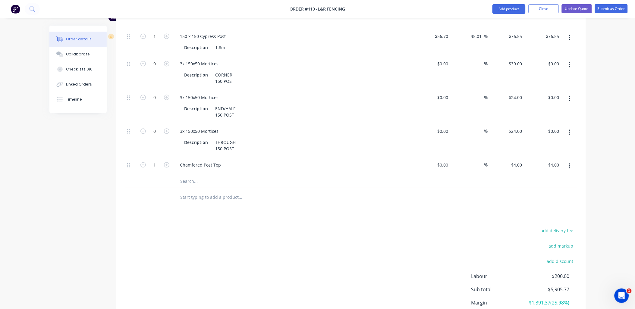
drag, startPoint x: 168, startPoint y: 56, endPoint x: 178, endPoint y: 79, distance: 25.8
click at [169, 61] on icon "button" at bounding box center [166, 63] width 5 height 5
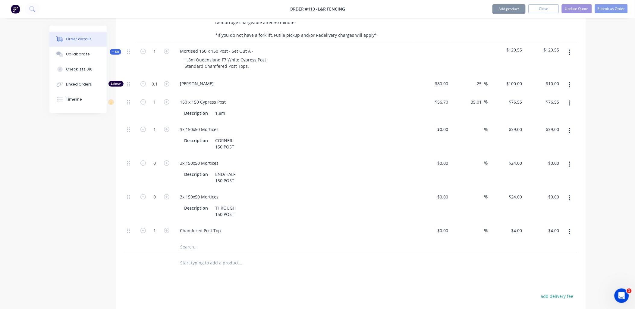
scroll to position [369, 0]
click at [569, 49] on icon "button" at bounding box center [570, 52] width 2 height 7
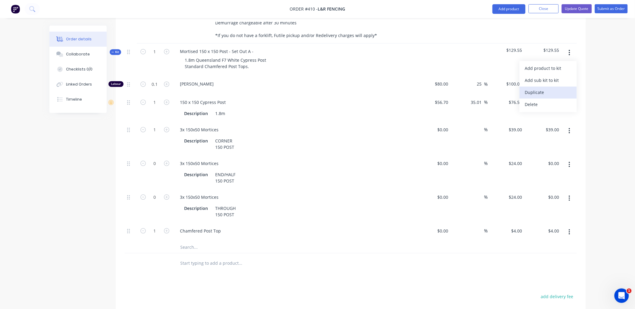
click at [558, 88] on div "Duplicate" at bounding box center [548, 92] width 46 height 9
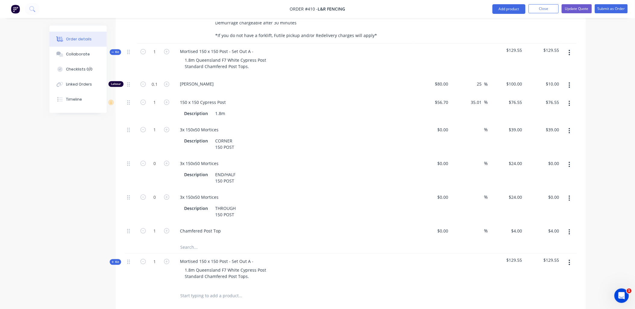
click at [572, 126] on button "button" at bounding box center [569, 131] width 14 height 11
click at [559, 167] on div "Delete" at bounding box center [548, 171] width 46 height 9
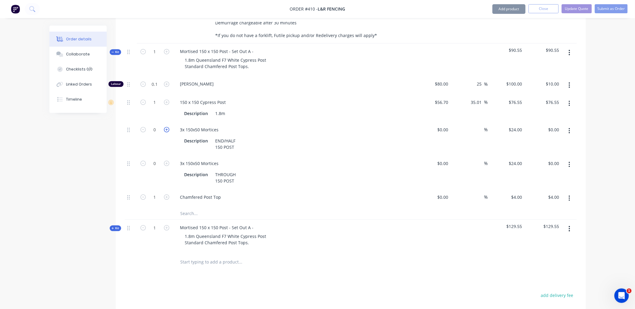
click at [168, 127] on icon "button" at bounding box center [166, 129] width 5 height 5
click at [571, 47] on button "button" at bounding box center [569, 52] width 14 height 11
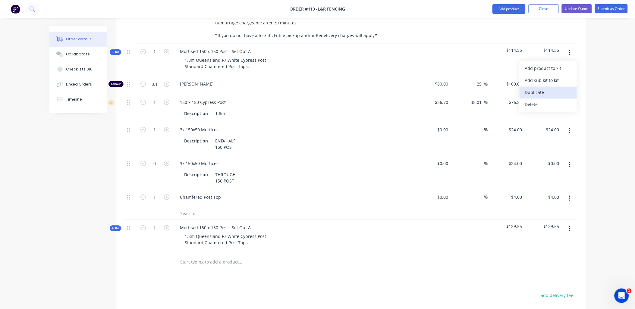
click at [556, 88] on div "Duplicate" at bounding box center [548, 92] width 46 height 9
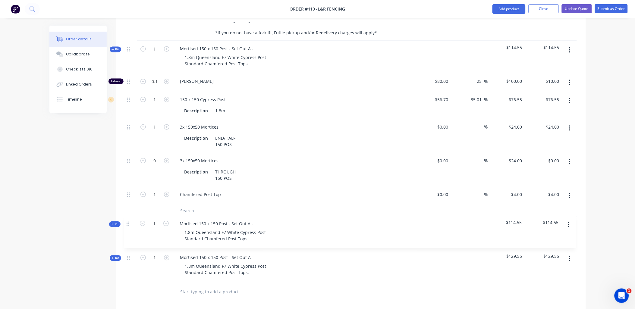
scroll to position [374, 0]
drag, startPoint x: 127, startPoint y: 253, endPoint x: 127, endPoint y: 215, distance: 37.7
click at [127, 215] on div "Kit 16 Mortised 150 x 150 Post - Set Out D - THROUGH 2.1m Queensland F7 White C…" at bounding box center [351, 59] width 452 height 444
click at [166, 157] on icon "button" at bounding box center [166, 159] width 5 height 5
click at [572, 121] on button "button" at bounding box center [569, 126] width 14 height 11
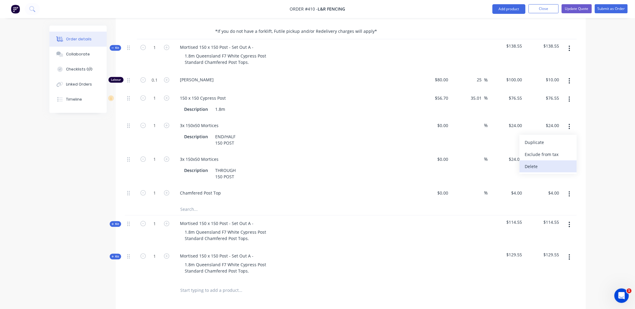
click at [554, 162] on div "Delete" at bounding box center [548, 166] width 46 height 9
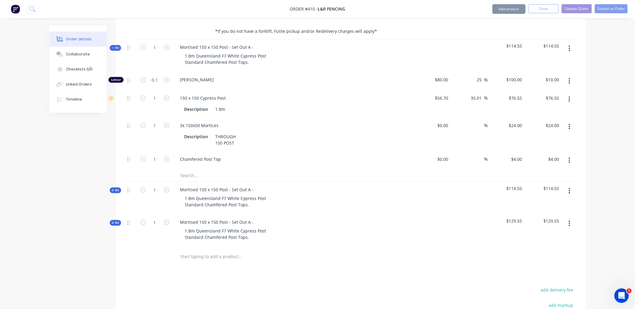
click at [258, 39] on div "Mortised 150 x 150 Post - Set Out A - 1.8m Queensland F7 White Cypress Post Sta…" at bounding box center [293, 55] width 241 height 33
click at [256, 43] on div "Mortised 150 x 150 Post - Set Out A -" at bounding box center [216, 47] width 83 height 9
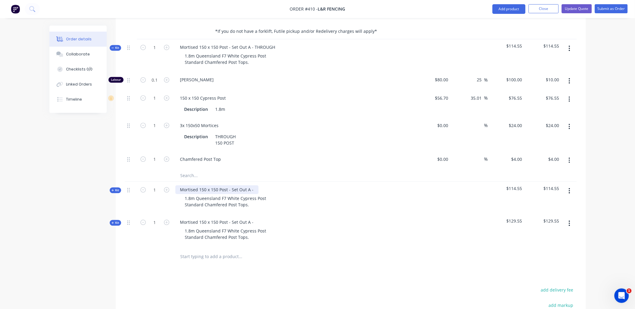
click at [255, 186] on div "Mortised 150 x 150 Post - Set Out A -" at bounding box center [216, 190] width 83 height 9
click at [255, 218] on div "Mortised 150 x 150 Post - Set Out A -" at bounding box center [216, 222] width 83 height 9
click at [110, 220] on div "Kit" at bounding box center [115, 223] width 11 height 6
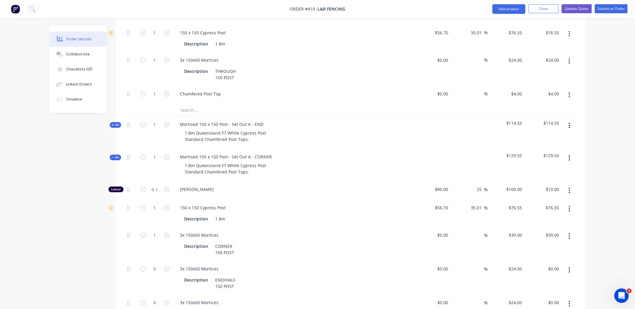
scroll to position [440, 0]
click at [569, 266] on icon "button" at bounding box center [570, 269] width 2 height 7
drag, startPoint x: 557, startPoint y: 302, endPoint x: 568, endPoint y: 273, distance: 30.6
click at [557, 305] on div "Delete" at bounding box center [548, 309] width 46 height 9
click at [570, 264] on button "button" at bounding box center [569, 269] width 14 height 11
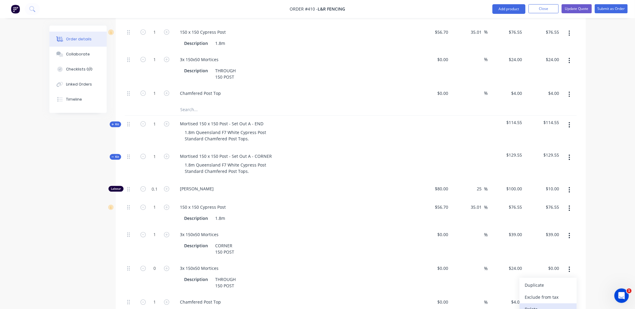
click at [560, 305] on div "Delete" at bounding box center [548, 309] width 46 height 9
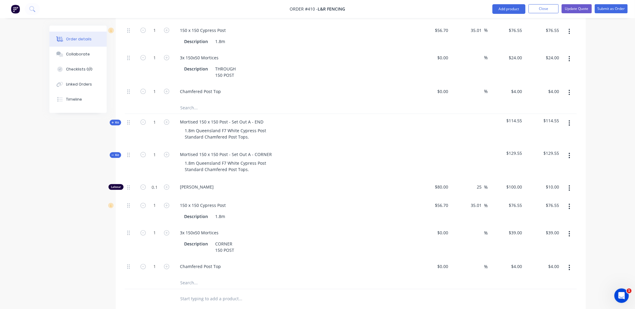
scroll to position [441, 0]
click at [117, 154] on span "Kit" at bounding box center [115, 156] width 8 height 5
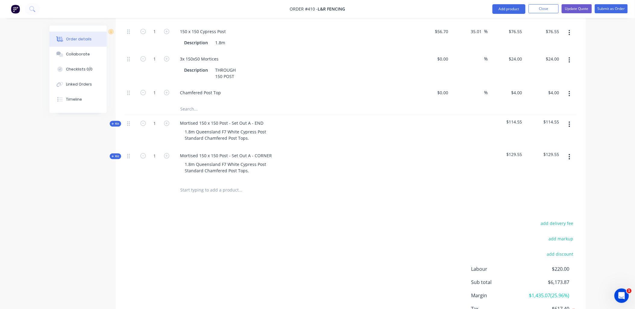
click at [118, 121] on span "Kit" at bounding box center [115, 123] width 8 height 5
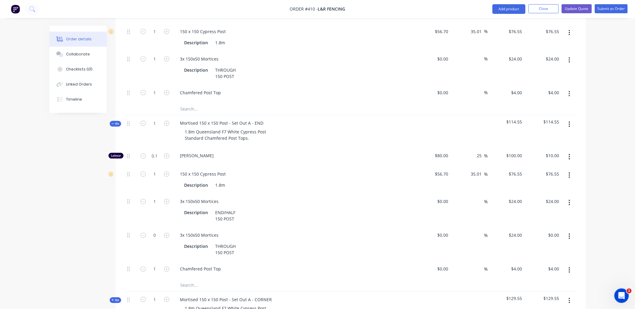
drag, startPoint x: 569, startPoint y: 227, endPoint x: 562, endPoint y: 235, distance: 11.3
click at [569, 234] on icon "button" at bounding box center [569, 236] width 1 height 5
click at [547, 272] on div "Delete" at bounding box center [548, 276] width 46 height 9
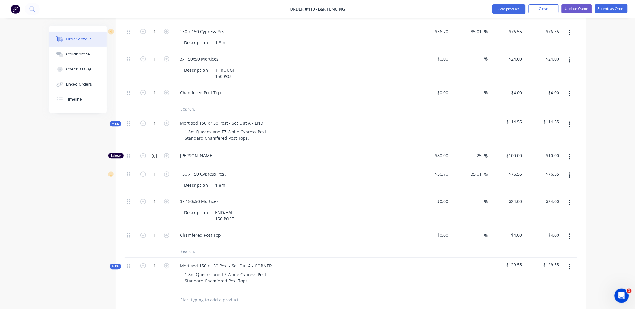
click at [118, 121] on span "Kit" at bounding box center [115, 123] width 8 height 5
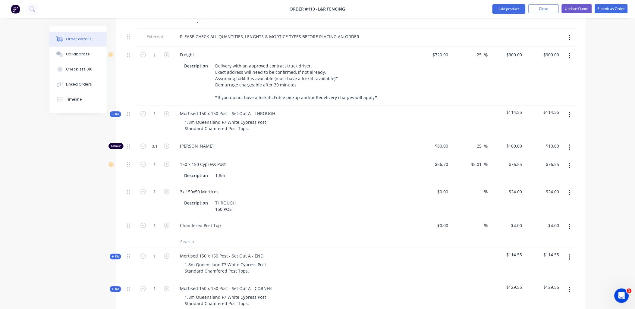
scroll to position [306, 0]
click at [120, 112] on div "Kit" at bounding box center [115, 115] width 11 height 6
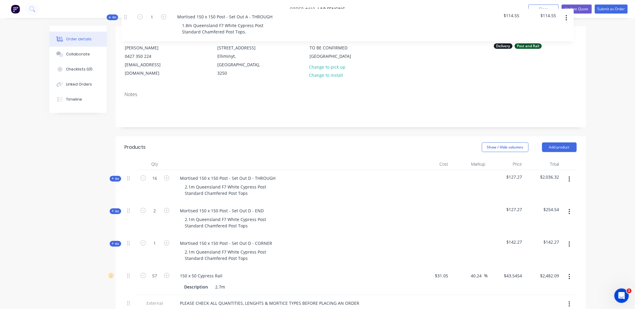
scroll to position [16, 0]
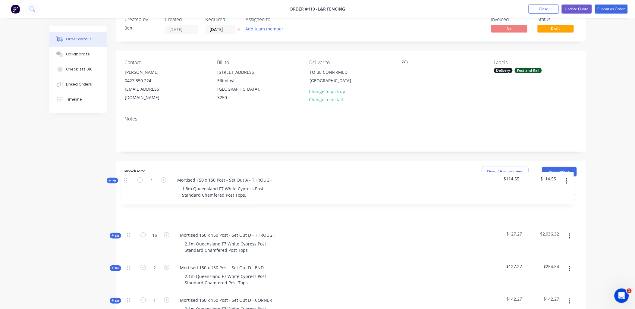
drag, startPoint x: 130, startPoint y: 106, endPoint x: 496, endPoint y: 220, distance: 383.3
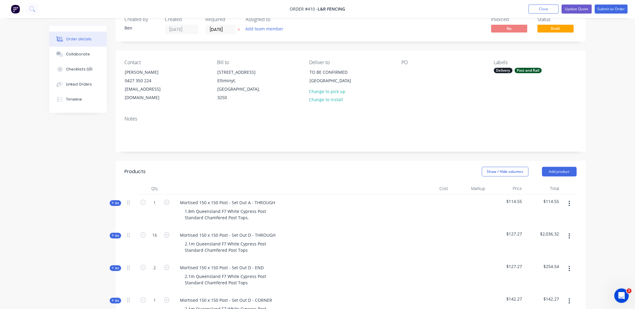
click at [569, 234] on icon "button" at bounding box center [569, 236] width 1 height 5
drag, startPoint x: 550, startPoint y: 278, endPoint x: 384, endPoint y: 259, distance: 167.0
click at [550, 284] on div "Delete" at bounding box center [548, 288] width 46 height 9
click at [157, 198] on input "1" at bounding box center [155, 202] width 16 height 9
click at [137, 213] on div "16" at bounding box center [155, 211] width 36 height 33
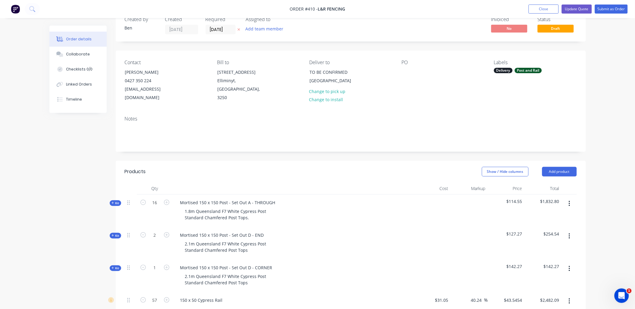
click at [572, 231] on button "button" at bounding box center [569, 236] width 14 height 11
click at [559, 282] on button "Delete" at bounding box center [547, 288] width 57 height 12
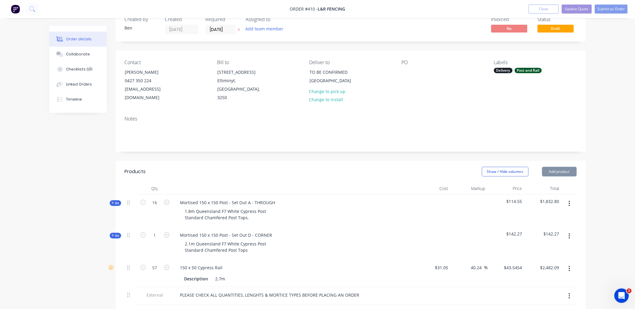
click at [569, 234] on icon "button" at bounding box center [569, 236] width 1 height 5
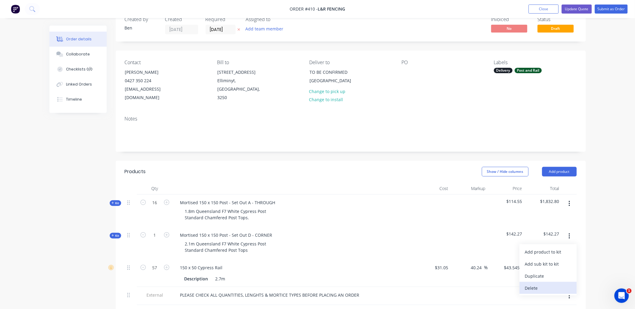
click at [559, 284] on div "Delete" at bounding box center [548, 288] width 46 height 9
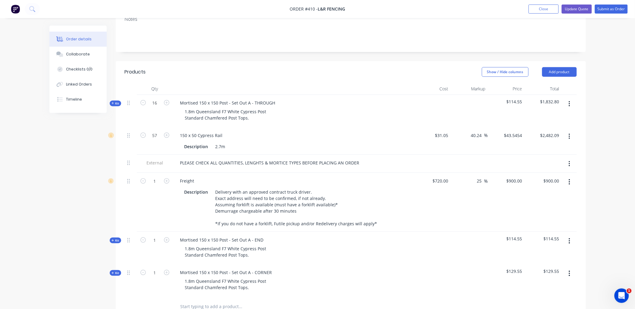
scroll to position [116, 0]
click at [165, 237] on icon "button" at bounding box center [166, 239] width 5 height 5
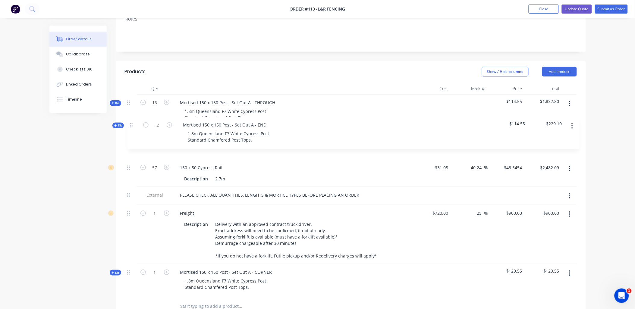
drag, startPoint x: 128, startPoint y: 232, endPoint x: 133, endPoint y: 120, distance: 112.2
click at [133, 120] on div "Kit 16 Mortised 150 x 150 Post - Set Out A - THROUGH 1.8m Queensland F7 White C…" at bounding box center [351, 196] width 452 height 202
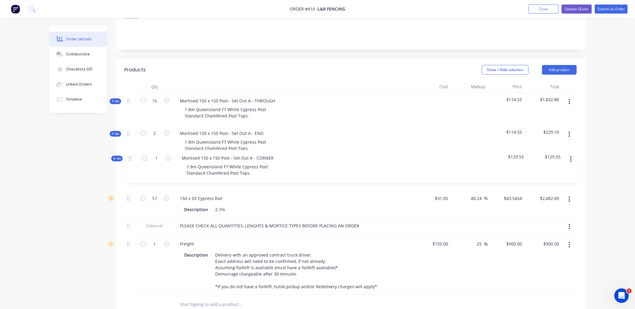
drag, startPoint x: 129, startPoint y: 268, endPoint x: 130, endPoint y: 161, distance: 107.3
click at [130, 161] on div "Kit 16 Mortised 150 x 150 Post - Set Out A - THROUGH 1.8m Queensland F7 White C…" at bounding box center [351, 194] width 452 height 202
drag, startPoint x: 89, startPoint y: 204, endPoint x: 89, endPoint y: 207, distance: 3.1
click at [89, 205] on div "Created by [PERSON_NAME] Created [DATE] Required [DATE] Assigned to Add team me…" at bounding box center [317, 187] width 536 height 561
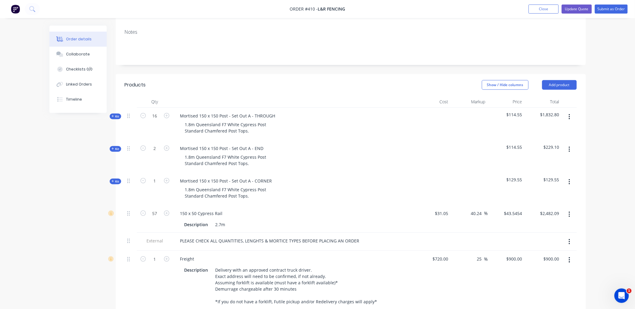
scroll to position [102, 0]
click at [577, 10] on button "Update Quote" at bounding box center [577, 9] width 30 height 9
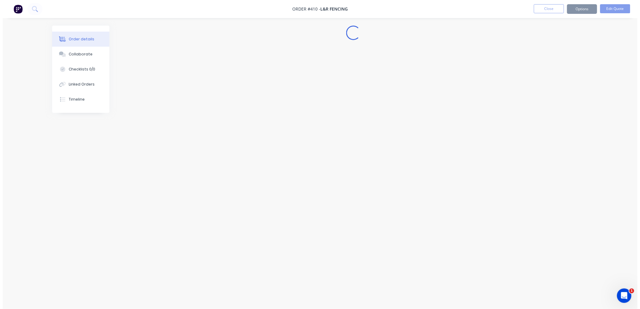
scroll to position [0, 0]
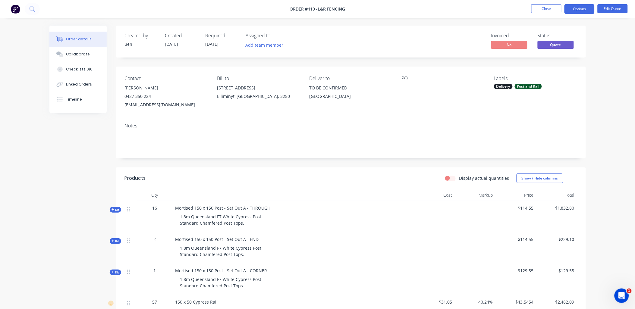
click at [577, 10] on button "Options" at bounding box center [579, 9] width 30 height 10
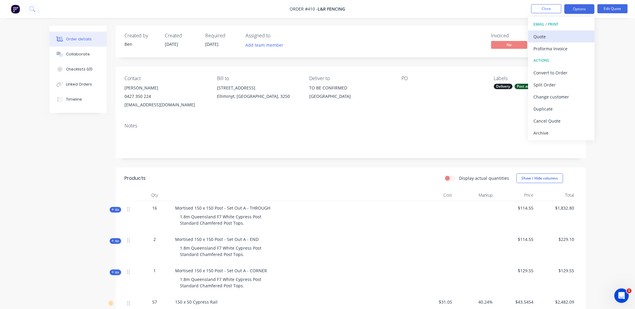
click at [567, 35] on div "Quote" at bounding box center [561, 36] width 55 height 9
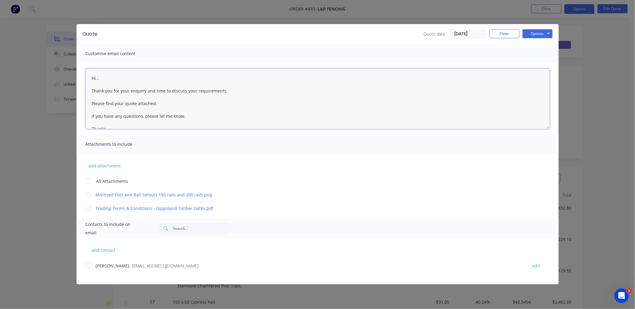
click at [97, 77] on textarea "Hi , Thank you for your enquiry and time to discuss your requirements. Please f…" at bounding box center [318, 99] width 464 height 60
click at [86, 266] on div at bounding box center [88, 266] width 12 height 12
click at [87, 180] on div at bounding box center [88, 181] width 12 height 12
drag, startPoint x: 130, startPoint y: 91, endPoint x: 222, endPoint y: 89, distance: 91.9
click at [222, 89] on textarea "Hi [PERSON_NAME], Thank you for your enquiry and time to discuss your requireme…" at bounding box center [318, 99] width 464 height 60
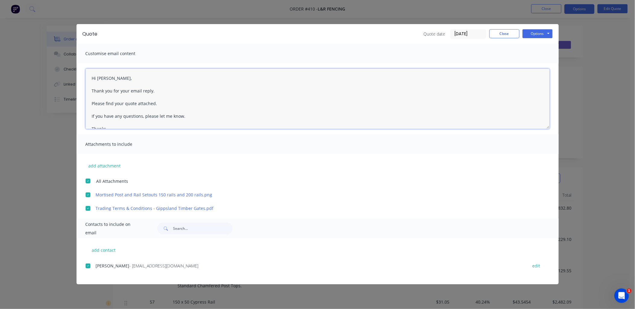
click at [130, 86] on textarea "Hi [PERSON_NAME], Thank you for your email reply. Please find your quote attach…" at bounding box center [318, 99] width 464 height 60
click at [130, 91] on textarea "Hi [PERSON_NAME], Thank you for your email reply. Please find your quote attach…" at bounding box center [318, 99] width 464 height 60
click at [123, 102] on textarea "Hi [PERSON_NAME], Thank you for your quick email reply. Please find your quote …" at bounding box center [318, 99] width 464 height 60
click at [532, 35] on button "Options" at bounding box center [537, 33] width 30 height 9
click at [543, 62] on button "Email" at bounding box center [541, 64] width 39 height 10
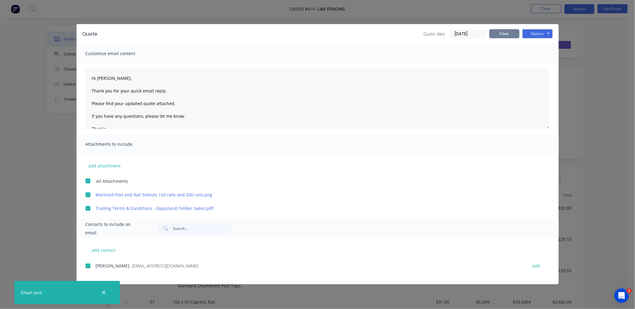
click at [511, 34] on button "Close" at bounding box center [504, 33] width 30 height 9
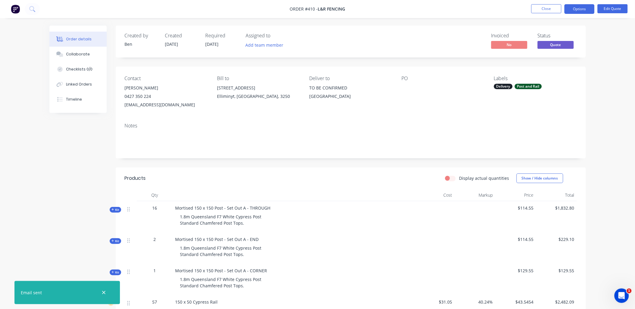
click at [549, 2] on nav "Order #410 - L&R Fencing Close Options Edit Quote" at bounding box center [317, 9] width 635 height 18
click at [547, 6] on button "Close" at bounding box center [546, 8] width 30 height 9
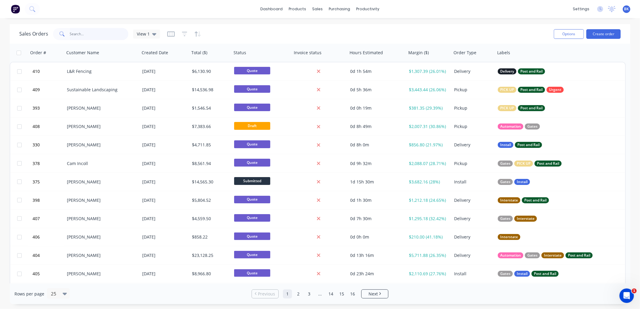
click at [91, 36] on input "text" at bounding box center [99, 34] width 59 height 12
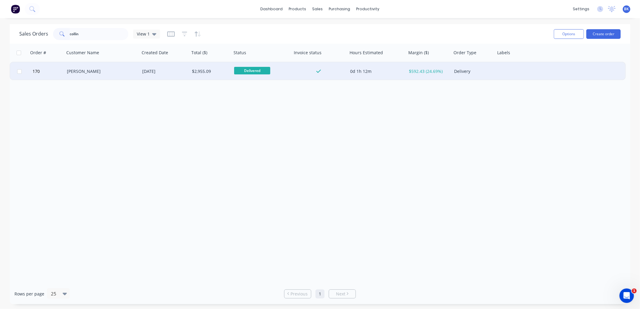
click at [80, 72] on div "[PERSON_NAME]" at bounding box center [100, 71] width 67 height 6
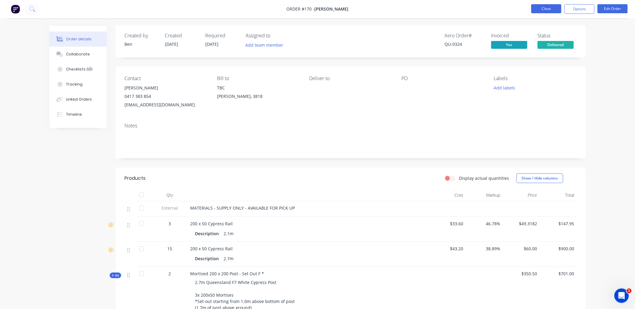
click at [544, 6] on button "Close" at bounding box center [546, 8] width 30 height 9
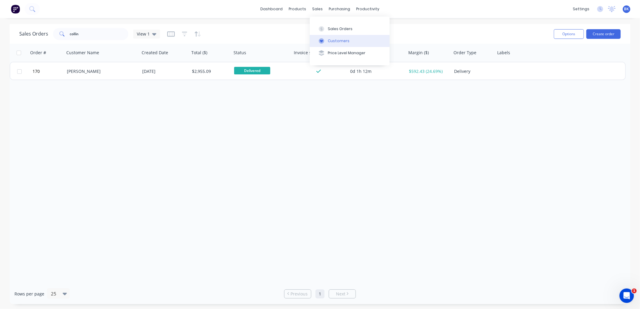
click at [337, 41] on div "Customers" at bounding box center [339, 40] width 22 height 5
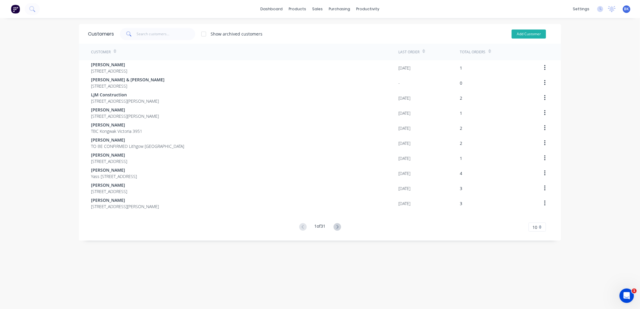
click at [523, 34] on button "Add Customer" at bounding box center [529, 34] width 34 height 9
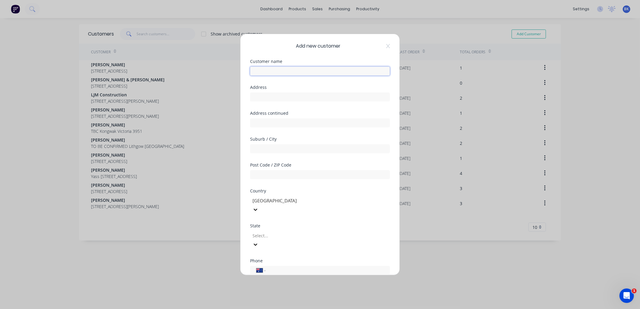
click at [265, 71] on input "text" at bounding box center [320, 71] width 140 height 9
paste input "[PERSON_NAME] [PERSON_NAME]"
click at [264, 60] on div "Customer name" at bounding box center [320, 61] width 140 height 4
click at [277, 267] on input "tel" at bounding box center [327, 270] width 114 height 7
paste input "0400 400 401"
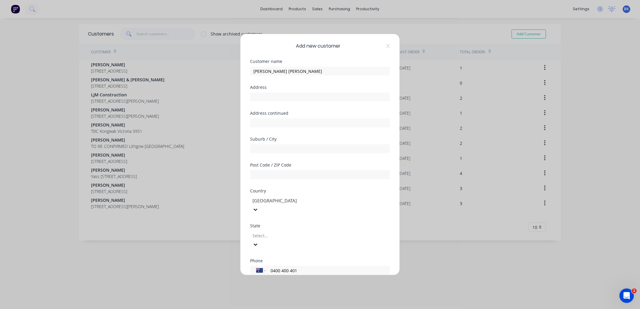
click at [264, 232] on div at bounding box center [295, 236] width 87 height 8
click at [269, 309] on div "Victoria" at bounding box center [320, 312] width 640 height 6
click at [271, 176] on input "text" at bounding box center [320, 174] width 140 height 9
click at [263, 148] on input "text" at bounding box center [320, 148] width 140 height 9
click at [262, 97] on input "text" at bounding box center [320, 97] width 140 height 9
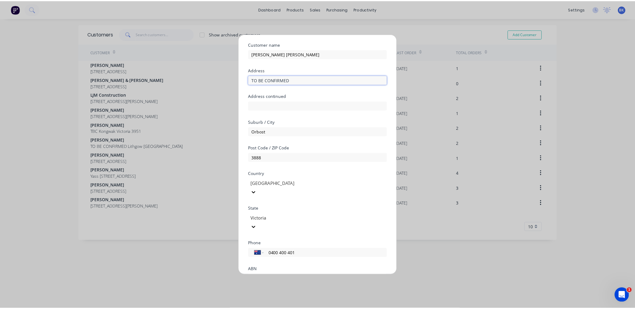
scroll to position [53, 0]
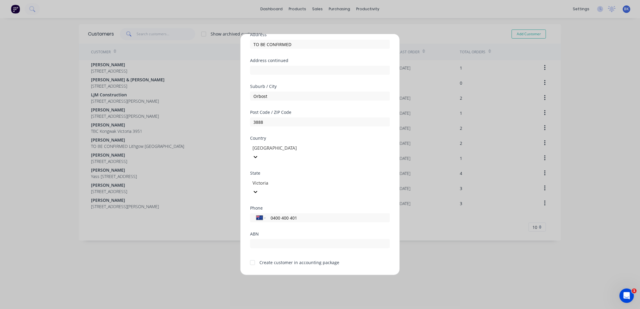
click at [268, 259] on div "Create customer in accounting package" at bounding box center [299, 262] width 80 height 6
click at [252, 257] on div at bounding box center [252, 263] width 12 height 12
click at [297, 275] on button "Save" at bounding box center [300, 280] width 33 height 10
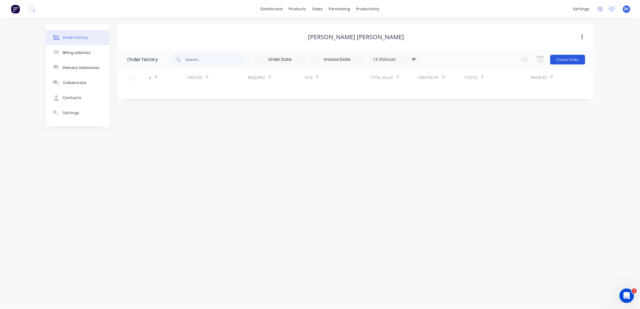
click at [564, 62] on button "Create Order" at bounding box center [567, 60] width 35 height 10
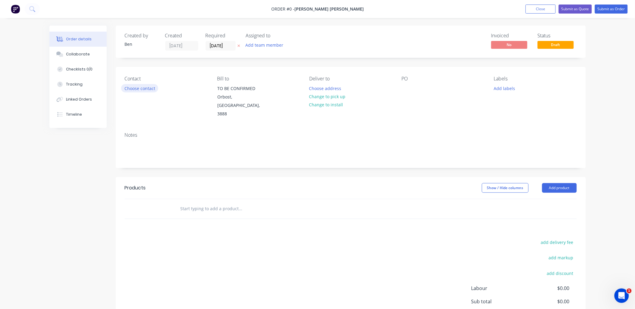
click at [132, 88] on button "Choose contact" at bounding box center [139, 88] width 37 height 8
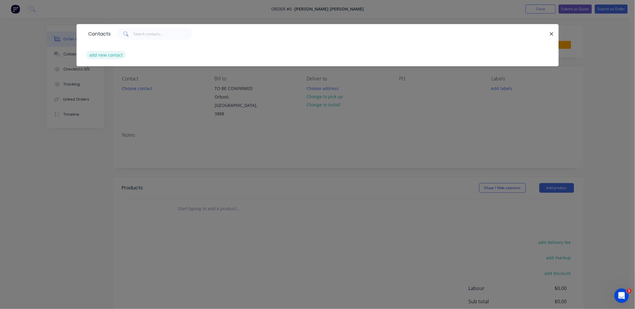
click at [112, 55] on button "add new contact" at bounding box center [106, 55] width 40 height 8
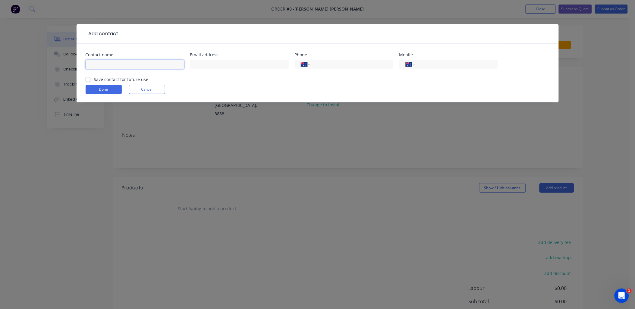
click at [105, 64] on input "text" at bounding box center [135, 64] width 99 height 9
click at [324, 64] on input "tel" at bounding box center [350, 64] width 72 height 7
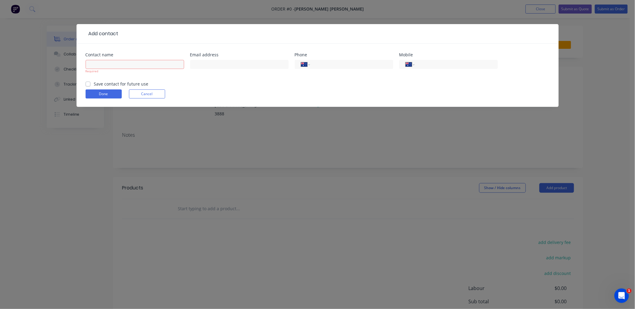
paste input "0400 400 401"
click at [263, 65] on input "text" at bounding box center [239, 64] width 99 height 9
paste input "[EMAIL_ADDRESS][DOMAIN_NAME]"
click at [166, 65] on input "text" at bounding box center [135, 64] width 99 height 9
paste input "[PERSON_NAME] [PERSON_NAME]"
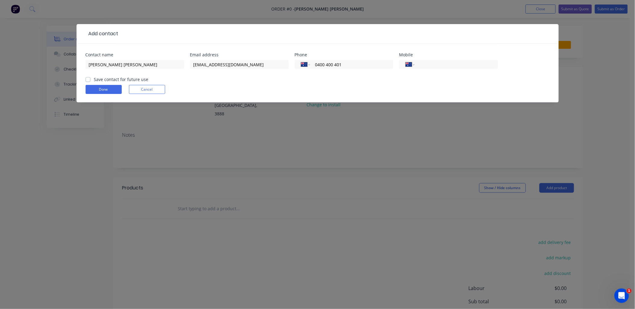
click at [111, 85] on form "Contact name [PERSON_NAME] [PERSON_NAME] Email address [EMAIL_ADDRESS][DOMAIN_N…" at bounding box center [318, 78] width 464 height 50
click at [94, 80] on label "Save contact for future use" at bounding box center [121, 79] width 55 height 6
click at [89, 80] on input "Save contact for future use" at bounding box center [88, 79] width 5 height 6
click at [98, 88] on button "Done" at bounding box center [104, 89] width 36 height 9
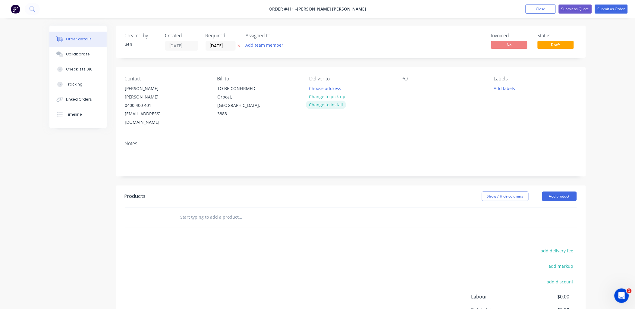
click at [329, 104] on button "Change to install" at bounding box center [326, 105] width 40 height 8
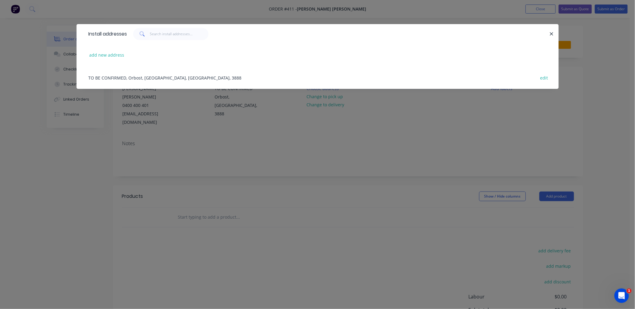
click at [140, 75] on div "TO BE CONFIRMED, Orbost, [GEOGRAPHIC_DATA], [GEOGRAPHIC_DATA], 3888 edit" at bounding box center [318, 77] width 464 height 23
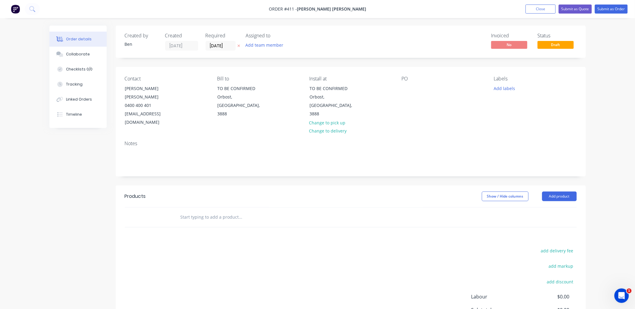
click at [209, 211] on input "text" at bounding box center [240, 217] width 121 height 12
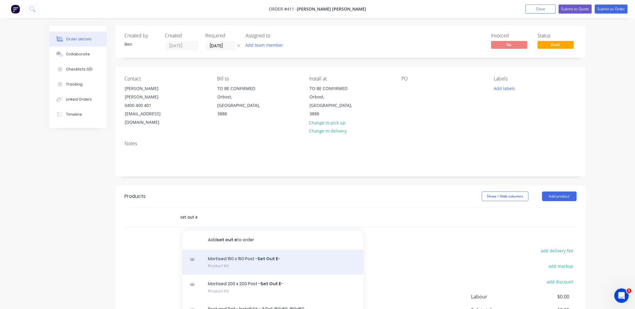
click at [262, 250] on div "Mortised 150 x 150 Post - Set Out E - Product Kit" at bounding box center [273, 262] width 181 height 25
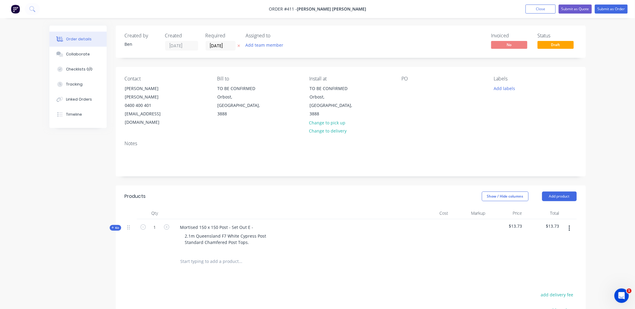
click at [200, 256] on input "text" at bounding box center [240, 262] width 121 height 12
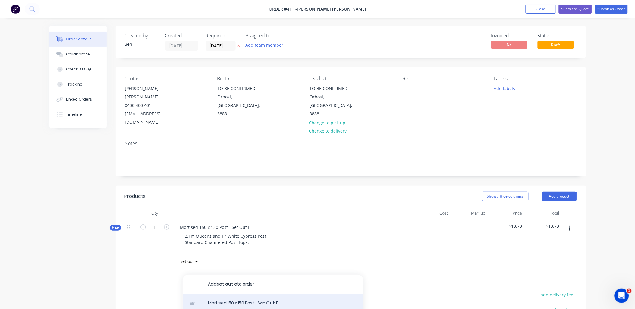
click at [229, 294] on div "Mortised 150 x 150 Post - Set Out E - Product Kit" at bounding box center [273, 306] width 181 height 25
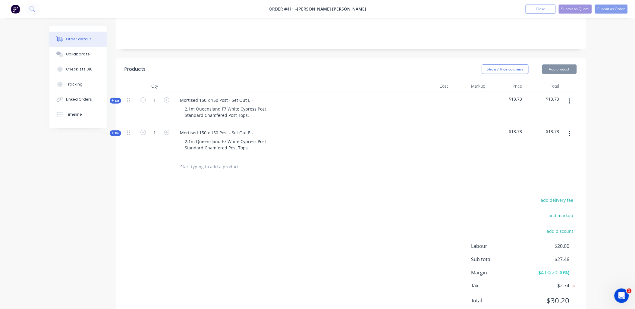
scroll to position [131, 0]
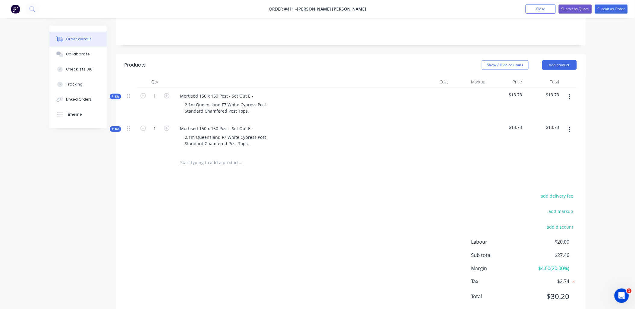
click at [192, 157] on input "text" at bounding box center [240, 163] width 121 height 12
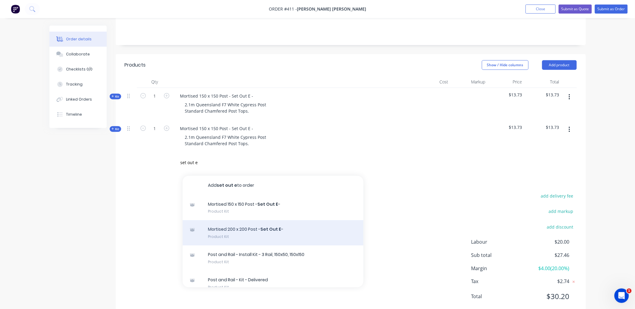
click at [257, 225] on div "Mortised 200 x 200 Post - Set Out E - Product Kit" at bounding box center [273, 232] width 181 height 25
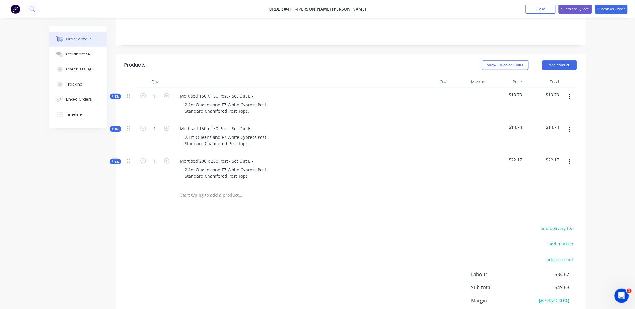
click at [119, 159] on span "Kit" at bounding box center [115, 161] width 8 height 5
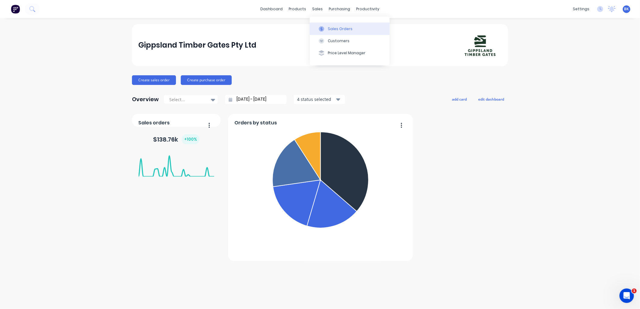
click at [336, 27] on div "Sales Orders" at bounding box center [340, 28] width 25 height 5
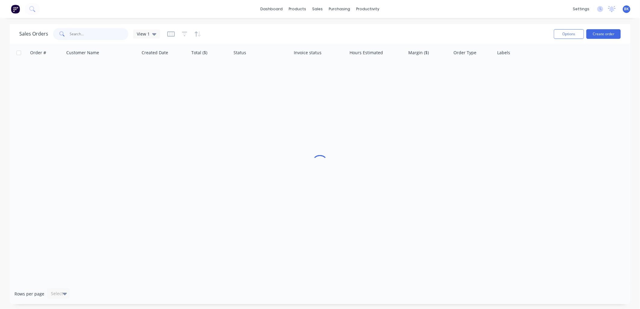
click at [102, 39] on input "text" at bounding box center [99, 34] width 59 height 12
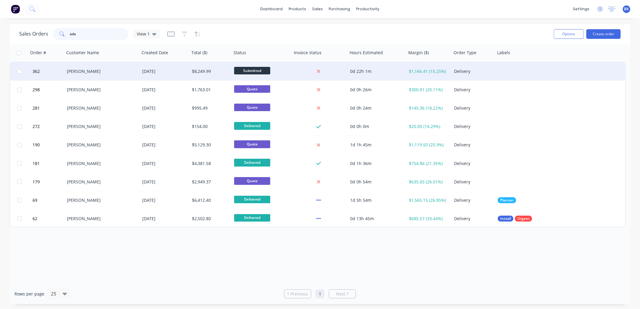
type input "ada"
click at [99, 71] on div "[PERSON_NAME]" at bounding box center [100, 71] width 67 height 6
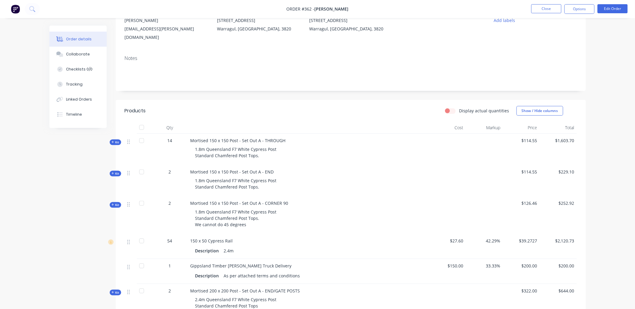
scroll to position [67, 0]
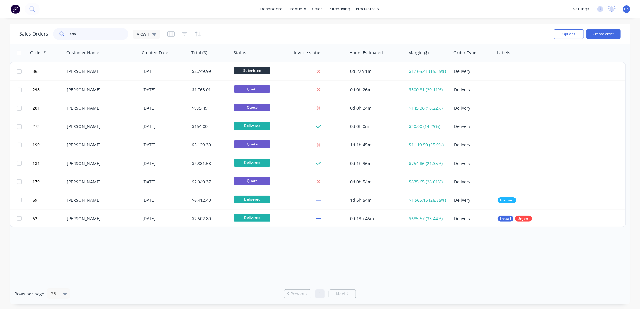
drag, startPoint x: 75, startPoint y: 36, endPoint x: 69, endPoint y: 35, distance: 6.7
click at [70, 35] on input "ada" at bounding box center [99, 34] width 59 height 12
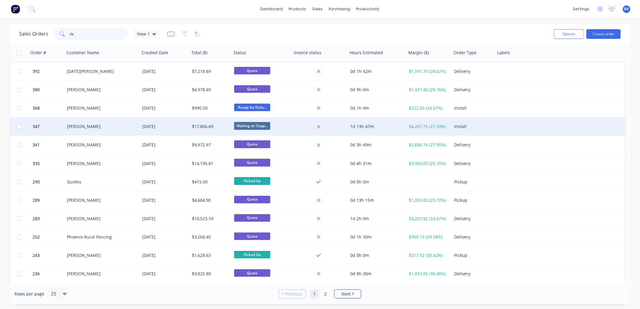
type input "ric"
click at [95, 130] on div "[PERSON_NAME]" at bounding box center [101, 127] width 75 height 18
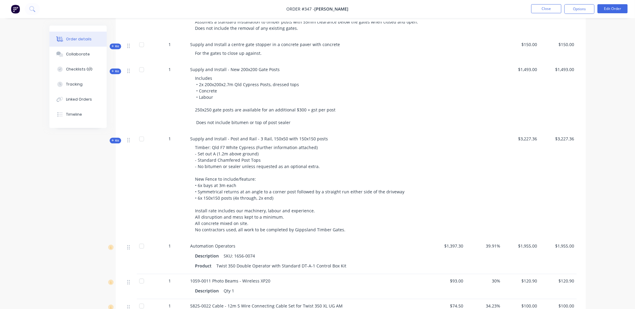
scroll to position [435, 0]
click at [113, 136] on div "Created by Ben Created 10/07/25 Required 19/06/25 Assigned to Add team member X…" at bounding box center [317, 186] width 536 height 1190
click at [114, 137] on div "Created by Ben Created 10/07/25 Required 19/06/25 Assigned to Add team member X…" at bounding box center [317, 186] width 536 height 1190
click at [116, 142] on span "Kit" at bounding box center [115, 140] width 8 height 5
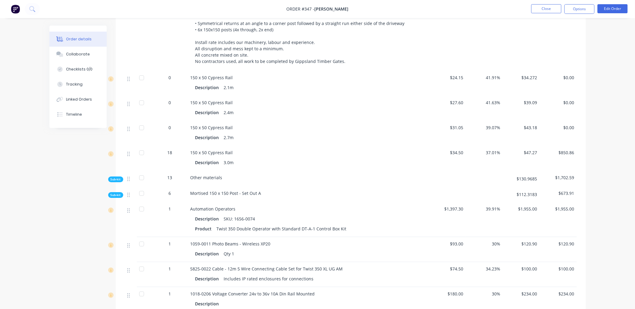
scroll to position [603, 0]
click at [115, 196] on span "Sub-kit" at bounding box center [116, 195] width 10 height 5
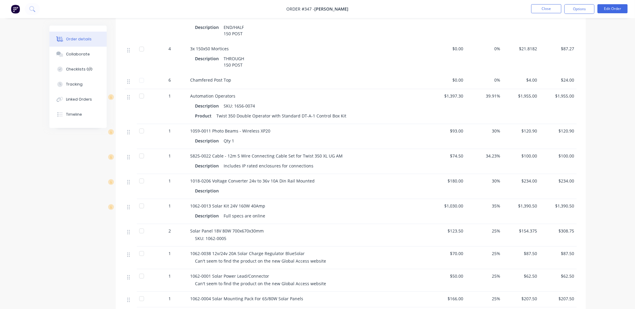
scroll to position [836, 0]
click at [552, 7] on button "Close" at bounding box center [546, 8] width 30 height 9
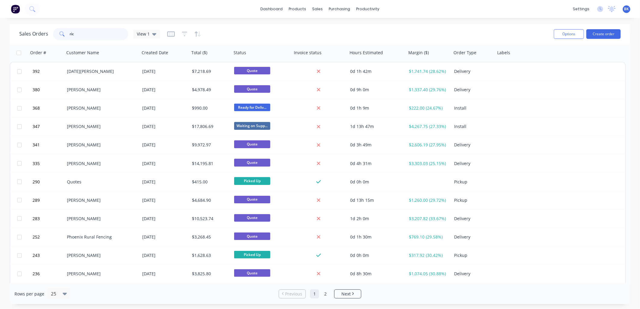
click at [92, 31] on input "ric" at bounding box center [99, 34] width 59 height 12
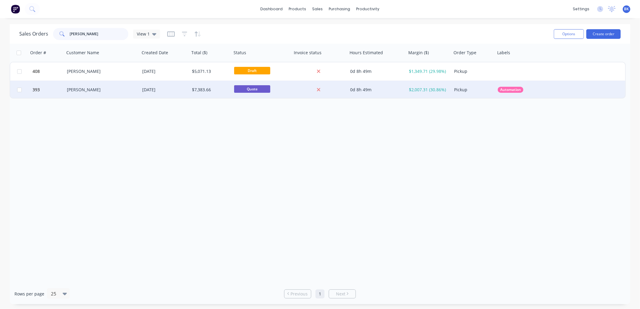
type input "rod li"
click at [91, 87] on div "[PERSON_NAME]" at bounding box center [100, 90] width 67 height 6
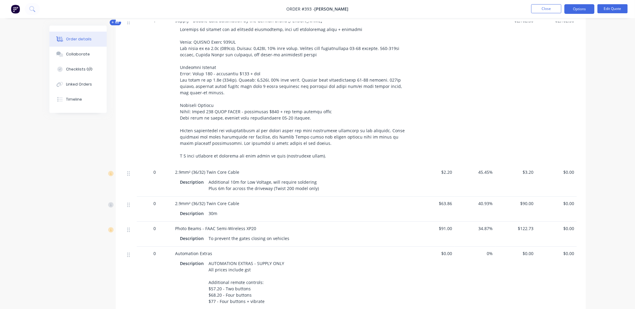
scroll to position [568, 0]
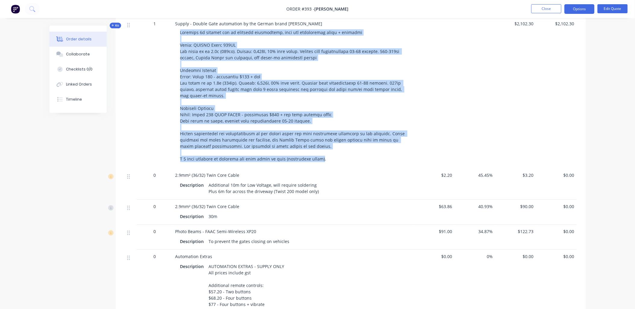
drag, startPoint x: 265, startPoint y: 128, endPoint x: 179, endPoint y: 35, distance: 127.3
click at [179, 35] on div at bounding box center [293, 96] width 236 height 138
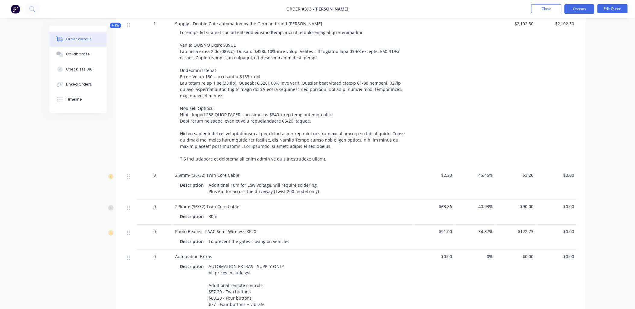
click at [117, 25] on span "Kit" at bounding box center [115, 25] width 8 height 5
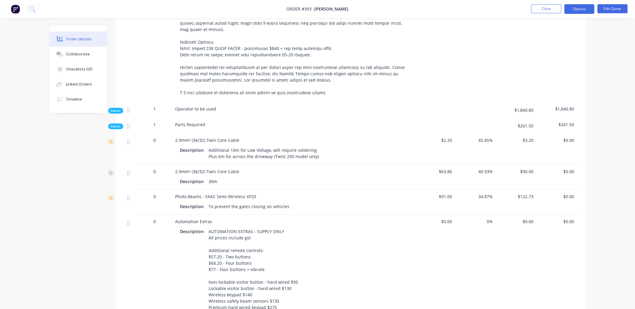
scroll to position [635, 0]
click at [118, 110] on span "Sub-kit" at bounding box center [116, 110] width 10 height 5
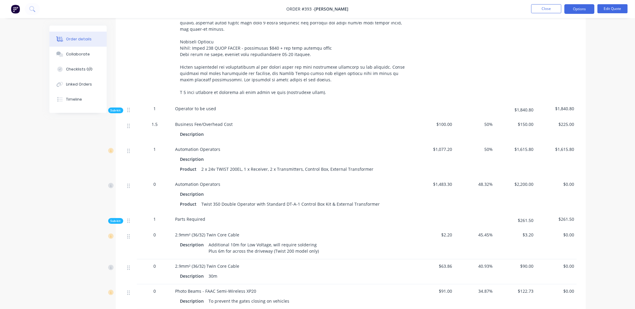
click at [523, 147] on span "$1,615.80" at bounding box center [516, 149] width 36 height 6
copy span "1,615.80"
drag, startPoint x: 517, startPoint y: 149, endPoint x: 534, endPoint y: 149, distance: 16.9
click at [534, 149] on div "$1,615.80" at bounding box center [515, 160] width 41 height 35
copy span "1,483.30"
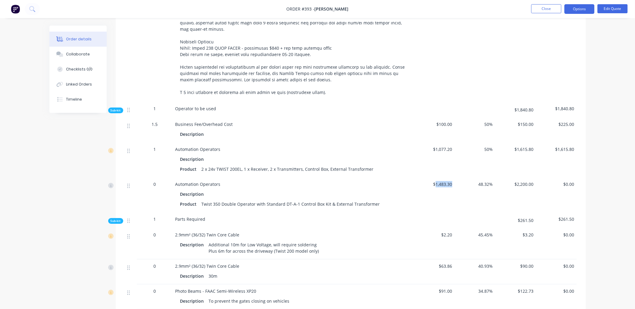
drag, startPoint x: 436, startPoint y: 185, endPoint x: 452, endPoint y: 184, distance: 16.3
click at [452, 184] on div "$1,483.30" at bounding box center [434, 194] width 41 height 35
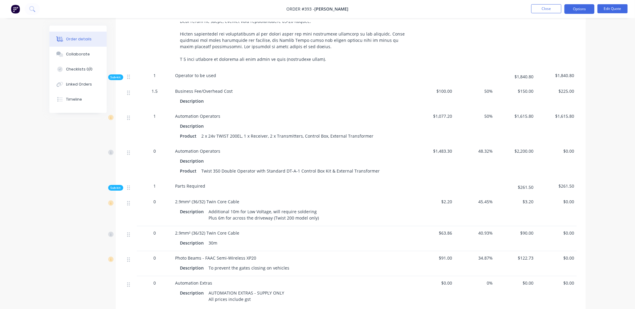
click at [117, 187] on span "Sub-kit" at bounding box center [116, 188] width 10 height 5
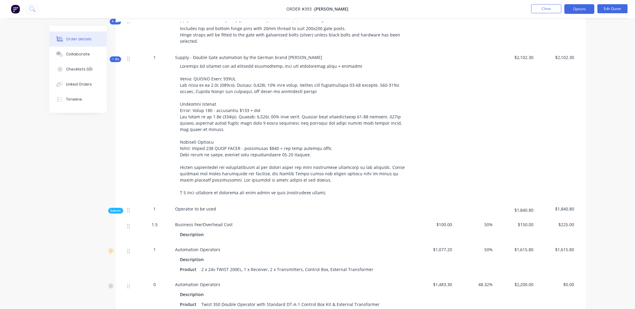
scroll to position [534, 0]
